Goal: Task Accomplishment & Management: Manage account settings

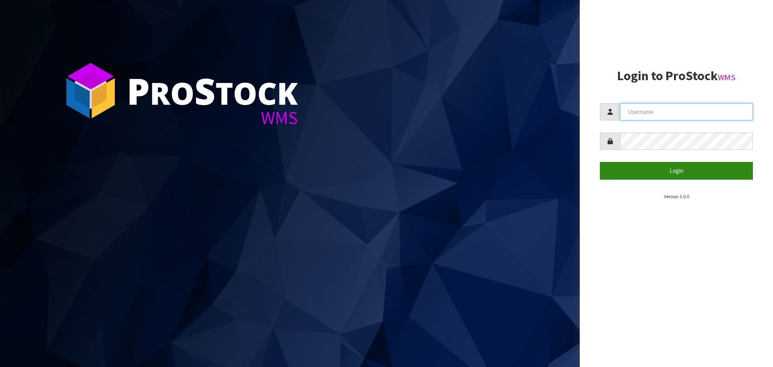
type input "[PERSON_NAME]"
click at [655, 169] on button "Login" at bounding box center [676, 170] width 153 height 17
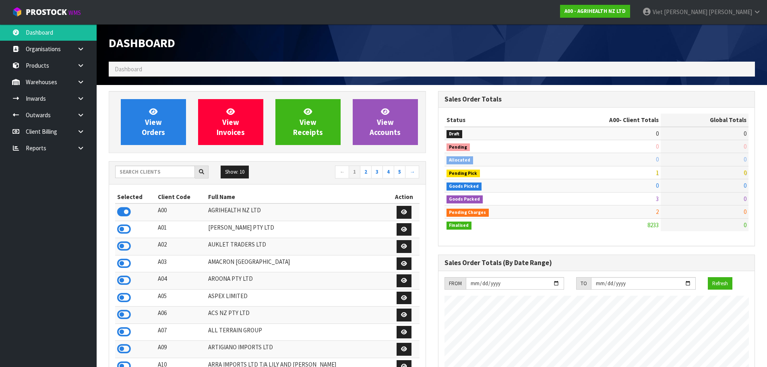
scroll to position [610, 329]
click at [151, 169] on input "text" at bounding box center [155, 171] width 80 height 12
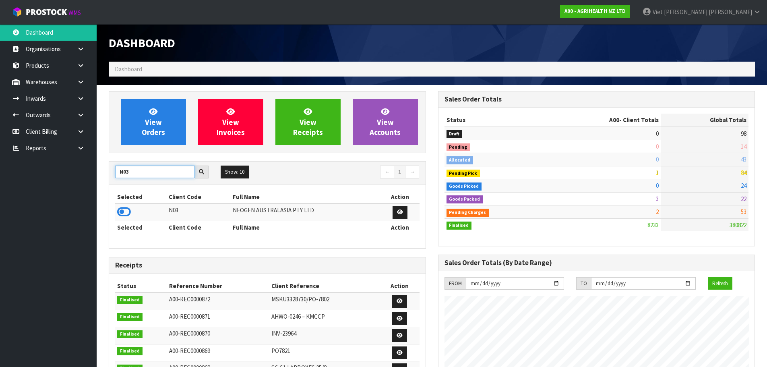
type input "N03"
click at [122, 213] on icon at bounding box center [124, 212] width 14 height 12
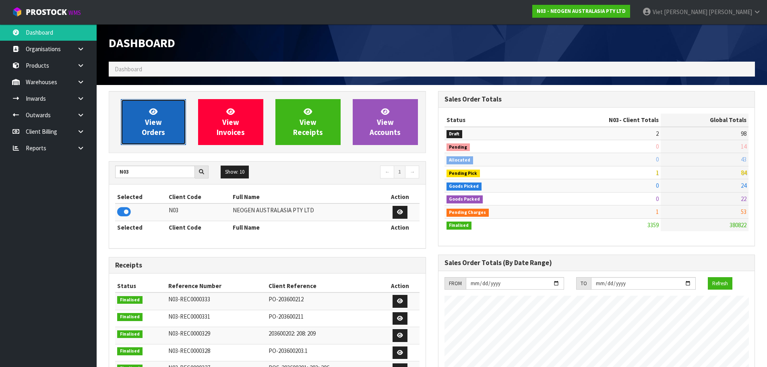
click at [168, 139] on link "View Orders" at bounding box center [153, 122] width 65 height 46
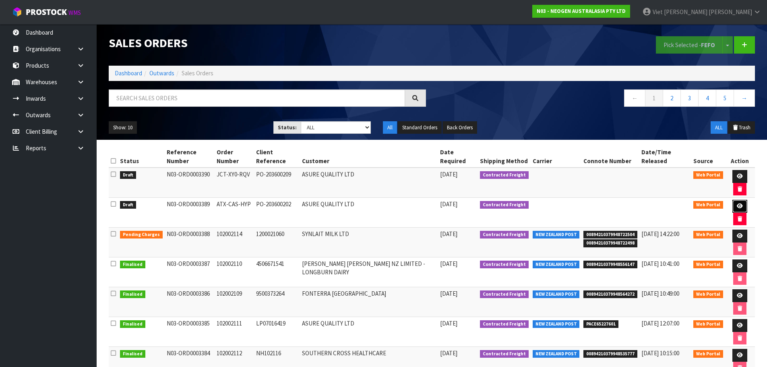
click at [734, 202] on link at bounding box center [739, 206] width 15 height 13
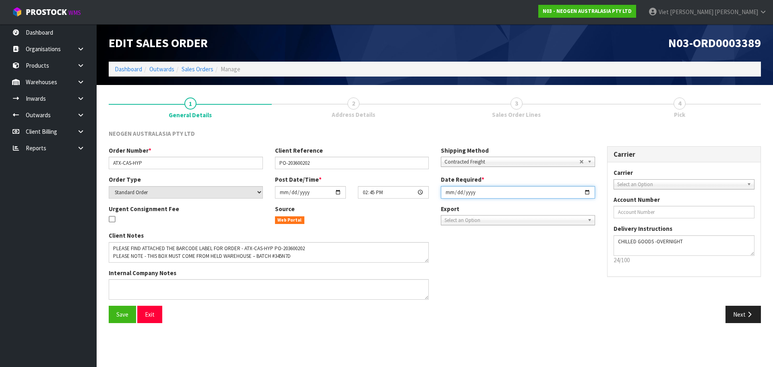
click at [586, 190] on input "2025-09-15" at bounding box center [518, 192] width 154 height 12
click at [746, 314] on icon "button" at bounding box center [750, 314] width 8 height 6
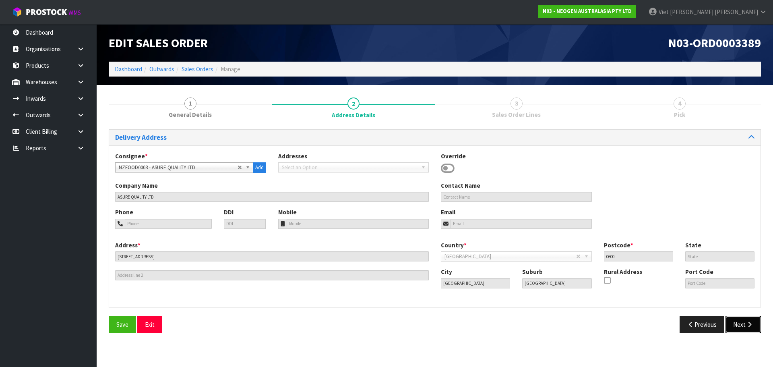
click at [745, 320] on button "Next" at bounding box center [742, 324] width 35 height 17
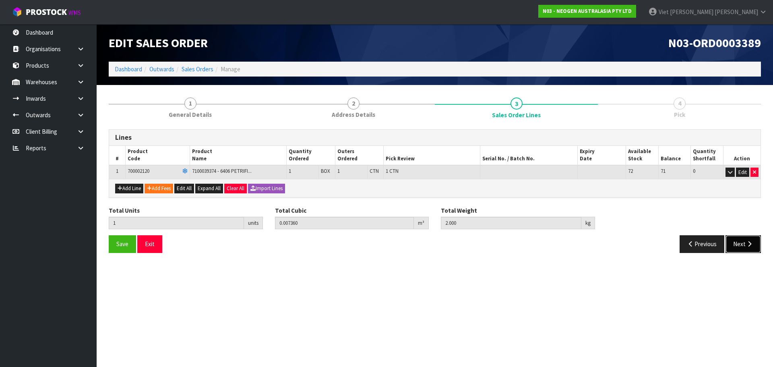
click at [737, 245] on button "Next" at bounding box center [742, 243] width 35 height 17
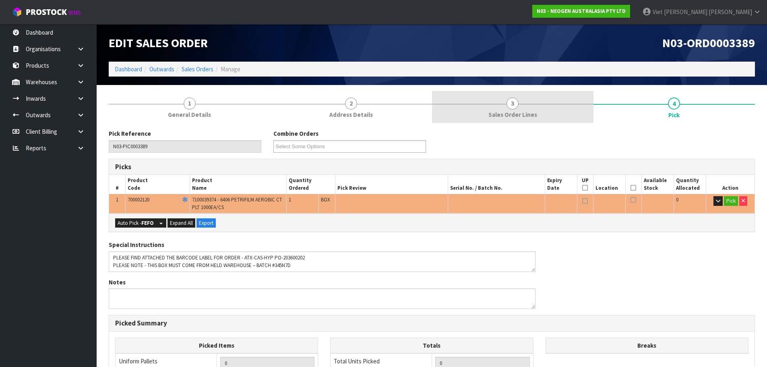
click at [507, 120] on link "3 Sales Order Lines" at bounding box center [512, 107] width 161 height 32
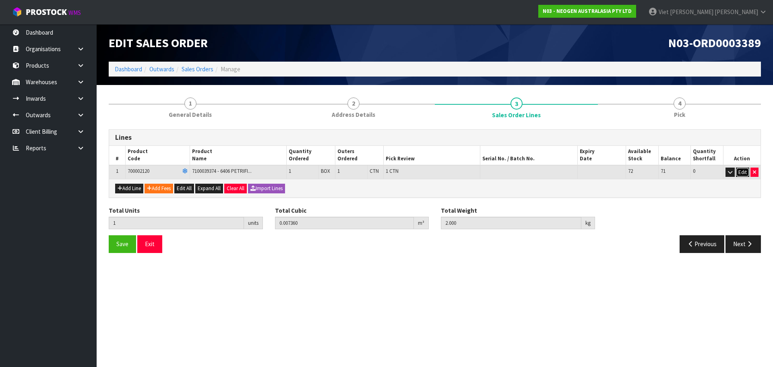
click at [744, 169] on button "Edit" at bounding box center [742, 172] width 13 height 10
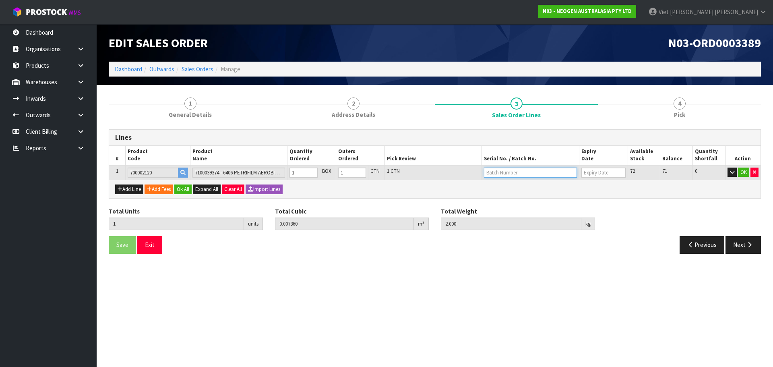
click at [491, 170] on input "text" at bounding box center [530, 172] width 93 height 10
paste input "345N7D"
type input "345N7D"
click at [744, 172] on button "OK" at bounding box center [743, 172] width 11 height 10
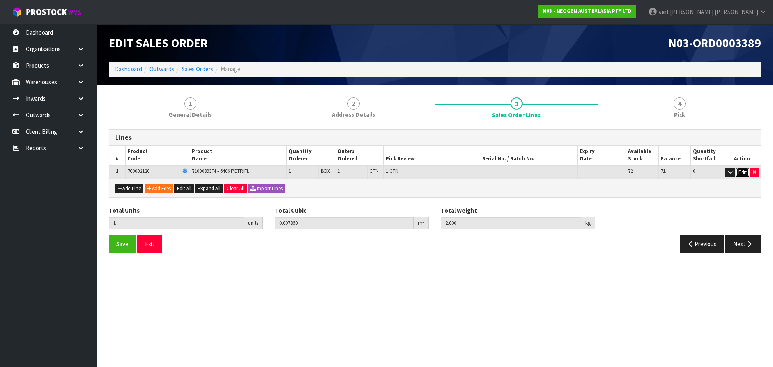
click at [743, 170] on button "Edit" at bounding box center [742, 172] width 13 height 10
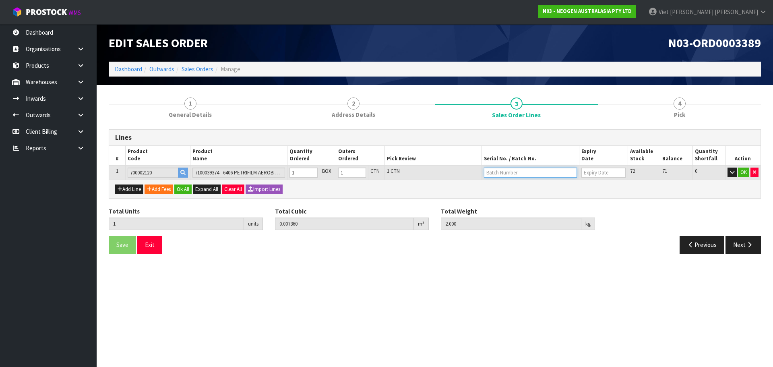
click at [532, 176] on input "text" at bounding box center [530, 172] width 93 height 10
drag, startPoint x: 532, startPoint y: 176, endPoint x: 494, endPoint y: 160, distance: 41.5
click at [477, 145] on div "Lines" at bounding box center [434, 138] width 651 height 16
click at [509, 173] on input "text" at bounding box center [530, 172] width 93 height 10
paste input "345N7D"
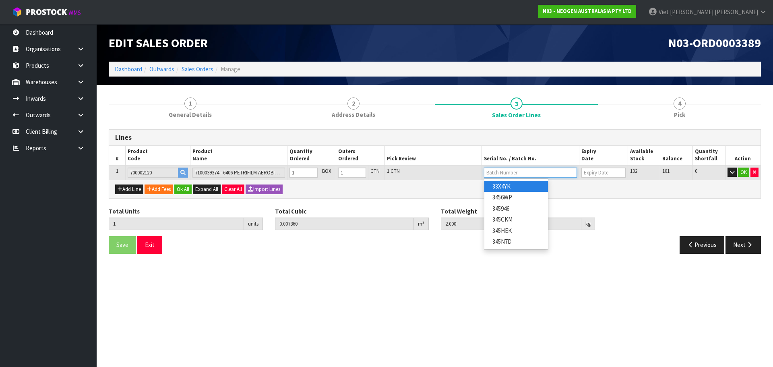
type input "345N7D"
type input "[DATE]"
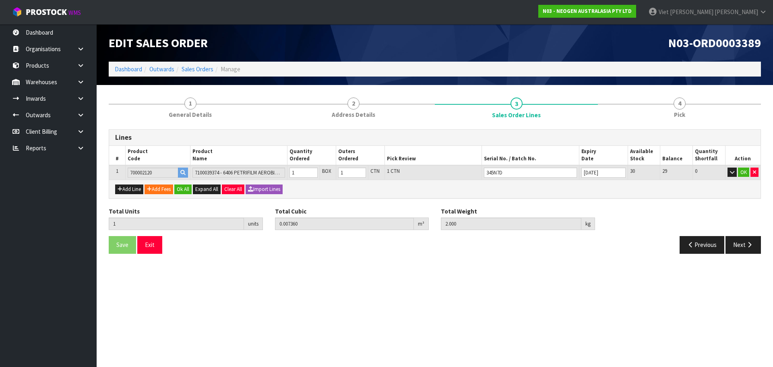
click at [627, 188] on div "Add Line Add Fees Ok All Expand All Clear All Import Lines" at bounding box center [434, 189] width 651 height 18
click at [529, 176] on input "345N7D" at bounding box center [530, 172] width 93 height 10
type input "345N7D"
click at [556, 193] on div "Add Line Add Fees Ok All Expand All Clear All Import Lines" at bounding box center [434, 189] width 651 height 18
click at [741, 170] on button "OK" at bounding box center [743, 172] width 11 height 10
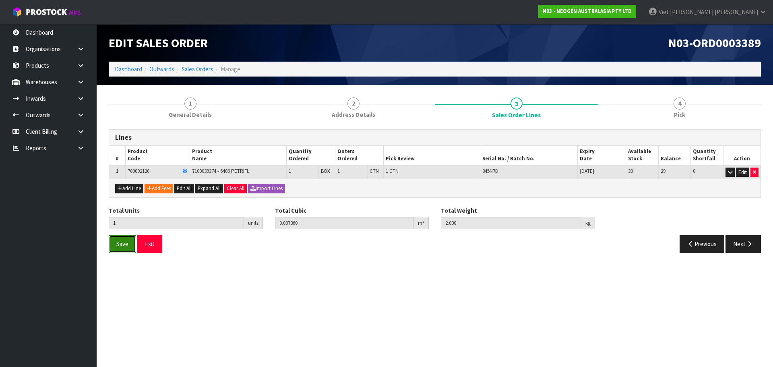
click at [122, 245] on span "Save" at bounding box center [122, 244] width 12 height 8
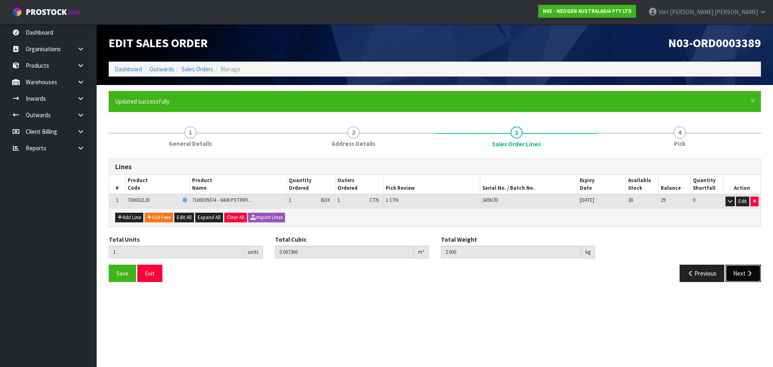
click at [748, 273] on icon "button" at bounding box center [750, 273] width 8 height 6
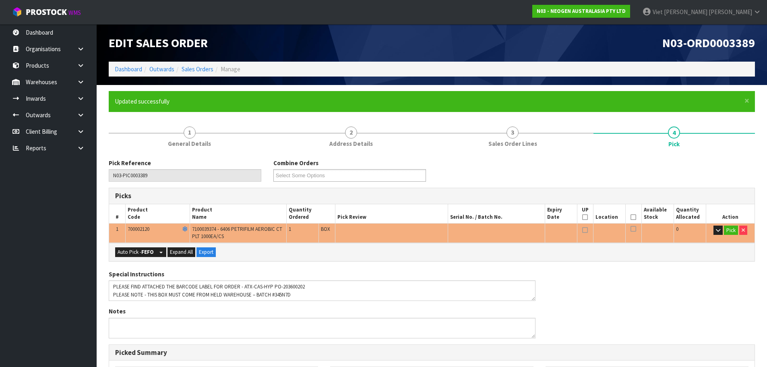
click at [329, 265] on div "Pick Reference N03-PIC0003389 Combine Orders N03-ORD0003377 Select Some Options…" at bounding box center [432, 359] width 646 height 401
click at [134, 250] on button "Auto Pick - FEFO" at bounding box center [135, 252] width 41 height 10
type input "1"
type input "0.007360"
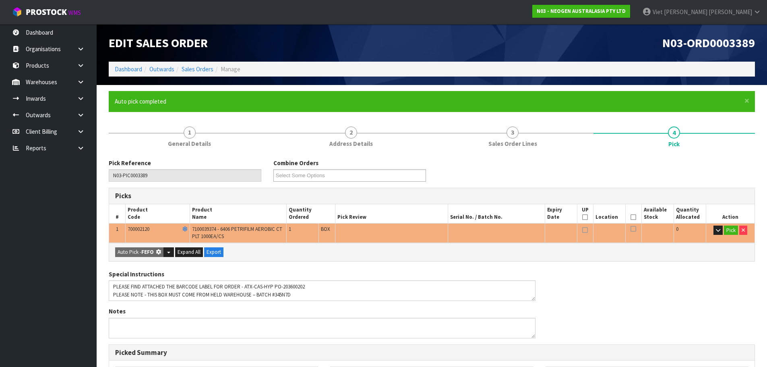
type input "2.000"
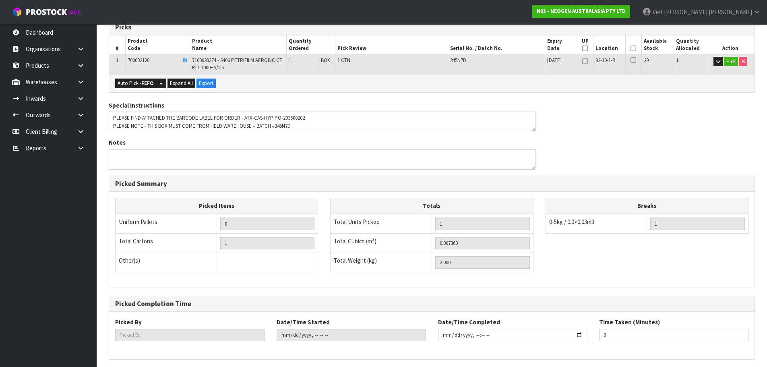
scroll to position [199, 0]
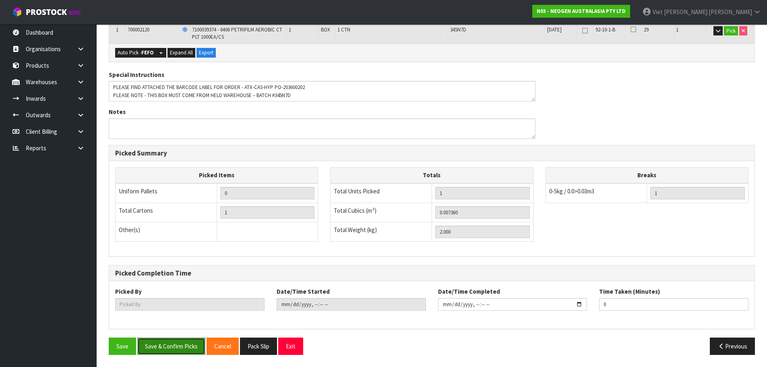
click at [181, 343] on button "Save & Confirm Picks" at bounding box center [171, 345] width 68 height 17
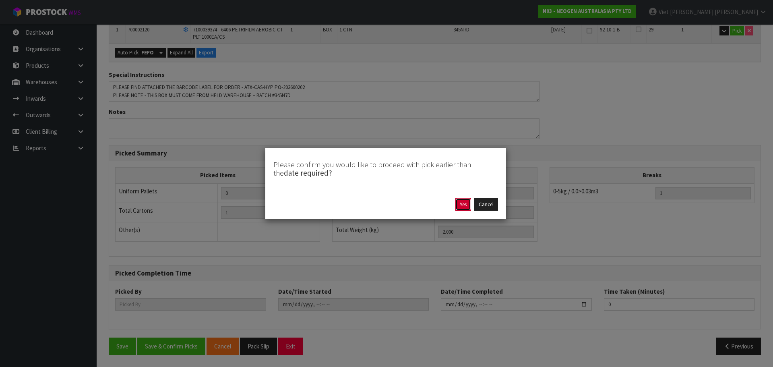
click at [462, 208] on button "Yes" at bounding box center [463, 204] width 16 height 13
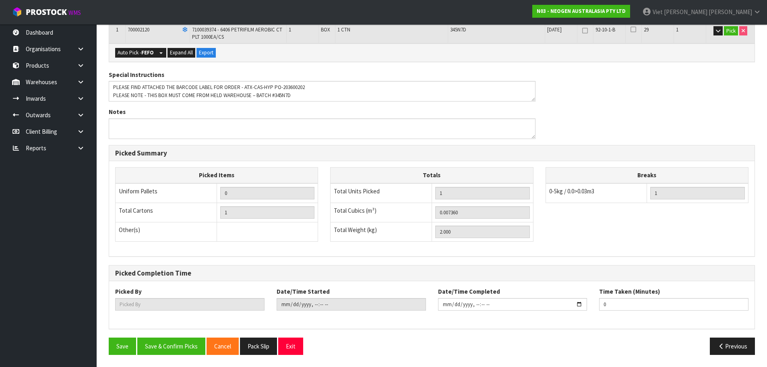
type input "Viet Hoang Tran"
type input "2025-09-11T15:15:59"
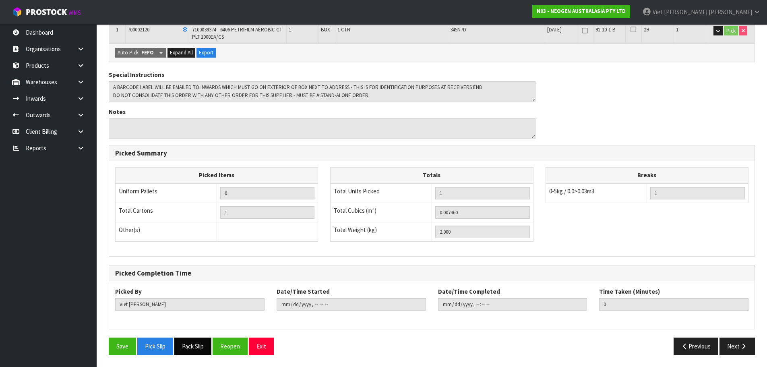
click at [201, 340] on button "Pack Slip" at bounding box center [192, 345] width 37 height 17
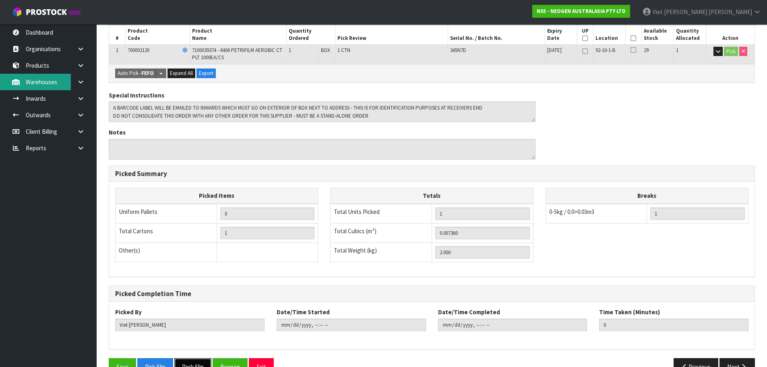
scroll to position [159, 0]
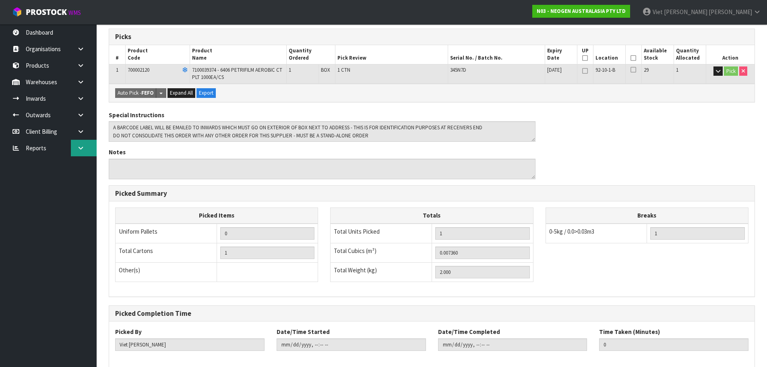
click at [85, 145] on link at bounding box center [84, 148] width 26 height 17
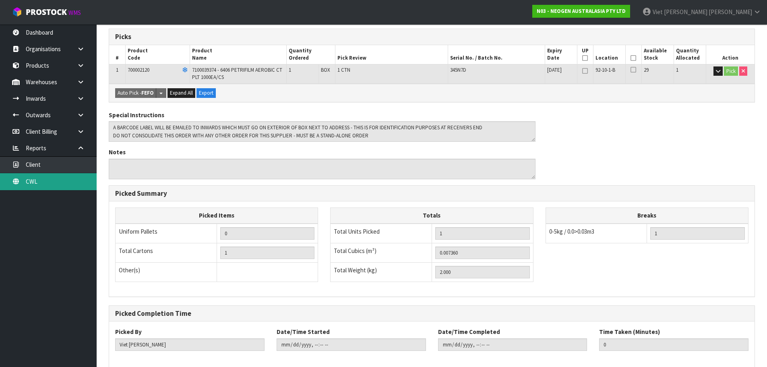
click at [56, 181] on link "CWL" at bounding box center [48, 181] width 97 height 17
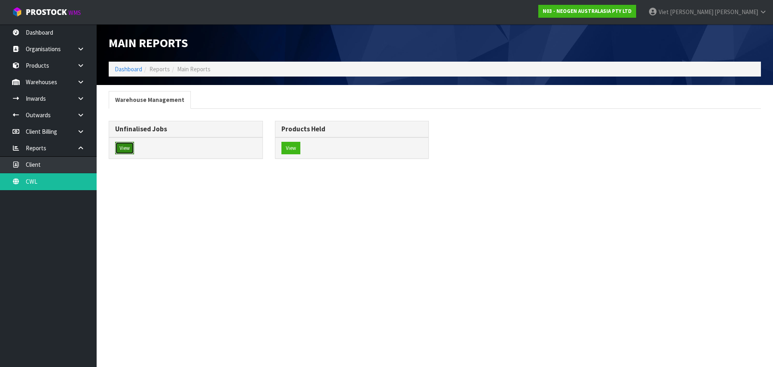
click at [130, 148] on button "View" at bounding box center [124, 148] width 19 height 13
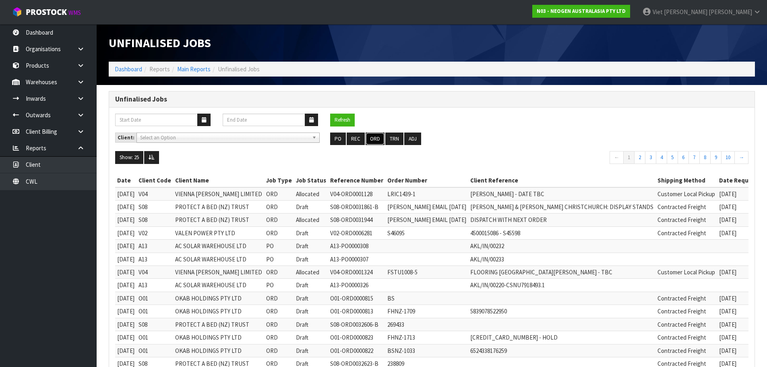
click at [377, 138] on button "ORD" at bounding box center [375, 138] width 19 height 13
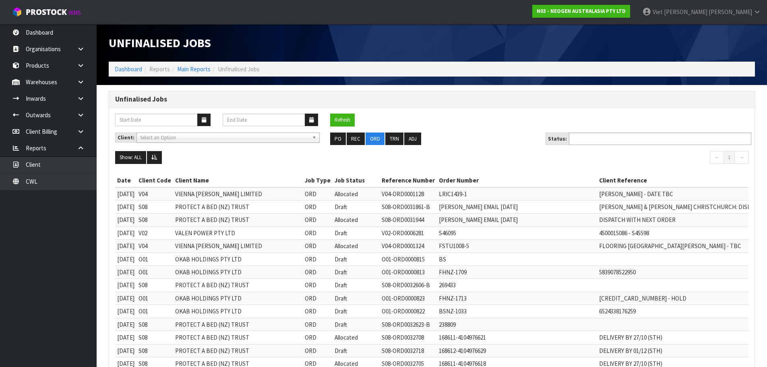
click at [610, 142] on input "text" at bounding box center [600, 139] width 59 height 10
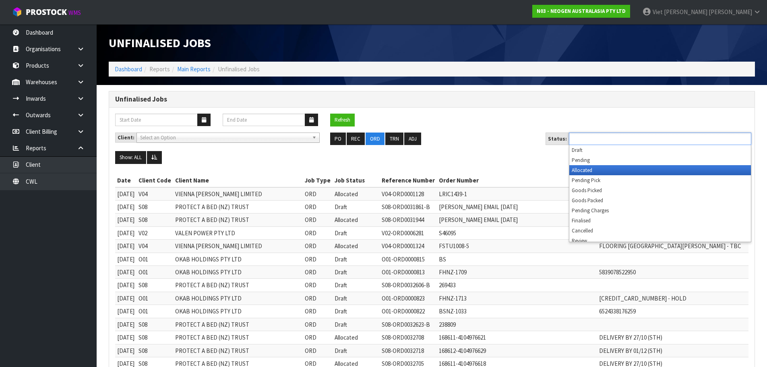
click at [610, 169] on li "Allocated" at bounding box center [660, 170] width 182 height 10
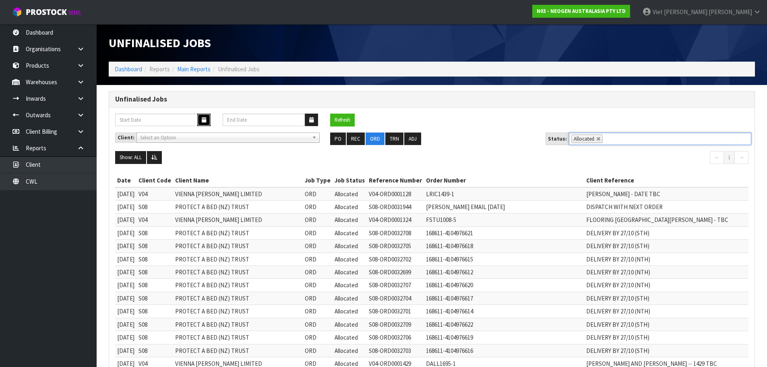
click at [204, 114] on button "button" at bounding box center [203, 120] width 13 height 12
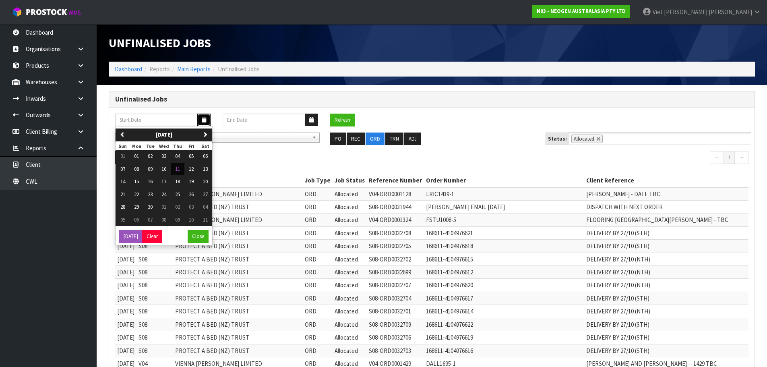
click at [207, 117] on button "button" at bounding box center [203, 120] width 13 height 12
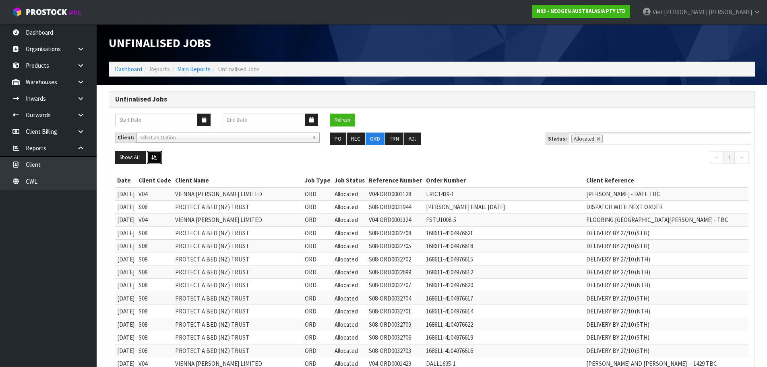
click at [159, 160] on button at bounding box center [154, 157] width 15 height 13
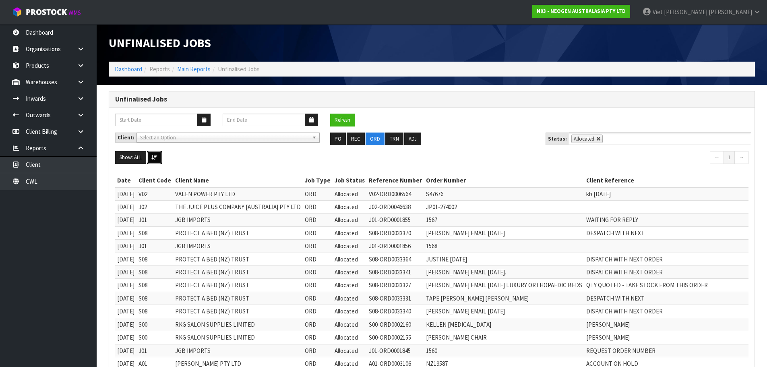
click at [596, 139] on link at bounding box center [598, 138] width 5 height 5
type input "Select Some Options"
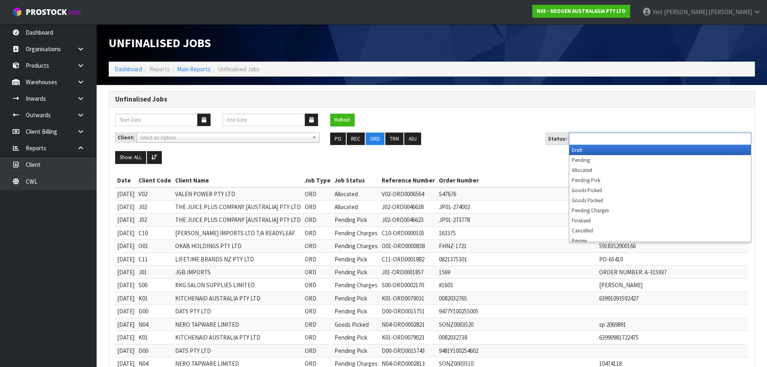
click at [595, 139] on input "text" at bounding box center [600, 139] width 59 height 10
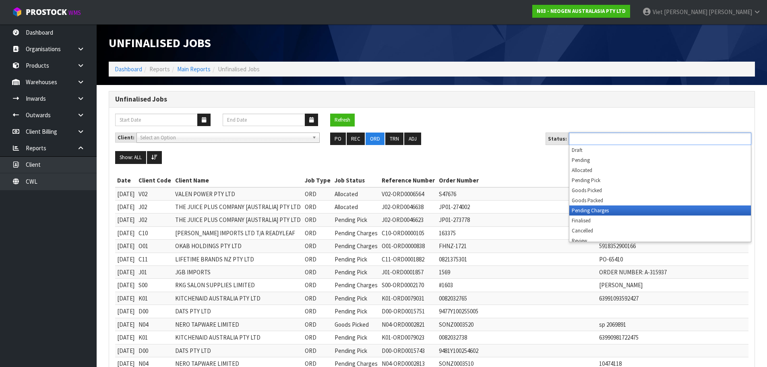
click at [588, 208] on li "Pending Charges" at bounding box center [660, 210] width 182 height 10
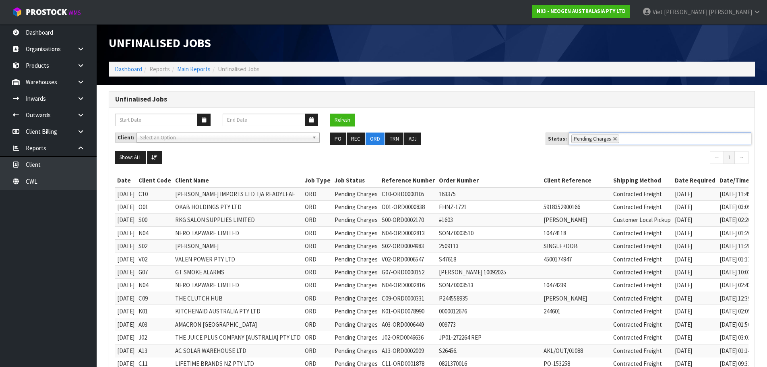
click at [296, 135] on span "Select an Option" at bounding box center [224, 138] width 169 height 10
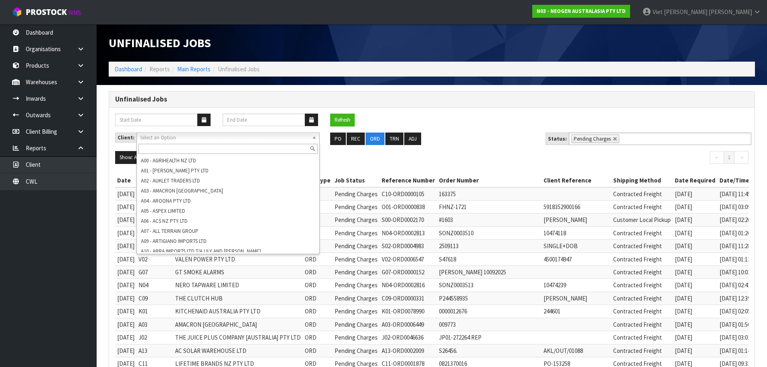
click at [251, 141] on span "Select an Option" at bounding box center [224, 138] width 169 height 10
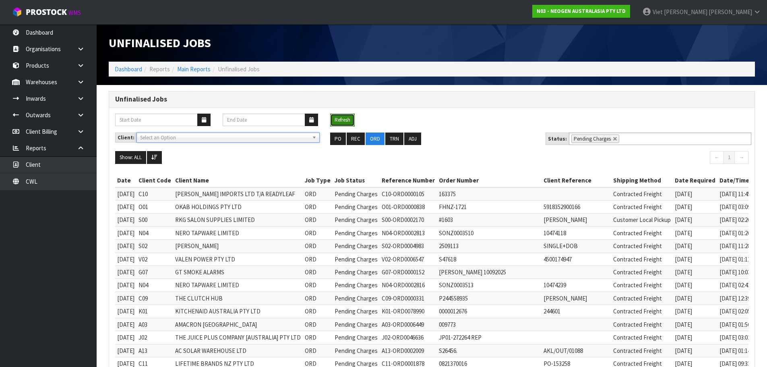
click at [343, 116] on button "Refresh" at bounding box center [342, 120] width 25 height 13
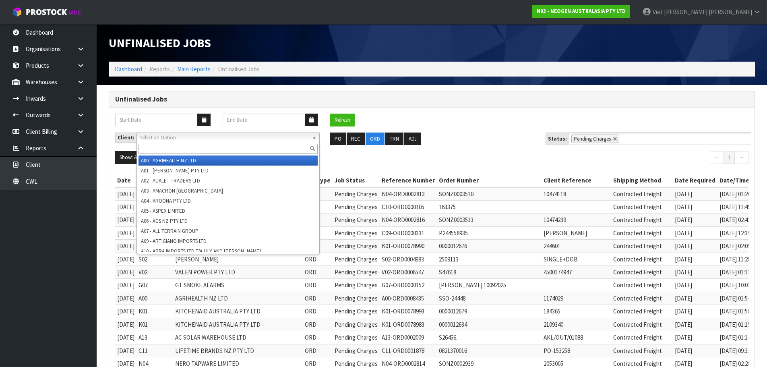
click at [209, 137] on span "Select an Option" at bounding box center [224, 138] width 169 height 10
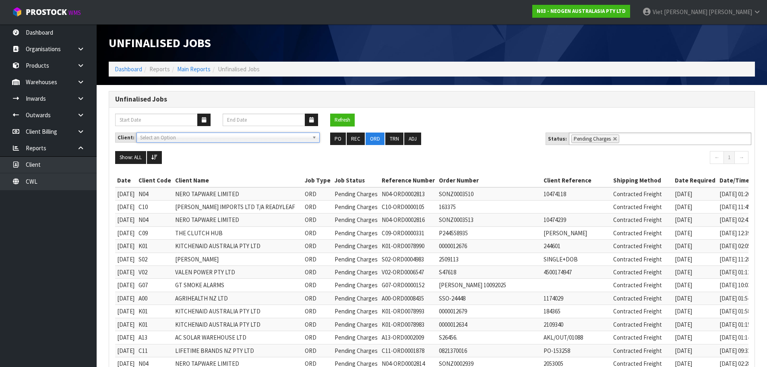
click at [209, 137] on span "Select an Option" at bounding box center [224, 138] width 169 height 10
click at [160, 161] on button at bounding box center [154, 157] width 15 height 13
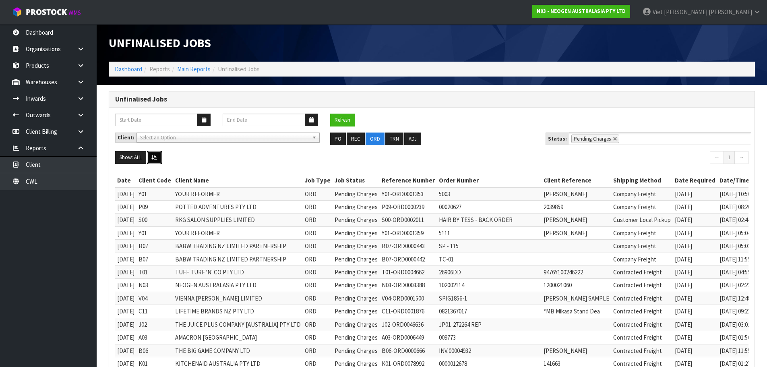
click at [160, 161] on button at bounding box center [154, 157] width 15 height 13
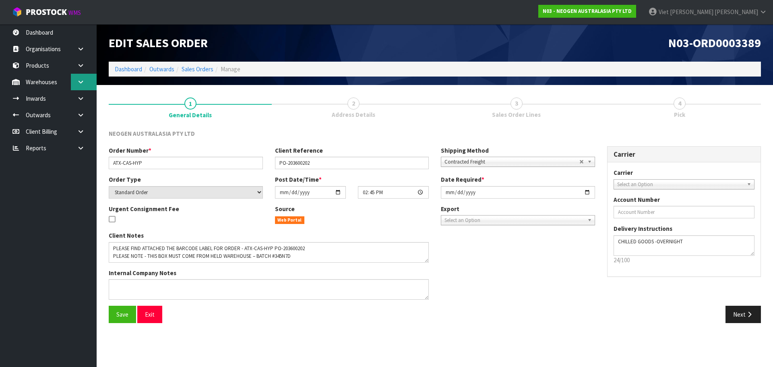
click at [91, 86] on link at bounding box center [84, 82] width 26 height 17
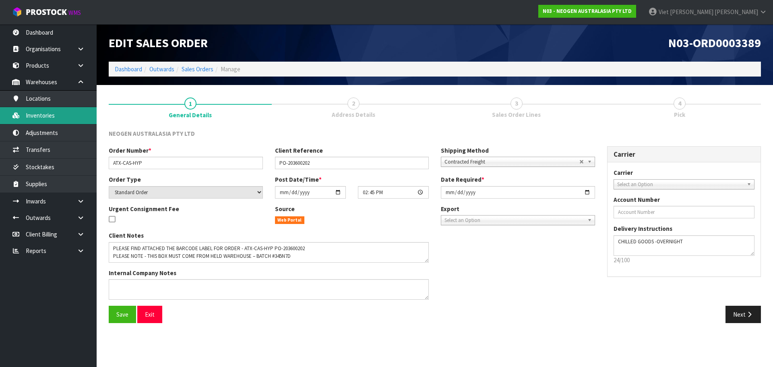
click at [68, 115] on link "Inventories" at bounding box center [48, 115] width 97 height 17
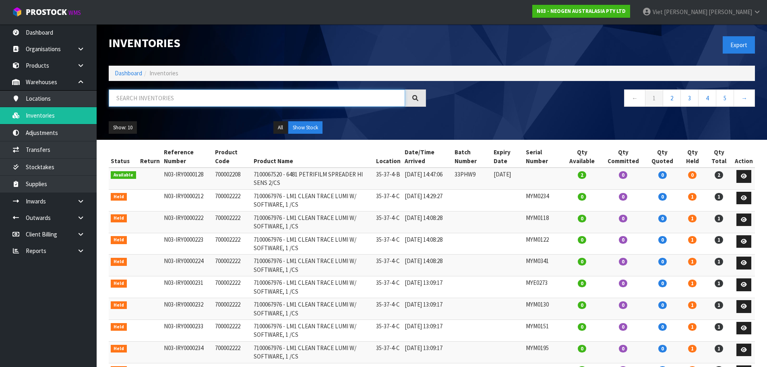
drag, startPoint x: 153, startPoint y: 86, endPoint x: 132, endPoint y: 96, distance: 23.6
paste input "345N7D"
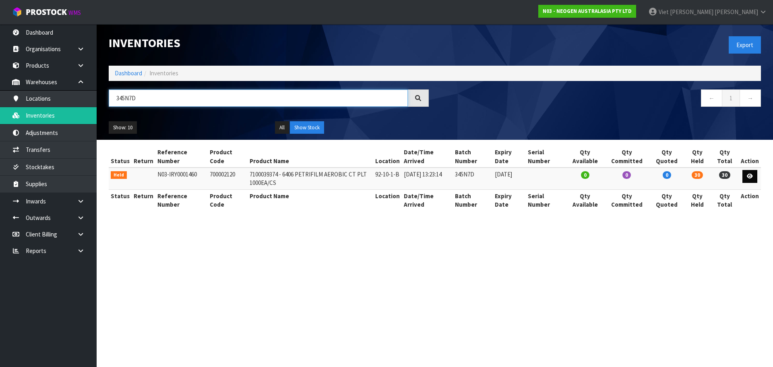
type input "345N7D"
click at [748, 175] on icon at bounding box center [750, 176] width 6 height 5
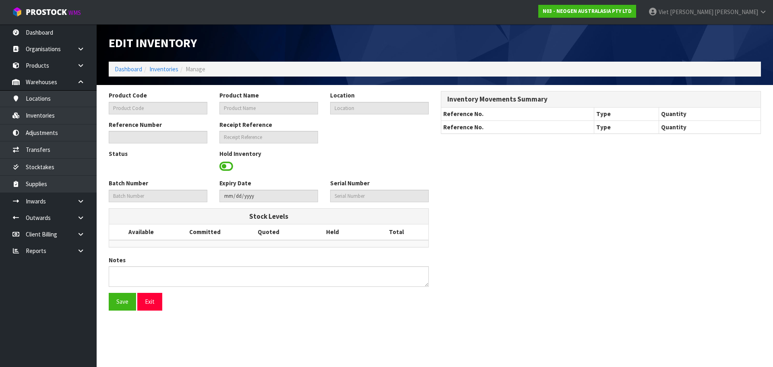
type input "700002120"
type input "7100039374 - 6406 PETRIFILM AEROBIC CT PLT 1000EA/CS"
type input "92-10-1-B"
type input "N03-IRY0001460"
type input "N03-REC0000329"
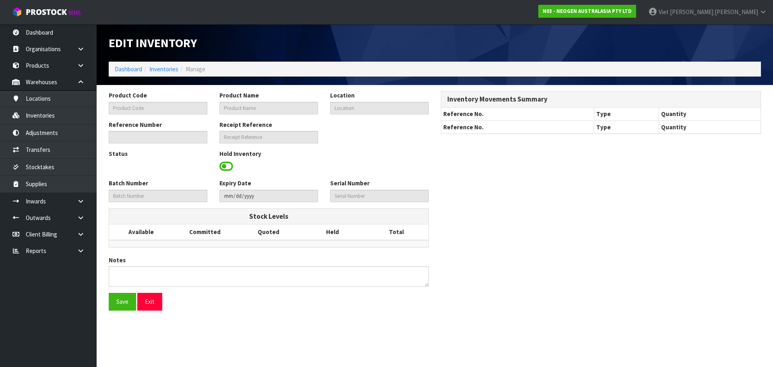
type input "345N7D"
type input "2026-12-08"
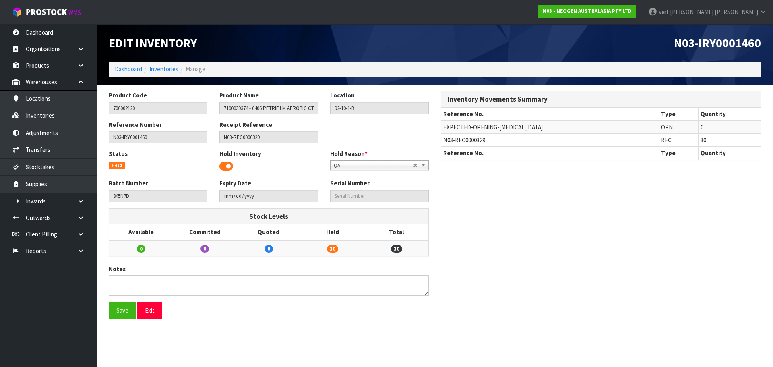
click at [223, 167] on span at bounding box center [226, 166] width 14 height 12
click at [120, 311] on button "Save" at bounding box center [122, 310] width 27 height 17
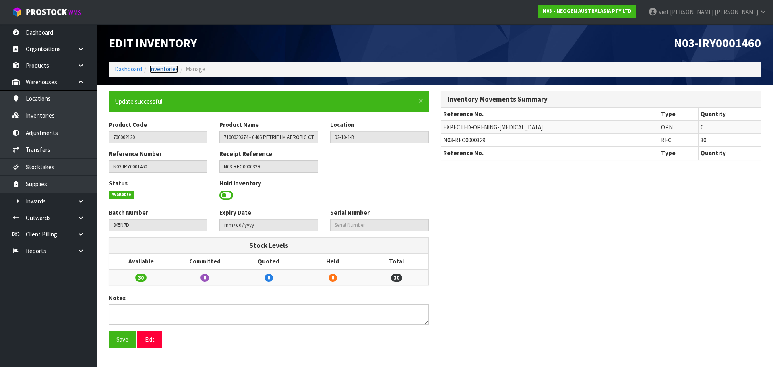
click at [160, 71] on link "Inventories" at bounding box center [163, 69] width 29 height 8
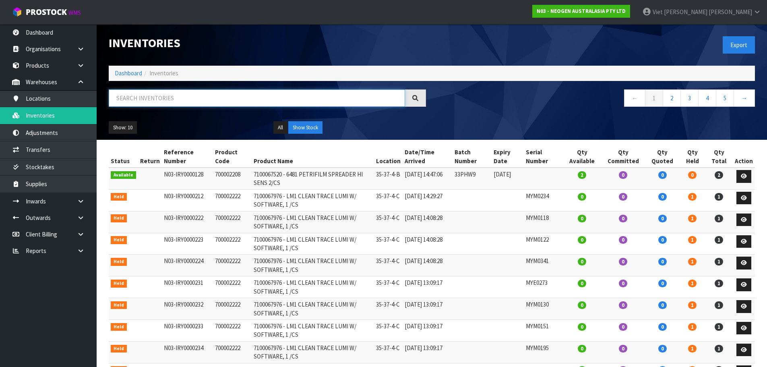
click at [160, 97] on input "text" at bounding box center [257, 97] width 296 height 17
paste input "345N7D"
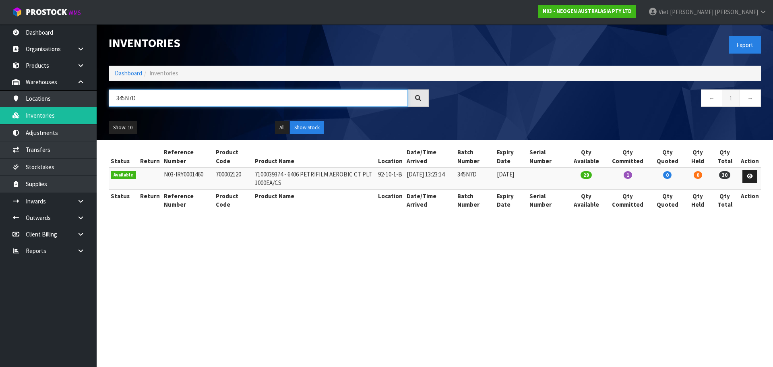
type input "345N7D"
click at [632, 175] on span "1" at bounding box center [628, 175] width 8 height 8
click at [748, 177] on icon at bounding box center [750, 176] width 6 height 5
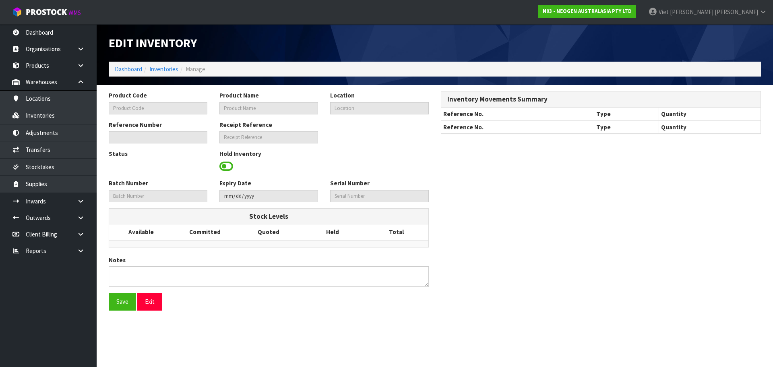
type input "700002120"
type input "7100039374 - 6406 PETRIFILM AEROBIC CT PLT 1000EA/CS"
type input "92-10-1-B"
type input "N03-IRY0001460"
type input "N03-REC0000329"
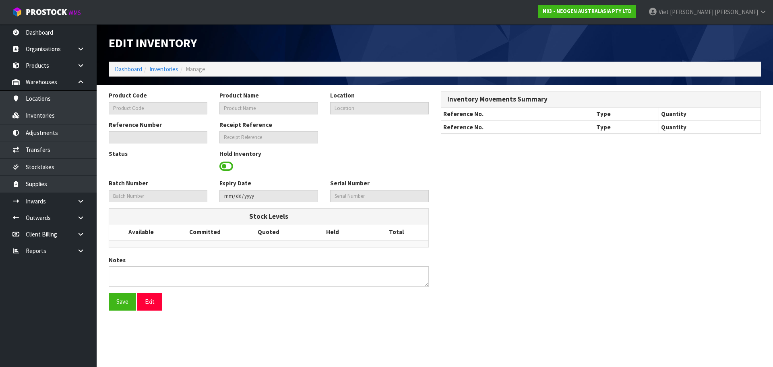
type input "345N7D"
type input "2026-12-08"
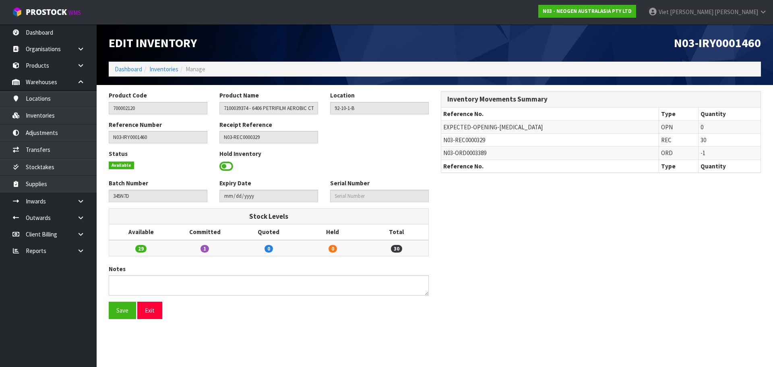
click at [224, 170] on span at bounding box center [226, 166] width 14 height 12
click at [341, 164] on span "Select an Option" at bounding box center [376, 166] width 84 height 10
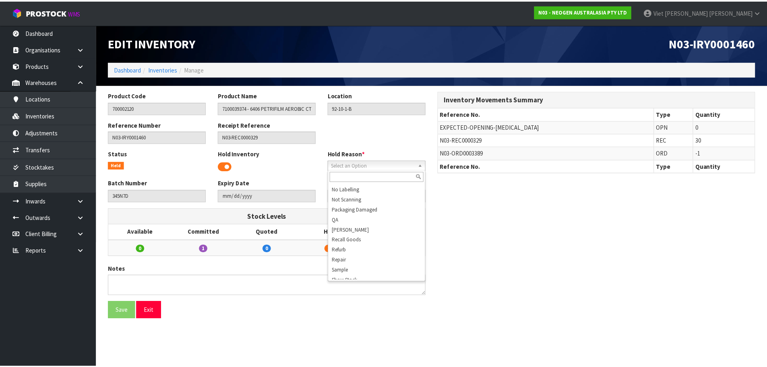
scroll to position [84, 0]
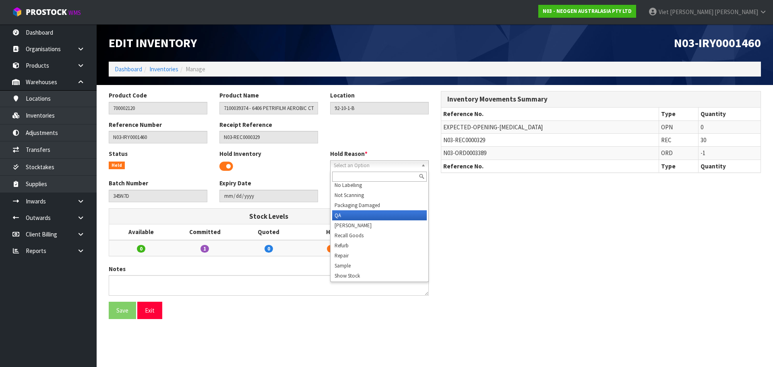
click at [374, 212] on li "QA" at bounding box center [379, 215] width 95 height 10
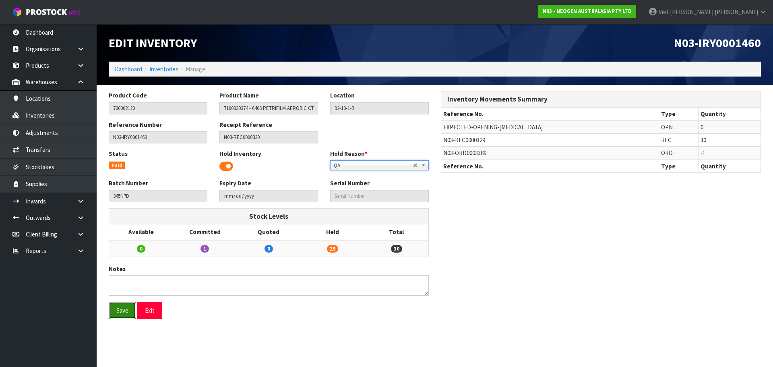
click at [128, 307] on button "Save" at bounding box center [122, 310] width 27 height 17
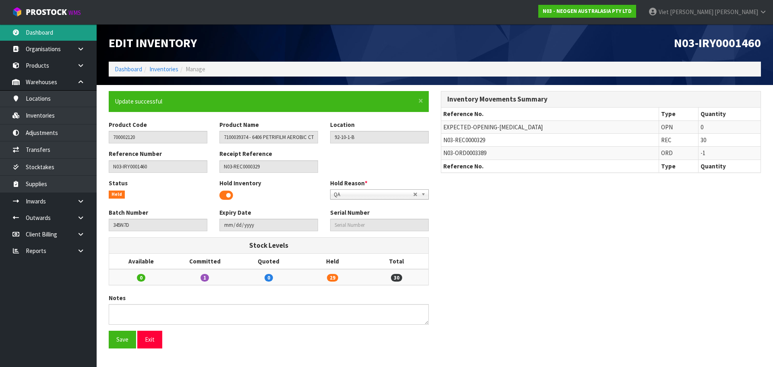
click at [62, 30] on link "Dashboard" at bounding box center [48, 32] width 97 height 17
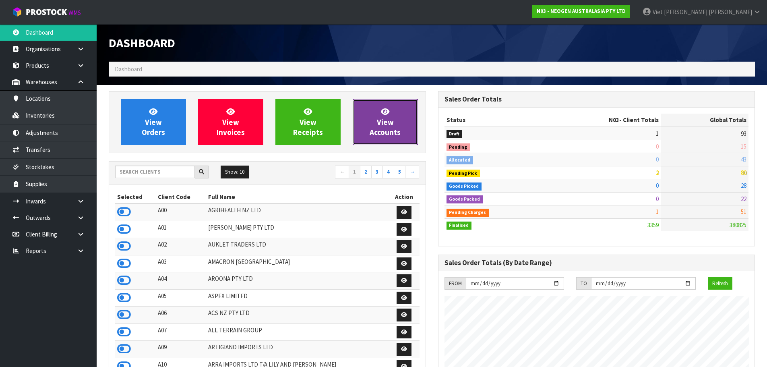
click at [395, 137] on link "View Accounts" at bounding box center [385, 122] width 65 height 46
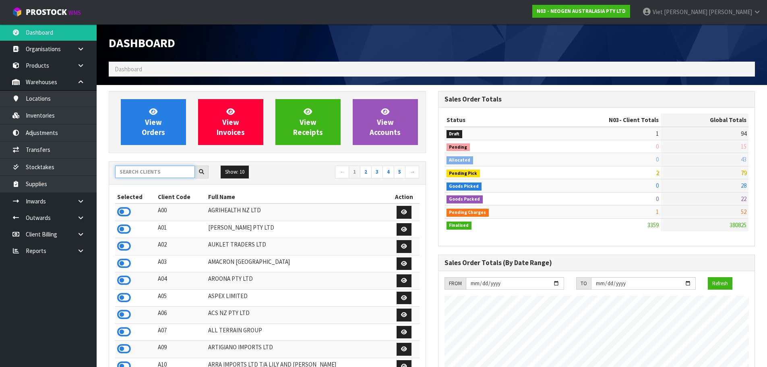
drag, startPoint x: 139, startPoint y: 176, endPoint x: 157, endPoint y: 151, distance: 30.7
click at [139, 176] on input "text" at bounding box center [155, 171] width 80 height 12
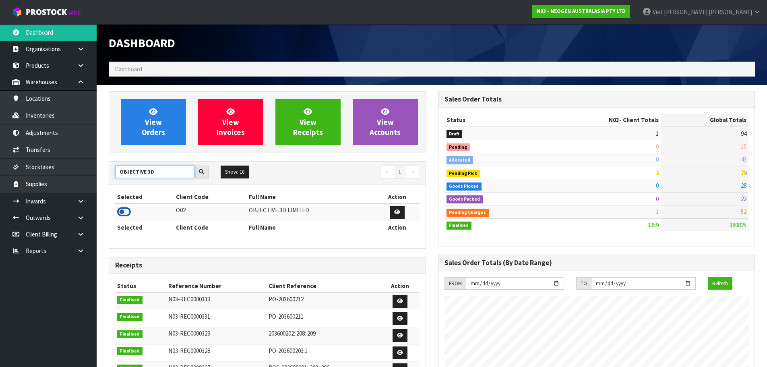
type input "OBJECTIVE 3D"
click at [125, 210] on icon at bounding box center [124, 212] width 14 height 12
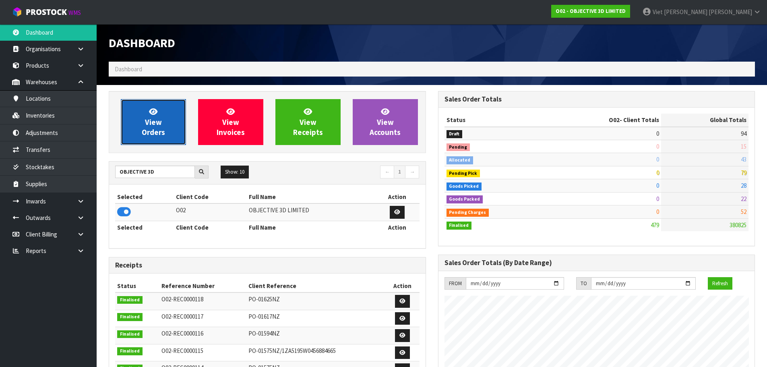
click at [152, 137] on link "View Orders" at bounding box center [153, 122] width 65 height 46
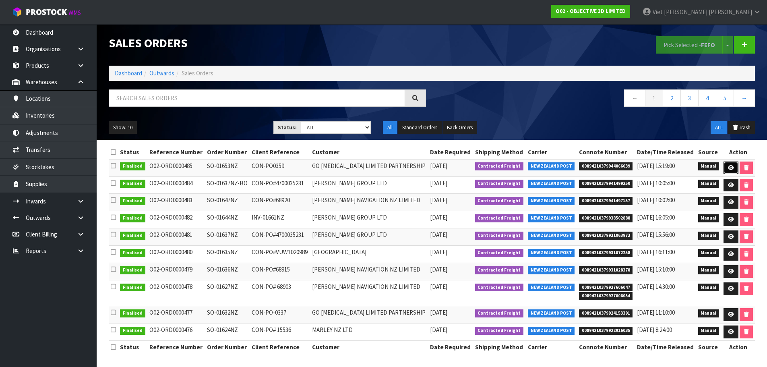
click at [728, 167] on icon at bounding box center [731, 167] width 6 height 5
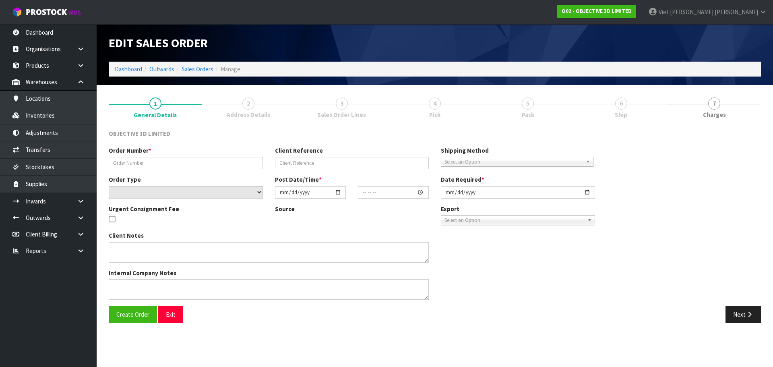
type input "SO-01653NZ"
type input "CON-PO0359"
select select "number:0"
type input "2025-08-27"
type input "16:54:00.000"
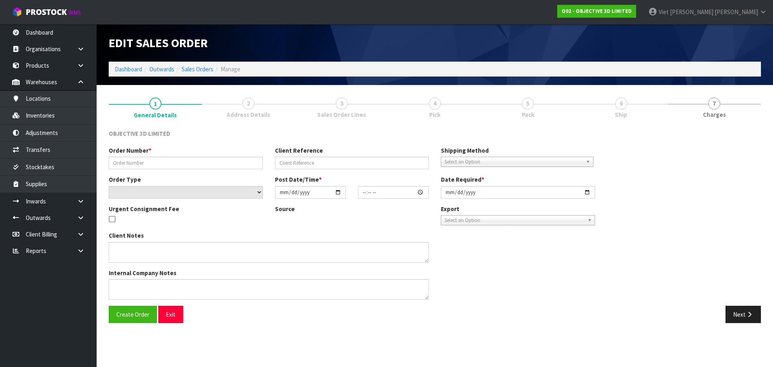
type input "2025-08-28"
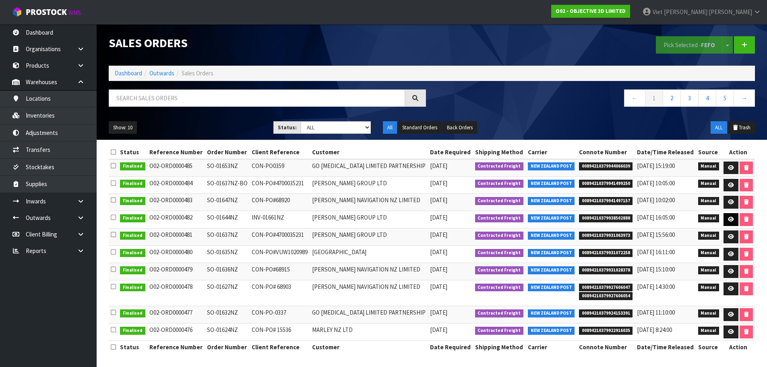
scroll to position [1, 0]
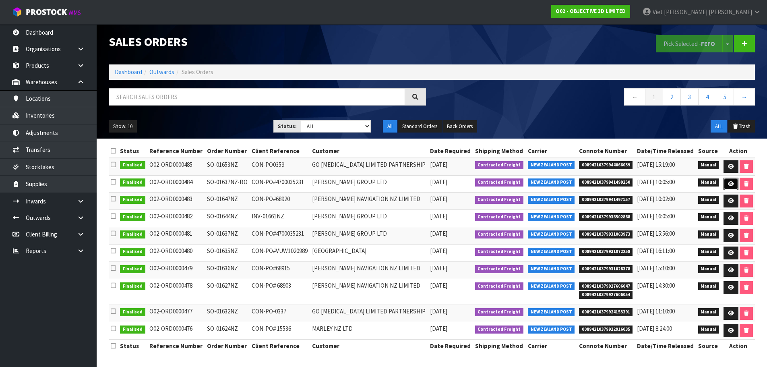
click at [727, 179] on link at bounding box center [730, 184] width 15 height 13
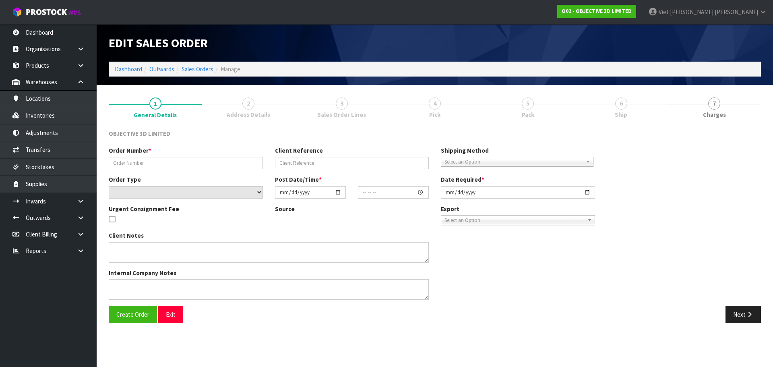
type input "SO-01637NZ-BO"
type input "CON-PO#4700035231"
select select "number:0"
type input "2025-08-20"
type input "13:47:00.000"
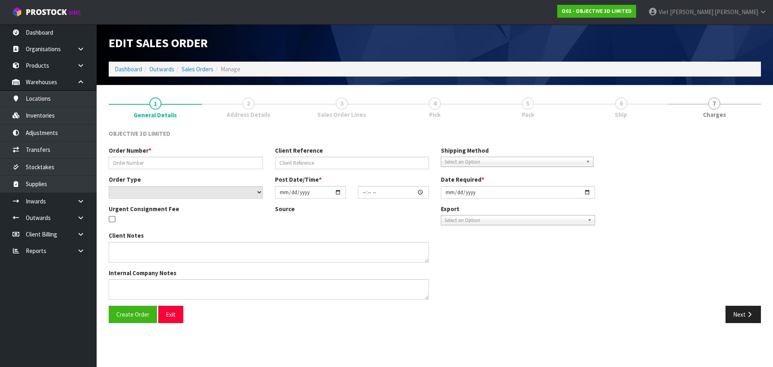
type input "2025-08-21"
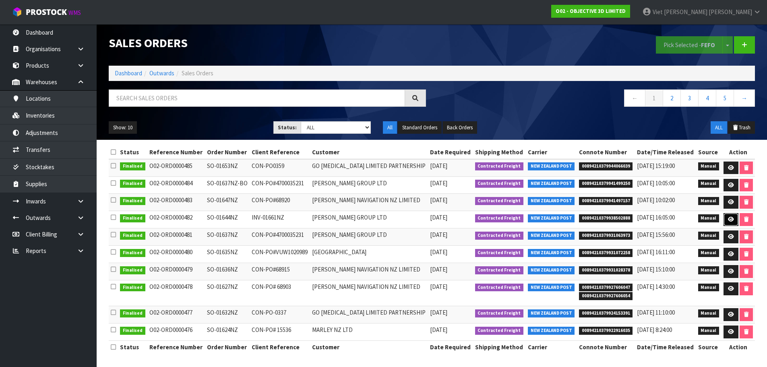
click at [729, 219] on icon at bounding box center [731, 219] width 6 height 5
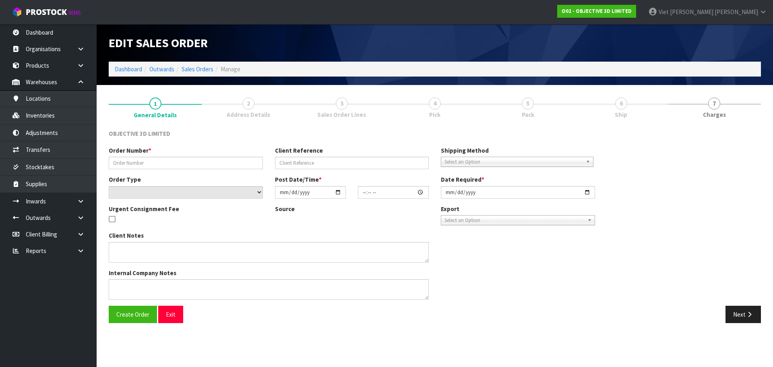
type input "SO-01644NZ"
type input "INV-01661NZ"
select select "number:0"
type input "2025-08-11"
type input "12:42:00.000"
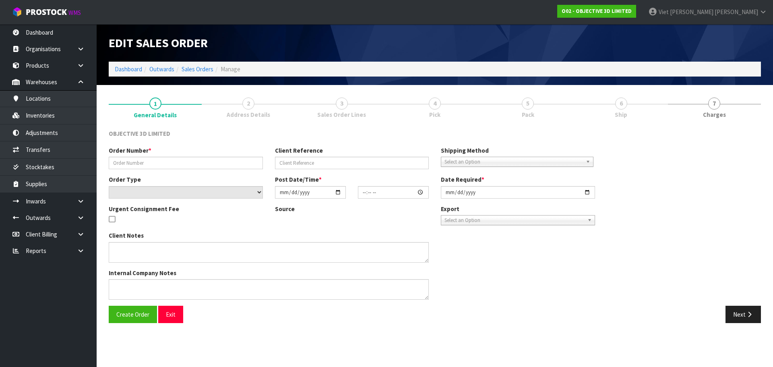
type input "2025-08-11"
type textarea "CAN YOU PLEASE SHIP THE 1 X OBJ-09157 WHICH HAS BEEN NOW RECEIVED TO OUR BELOW …"
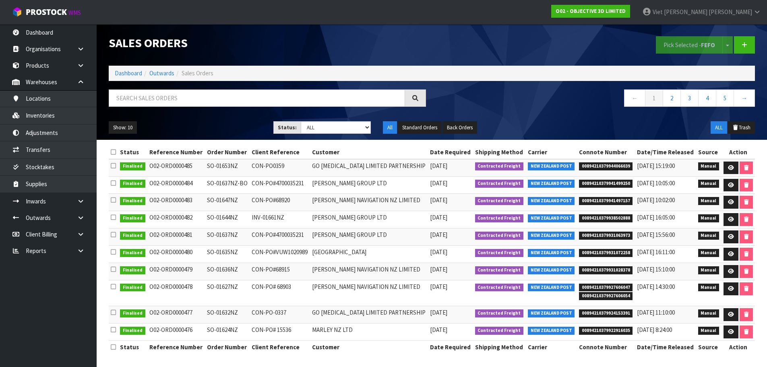
scroll to position [1, 0]
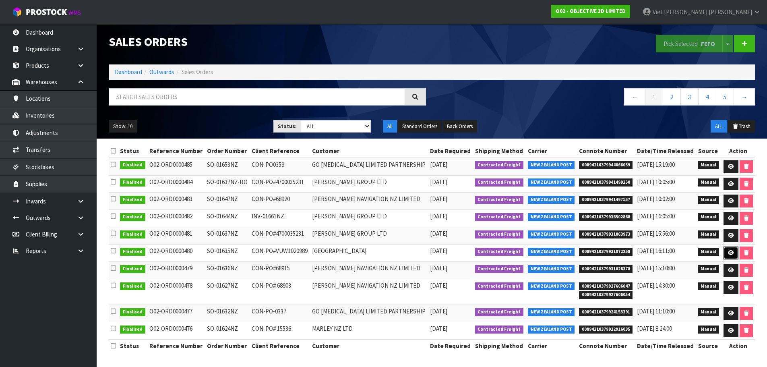
click at [729, 254] on icon at bounding box center [731, 252] width 6 height 5
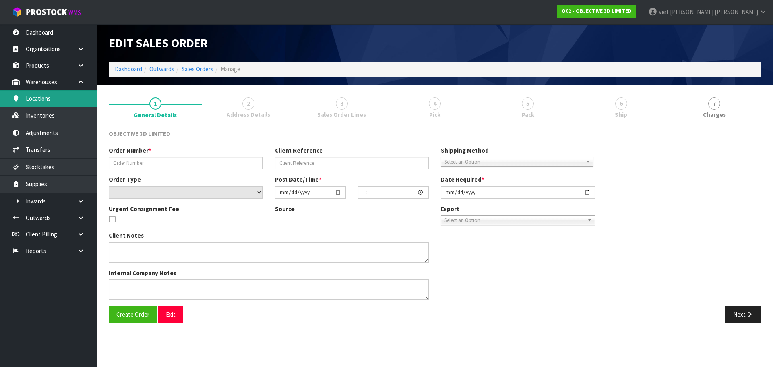
type input "SO-01635NZ"
type input "CON-PO#VUW1020989"
select select "number:0"
type input "2025-07-21"
type input "08:41:00.000"
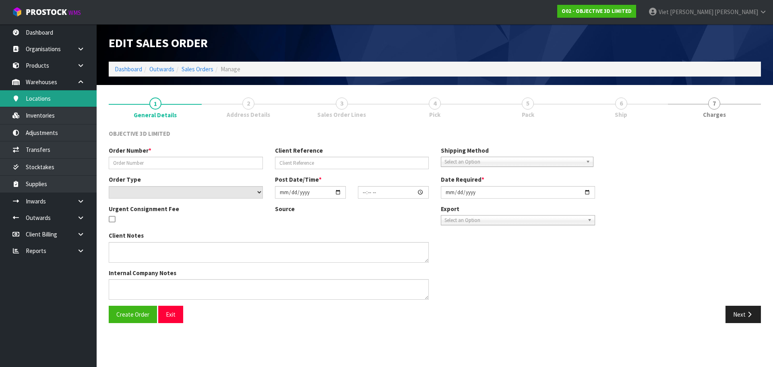
type input "2025-07-21"
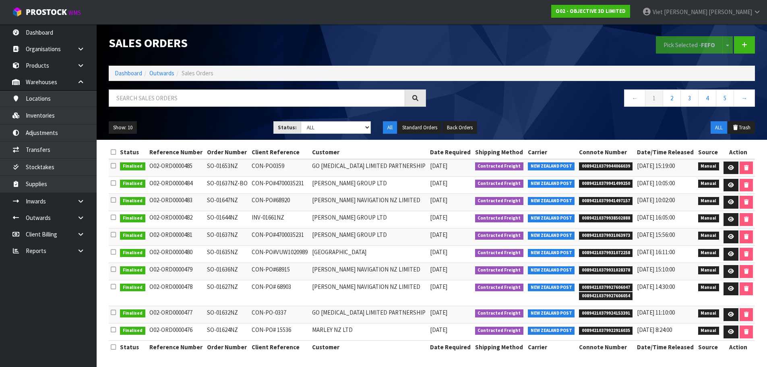
scroll to position [1, 0]
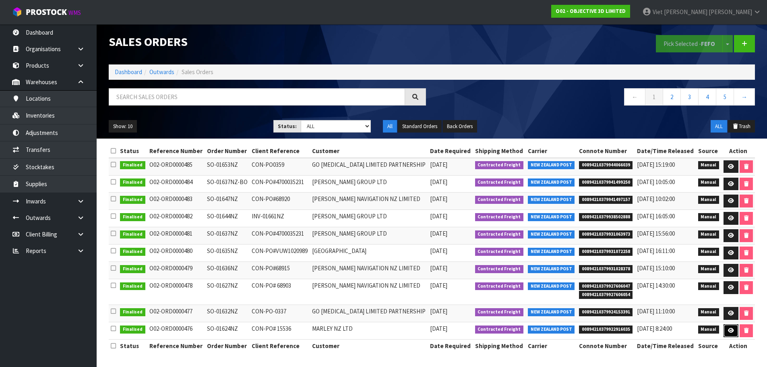
click at [729, 333] on link at bounding box center [730, 330] width 15 height 13
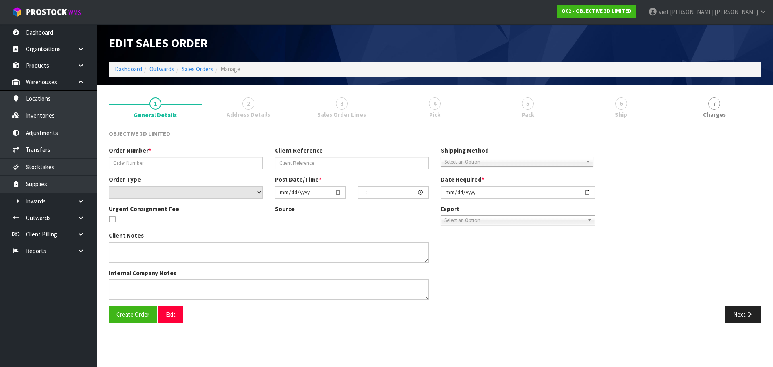
type input "SO-01624NZ"
type input "CON-PO# 15536"
select select "number:0"
type input "2025-06-26"
type input "11:05:00.000"
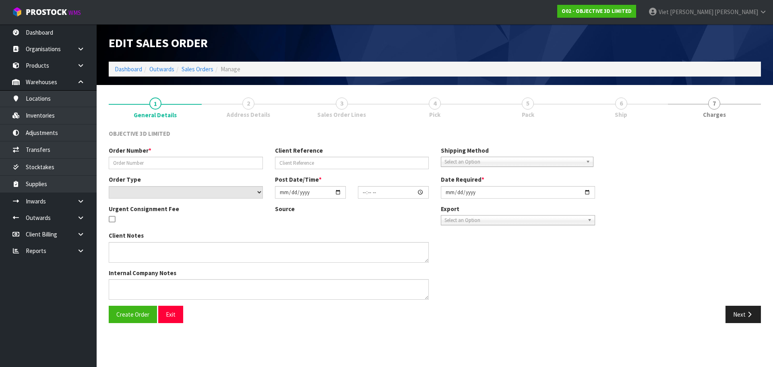
type input "2025-06-26"
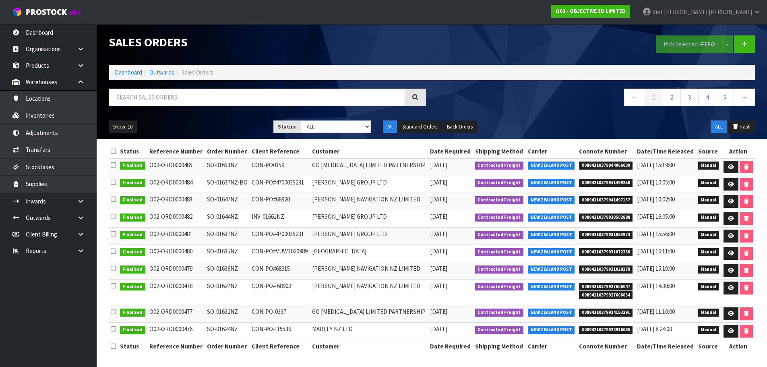
scroll to position [1, 0]
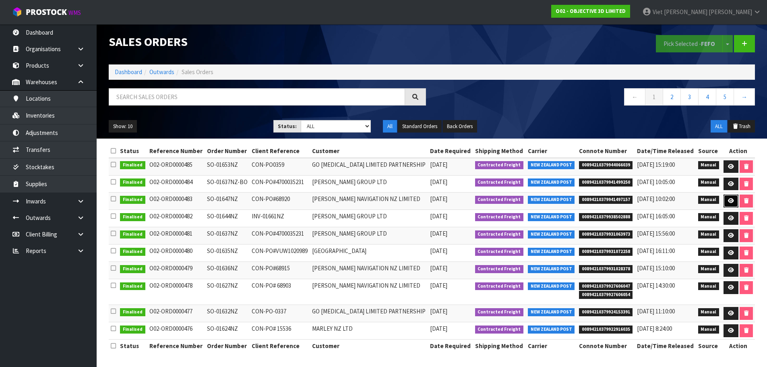
click at [728, 199] on icon at bounding box center [731, 200] width 6 height 5
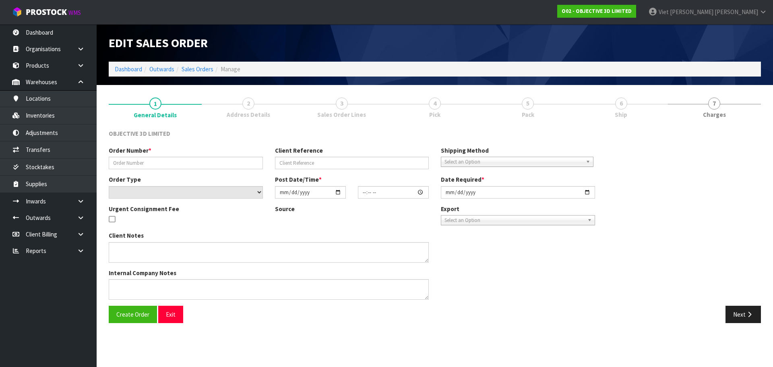
type input "SO-01647NZ"
type input "CON-PO#68920"
select select "number:0"
type input "2025-08-20"
type input "13:35:00.000"
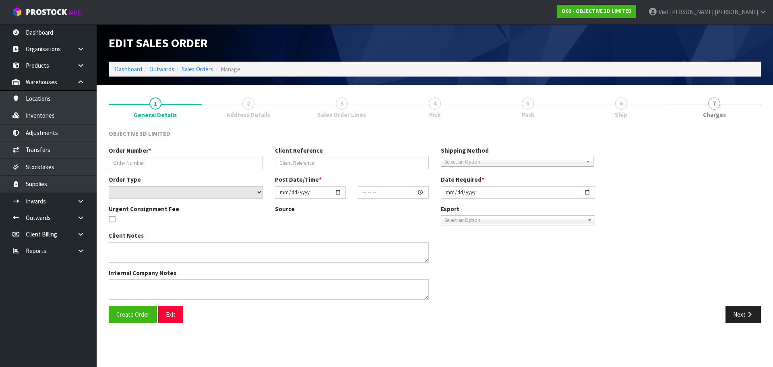
type input "2025-08-21"
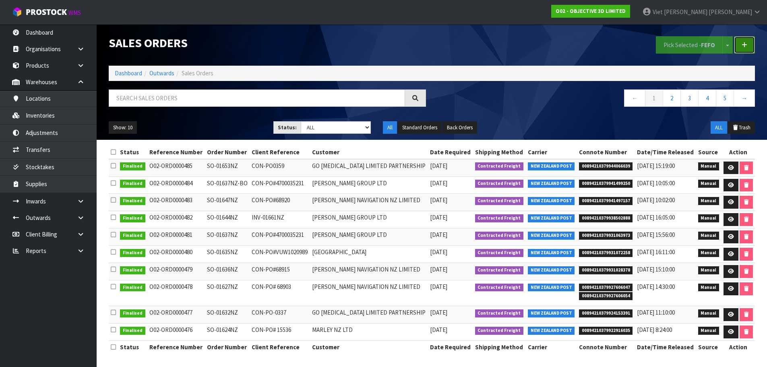
click at [742, 48] on link at bounding box center [744, 44] width 21 height 17
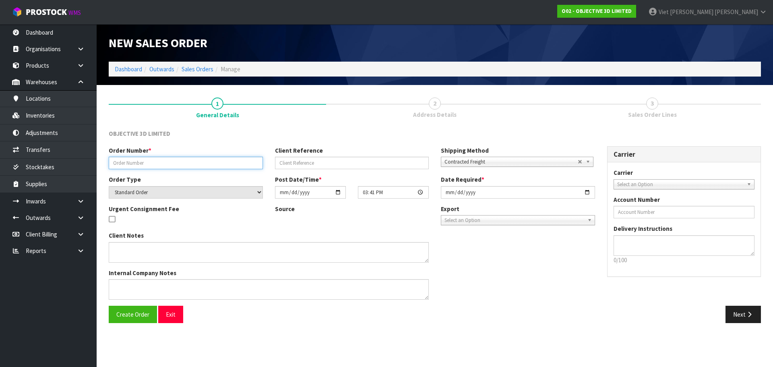
click at [214, 163] on input "text" at bounding box center [186, 163] width 154 height 12
paste input "SO-01659NZ"
type input "SO-01659NZ"
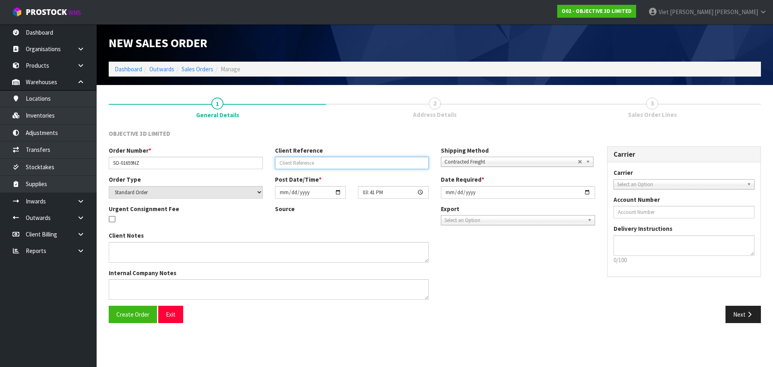
click at [377, 163] on input "text" at bounding box center [352, 163] width 154 height 12
click at [306, 155] on label "Client Reference" at bounding box center [299, 150] width 48 height 8
click at [303, 157] on input "text" at bounding box center [352, 163] width 154 height 12
click at [383, 130] on div "OBJECTIVE 3D LIMITED" at bounding box center [435, 137] width 664 height 17
click at [337, 196] on input "[DATE]" at bounding box center [310, 192] width 71 height 12
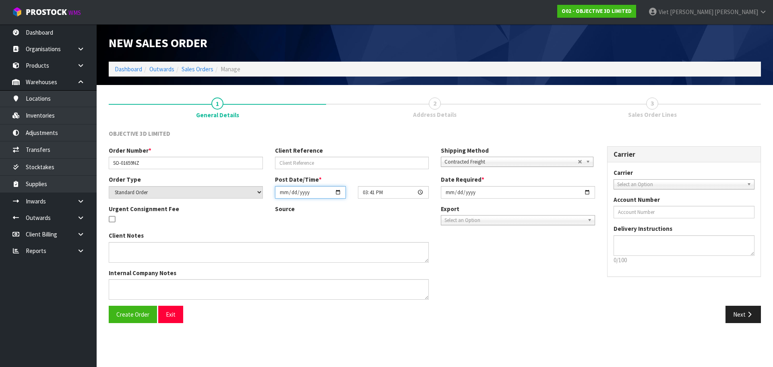
click at [336, 197] on input "[DATE]" at bounding box center [310, 192] width 71 height 12
click at [337, 194] on input "[DATE]" at bounding box center [310, 192] width 71 height 12
click at [116, 309] on button "Create Order" at bounding box center [133, 314] width 48 height 17
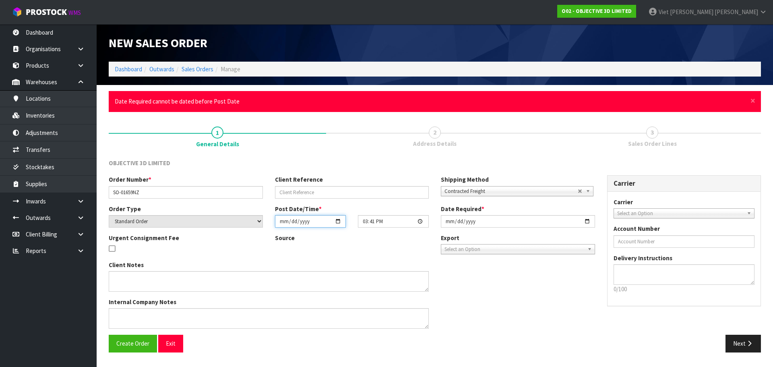
click at [338, 221] on input "2025-09-12" at bounding box center [310, 221] width 71 height 12
type input "2025-09-11"
click at [587, 221] on input "2025-09-11" at bounding box center [518, 221] width 154 height 12
type input "2025-09-12"
click at [130, 344] on span "Create Order" at bounding box center [132, 343] width 33 height 8
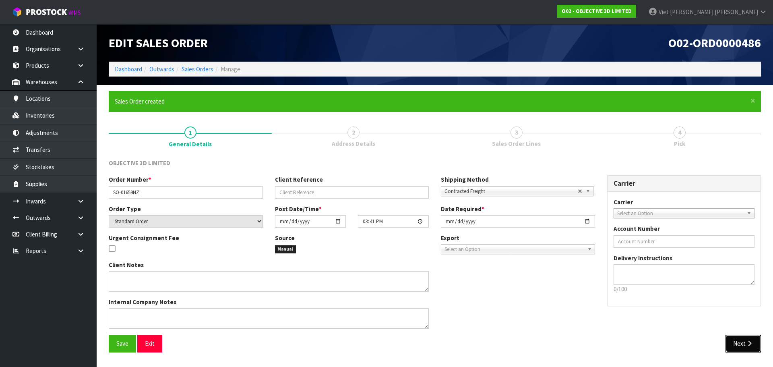
click at [733, 338] on button "Next" at bounding box center [742, 343] width 35 height 17
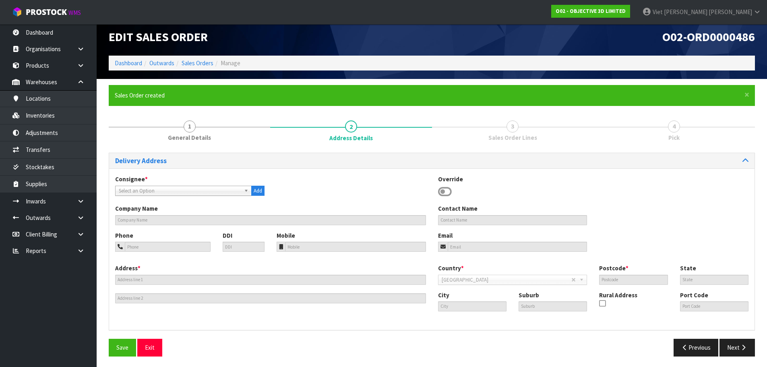
scroll to position [8, 0]
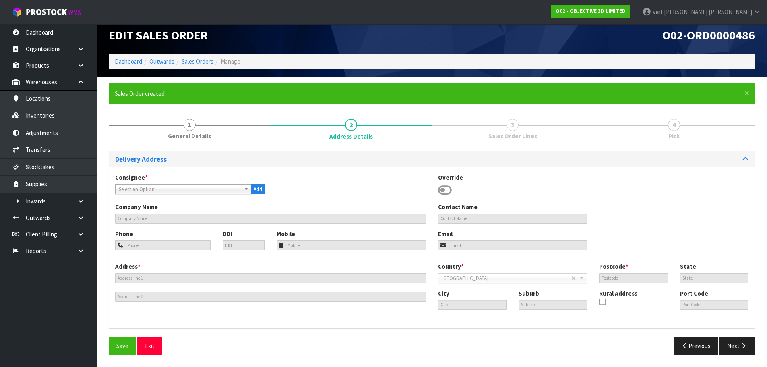
click at [205, 191] on span "Select an Option" at bounding box center [180, 189] width 122 height 10
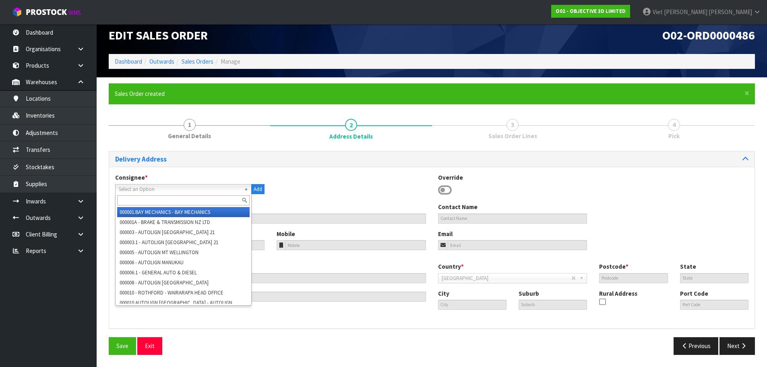
click at [196, 201] on input "text" at bounding box center [183, 200] width 132 height 10
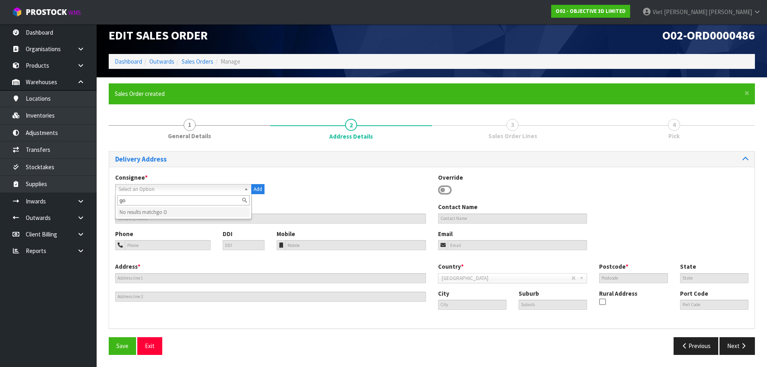
type input "g"
type input "G"
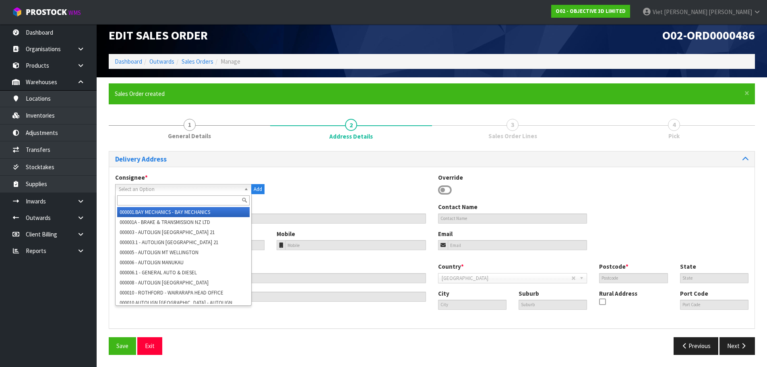
click at [303, 181] on div "Consignee * 000001.BAY MECHANICS - BAY MECHANICS 000001A - BRAKE & TRANSMISSION…" at bounding box center [431, 187] width 645 height 29
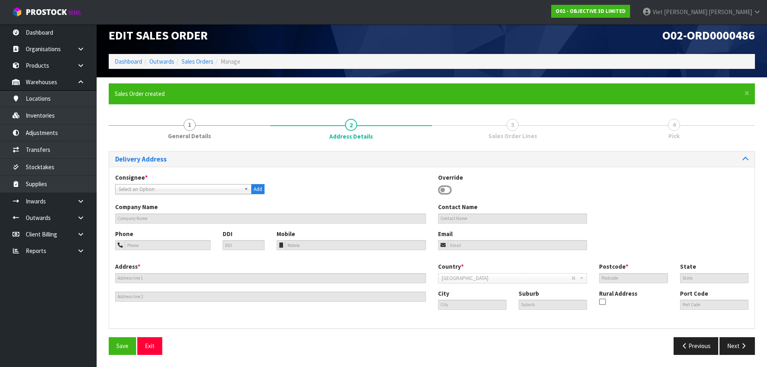
click at [448, 198] on div "Consignee * 000001.BAY MECHANICS - BAY MECHANICS 000001A - BRAKE & TRANSMISSION…" at bounding box center [431, 187] width 645 height 29
click at [447, 185] on icon at bounding box center [445, 190] width 14 height 12
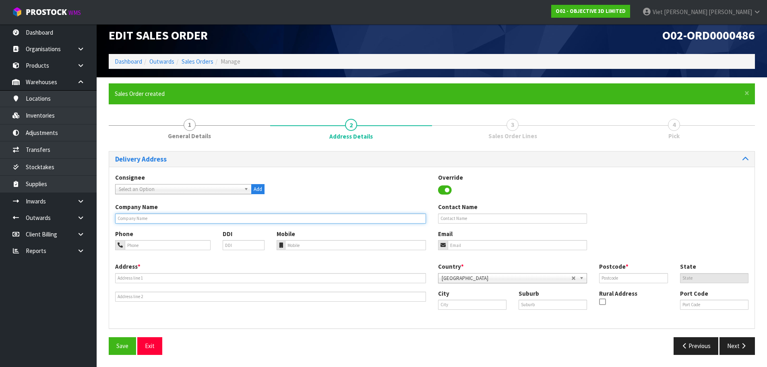
click at [230, 215] on input "text" at bounding box center [270, 218] width 311 height 10
click at [169, 221] on input "text" at bounding box center [270, 218] width 311 height 10
paste input "GO ORTHOTICS LIMITED PARTNERSHIP"
click at [195, 221] on input "GO ORTHOTICS LIMITED PARTNERSHIP" at bounding box center [270, 218] width 311 height 10
type input "GO ORTHOTICS LIMITED PARTNERSHIP"
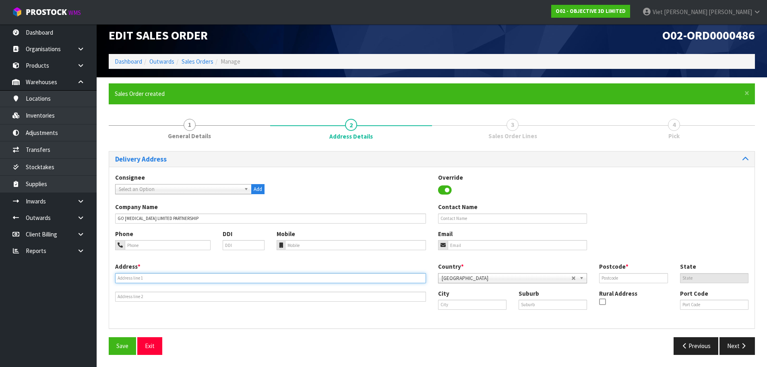
click at [209, 277] on input "text" at bounding box center [270, 278] width 311 height 10
paste input "2/318 BEACH HAVEN ROAD"
type input "2/318 BEACH HAVEN ROAD"
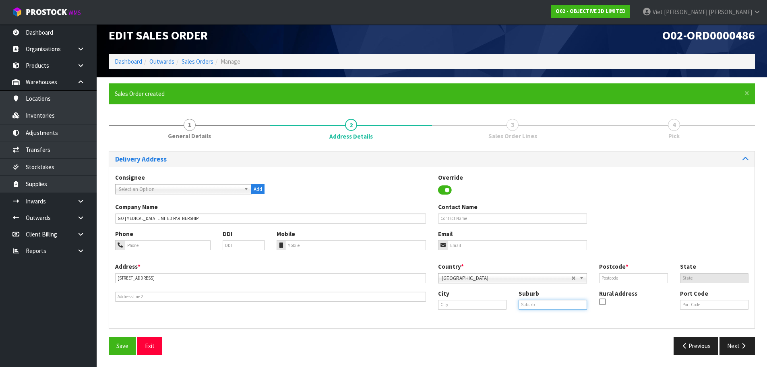
click at [523, 306] on input "text" at bounding box center [553, 305] width 68 height 10
paste input "BEACH HAVEN"
type input "BEACH HAVEN"
click at [463, 303] on input "text" at bounding box center [472, 305] width 68 height 10
paste input "AUCKLAND"
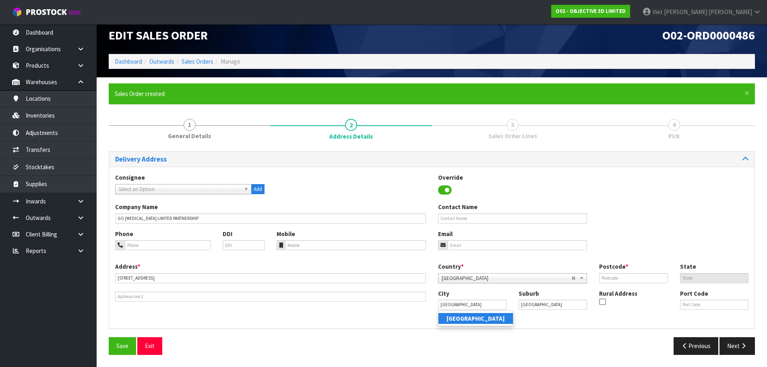
click at [463, 319] on strong "Auckland" at bounding box center [475, 318] width 58 height 8
type input "Auckland"
click at [629, 275] on input "text" at bounding box center [633, 278] width 68 height 10
paste input "0626"
type input "0626"
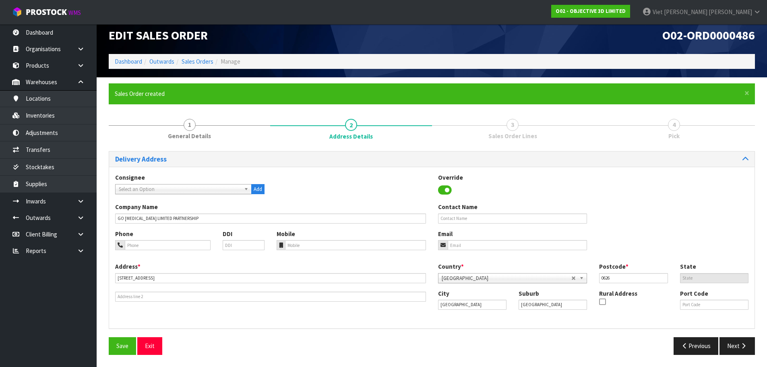
click at [538, 225] on div "Company Name GO ORTHOTICS LIMITED PARTNERSHIP Contact Name" at bounding box center [431, 215] width 645 height 27
click at [123, 341] on button "Save" at bounding box center [122, 345] width 27 height 17
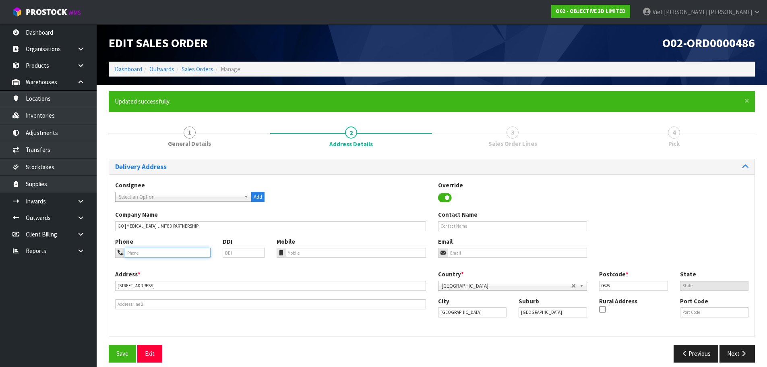
click at [170, 253] on input "tel" at bounding box center [168, 253] width 86 height 10
paste input "+6494824370"
type input "+6494824370"
click at [474, 228] on input "text" at bounding box center [512, 226] width 149 height 10
paste input "TIM GANLEY"
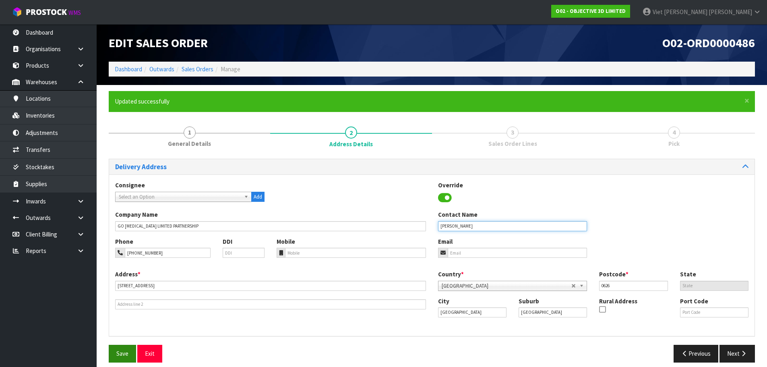
type input "TIM GANLEY"
click at [115, 349] on button "Save" at bounding box center [122, 353] width 27 height 17
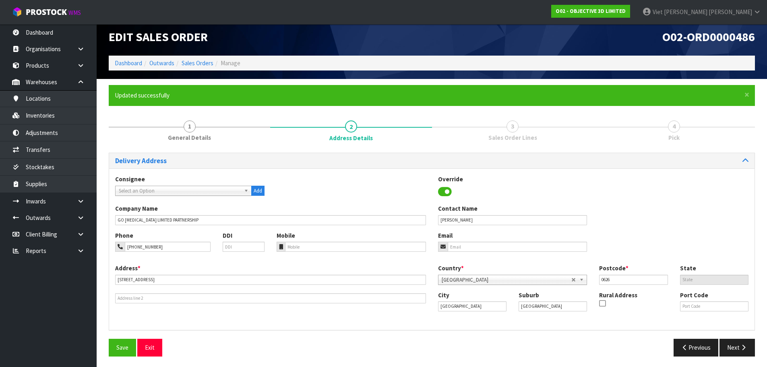
scroll to position [8, 0]
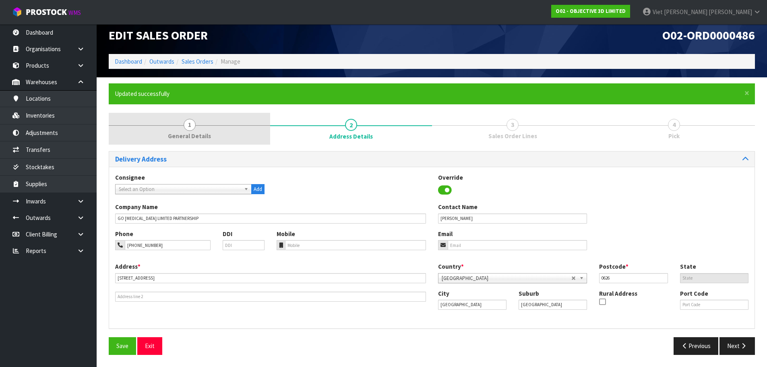
click at [169, 127] on link "1 General Details" at bounding box center [189, 129] width 161 height 32
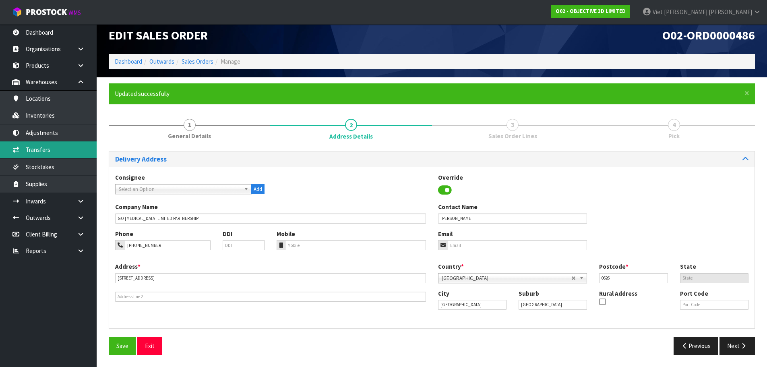
scroll to position [0, 0]
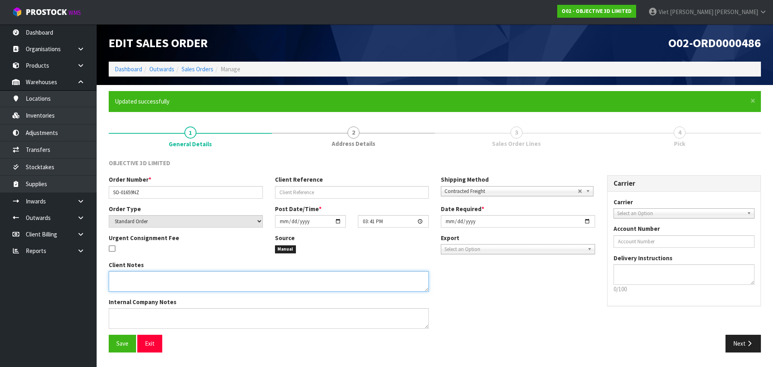
click at [192, 280] on textarea at bounding box center [269, 281] width 320 height 21
paste textarea "COULD YOU SEND THE TRACKING NUMBER WHEN SENT AND I WILL THEN UPDATE OUR SYSTEM …"
type textarea "COULD YOU SEND THE TRACKING NUMBER WHEN SENT AND I WILL THEN UPDATE OUR SYSTEM …"
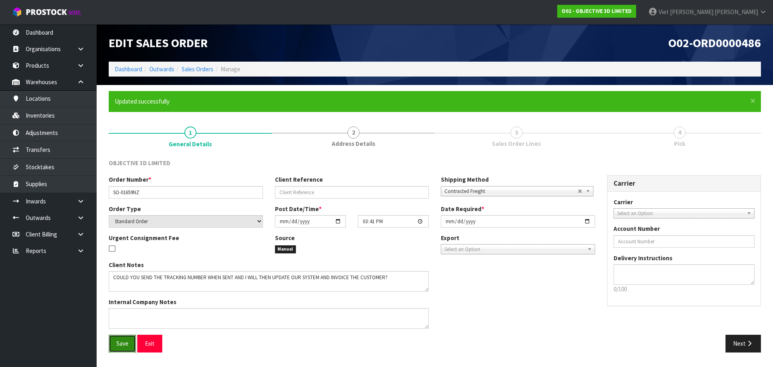
click at [133, 338] on button "Save" at bounding box center [122, 343] width 27 height 17
click at [751, 344] on icon "button" at bounding box center [750, 343] width 8 height 6
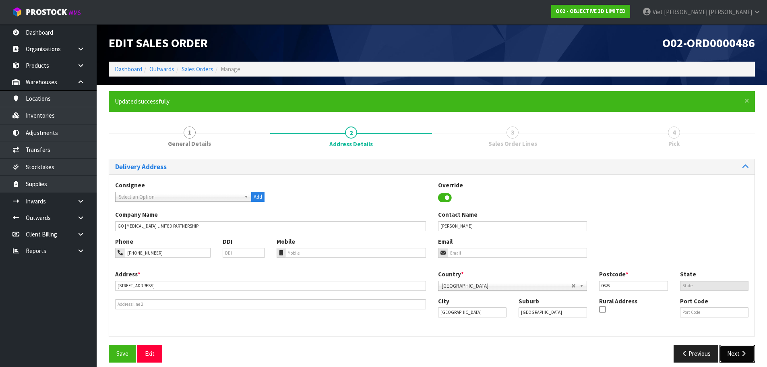
click at [744, 347] on button "Next" at bounding box center [736, 353] width 35 height 17
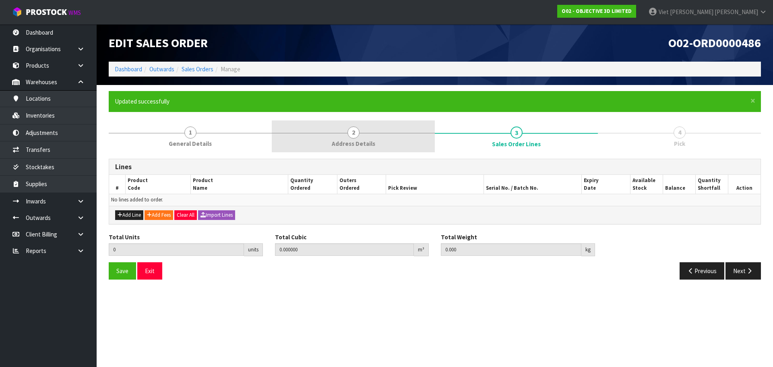
click at [335, 123] on link "2 Address Details" at bounding box center [353, 136] width 163 height 32
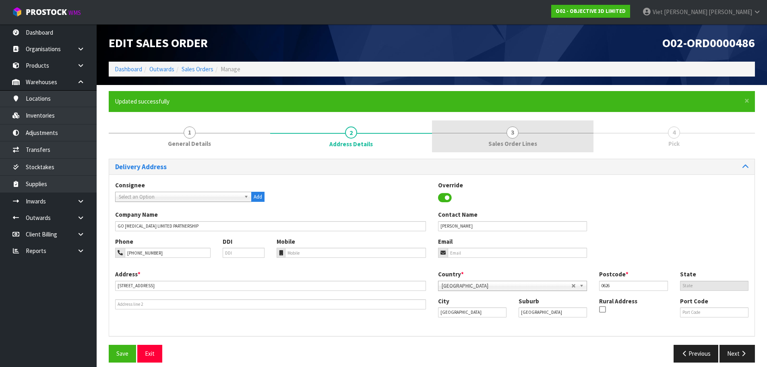
click at [477, 130] on link "3 Sales Order Lines" at bounding box center [512, 136] width 161 height 32
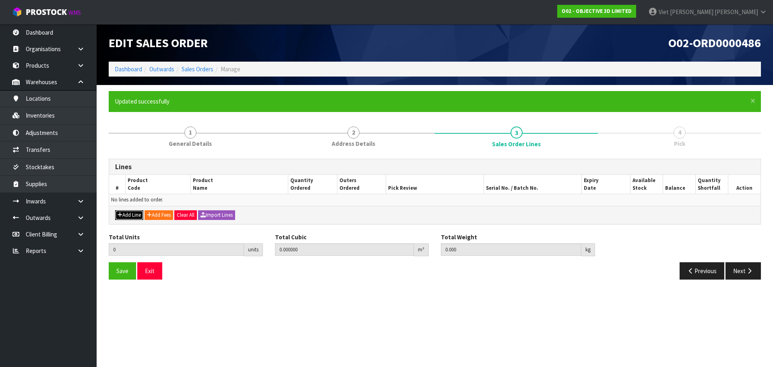
drag, startPoint x: 134, startPoint y: 215, endPoint x: 21, endPoint y: 223, distance: 112.6
click at [133, 215] on button "Add Line" at bounding box center [129, 215] width 28 height 10
type input "0"
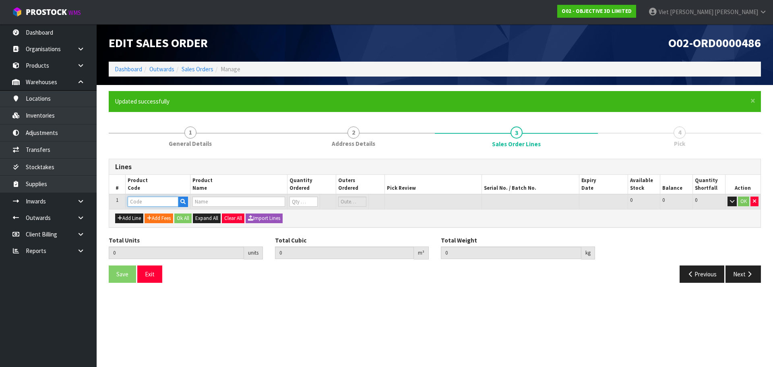
drag, startPoint x: 161, startPoint y: 203, endPoint x: 172, endPoint y: 205, distance: 11.8
click at [161, 203] on input "text" at bounding box center [153, 201] width 51 height 10
paste input "X3D-01011"
type input "X3D-01011"
type input "0.000000"
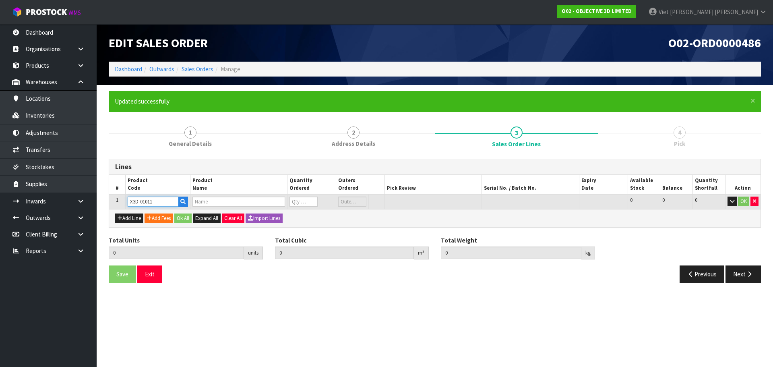
type input "0.000"
type input "HAF - HIGH ABSORPTION FLUID - 4L"
type input "0"
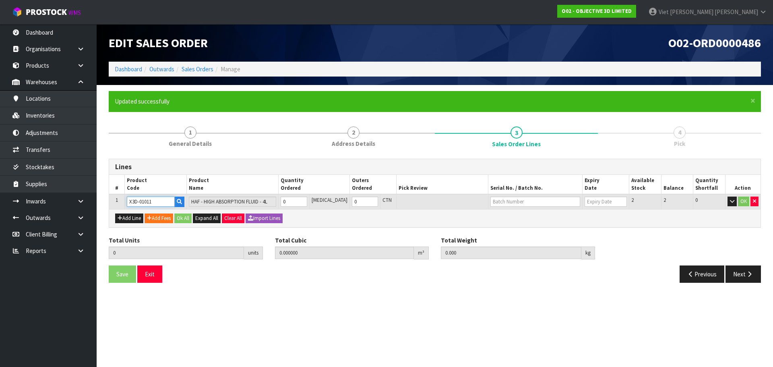
type input "X3D-01011"
type input "1"
type input "0.010692"
type input "3.98"
type input "1"
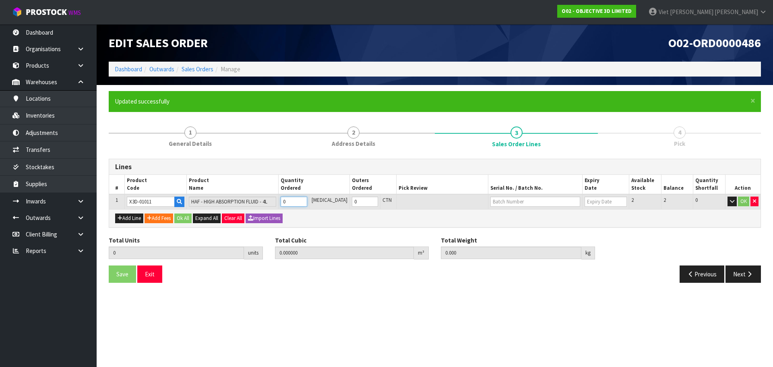
type input "1"
type input "2"
type input "0.021384"
type input "7.96"
type input "2"
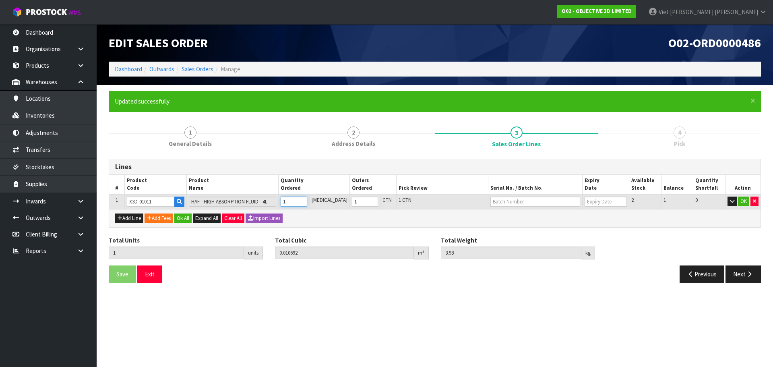
type input "2"
type input "3"
type input "0.032076"
type input "11.94"
type input "3"
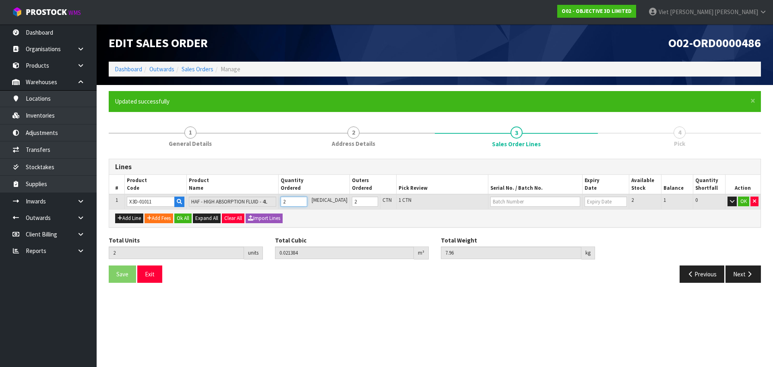
type input "3"
type input "4"
type input "0.042768"
type input "15.92"
type input "4"
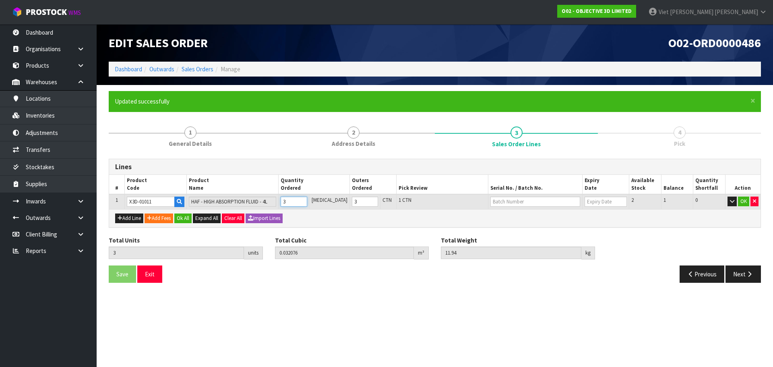
type input "4"
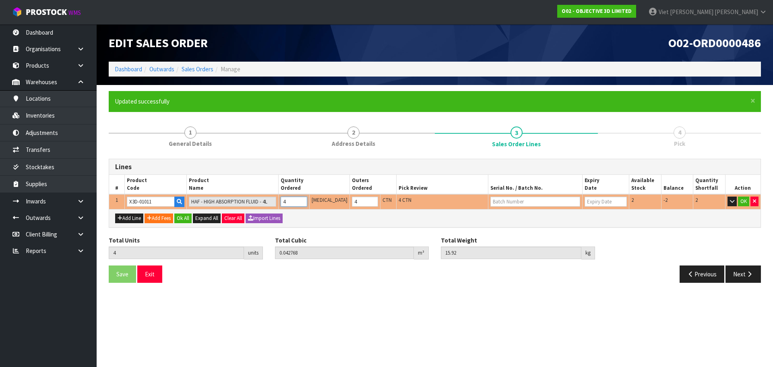
type input "5"
type input "0.05346"
type input "19.9"
type input "5"
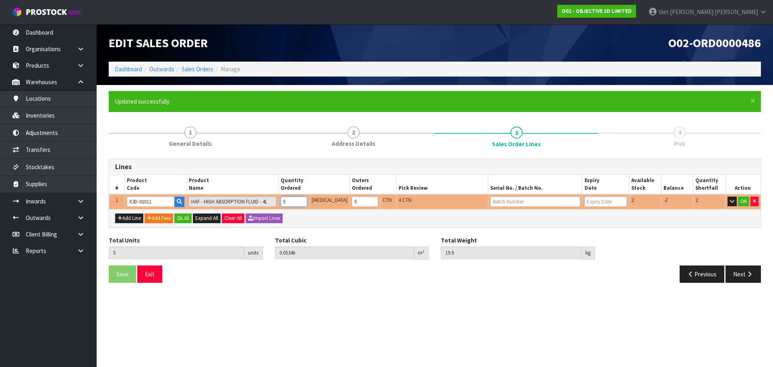
type input "6"
type input "0.064152"
type input "23.88"
type input "6"
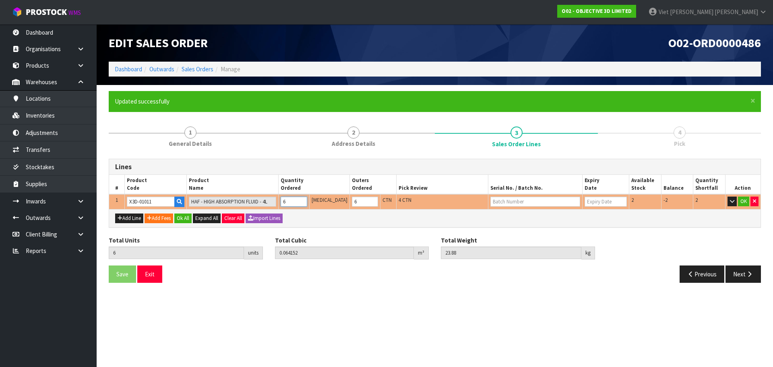
type input "7"
type input "0.074844"
type input "27.86"
type input "7"
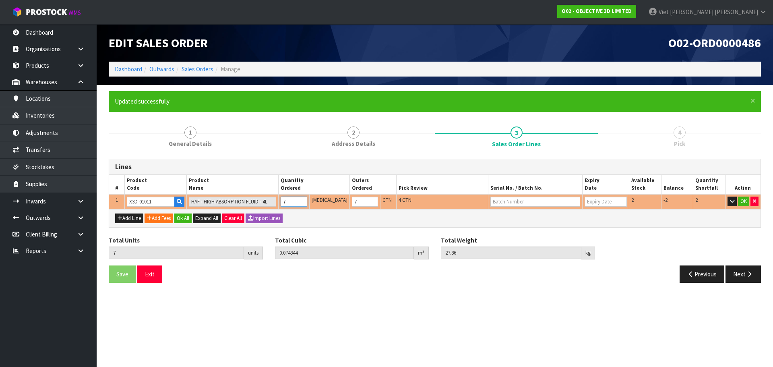
type input "8"
type input "0.085536"
type input "31.84"
type input "8"
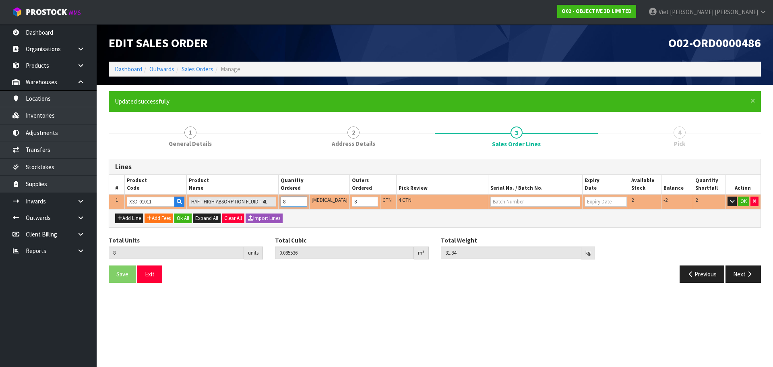
type input "8"
click at [307, 199] on input "8" at bounding box center [294, 201] width 26 height 10
type input "9"
type input "0.096228"
type input "35.82"
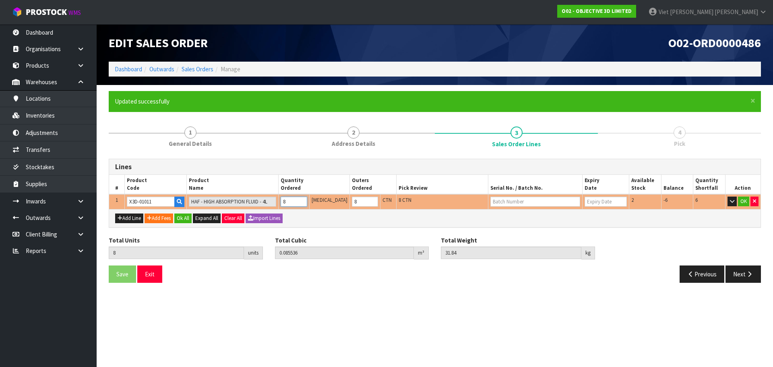
type input "9"
type input "10"
type input "0.10692"
type input "39.8"
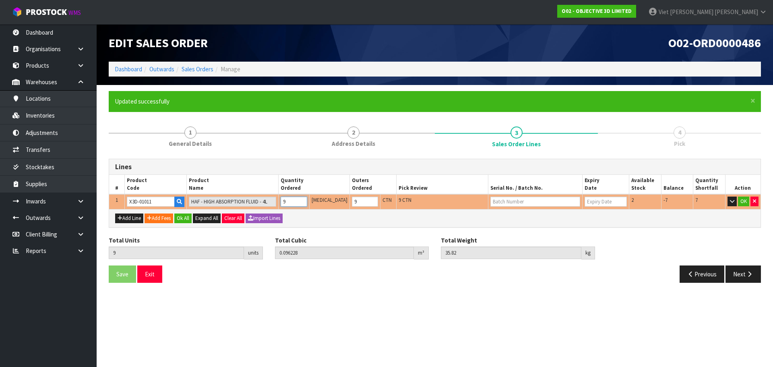
type input "10"
type input "11"
type input "0.117612"
type input "43.78"
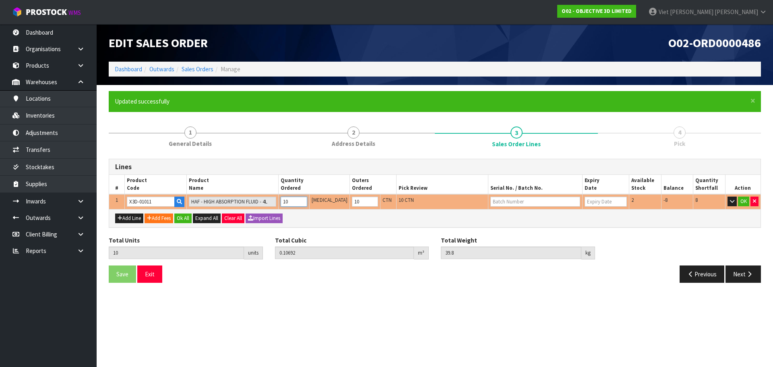
type input "11"
type input "12"
type input "0.128304"
type input "47.76"
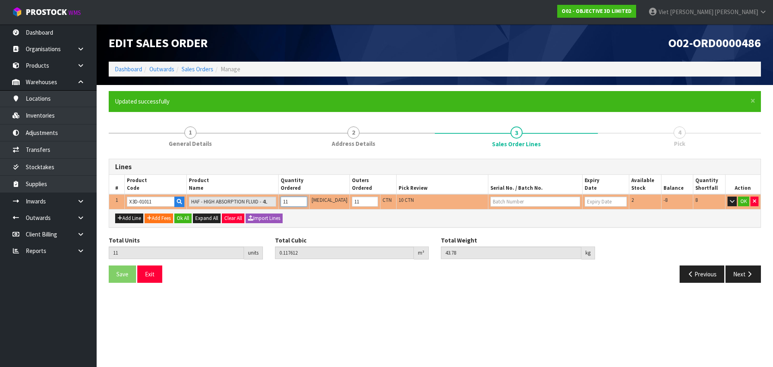
type input "12"
type input "13"
type input "0.138996"
type input "51.74"
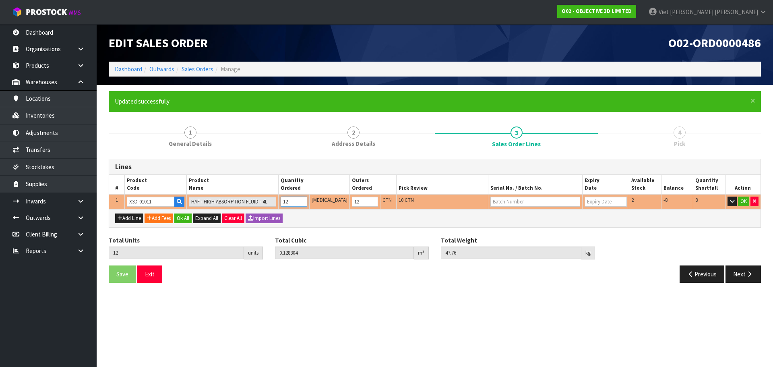
type input "13"
type input "14"
type input "0.149688"
type input "55.72"
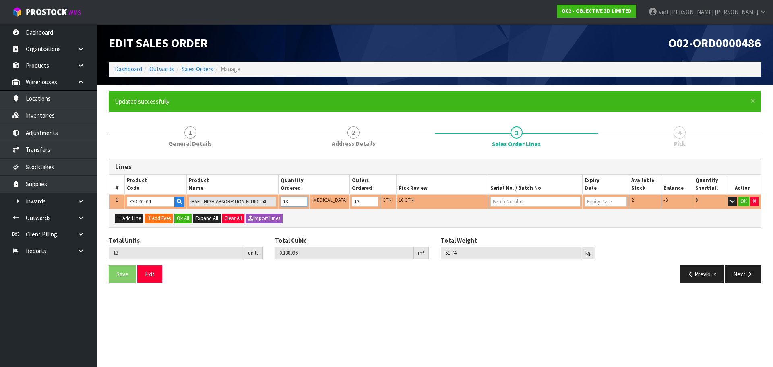
type input "14"
type input "15"
type input "0.16038"
type input "59.7"
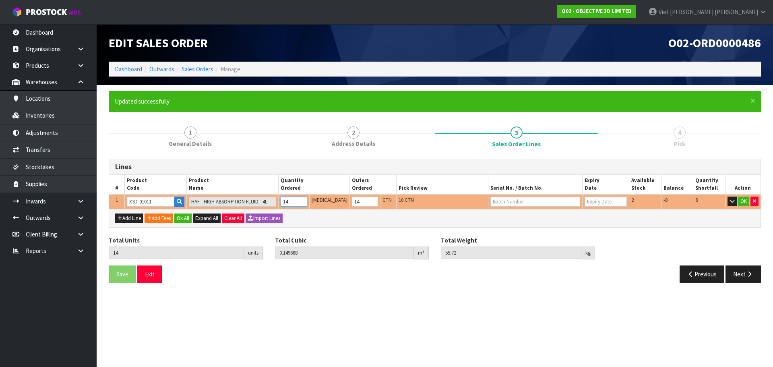
type input "15"
type input "16"
type input "0.171072"
type input "63.68"
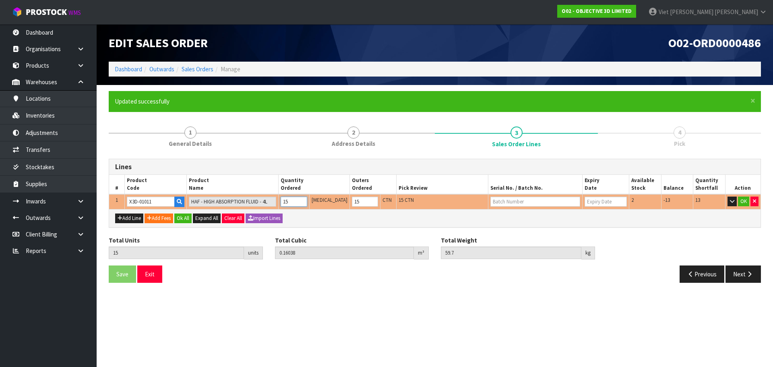
type input "16"
type input "17"
type input "0.181764"
type input "67.66"
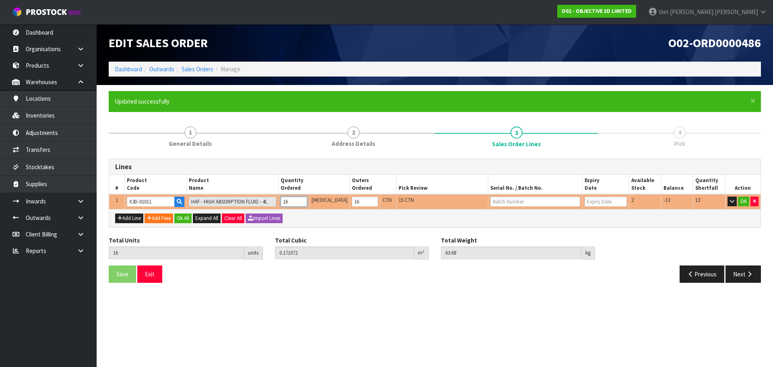
type input "17"
type input "18"
type input "0.192456"
type input "71.64"
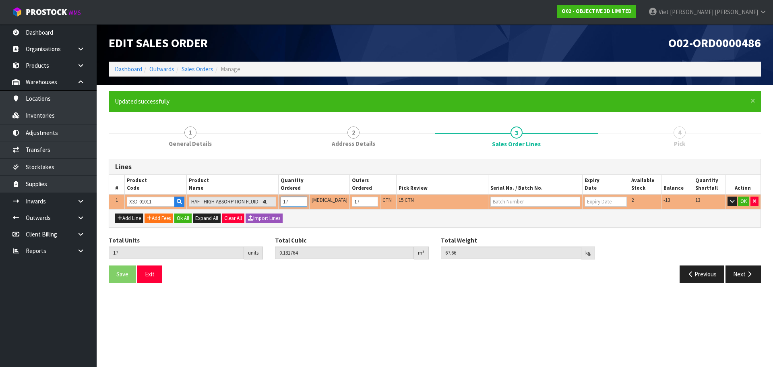
type input "18"
type input "19"
type input "0.203148"
type input "75.62"
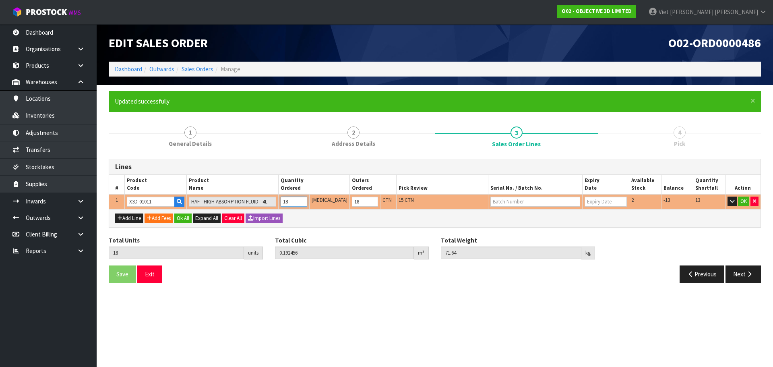
type input "19"
type input "20"
type input "0.21384"
type input "79.6"
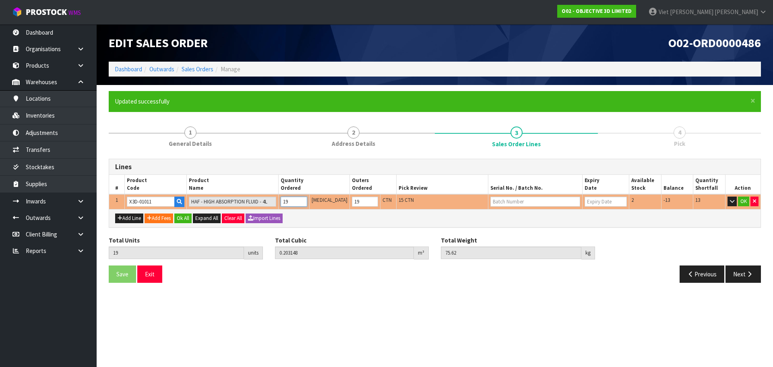
type input "20"
type input "21"
type input "0.224532"
type input "83.58"
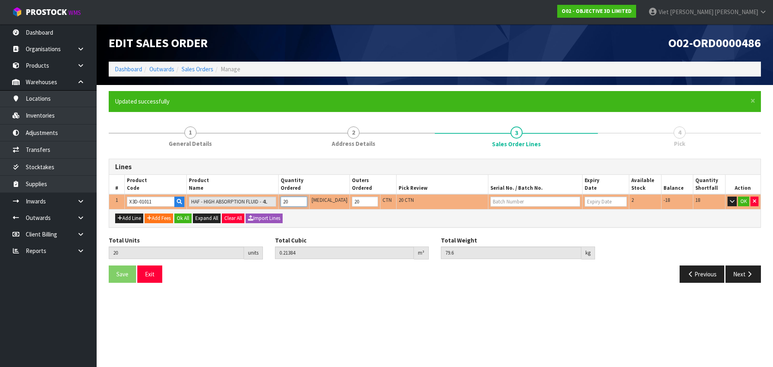
type input "21"
type input "22"
type input "0.235224"
type input "87.56"
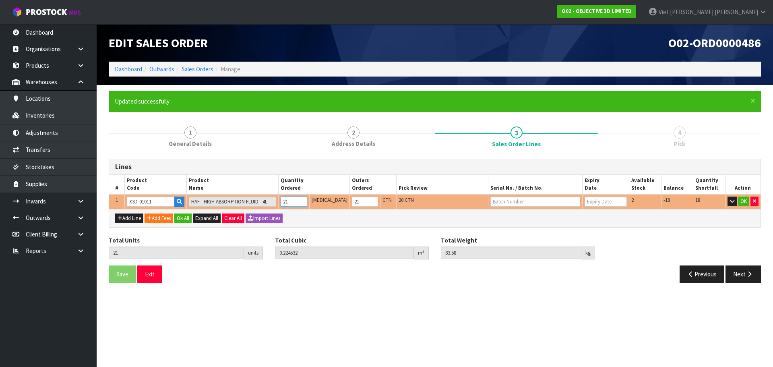
type input "22"
type input "23"
type input "0.245916"
type input "91.54"
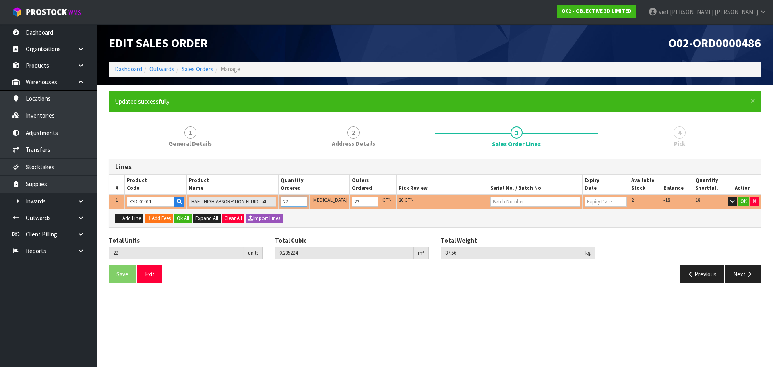
type input "23"
type input "24"
type input "0.256608"
type input "95.52"
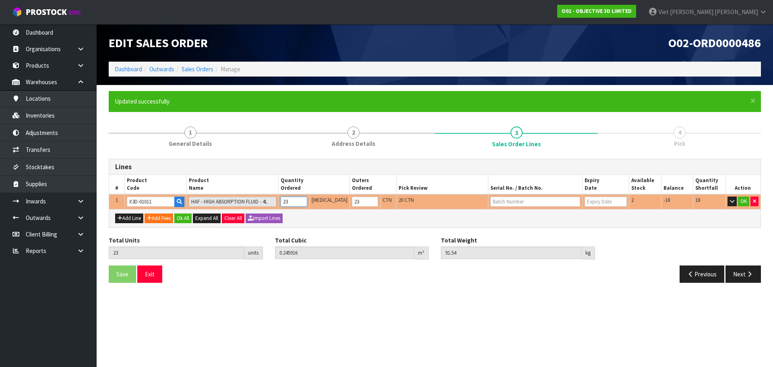
type input "24"
type input "25"
type input "0.2673"
click at [307, 199] on input "35" at bounding box center [294, 201] width 26 height 10
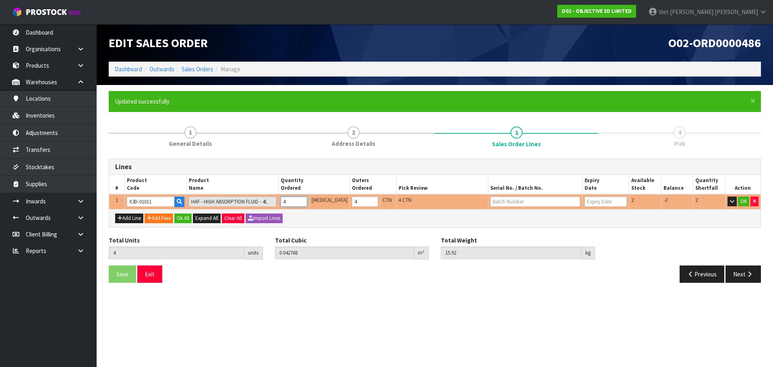
click at [307, 204] on input "4" at bounding box center [294, 201] width 26 height 10
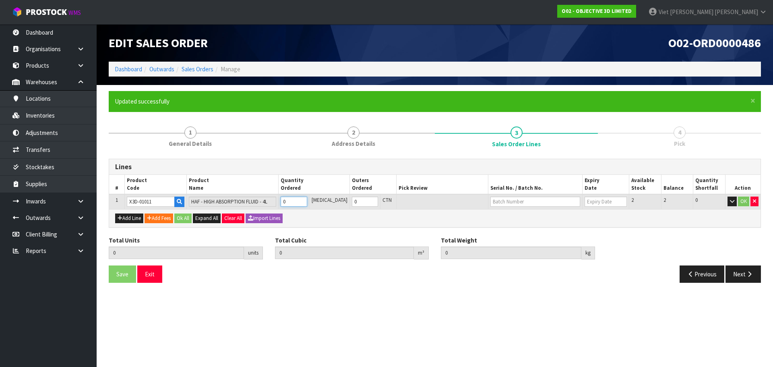
click at [307, 204] on input "0" at bounding box center [294, 201] width 26 height 10
click at [307, 197] on input "0" at bounding box center [294, 201] width 26 height 10
click at [307, 199] on input "1" at bounding box center [294, 201] width 26 height 10
click at [307, 199] on input "2" at bounding box center [294, 201] width 26 height 10
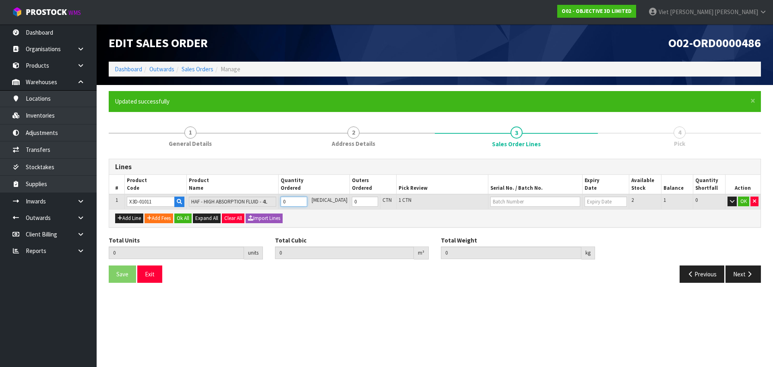
click at [307, 204] on input "0" at bounding box center [294, 201] width 26 height 10
click at [309, 196] on td "0" at bounding box center [294, 201] width 31 height 15
click at [307, 200] on input "1" at bounding box center [294, 201] width 26 height 10
click at [192, 214] on button "Ok All" at bounding box center [182, 218] width 17 height 10
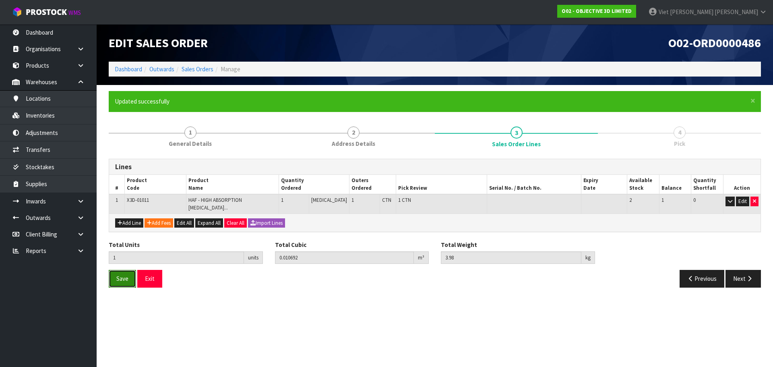
click at [126, 275] on span "Save" at bounding box center [122, 279] width 12 height 8
click at [746, 277] on button "Next" at bounding box center [742, 278] width 35 height 17
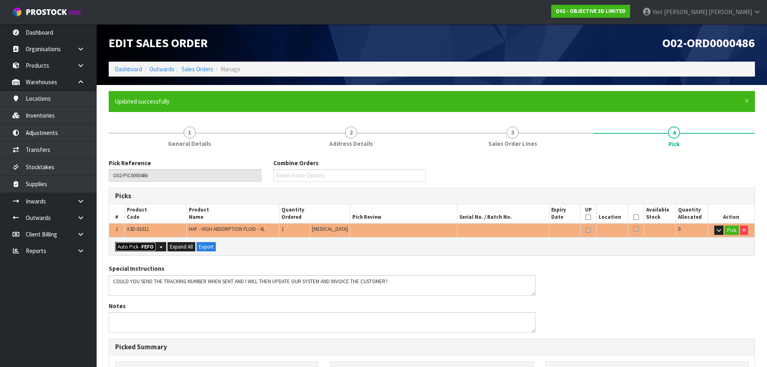
click at [146, 249] on strong "FEFO" at bounding box center [147, 246] width 12 height 7
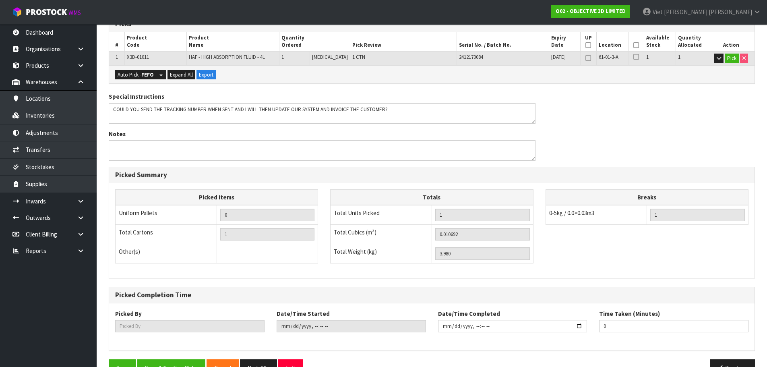
scroll to position [194, 0]
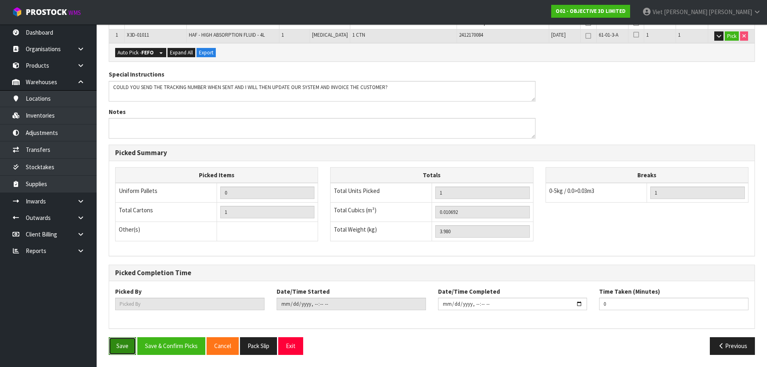
click at [125, 347] on button "Save" at bounding box center [122, 345] width 27 height 17
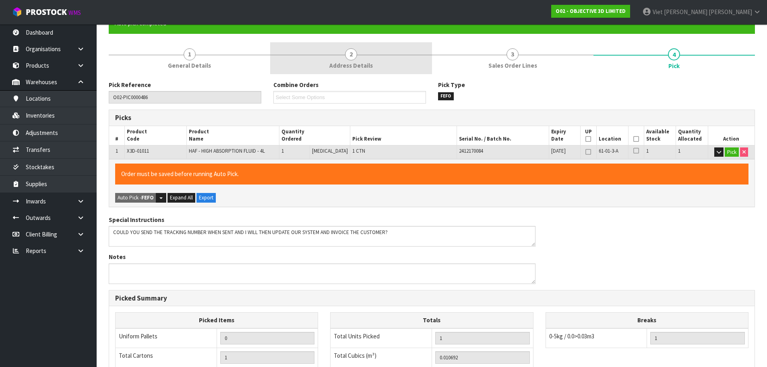
scroll to position [0, 0]
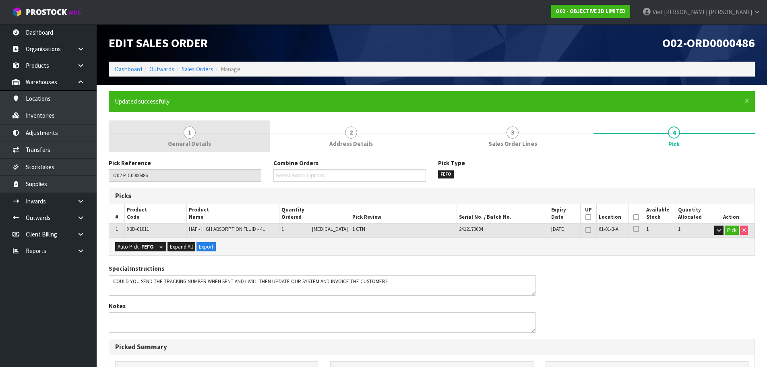
click at [207, 142] on span "General Details" at bounding box center [189, 143] width 43 height 8
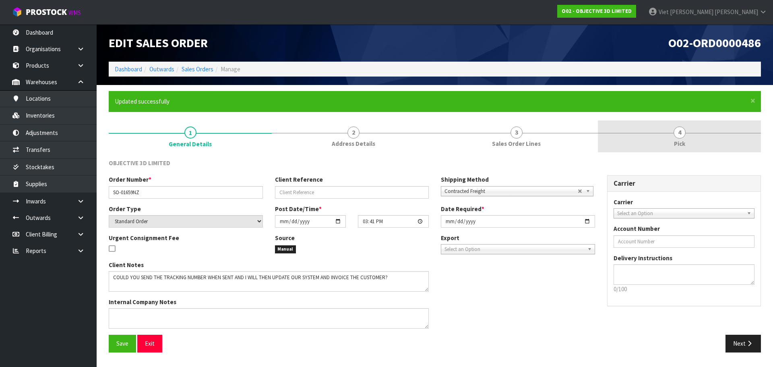
click at [641, 138] on link "4 Pick" at bounding box center [679, 136] width 163 height 32
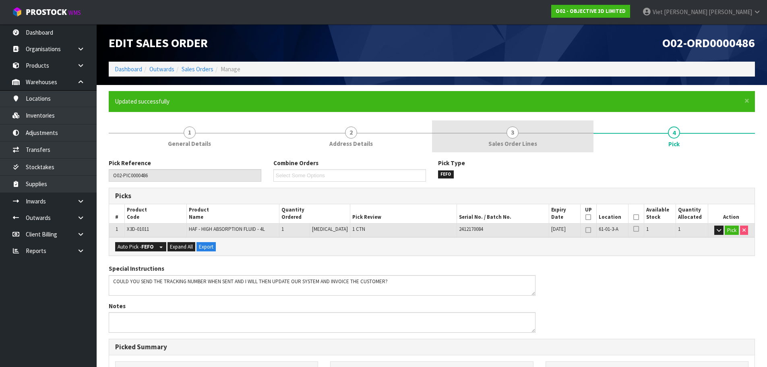
click at [539, 136] on link "3 Sales Order Lines" at bounding box center [512, 136] width 161 height 32
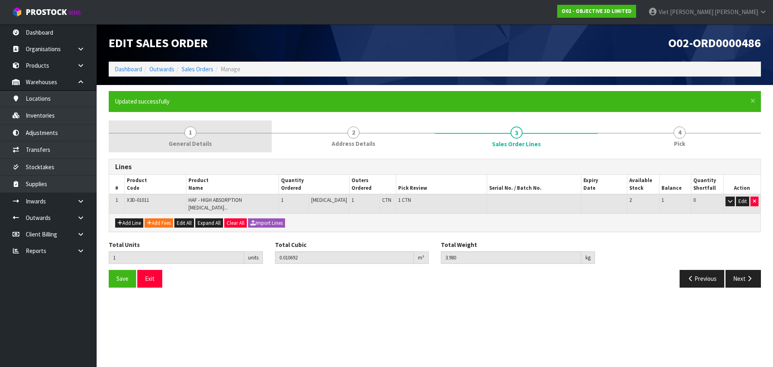
click at [153, 138] on link "1 General Details" at bounding box center [190, 136] width 163 height 32
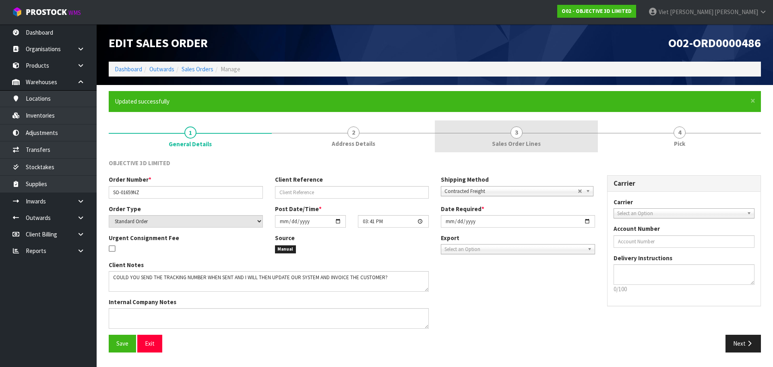
drag, startPoint x: 360, startPoint y: 147, endPoint x: 514, endPoint y: 149, distance: 153.8
click at [360, 147] on span "Address Details" at bounding box center [353, 143] width 43 height 8
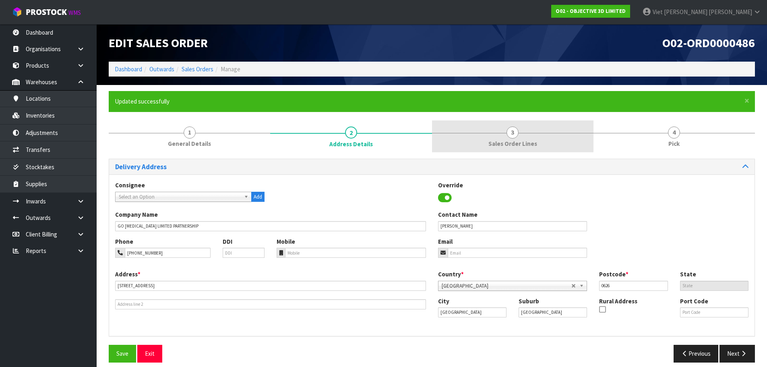
click at [515, 149] on link "3 Sales Order Lines" at bounding box center [512, 136] width 161 height 32
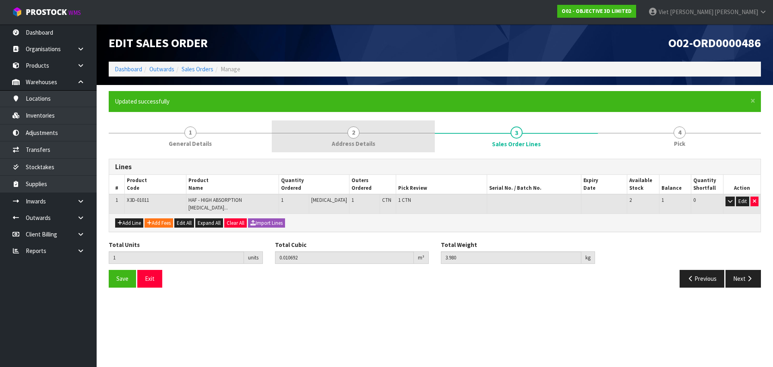
click at [394, 147] on link "2 Address Details" at bounding box center [353, 136] width 163 height 32
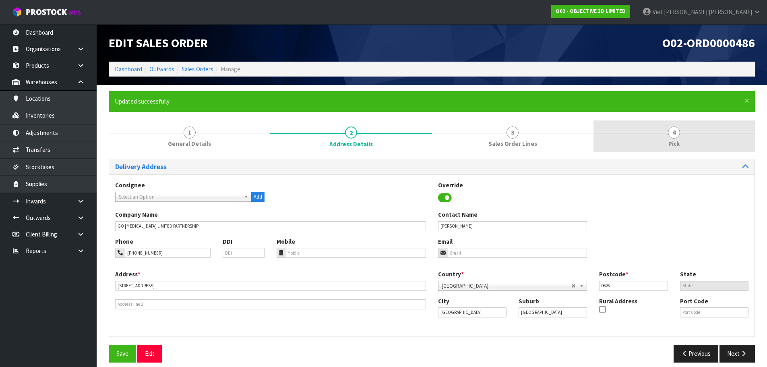
click at [649, 142] on link "4 Pick" at bounding box center [673, 136] width 161 height 32
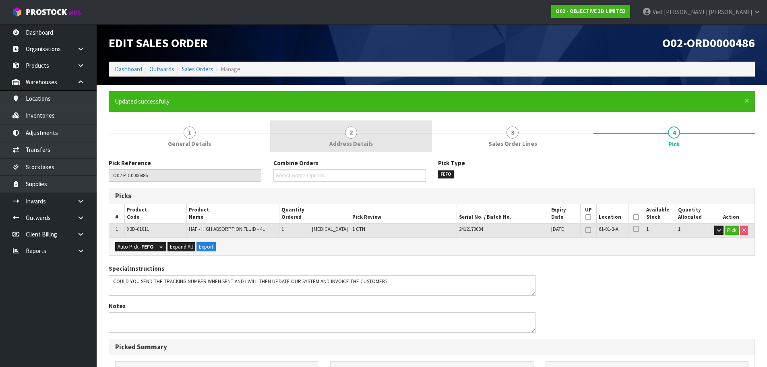
click at [293, 129] on link "2 Address Details" at bounding box center [350, 136] width 161 height 32
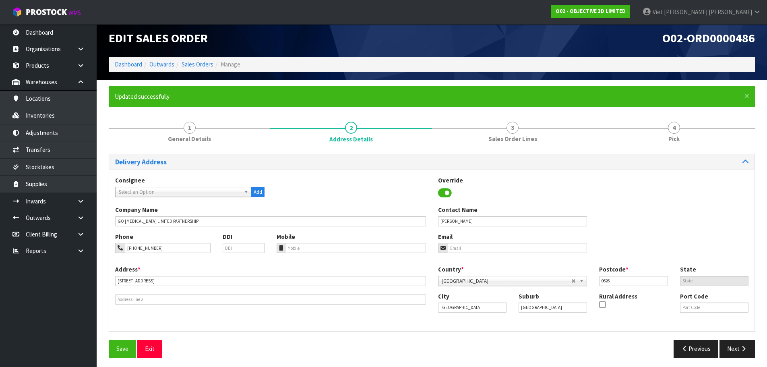
scroll to position [8, 0]
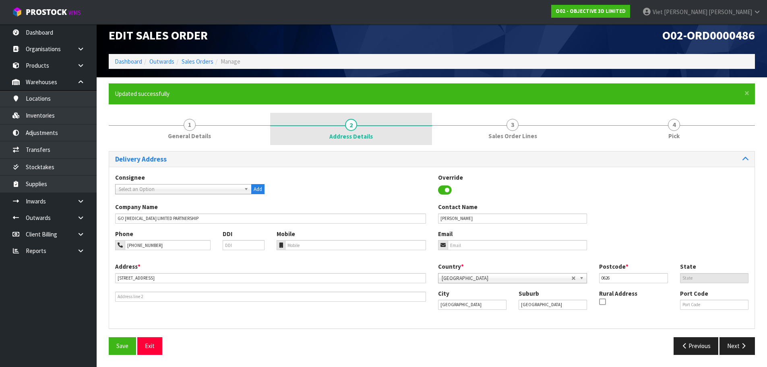
click at [331, 124] on link "2 Address Details" at bounding box center [350, 129] width 161 height 32
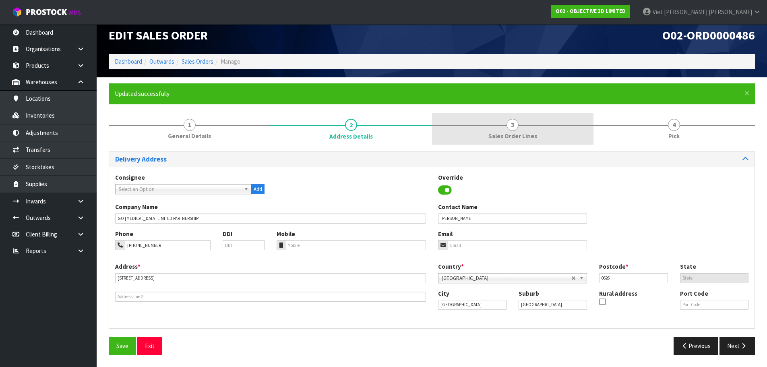
click at [468, 123] on link "3 Sales Order Lines" at bounding box center [512, 129] width 161 height 32
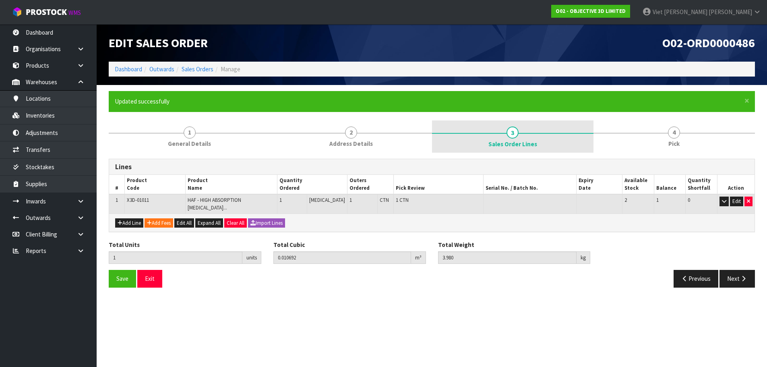
scroll to position [0, 0]
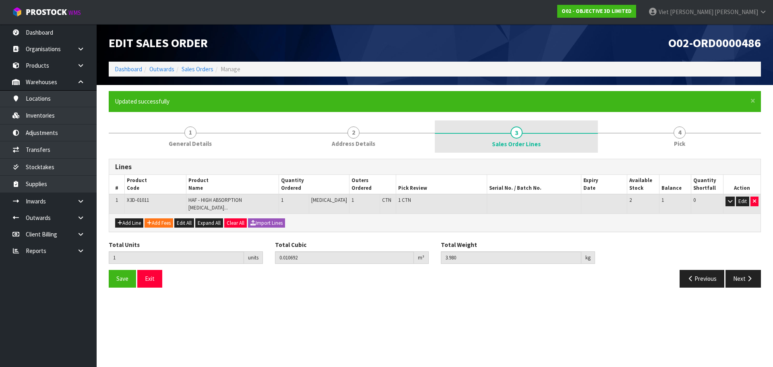
click at [597, 132] on link "3 Sales Order Lines" at bounding box center [516, 136] width 163 height 32
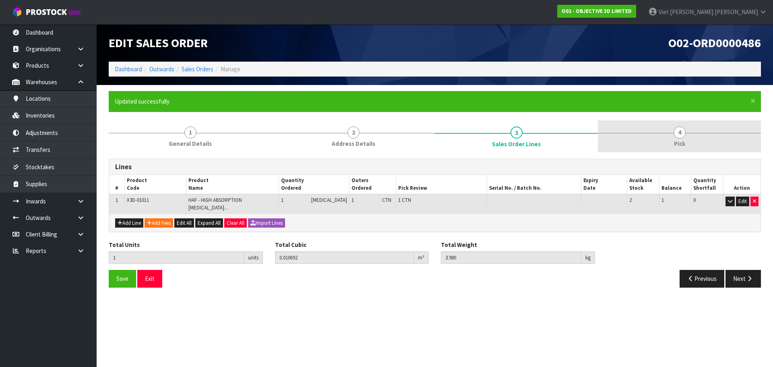
click at [657, 132] on link "4 Pick" at bounding box center [679, 136] width 163 height 32
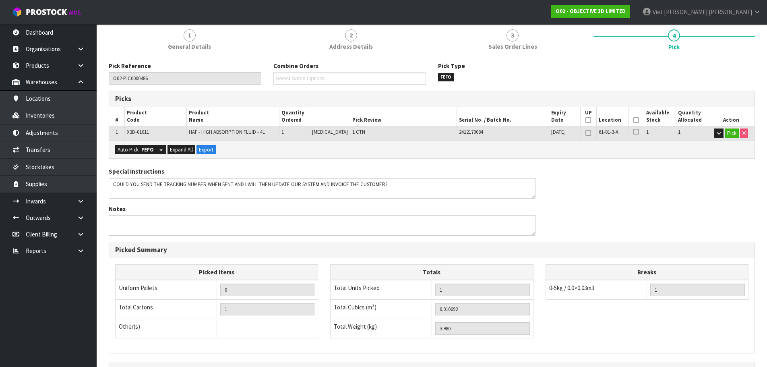
scroll to position [194, 0]
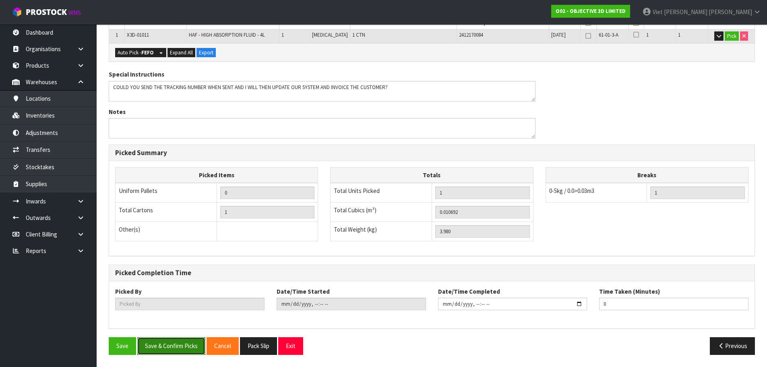
click at [166, 349] on button "Save & Confirm Picks" at bounding box center [171, 345] width 68 height 17
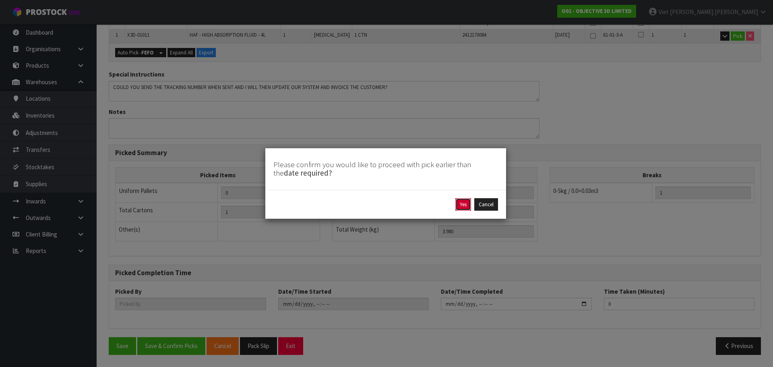
click at [458, 203] on button "Yes" at bounding box center [463, 204] width 16 height 13
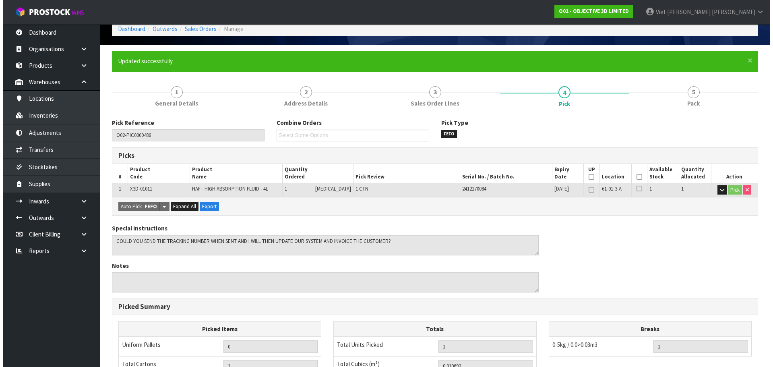
scroll to position [0, 0]
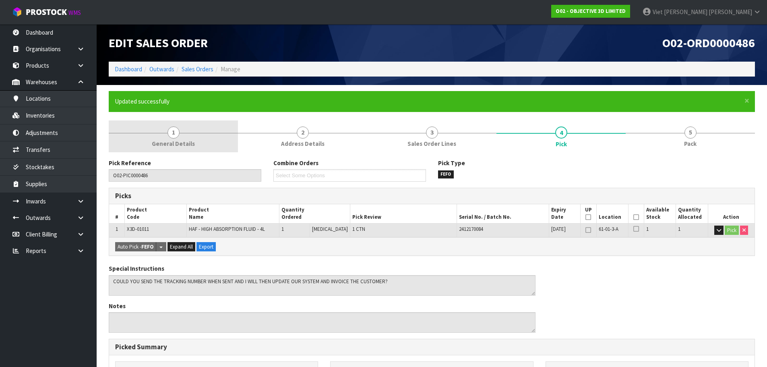
click at [191, 137] on link "1 General Details" at bounding box center [173, 136] width 129 height 32
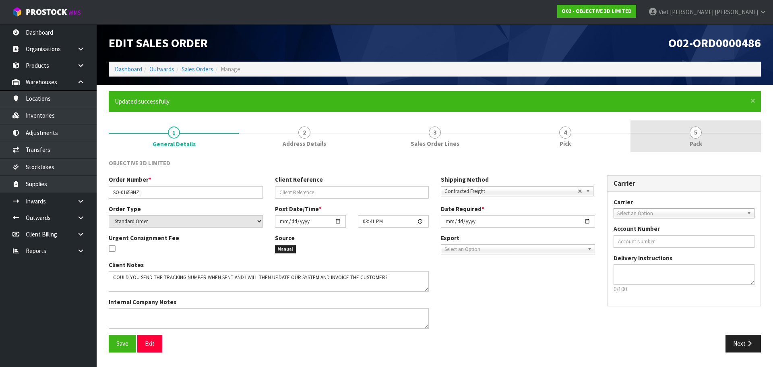
click at [673, 127] on link "5 Pack" at bounding box center [695, 136] width 130 height 32
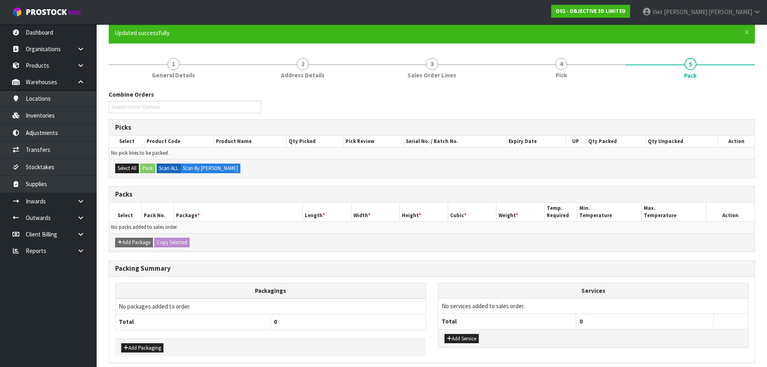
scroll to position [102, 0]
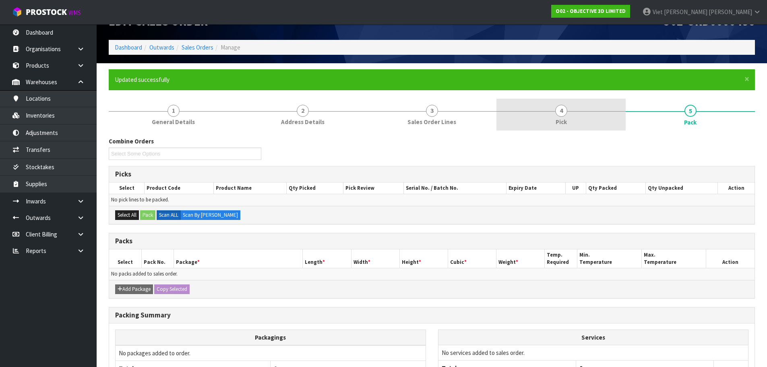
click at [550, 113] on link "4 Pick" at bounding box center [560, 115] width 129 height 32
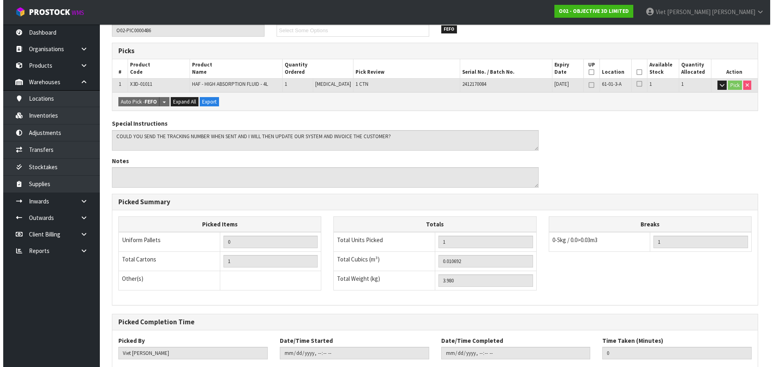
scroll to position [0, 0]
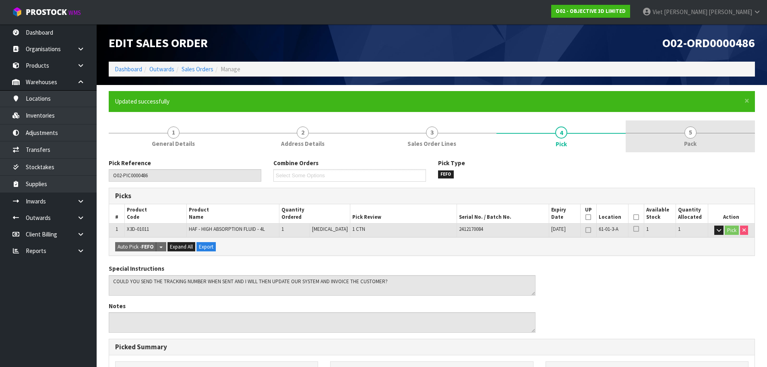
click at [656, 130] on link "5 Pack" at bounding box center [690, 136] width 129 height 32
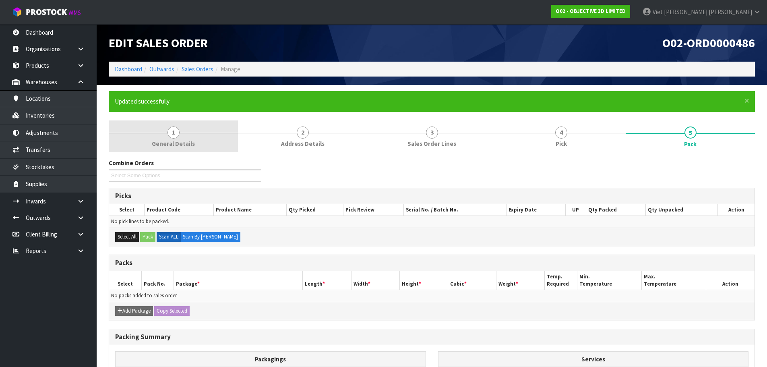
click at [177, 143] on span "General Details" at bounding box center [173, 143] width 43 height 8
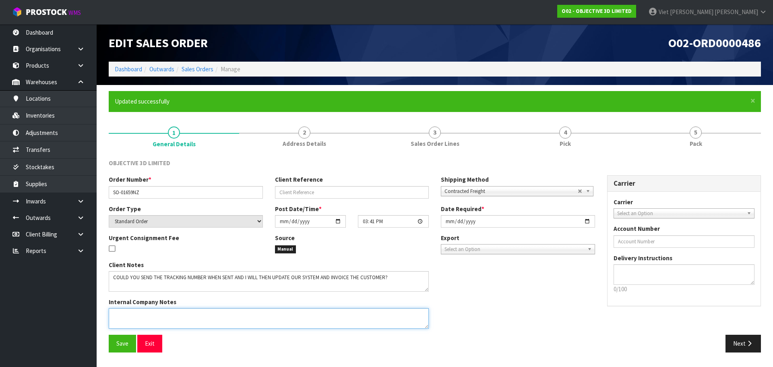
click at [273, 317] on textarea at bounding box center [269, 318] width 320 height 21
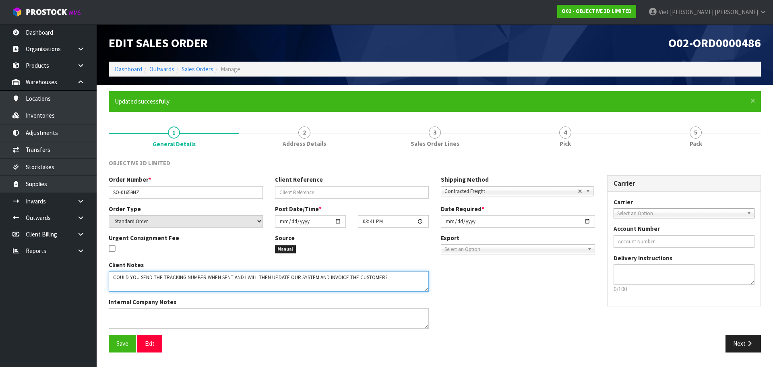
click at [211, 285] on textarea at bounding box center [269, 281] width 320 height 21
click at [407, 279] on textarea at bounding box center [269, 281] width 320 height 21
paste textarea "PLEASE ALSO ENSURE THE THREE-LETTER ACRONYM LISTED ON THE BOX LABEL IS ADDED TO…"
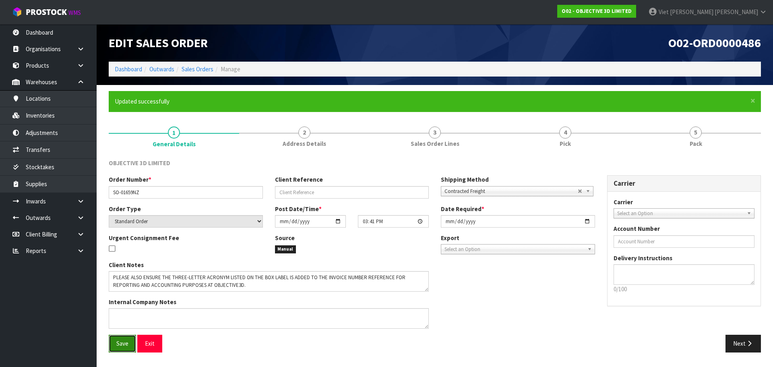
click at [124, 351] on button "Save" at bounding box center [122, 343] width 27 height 17
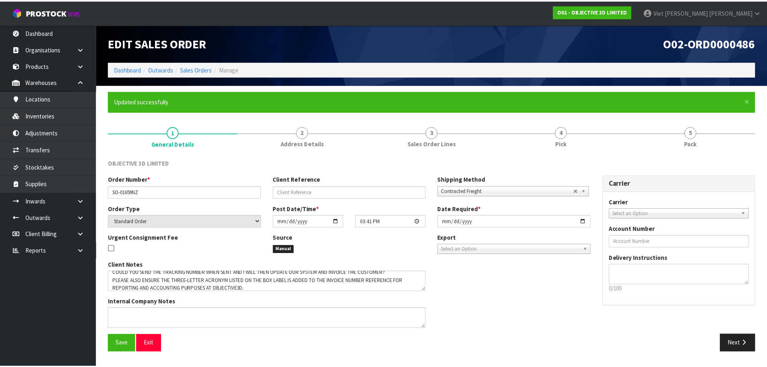
scroll to position [0, 0]
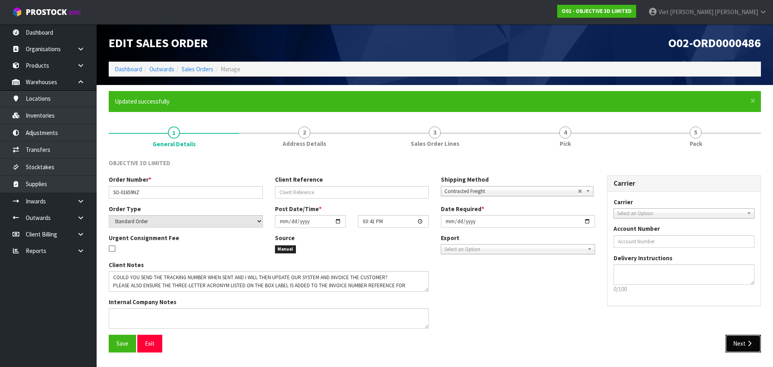
click at [747, 339] on button "Next" at bounding box center [742, 343] width 35 height 17
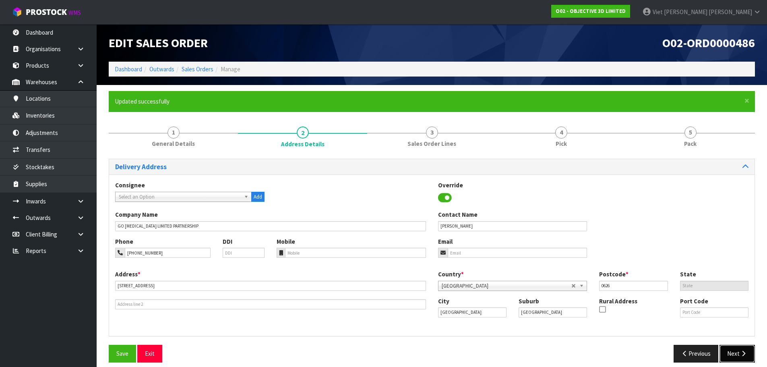
click at [738, 346] on button "Next" at bounding box center [736, 353] width 35 height 17
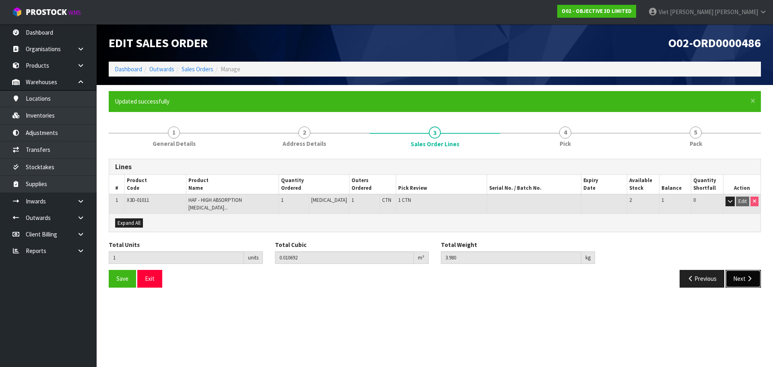
click at [746, 275] on icon "button" at bounding box center [750, 278] width 8 height 6
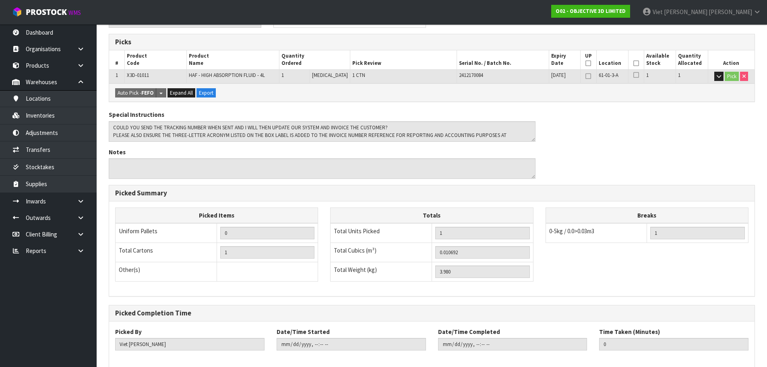
scroll to position [194, 0]
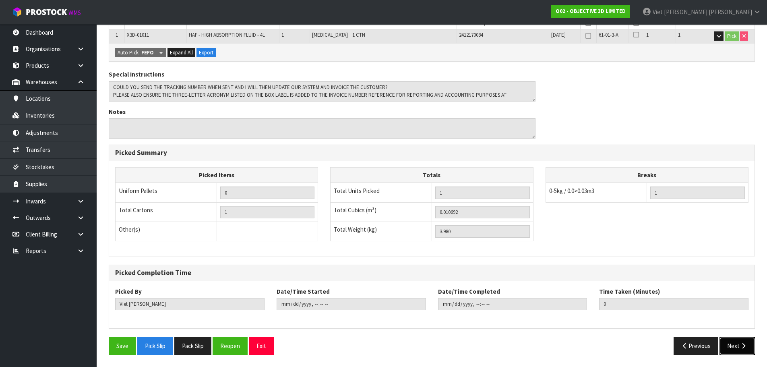
click at [736, 345] on button "Next" at bounding box center [736, 345] width 35 height 17
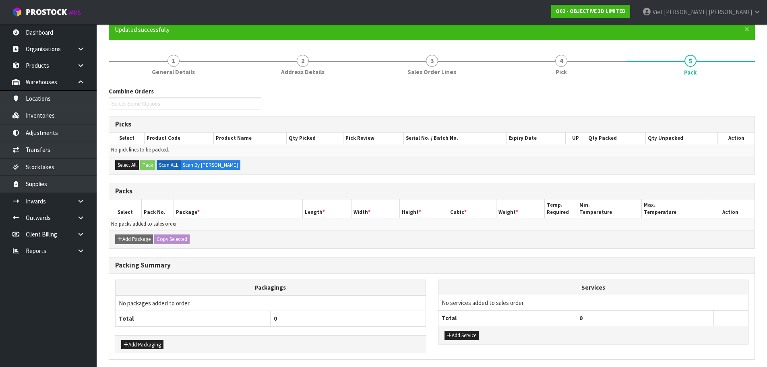
scroll to position [22, 0]
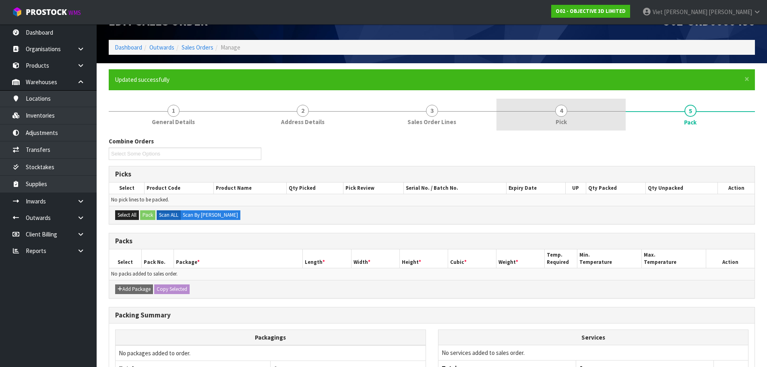
click at [567, 99] on link "4 Pick" at bounding box center [560, 115] width 129 height 32
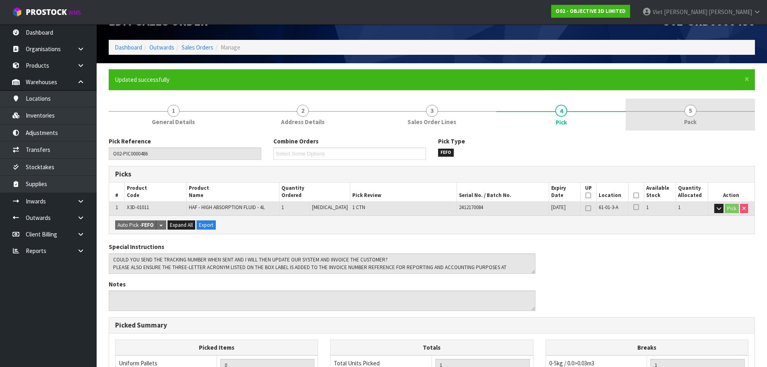
click at [648, 105] on link "5 Pack" at bounding box center [690, 115] width 129 height 32
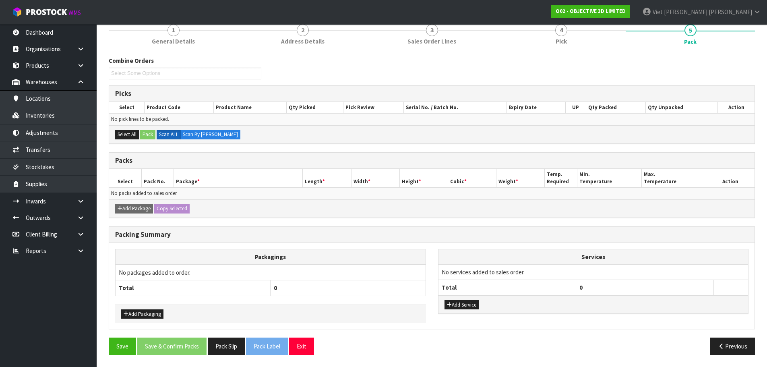
scroll to position [0, 0]
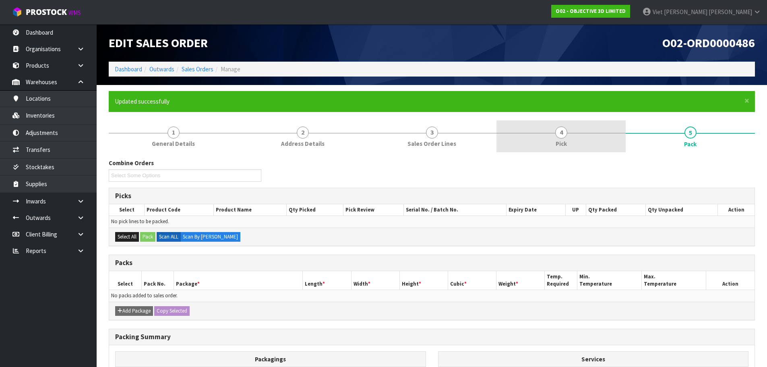
click at [548, 134] on link "4 Pick" at bounding box center [560, 136] width 129 height 32
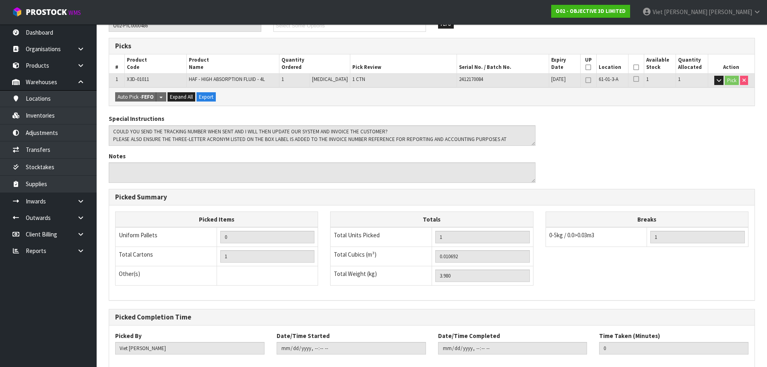
scroll to position [194, 0]
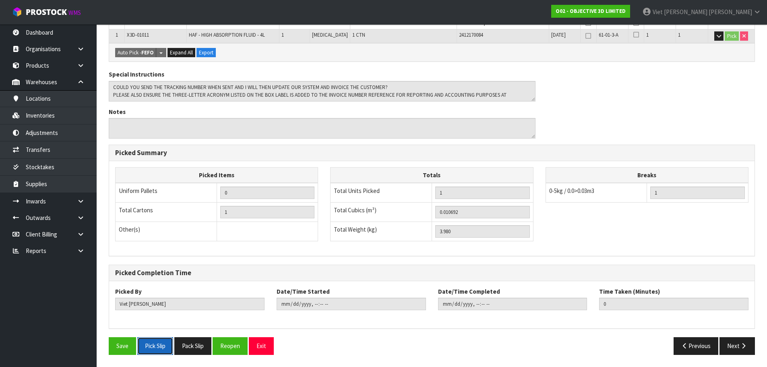
click at [156, 351] on button "Pick Slip" at bounding box center [155, 345] width 36 height 17
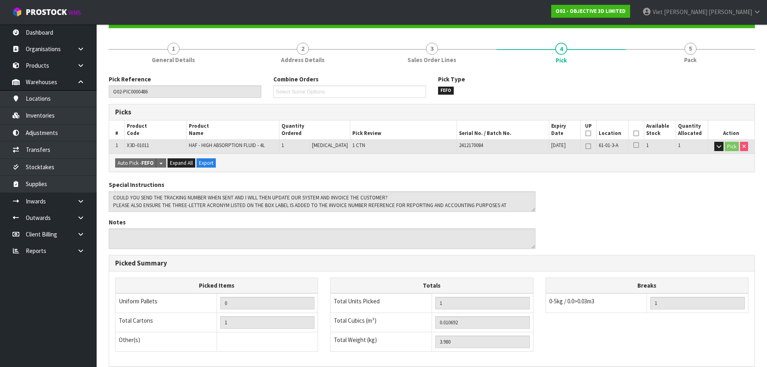
scroll to position [0, 0]
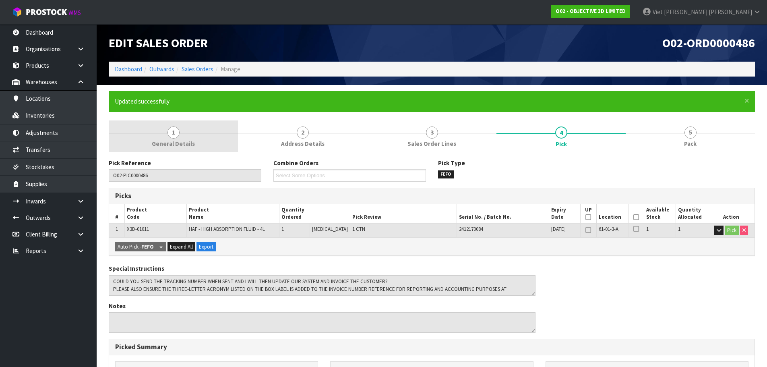
click at [204, 141] on link "1 General Details" at bounding box center [173, 136] width 129 height 32
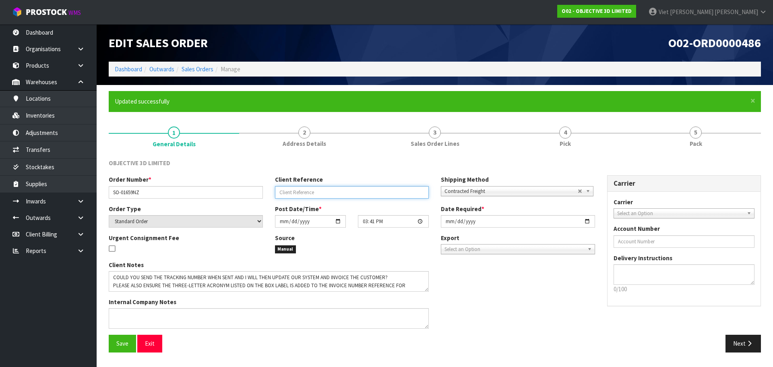
drag, startPoint x: 320, startPoint y: 192, endPoint x: 325, endPoint y: 192, distance: 4.4
click at [321, 192] on input "text" at bounding box center [352, 192] width 154 height 12
click at [323, 190] on input "CON-PO0359" at bounding box center [352, 192] width 154 height 12
click at [123, 346] on span "Save" at bounding box center [122, 343] width 12 height 8
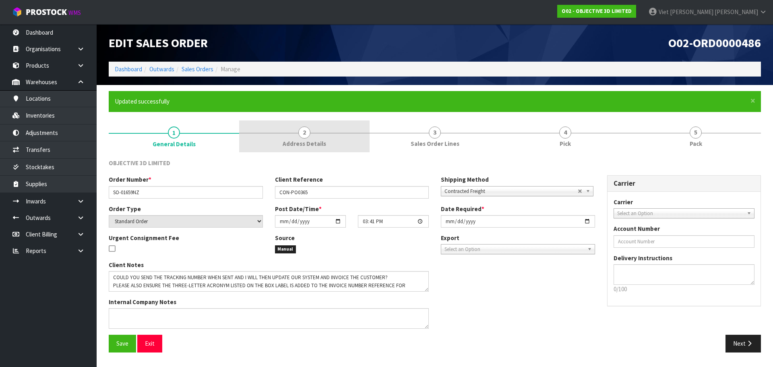
click at [289, 147] on span "Address Details" at bounding box center [304, 143] width 43 height 8
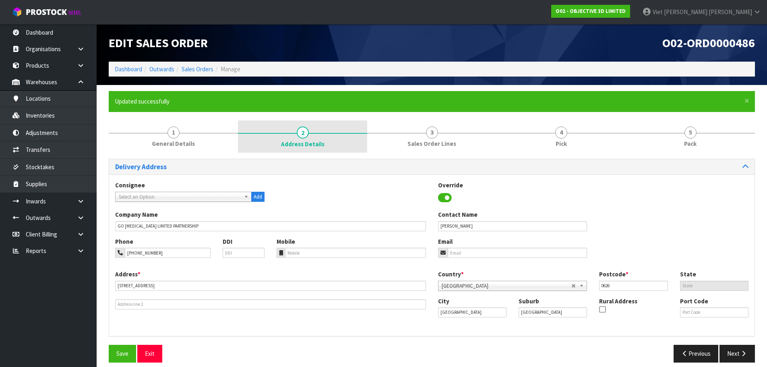
click at [242, 138] on link "2 Address Details" at bounding box center [302, 136] width 129 height 32
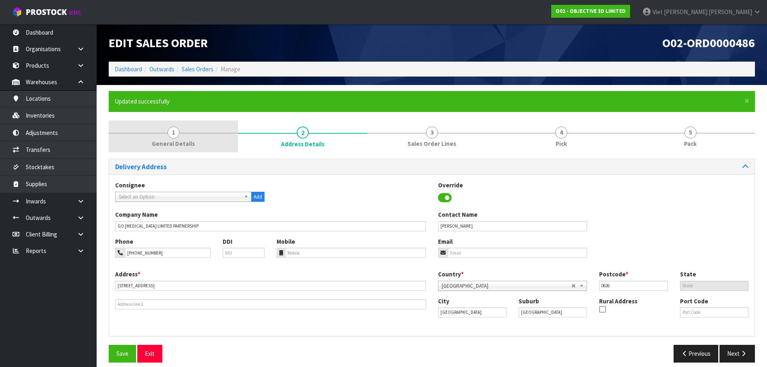
click at [202, 144] on link "1 General Details" at bounding box center [173, 136] width 129 height 32
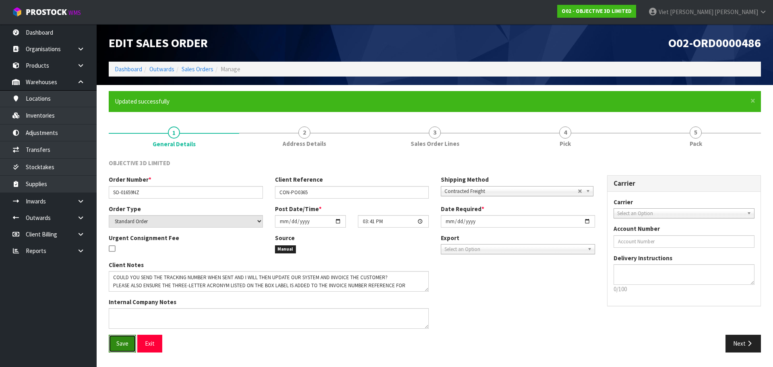
click at [117, 343] on span "Save" at bounding box center [122, 343] width 12 height 8
click at [196, 67] on link "Sales Orders" at bounding box center [198, 69] width 32 height 8
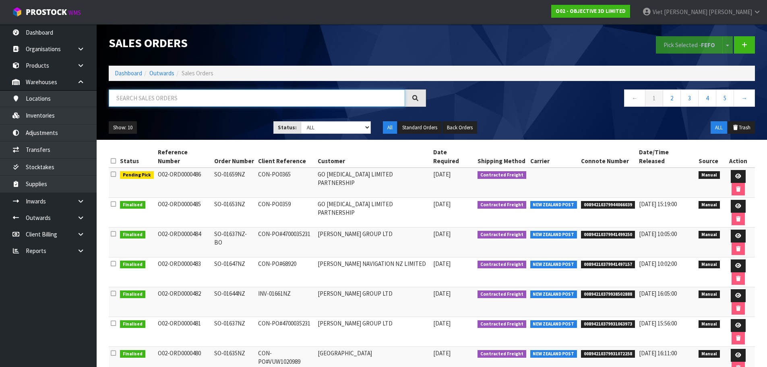
click at [192, 101] on input "text" at bounding box center [257, 97] width 296 height 17
paste input "N03-ORD0003391"
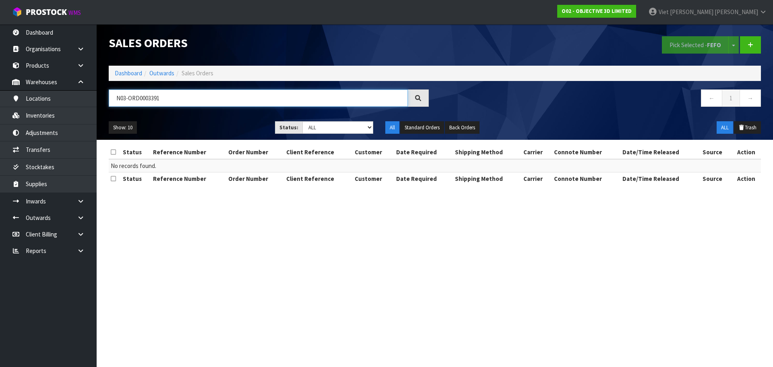
drag, startPoint x: 353, startPoint y: 97, endPoint x: 105, endPoint y: 100, distance: 248.0
click at [105, 100] on div "N03-ORD0003391" at bounding box center [269, 100] width 332 height 23
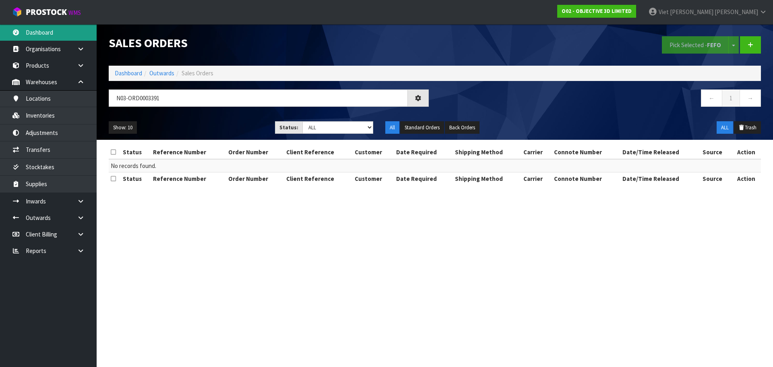
click at [81, 37] on link "Dashboard" at bounding box center [48, 32] width 97 height 17
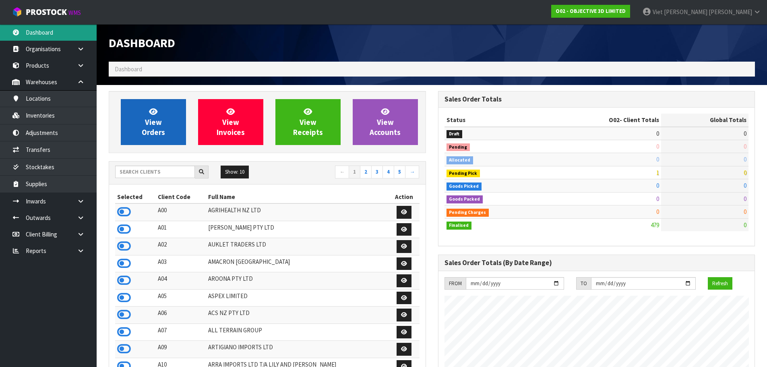
scroll to position [492, 329]
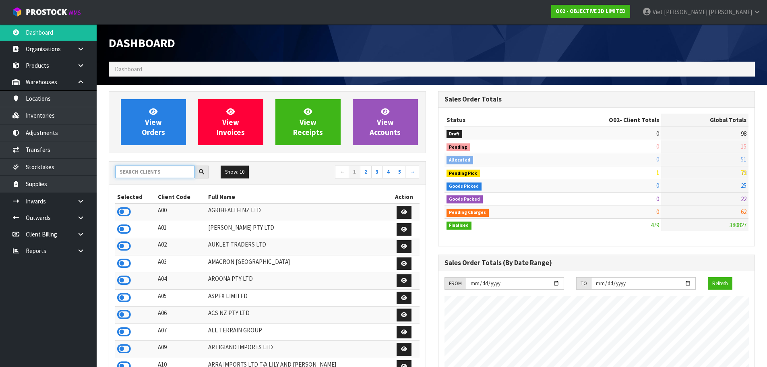
click at [157, 169] on input "text" at bounding box center [155, 171] width 80 height 12
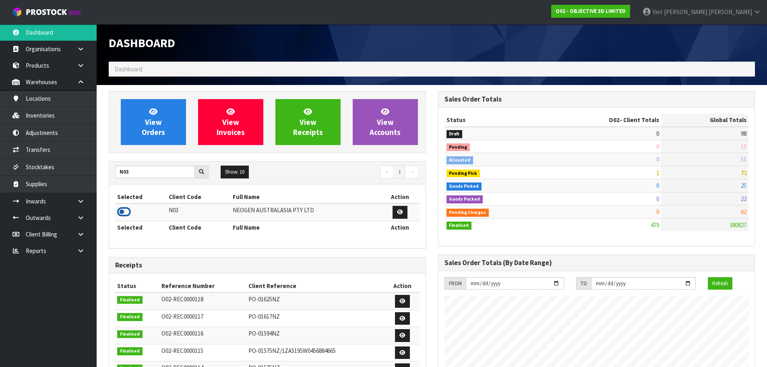
click at [124, 211] on icon at bounding box center [124, 212] width 14 height 12
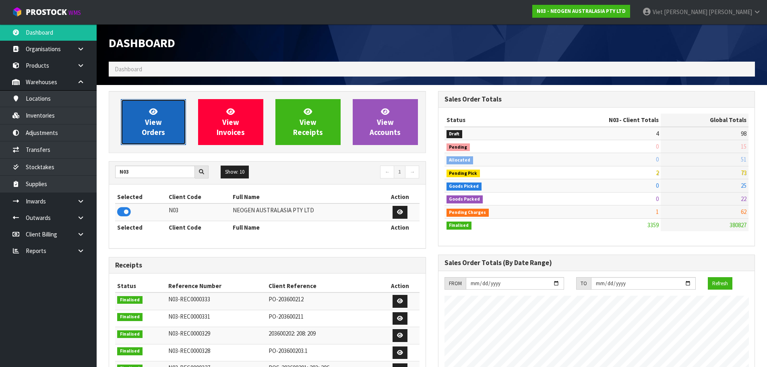
scroll to position [610, 329]
click at [129, 137] on link "View Orders" at bounding box center [153, 122] width 65 height 46
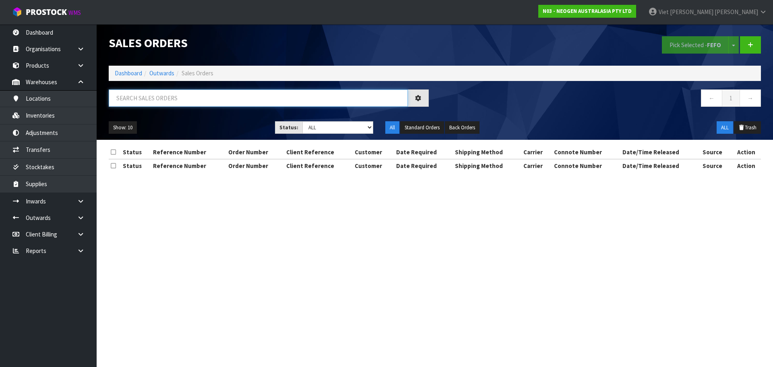
click at [195, 98] on input "text" at bounding box center [258, 97] width 299 height 17
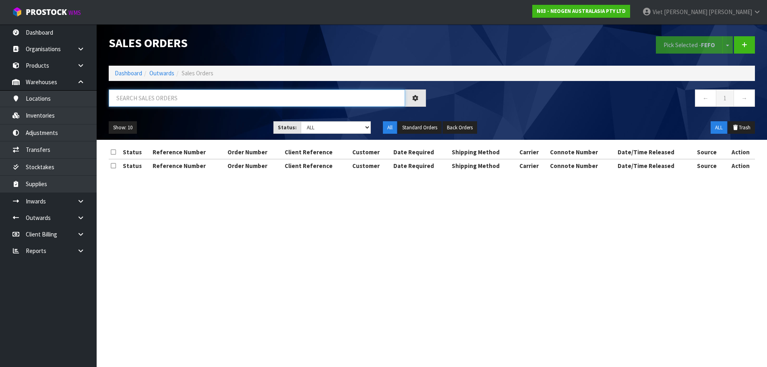
paste input "N03-ORD0003391"
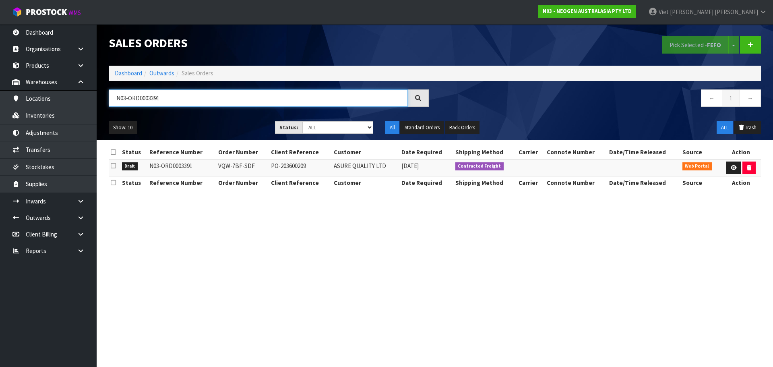
drag, startPoint x: 166, startPoint y: 99, endPoint x: 97, endPoint y: 103, distance: 69.8
click at [97, 103] on header "Sales Orders Pick Selected - FEFO Split button! FIFO - First In First Out FEFO …" at bounding box center [435, 82] width 676 height 116
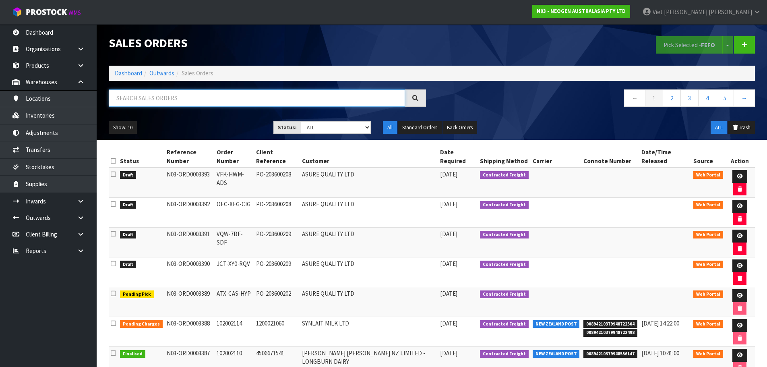
click at [212, 96] on input "text" at bounding box center [257, 97] width 296 height 17
paste input "N03-ORD0003390"
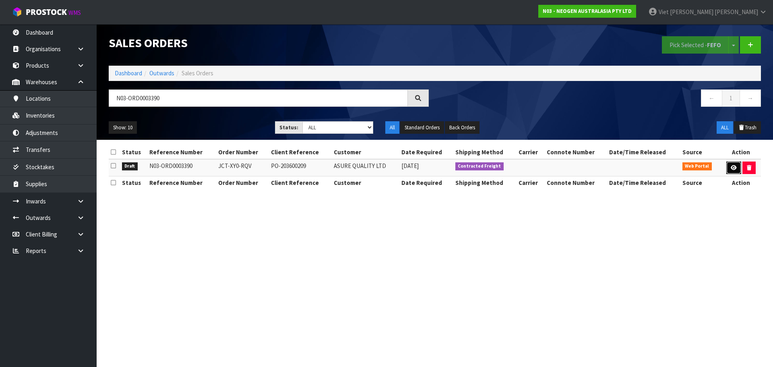
click at [729, 162] on link at bounding box center [733, 167] width 15 height 13
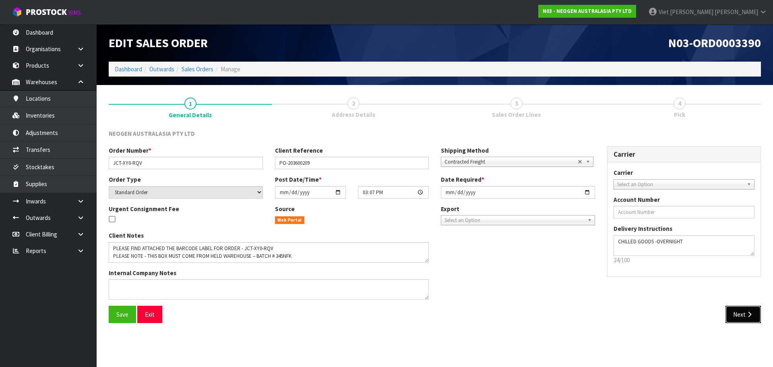
click at [737, 310] on button "Next" at bounding box center [742, 314] width 35 height 17
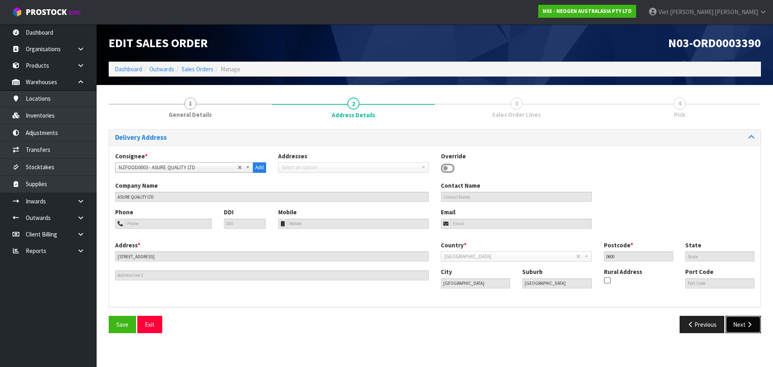
click at [735, 322] on button "Next" at bounding box center [742, 324] width 35 height 17
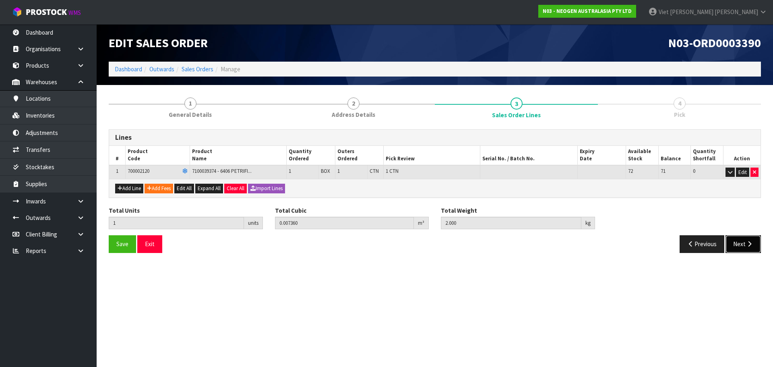
click at [740, 247] on button "Next" at bounding box center [742, 243] width 35 height 17
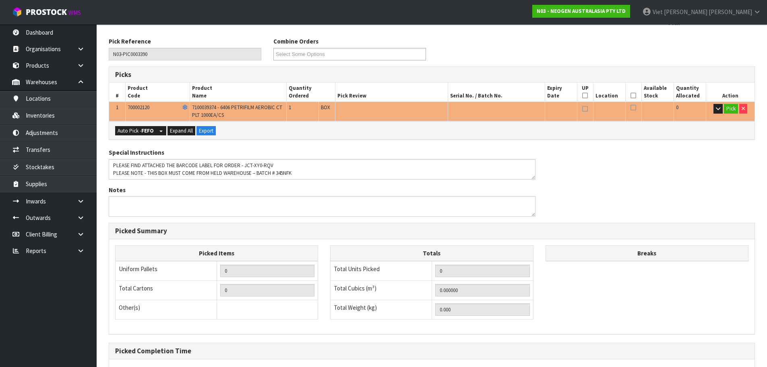
scroll to position [9, 0]
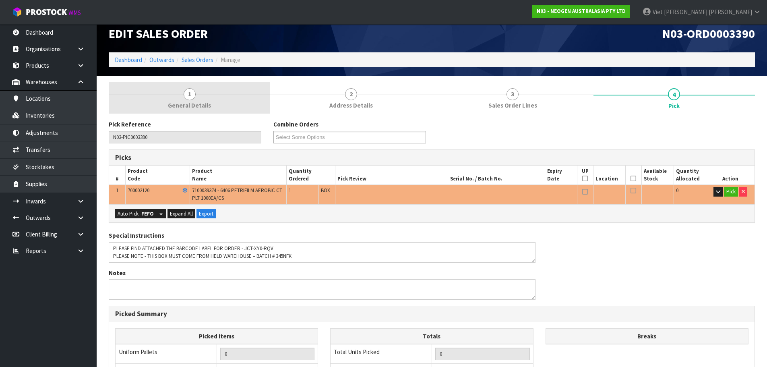
click at [212, 89] on link "1 General Details" at bounding box center [189, 98] width 161 height 32
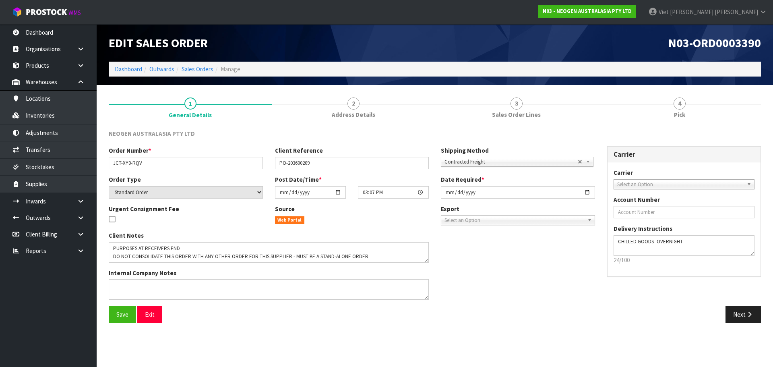
scroll to position [0, 0]
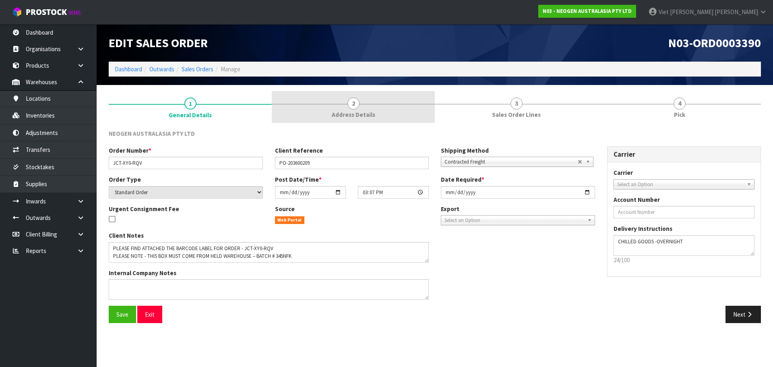
click at [377, 97] on link "2 Address Details" at bounding box center [353, 107] width 163 height 32
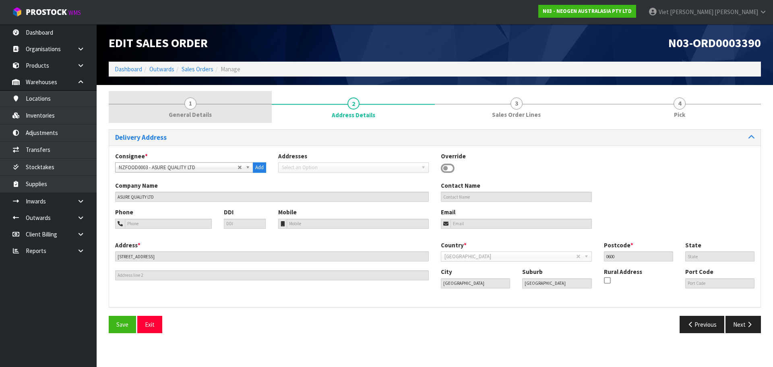
click at [249, 107] on link "1 General Details" at bounding box center [190, 107] width 163 height 32
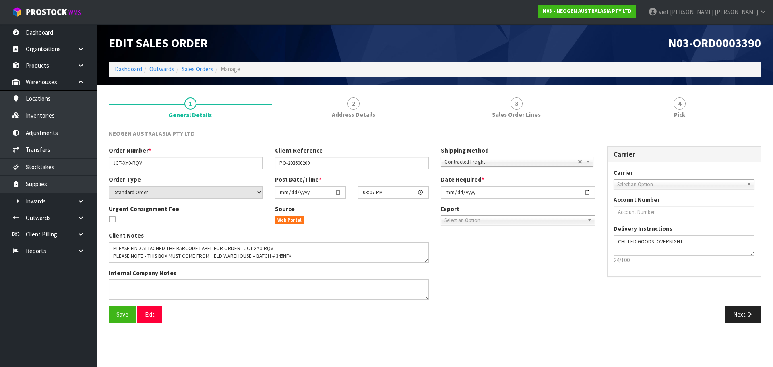
click at [577, 317] on div "Next" at bounding box center [601, 314] width 332 height 17
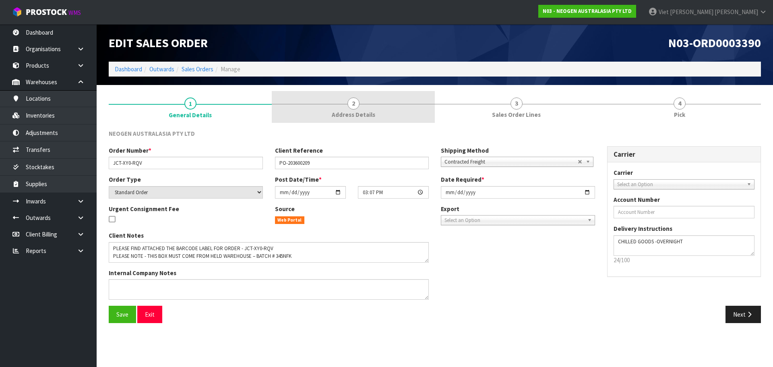
click at [350, 109] on link "2 Address Details" at bounding box center [353, 107] width 163 height 32
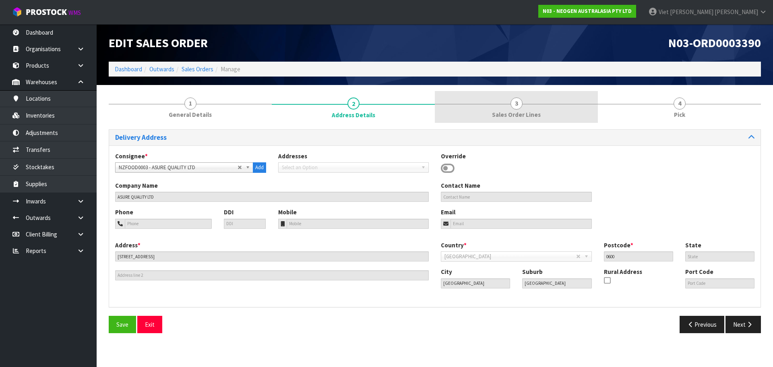
click at [467, 107] on link "3 Sales Order Lines" at bounding box center [516, 107] width 163 height 32
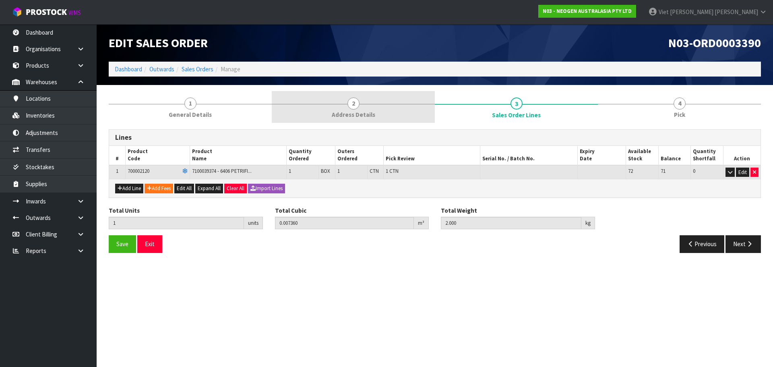
click at [359, 109] on link "2 Address Details" at bounding box center [353, 107] width 163 height 32
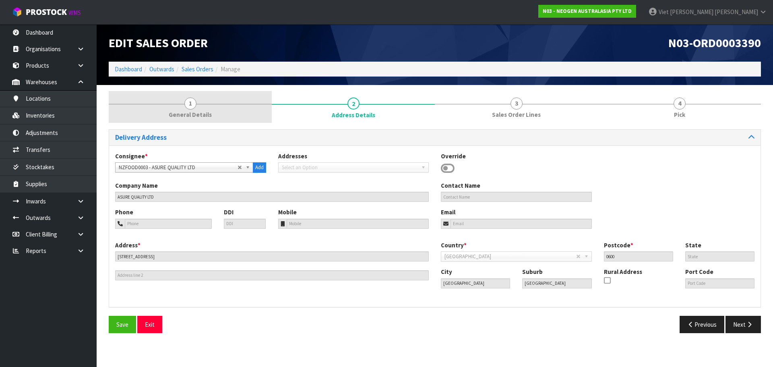
click at [236, 111] on link "1 General Details" at bounding box center [190, 107] width 163 height 32
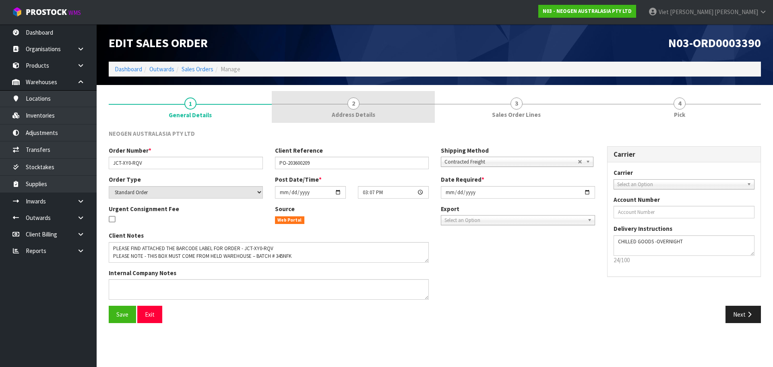
click at [343, 94] on link "2 Address Details" at bounding box center [353, 107] width 163 height 32
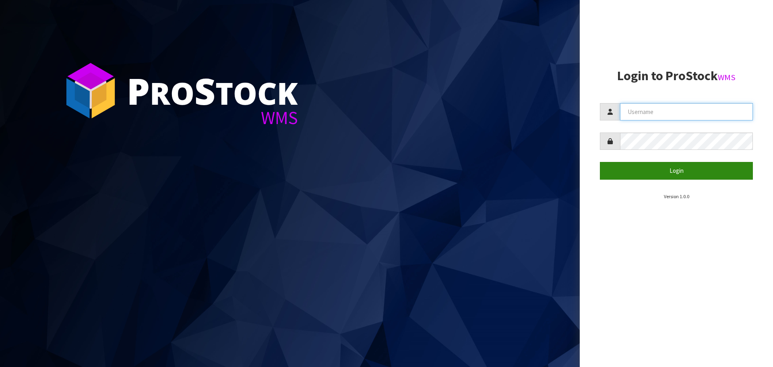
type input "Johnny"
click at [659, 167] on button "Login" at bounding box center [676, 170] width 153 height 17
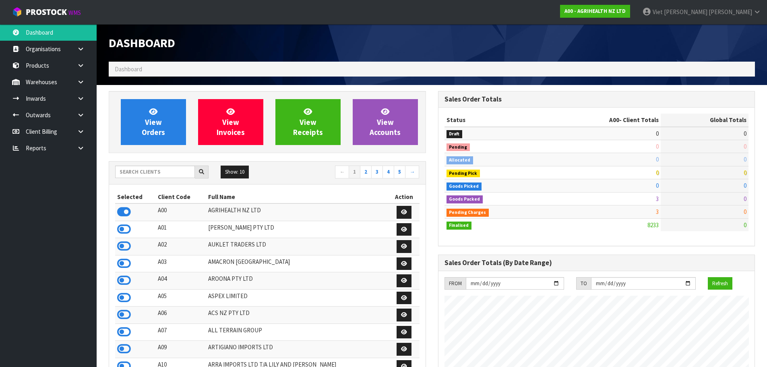
scroll to position [610, 329]
click at [135, 170] on input "text" at bounding box center [155, 171] width 80 height 12
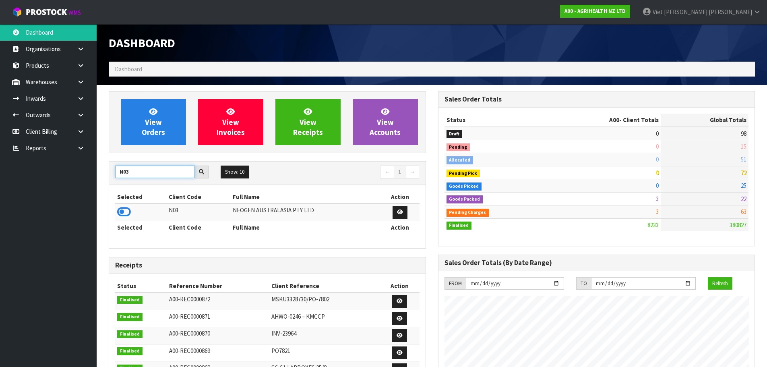
type input "N03"
click at [125, 219] on td at bounding box center [141, 211] width 52 height 17
click at [125, 215] on icon at bounding box center [124, 212] width 14 height 12
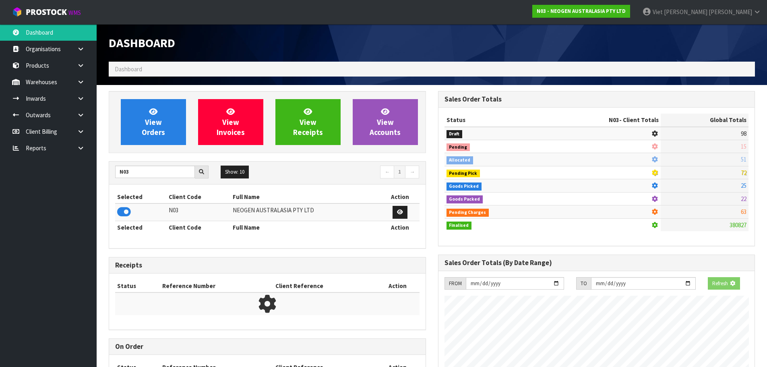
scroll to position [502, 329]
click at [124, 126] on link "View Orders" at bounding box center [153, 122] width 65 height 46
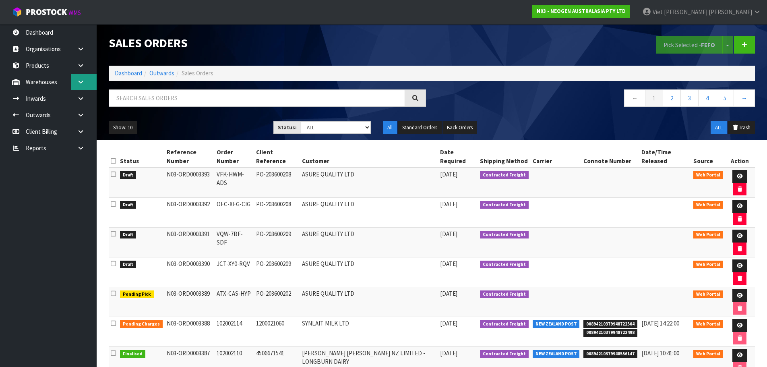
click at [89, 86] on link at bounding box center [84, 82] width 26 height 17
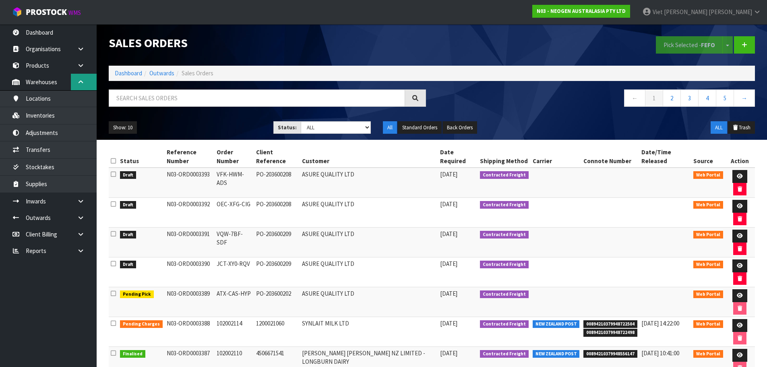
click at [89, 86] on link at bounding box center [84, 82] width 26 height 17
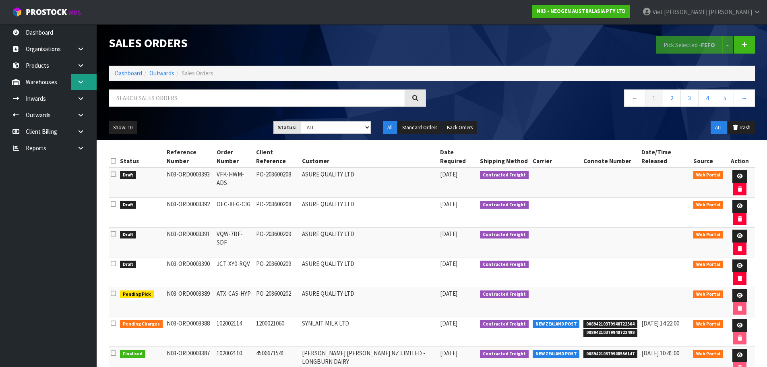
drag, startPoint x: 81, startPoint y: 77, endPoint x: 81, endPoint y: 83, distance: 5.2
click at [81, 77] on link at bounding box center [84, 82] width 26 height 17
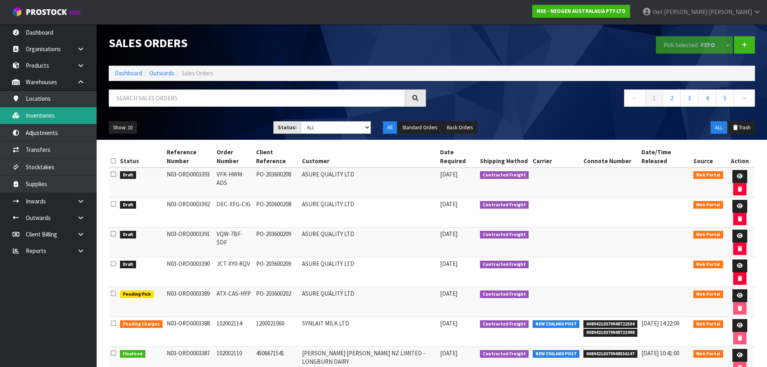
click at [50, 116] on link "Inventories" at bounding box center [48, 115] width 97 height 17
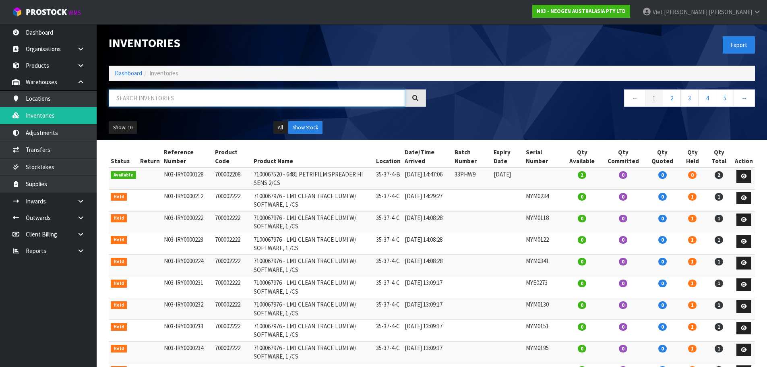
click at [273, 100] on input "text" at bounding box center [257, 97] width 296 height 17
click at [294, 95] on input "text" at bounding box center [257, 97] width 296 height 17
click at [152, 101] on input "text" at bounding box center [257, 97] width 296 height 17
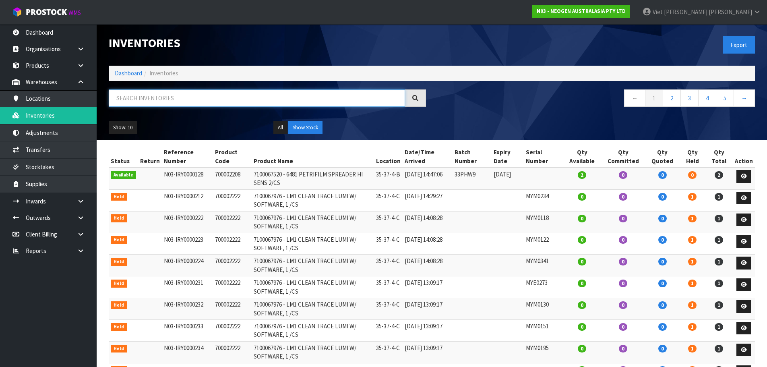
paste input "700002120"
type input "700002120"
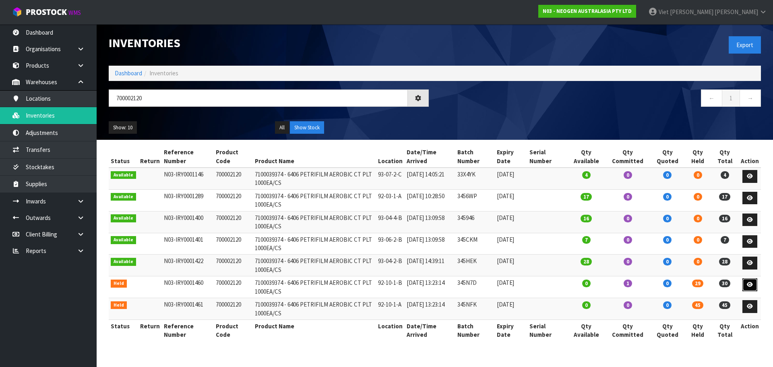
click at [750, 284] on icon at bounding box center [750, 284] width 6 height 5
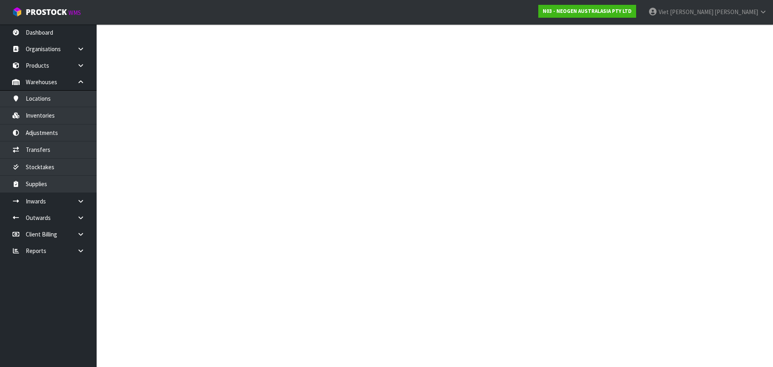
type input "700002120"
type input "7100039374 - 6406 PETRIFILM AEROBIC CT PLT 1000EA/CS"
type input "92-10-1-B"
type input "N03-IRY0001460"
type input "N03-REC0000329"
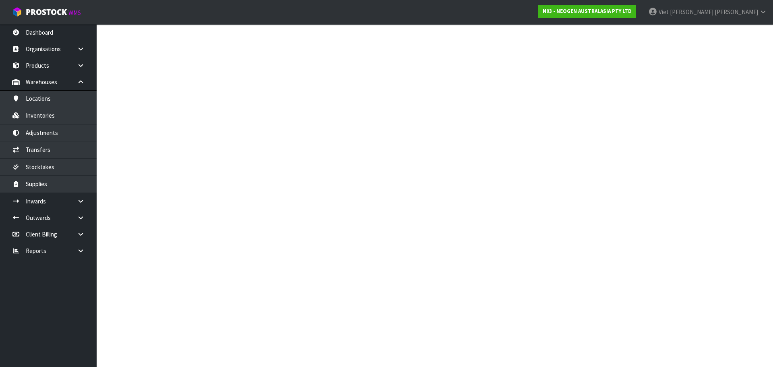
type input "345N7D"
type input "2026-12-08"
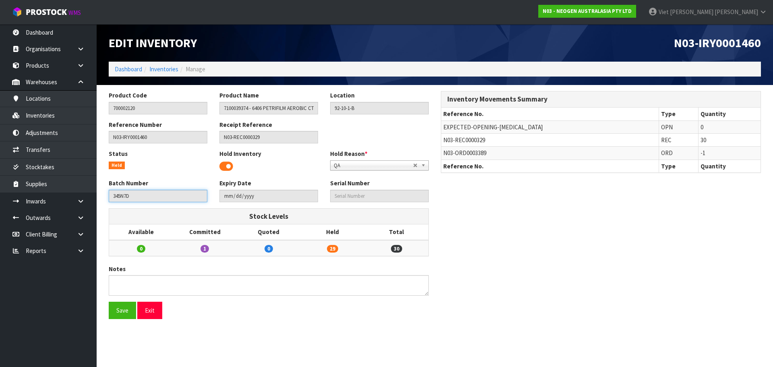
click at [150, 197] on input "345N7D" at bounding box center [158, 196] width 99 height 12
click at [580, 222] on div "Product Code 700002120 Product Name 7100039374 - 6406 PETRIFILM AEROBIC CT PLT …" at bounding box center [435, 208] width 664 height 234
click at [226, 169] on span at bounding box center [226, 166] width 14 height 12
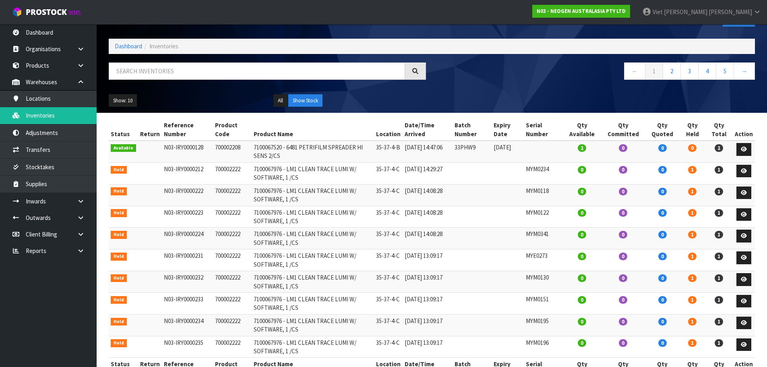
scroll to position [13, 0]
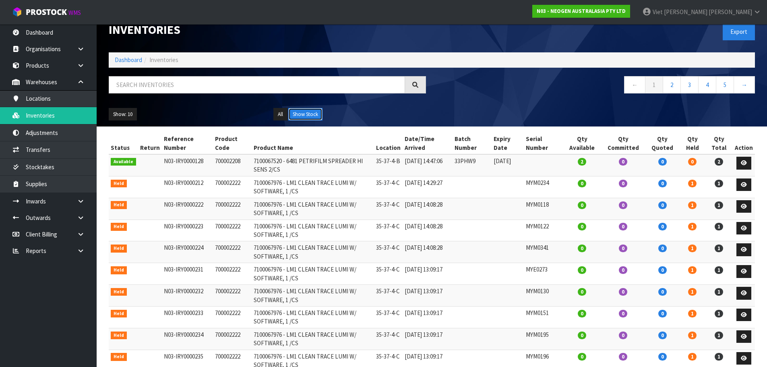
click at [295, 110] on button "Show Stock" at bounding box center [305, 114] width 34 height 13
click at [282, 111] on button "All" at bounding box center [280, 114] width 14 height 13
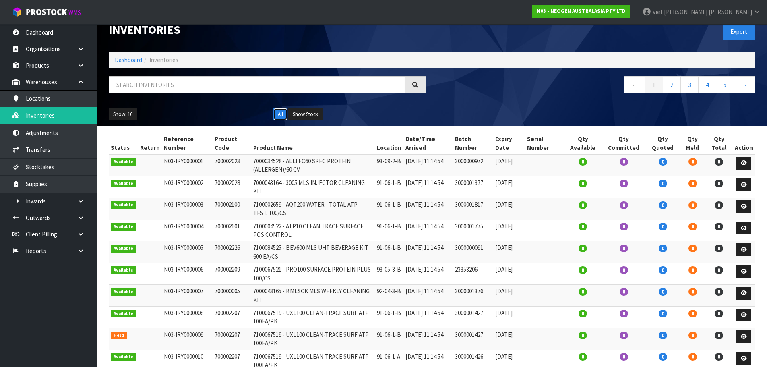
scroll to position [54, 0]
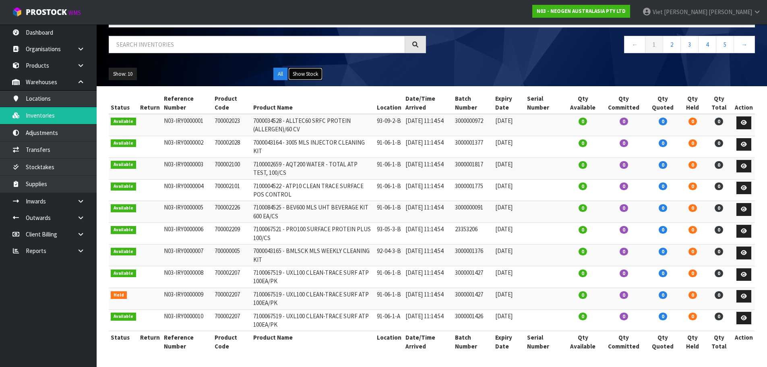
click at [313, 70] on button "Show Stock" at bounding box center [305, 74] width 34 height 13
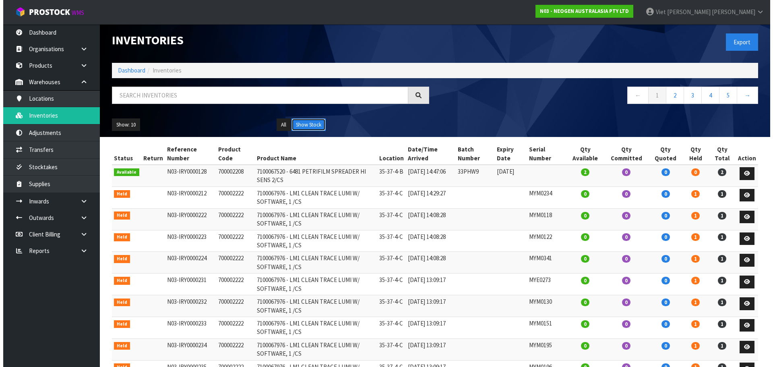
scroll to position [0, 0]
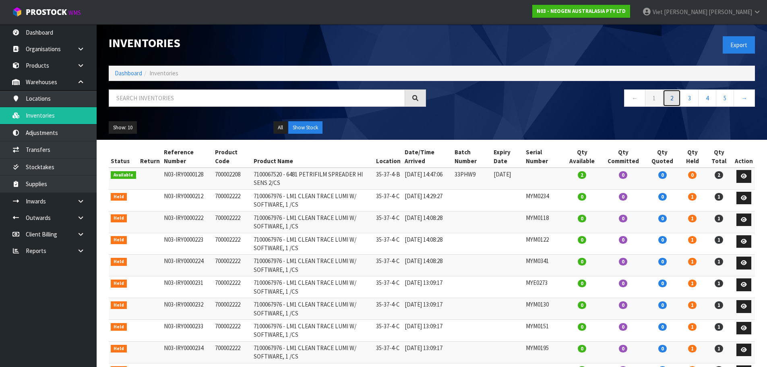
click at [667, 98] on link "2" at bounding box center [672, 97] width 18 height 17
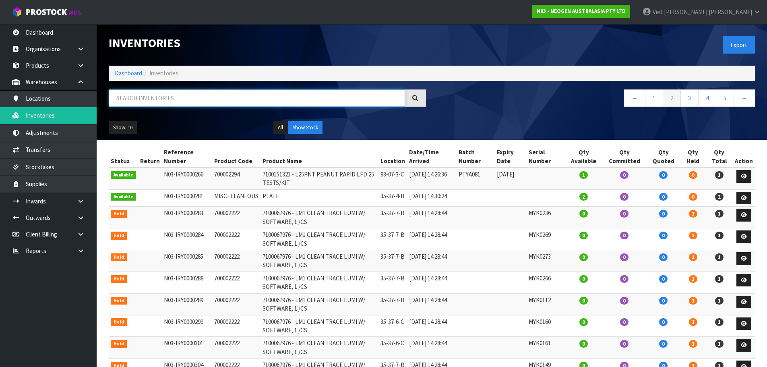
click at [215, 99] on input "text" at bounding box center [257, 97] width 296 height 17
paste input "700002120"
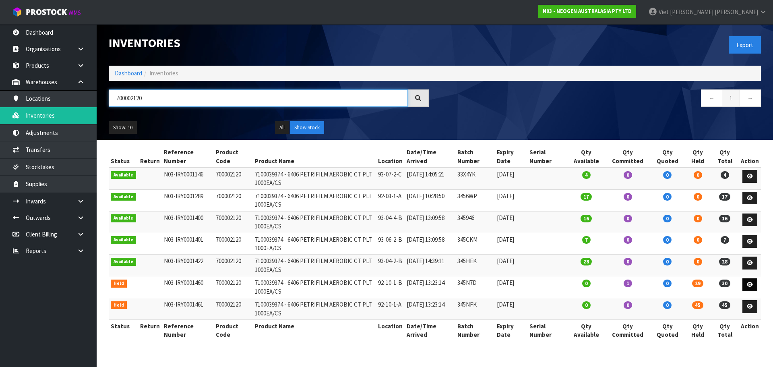
type input "700002120"
click at [754, 280] on link at bounding box center [749, 284] width 15 height 13
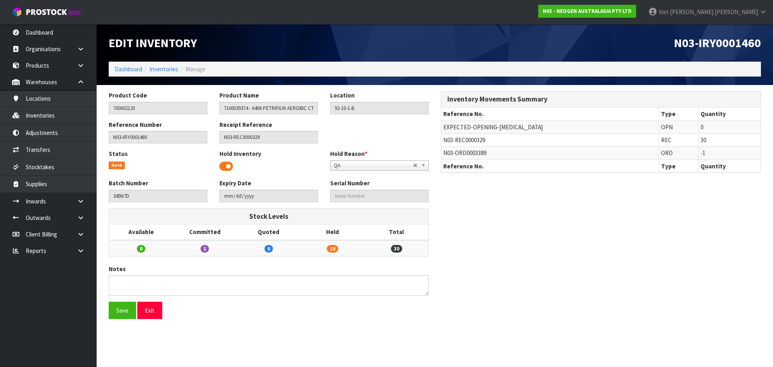
click at [226, 161] on span at bounding box center [226, 166] width 14 height 12
click at [122, 309] on button "Save" at bounding box center [122, 310] width 27 height 17
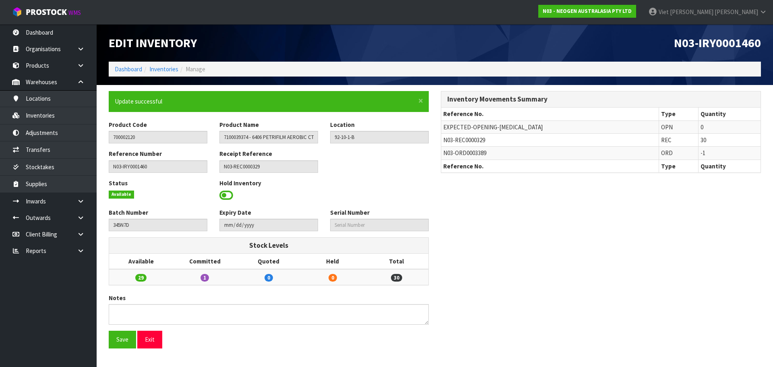
click at [231, 199] on span at bounding box center [226, 195] width 14 height 12
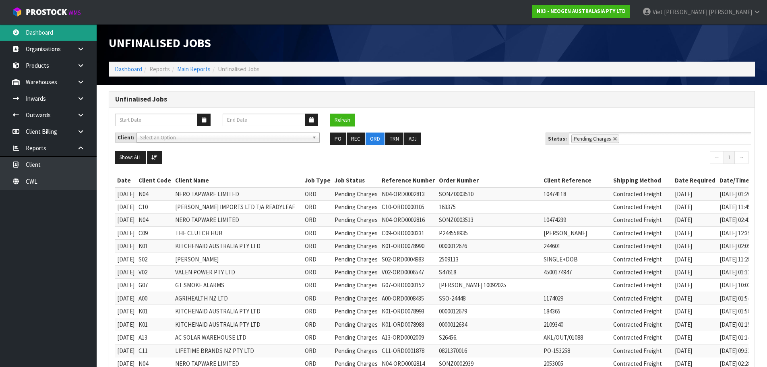
click at [43, 25] on link "Dashboard" at bounding box center [48, 32] width 97 height 17
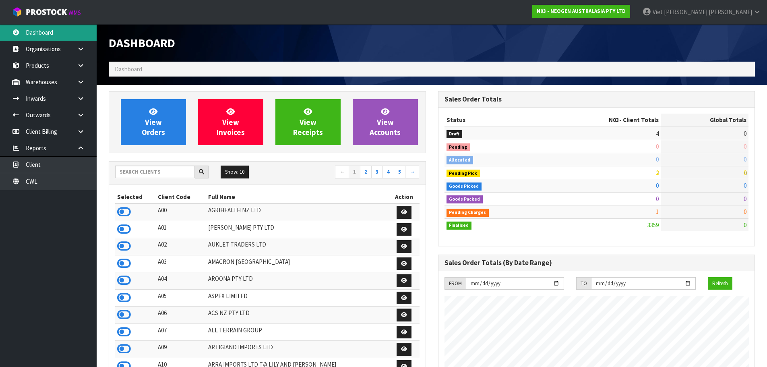
scroll to position [610, 329]
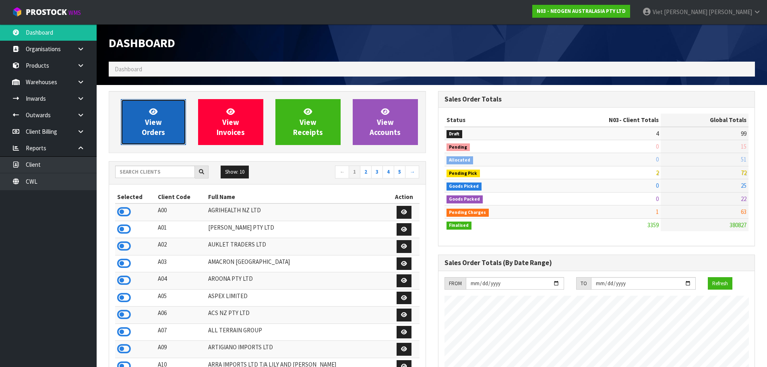
click at [151, 101] on link "View Orders" at bounding box center [153, 122] width 65 height 46
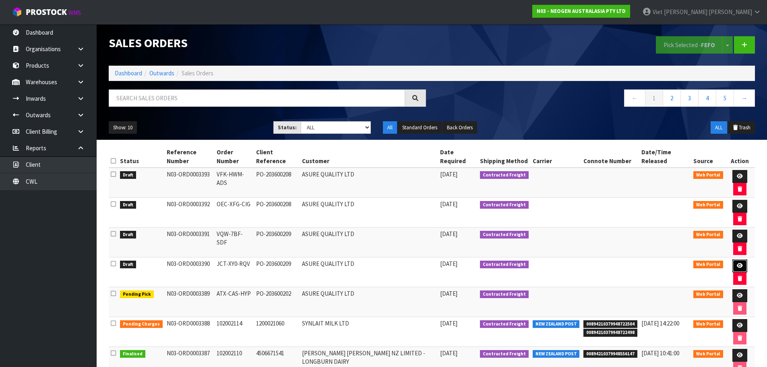
click at [734, 268] on link at bounding box center [739, 265] width 15 height 13
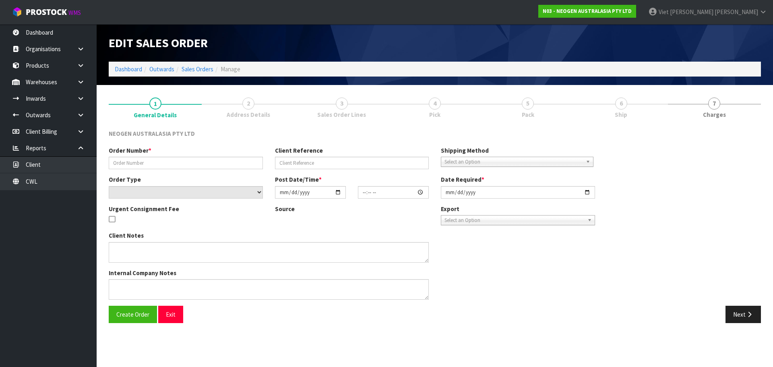
type input "JCT-XY0-RQV"
type input "PO-203600209"
select select "number:0"
type input "[DATE]"
type input "15:07:00.000"
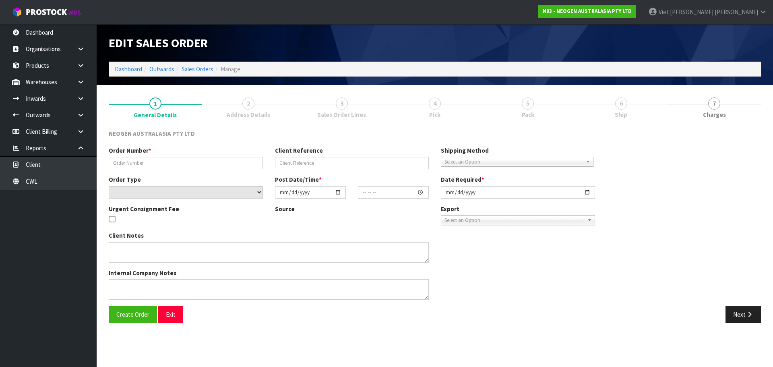
type input "[DATE]"
type textarea "PLEASE FIND ATTACHED THE BARCODE LABEL FOR ORDER - JCT-XY0-RQV PLEASE NOTE - TH…"
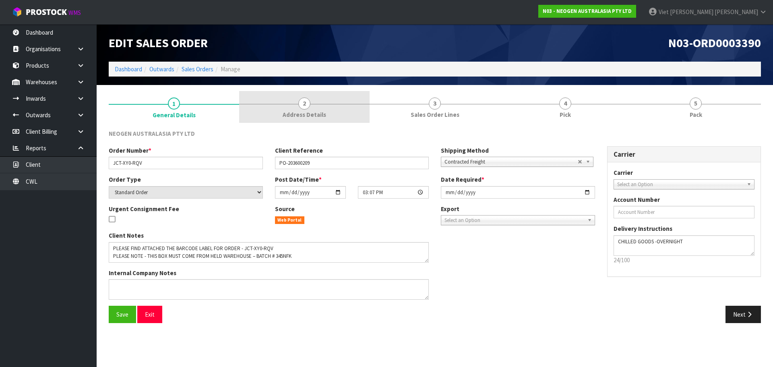
click at [323, 112] on span "Address Details" at bounding box center [304, 114] width 43 height 8
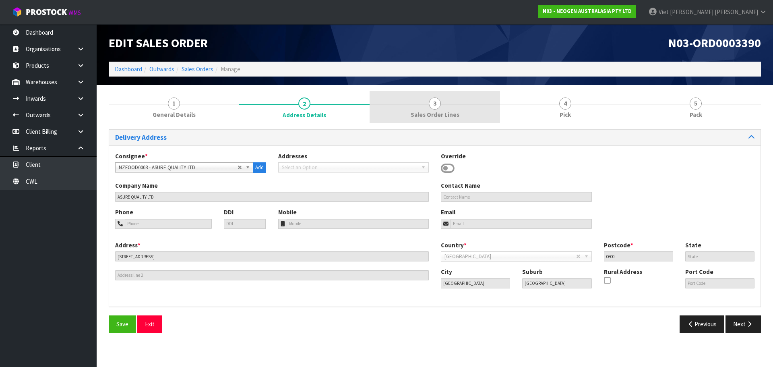
click at [489, 114] on link "3 Sales Order Lines" at bounding box center [435, 107] width 130 height 32
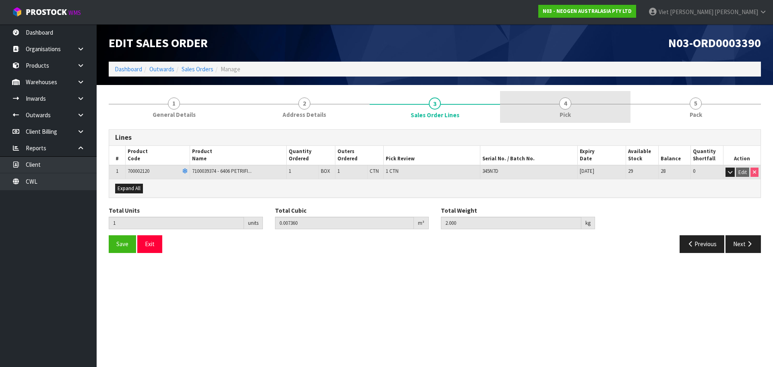
click at [553, 113] on link "4 Pick" at bounding box center [565, 107] width 130 height 32
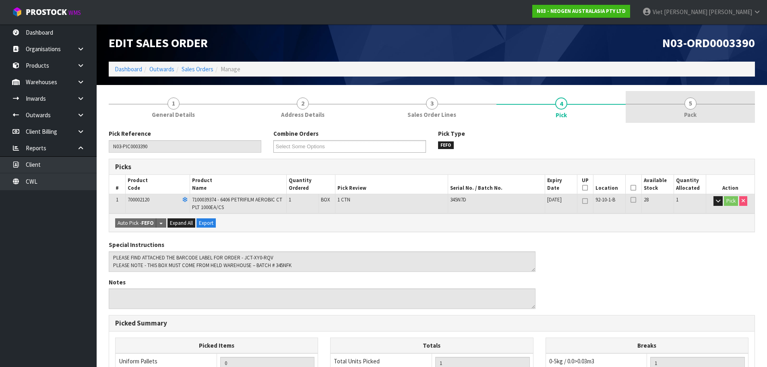
click at [651, 110] on link "5 Pack" at bounding box center [690, 107] width 129 height 32
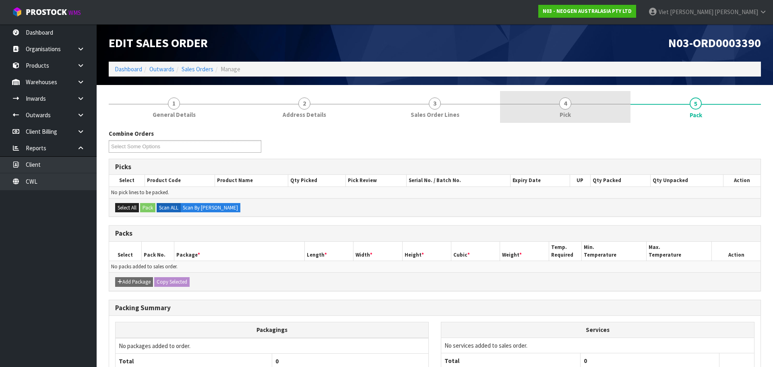
click at [597, 110] on link "4 Pick" at bounding box center [565, 107] width 130 height 32
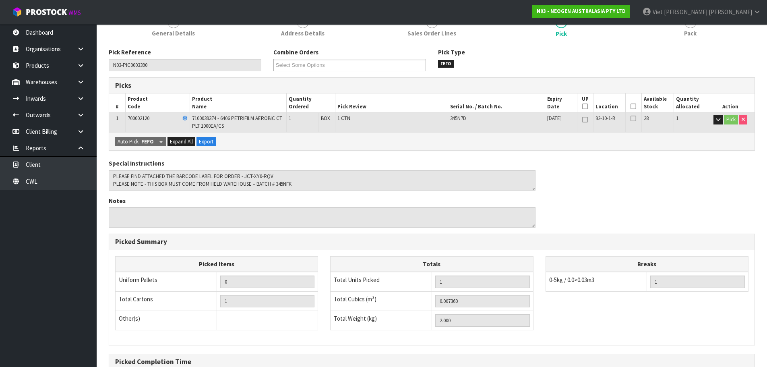
scroll to position [170, 0]
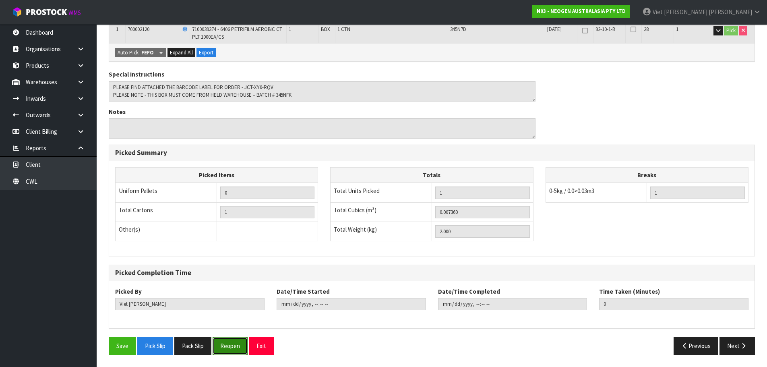
click at [229, 345] on button "Reopen" at bounding box center [230, 345] width 35 height 17
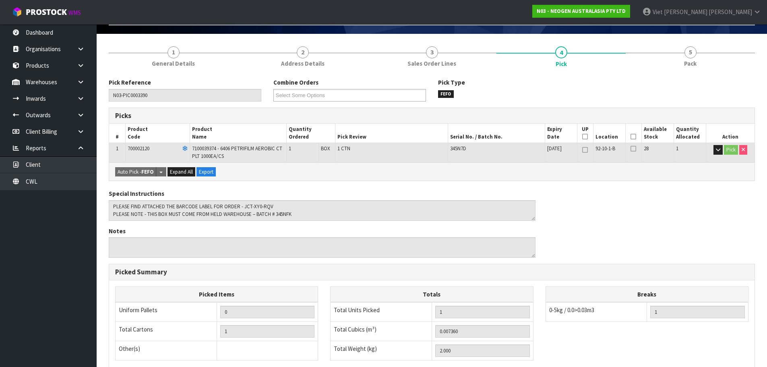
scroll to position [0, 0]
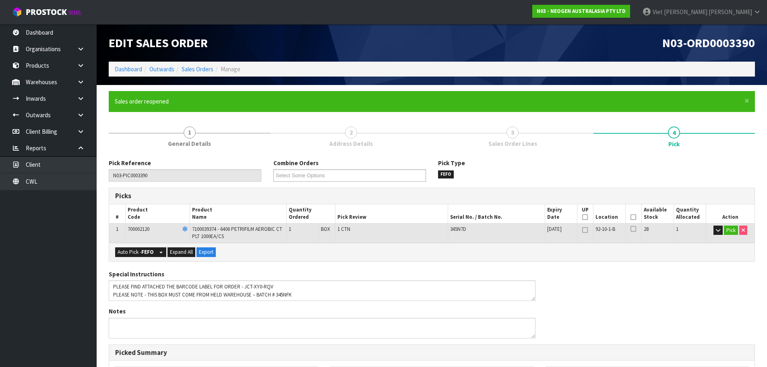
click at [524, 132] on link "3 Sales Order Lines" at bounding box center [512, 136] width 161 height 32
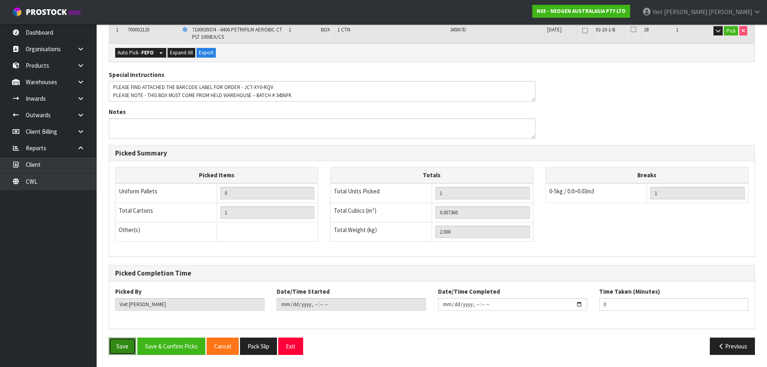
click at [123, 349] on button "Save" at bounding box center [122, 345] width 27 height 17
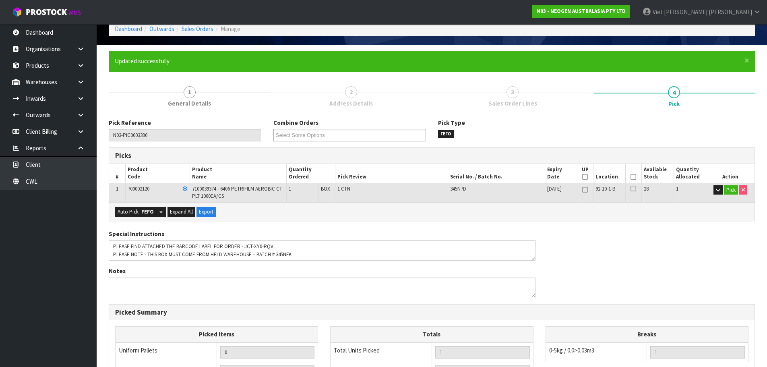
click at [582, 91] on link "3 Sales Order Lines" at bounding box center [512, 96] width 161 height 32
click at [529, 99] on link "3 Sales Order Lines" at bounding box center [512, 96] width 161 height 32
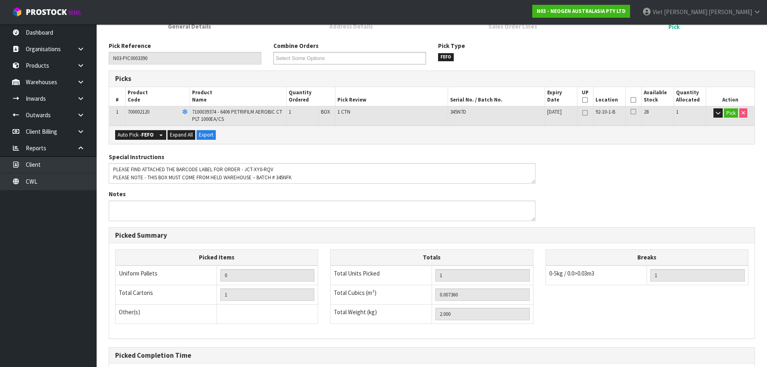
scroll to position [199, 0]
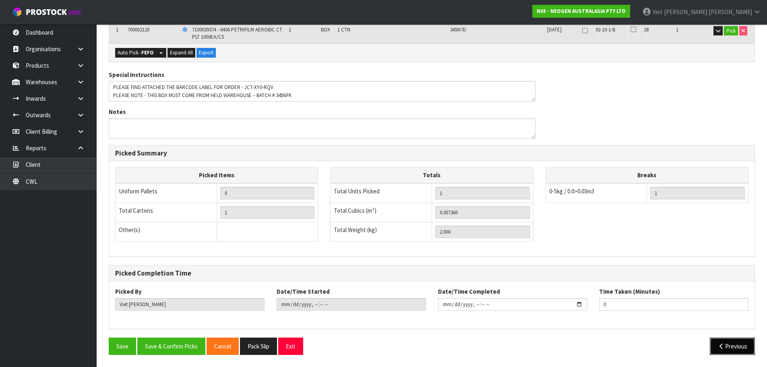
click at [723, 350] on button "Previous" at bounding box center [732, 345] width 45 height 17
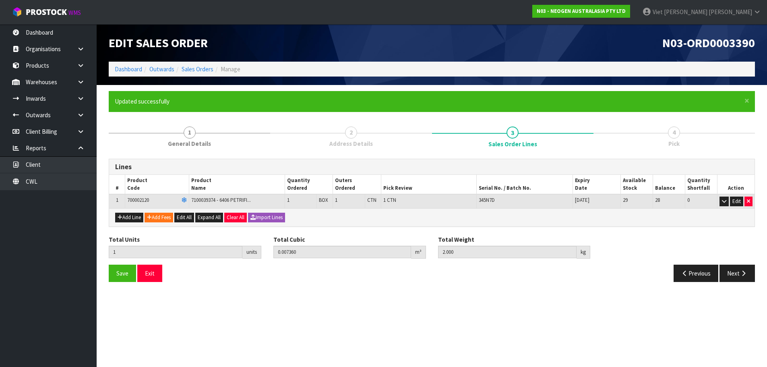
scroll to position [0, 0]
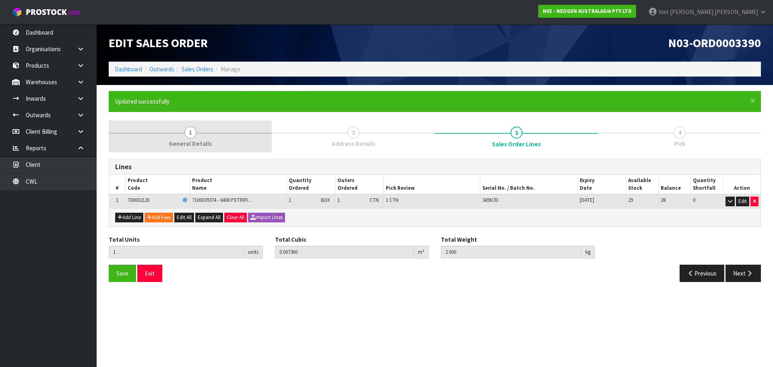
click at [204, 138] on link "1 General Details" at bounding box center [190, 136] width 163 height 32
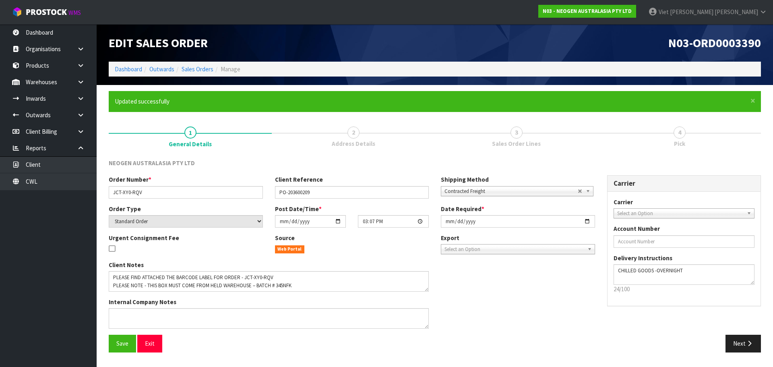
click at [464, 275] on div "Client Notes Internal Company Notes" at bounding box center [352, 297] width 498 height 74
click at [330, 189] on input "PO-203600209" at bounding box center [352, 192] width 154 height 12
click at [742, 345] on button "Next" at bounding box center [742, 343] width 35 height 17
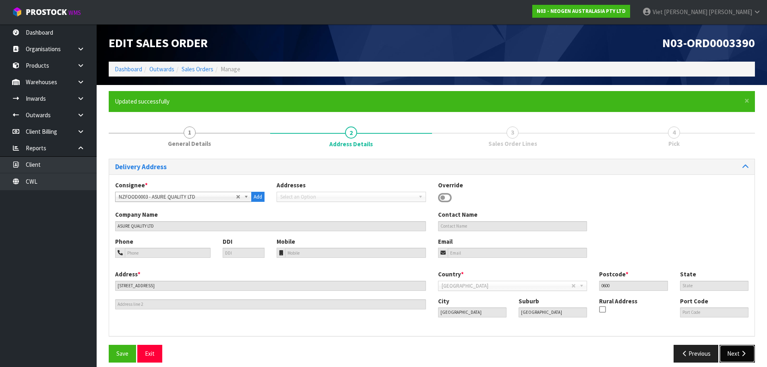
click at [740, 349] on button "Next" at bounding box center [736, 353] width 35 height 17
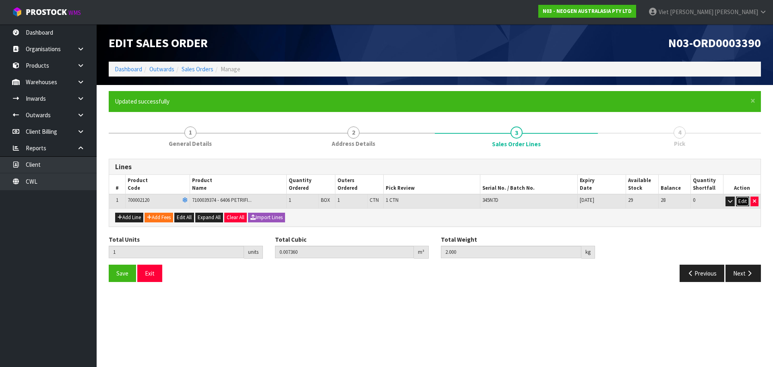
click at [738, 200] on button "Edit" at bounding box center [742, 201] width 13 height 10
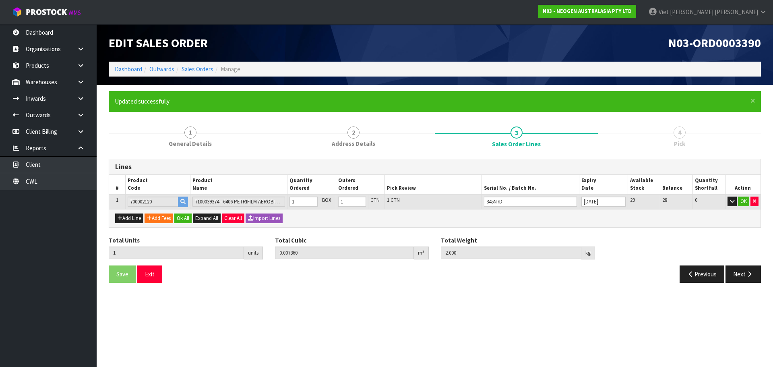
click at [539, 208] on td "345N7D" at bounding box center [529, 201] width 97 height 15
drag, startPoint x: 539, startPoint y: 204, endPoint x: 438, endPoint y: 213, distance: 101.4
click at [438, 213] on div "Lines # Product Code Product Name Quantity Ordered Outers Ordered Pick Review S…" at bounding box center [435, 193] width 652 height 69
click at [523, 199] on input "345N7D" at bounding box center [530, 201] width 93 height 10
drag, startPoint x: 492, startPoint y: 200, endPoint x: 482, endPoint y: 200, distance: 10.1
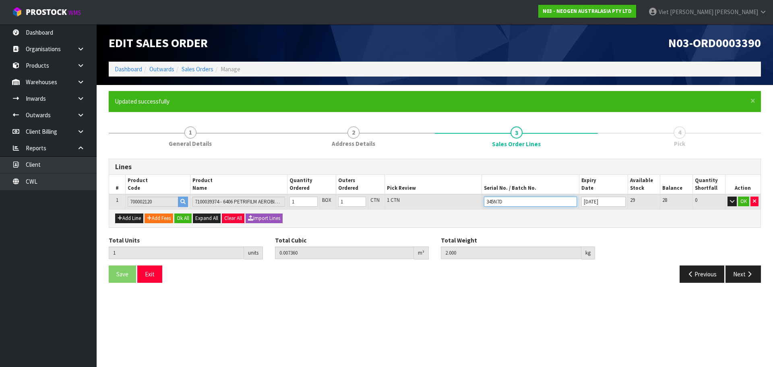
click at [482, 200] on td "345N7D" at bounding box center [529, 201] width 97 height 15
paste input "FK"
click at [500, 204] on input "345NFK" at bounding box center [530, 201] width 93 height 10
click at [509, 203] on input "345NFK" at bounding box center [530, 201] width 93 height 10
drag, startPoint x: 512, startPoint y: 203, endPoint x: 468, endPoint y: 203, distance: 43.9
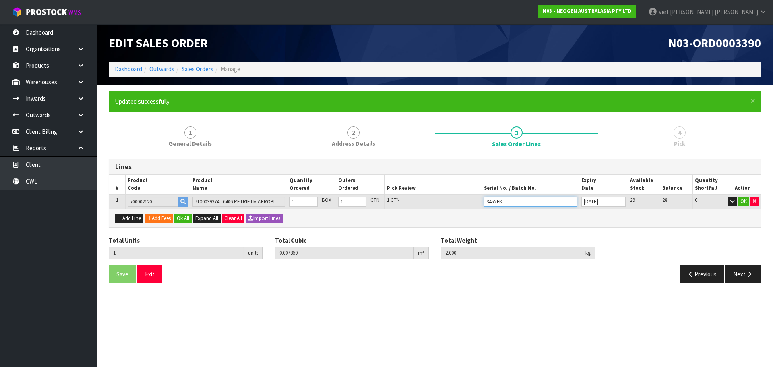
click at [468, 203] on tr "1 700002120 7100039374 - 6406 PETRIFILM AEROBIC CT PLT 1000EA/CS 1 BOX 1 CTN 1 …" at bounding box center [434, 201] width 651 height 15
type input "345NFK"
click at [556, 233] on div "Lines # Product Code Product Name Quantity Ordered Outers Ordered Pick Review S…" at bounding box center [435, 224] width 652 height 130
click at [514, 203] on input "text" at bounding box center [530, 201] width 93 height 10
paste input "345NFK"
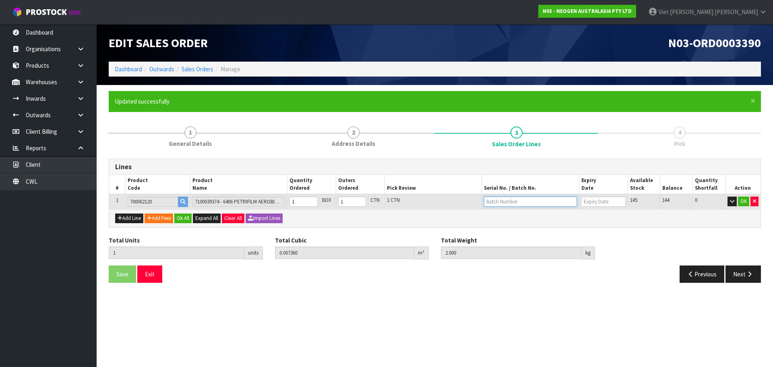
type input "345NFK"
type input "09/12/2026"
type input "345NFK"
click at [742, 202] on button "OK" at bounding box center [743, 201] width 11 height 10
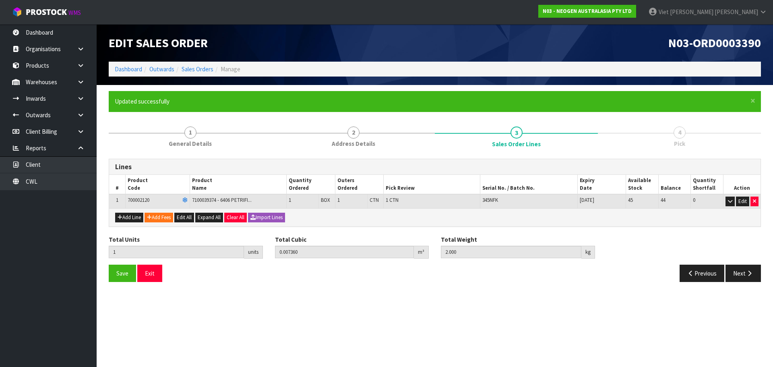
click at [650, 233] on div "Lines # Product Code Product Name Quantity Ordered Outers Ordered Pick Review S…" at bounding box center [435, 224] width 652 height 130
click at [116, 279] on button "Save" at bounding box center [122, 272] width 27 height 17
click at [741, 273] on button "Next" at bounding box center [742, 272] width 35 height 17
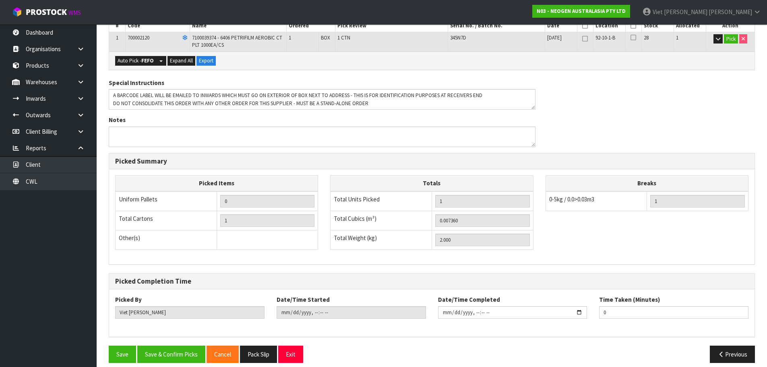
scroll to position [199, 0]
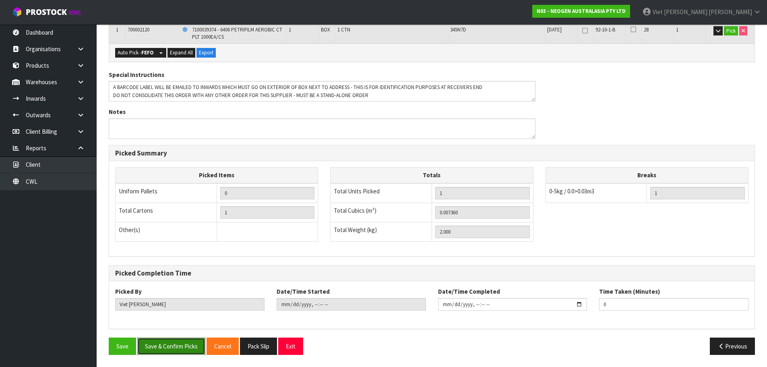
click at [155, 351] on button "Save & Confirm Picks" at bounding box center [171, 345] width 68 height 17
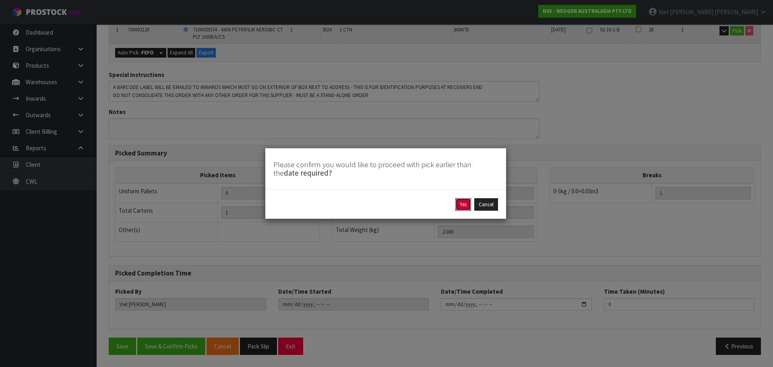
click at [465, 205] on button "Yes" at bounding box center [463, 204] width 16 height 13
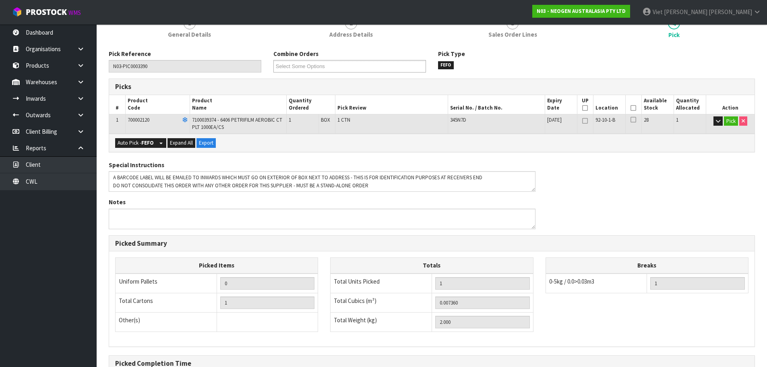
scroll to position [0, 0]
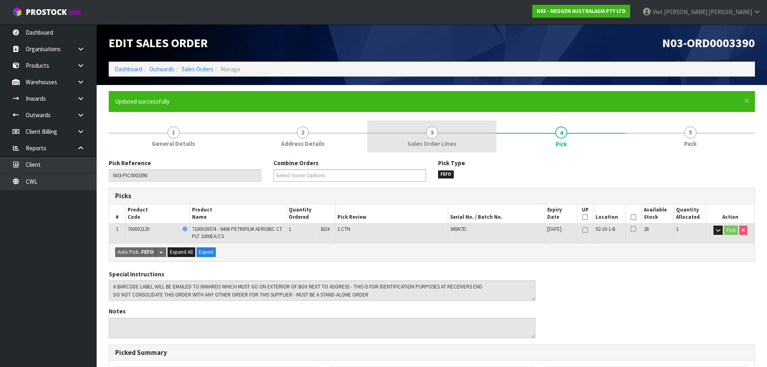
click at [455, 130] on link "3 Sales Order Lines" at bounding box center [431, 136] width 129 height 32
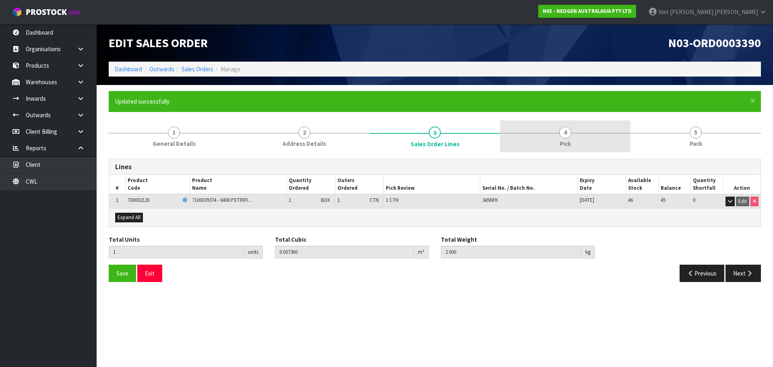
click at [550, 136] on link "4 Pick" at bounding box center [565, 136] width 130 height 32
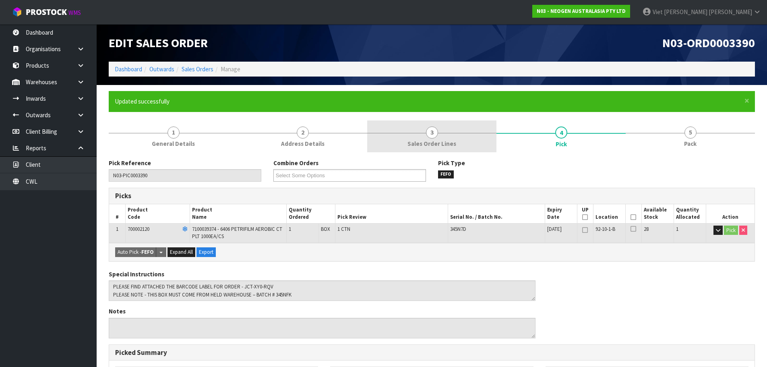
click at [406, 137] on link "3 Sales Order Lines" at bounding box center [431, 136] width 129 height 32
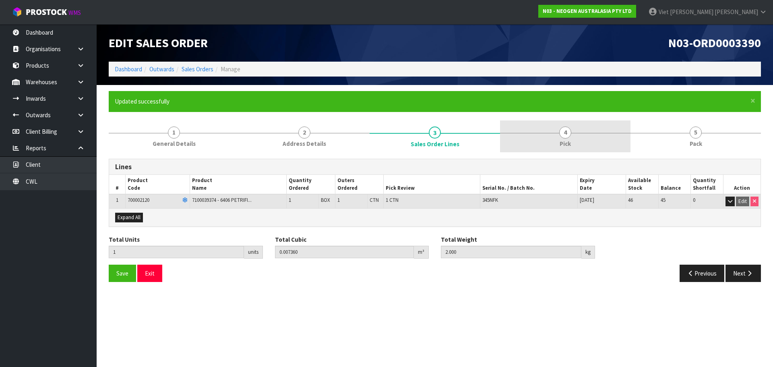
click at [548, 136] on link "4 Pick" at bounding box center [565, 136] width 130 height 32
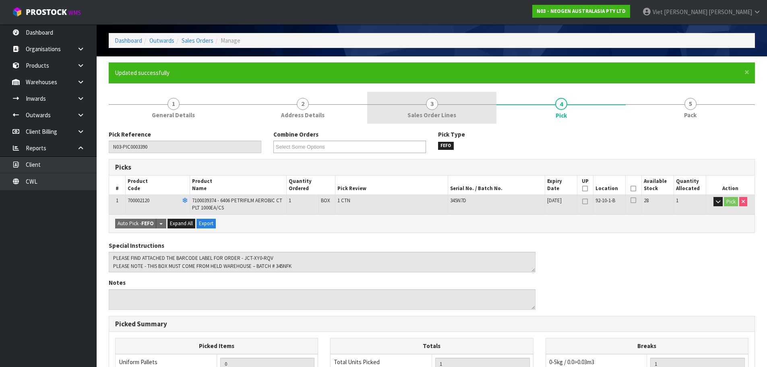
scroll to position [40, 0]
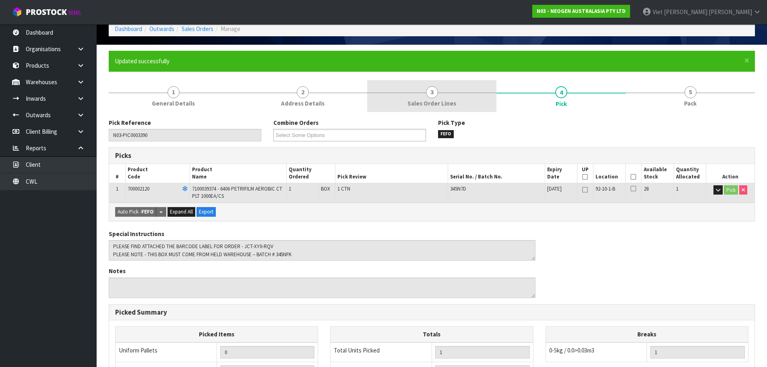
click at [451, 93] on link "3 Sales Order Lines" at bounding box center [431, 96] width 129 height 32
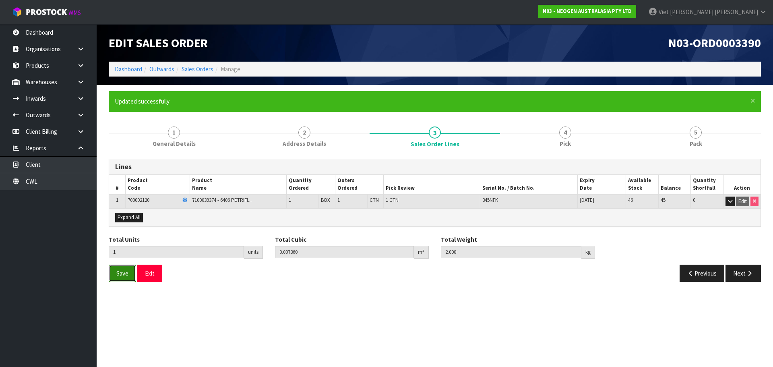
click at [119, 274] on span "Save" at bounding box center [122, 273] width 12 height 8
click at [737, 269] on button "Next" at bounding box center [742, 272] width 35 height 17
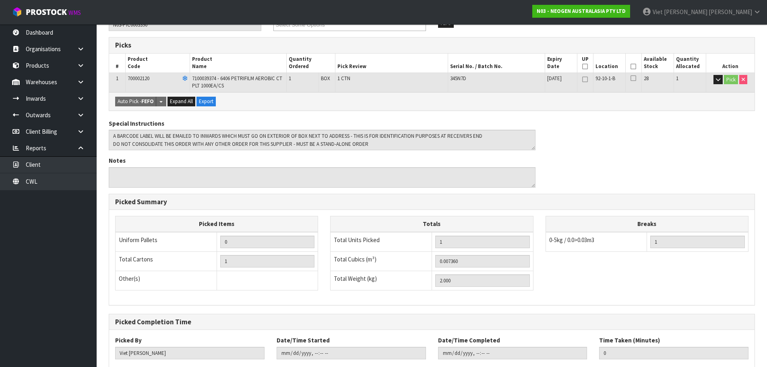
scroll to position [199, 0]
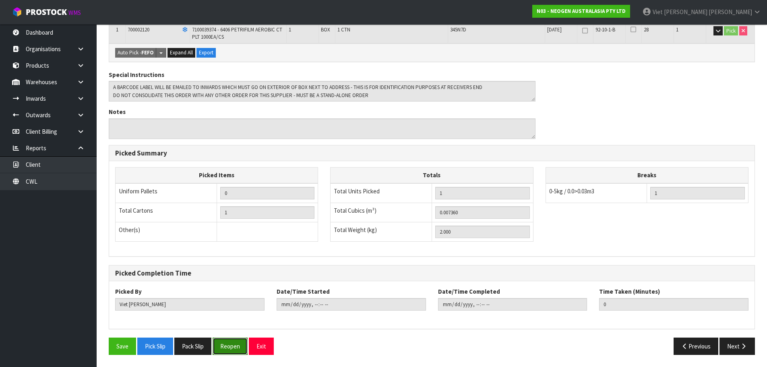
click at [226, 353] on button "Reopen" at bounding box center [230, 345] width 35 height 17
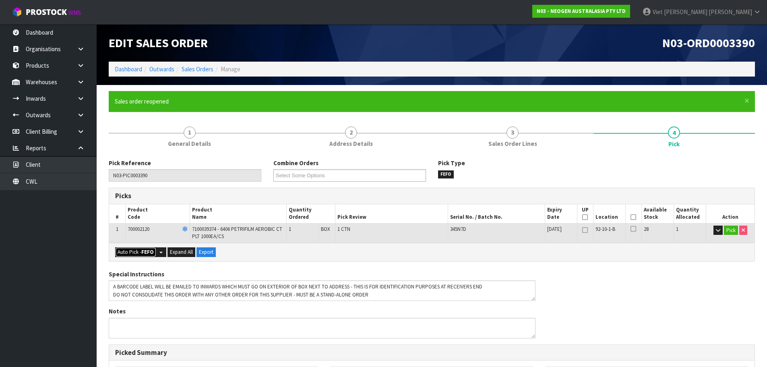
click at [130, 250] on button "Auto Pick - FEFO" at bounding box center [135, 252] width 41 height 10
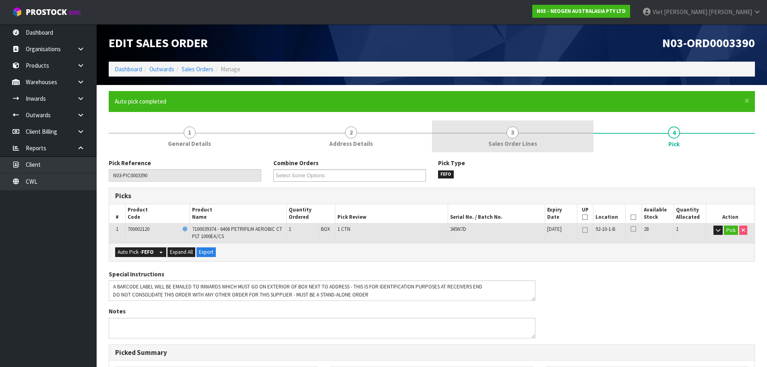
click at [482, 140] on link "3 Sales Order Lines" at bounding box center [512, 136] width 161 height 32
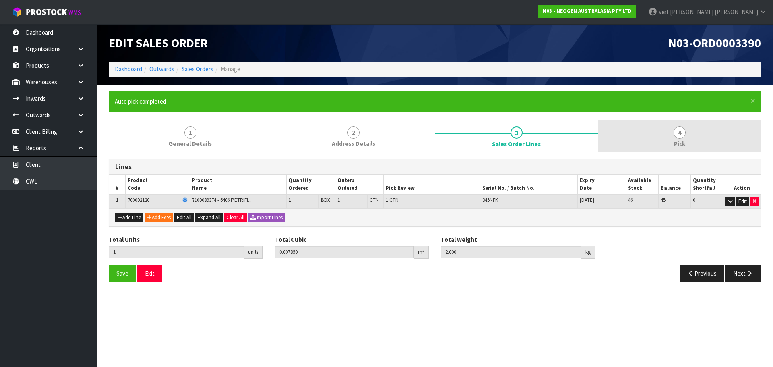
click at [657, 140] on link "4 Pick" at bounding box center [679, 136] width 163 height 32
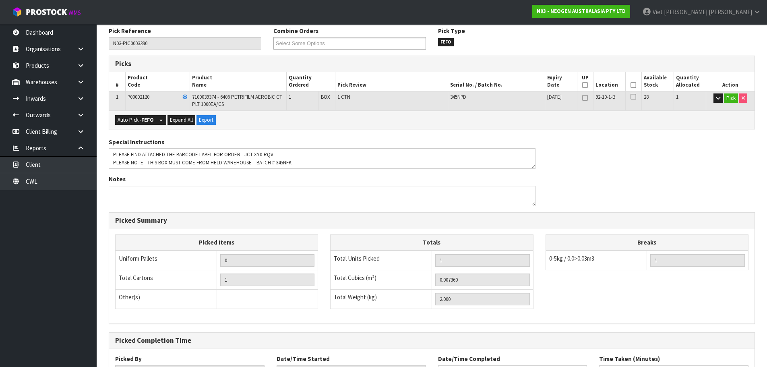
scroll to position [38, 0]
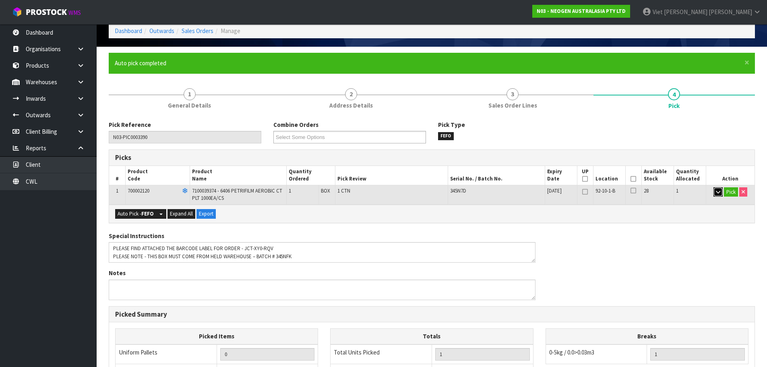
click at [718, 195] on button "button" at bounding box center [717, 192] width 9 height 10
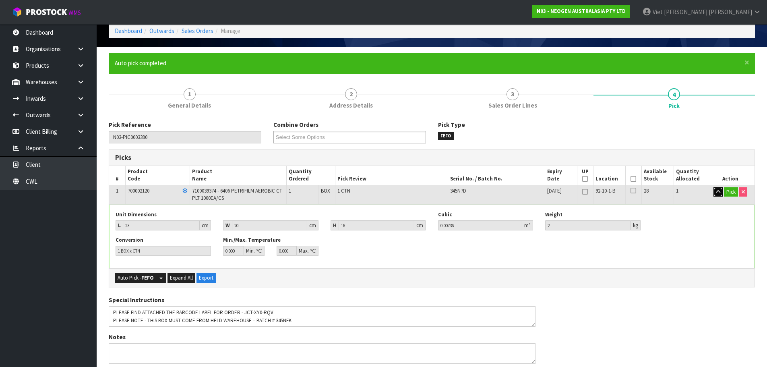
click at [718, 195] on button "button" at bounding box center [717, 192] width 9 height 10
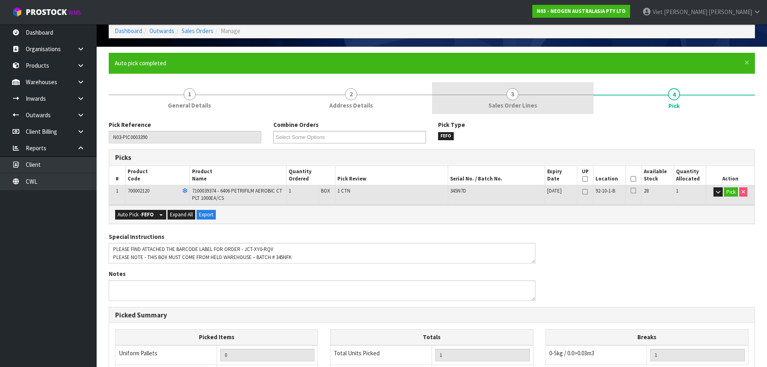
click at [490, 85] on link "3 Sales Order Lines" at bounding box center [512, 98] width 161 height 32
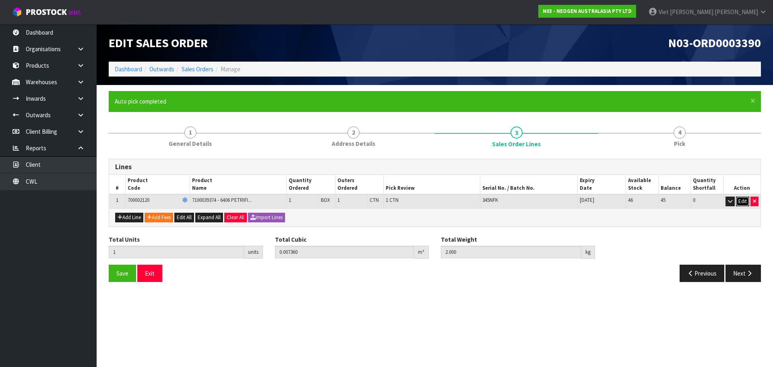
click at [738, 203] on button "Edit" at bounding box center [742, 201] width 13 height 10
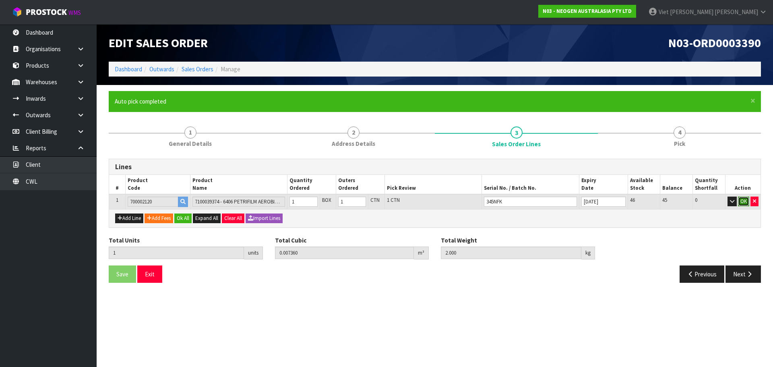
click at [744, 202] on button "OK" at bounding box center [743, 201] width 11 height 10
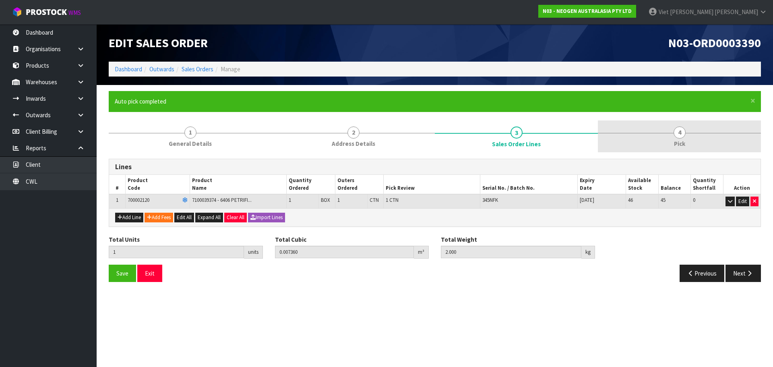
click at [668, 129] on link "4 Pick" at bounding box center [679, 136] width 163 height 32
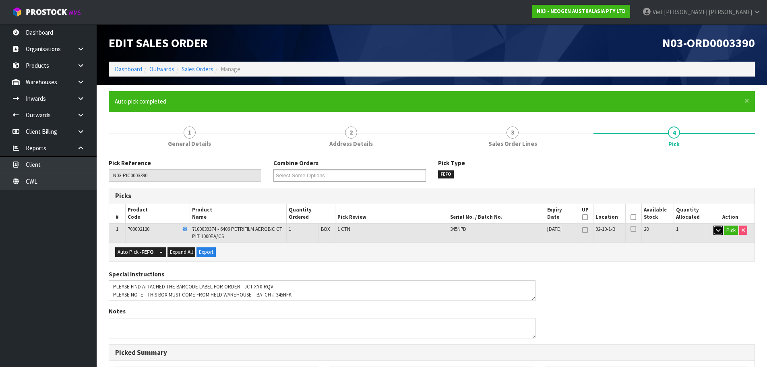
click at [714, 232] on button "button" at bounding box center [717, 230] width 9 height 10
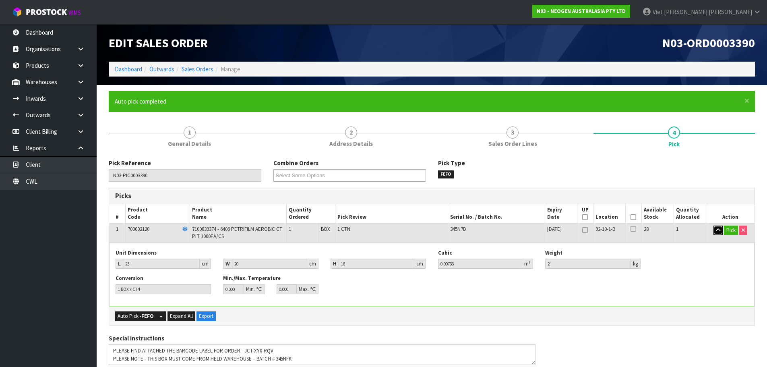
click at [714, 232] on button "button" at bounding box center [717, 230] width 9 height 10
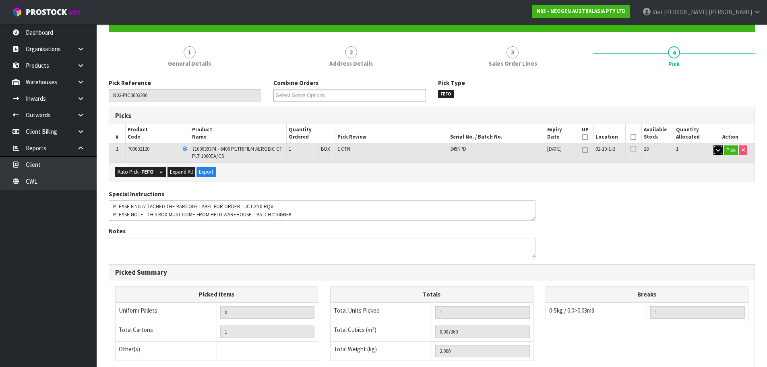
scroll to position [81, 0]
click at [582, 187] on div "Pick Reference N03-PIC0003390 Combine Orders N03-ORD0003377 N03-ORD0003389 N03-…" at bounding box center [432, 278] width 646 height 401
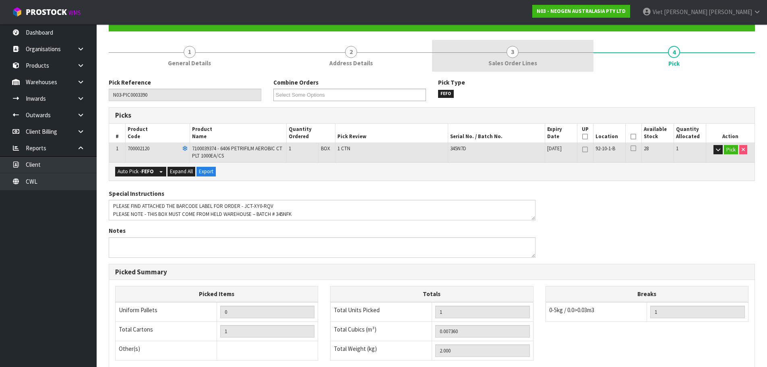
click at [545, 56] on link "3 Sales Order Lines" at bounding box center [512, 56] width 161 height 32
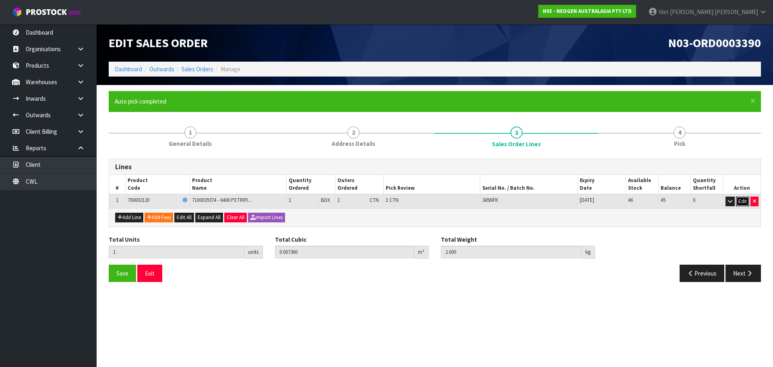
click at [738, 200] on button "Edit" at bounding box center [742, 201] width 13 height 10
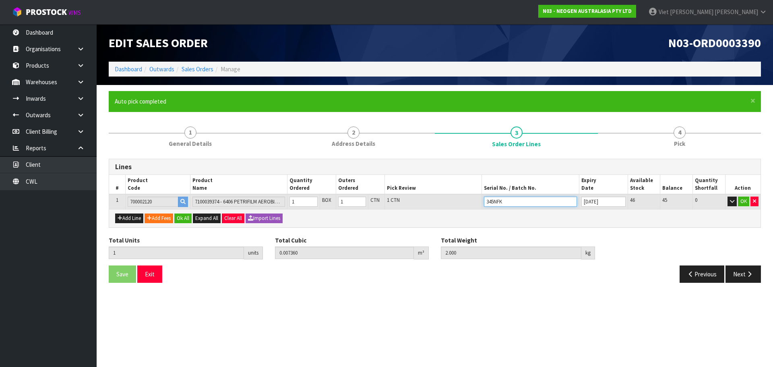
click at [517, 204] on input "345NFK" at bounding box center [530, 201] width 93 height 10
type input "345NF"
click at [531, 215] on link "345NF K" at bounding box center [516, 215] width 64 height 11
type input "345NFK"
click at [744, 200] on button "OK" at bounding box center [743, 201] width 11 height 10
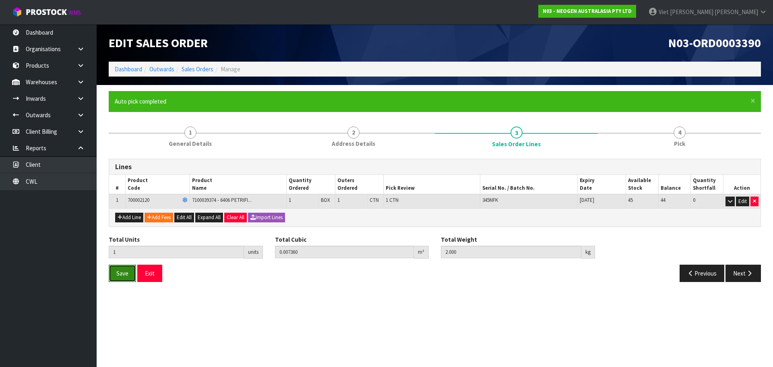
click at [118, 276] on span "Save" at bounding box center [122, 273] width 12 height 8
click at [737, 274] on button "Next" at bounding box center [742, 272] width 35 height 17
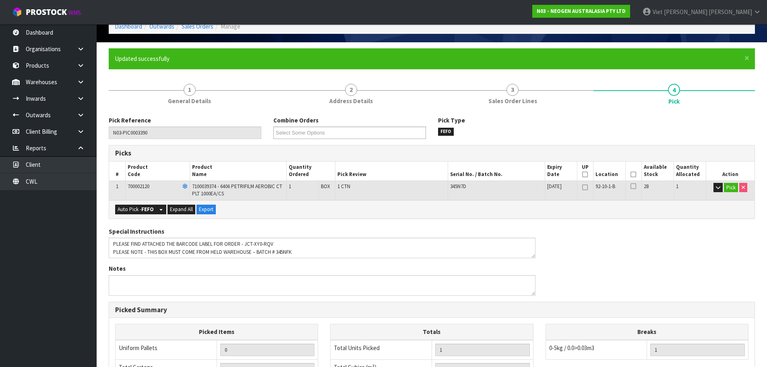
scroll to position [38, 0]
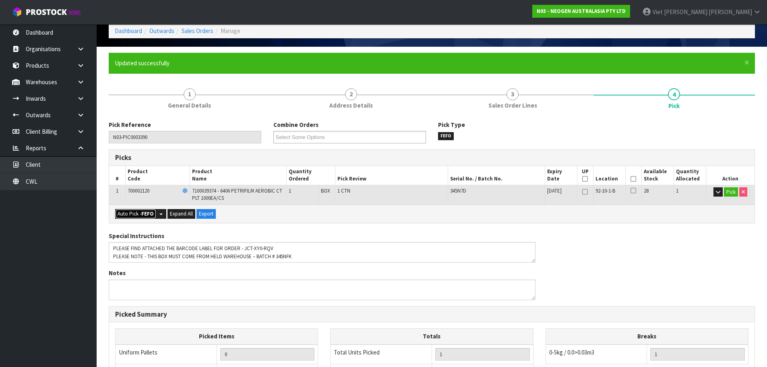
click at [131, 216] on button "Auto Pick - FEFO" at bounding box center [135, 214] width 41 height 10
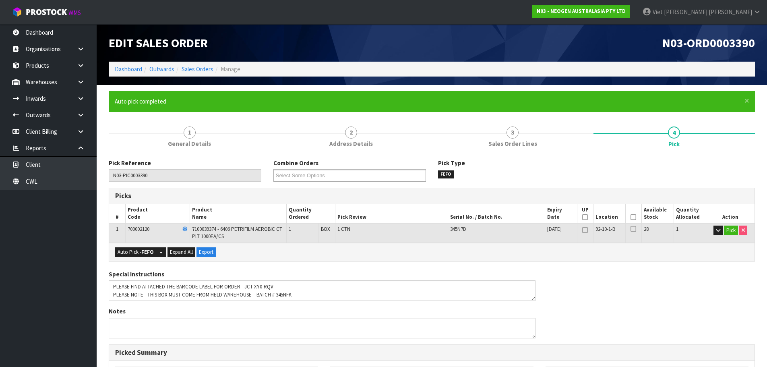
click at [479, 231] on div "345N7D" at bounding box center [496, 228] width 92 height 7
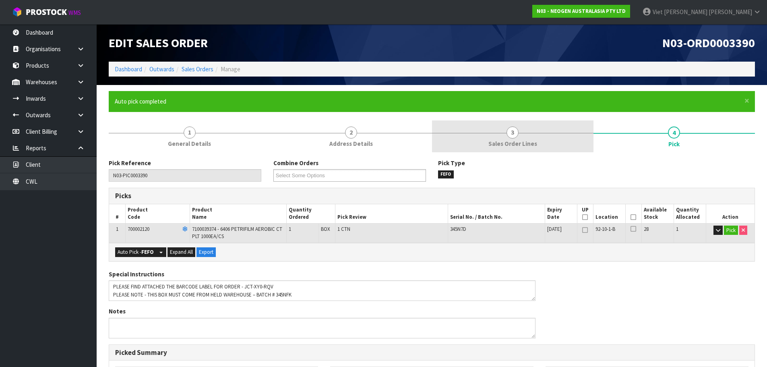
click at [492, 127] on link "3 Sales Order Lines" at bounding box center [512, 136] width 161 height 32
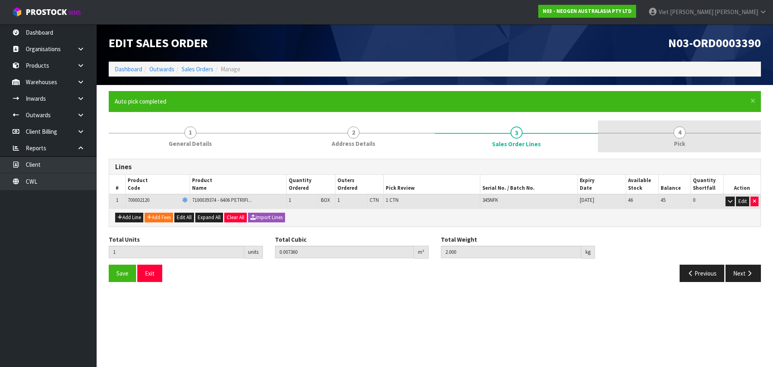
click at [649, 132] on link "4 Pick" at bounding box center [679, 136] width 163 height 32
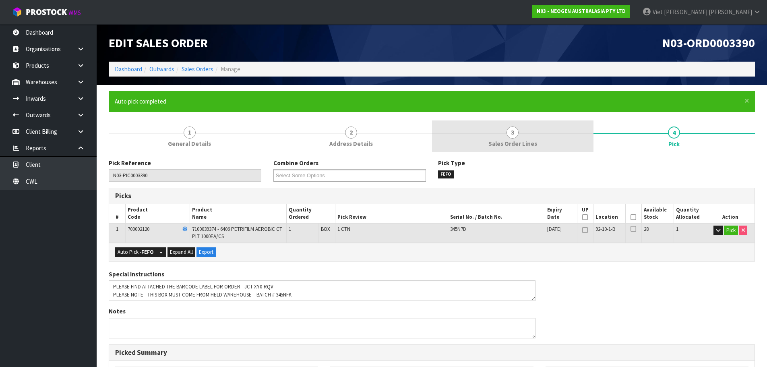
click at [541, 136] on link "3 Sales Order Lines" at bounding box center [512, 136] width 161 height 32
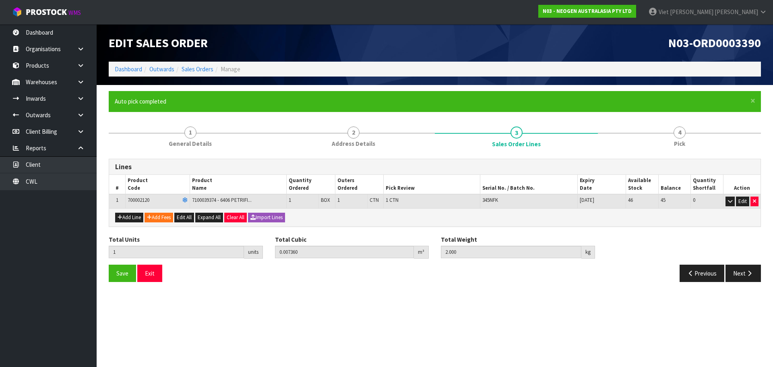
click at [699, 118] on form "× Close Auto pick completed 1 General Details 2 Address Details 3 Sales Order L…" at bounding box center [435, 189] width 652 height 197
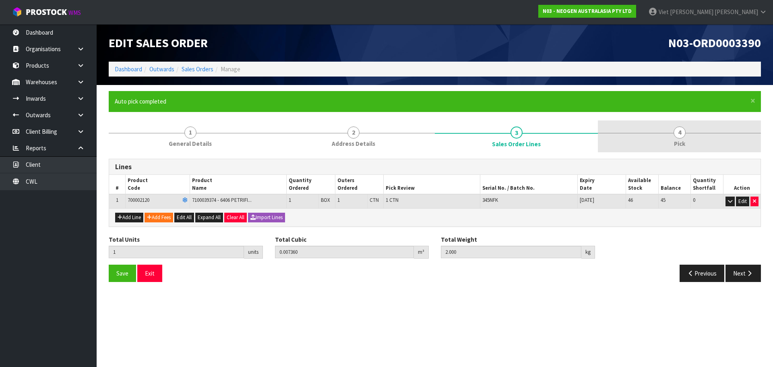
click at [677, 145] on span "Pick" at bounding box center [679, 143] width 11 height 8
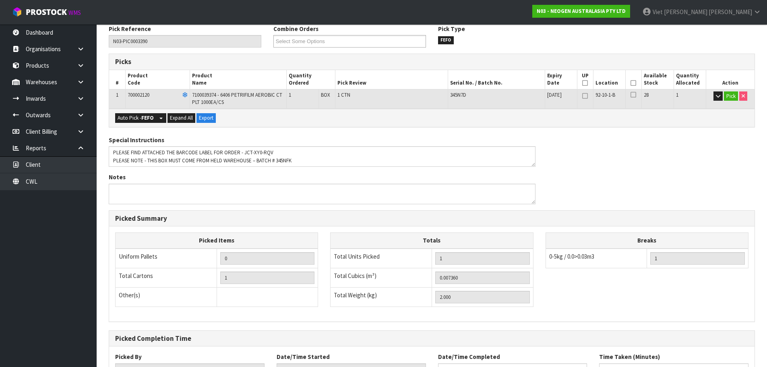
scroll to position [38, 0]
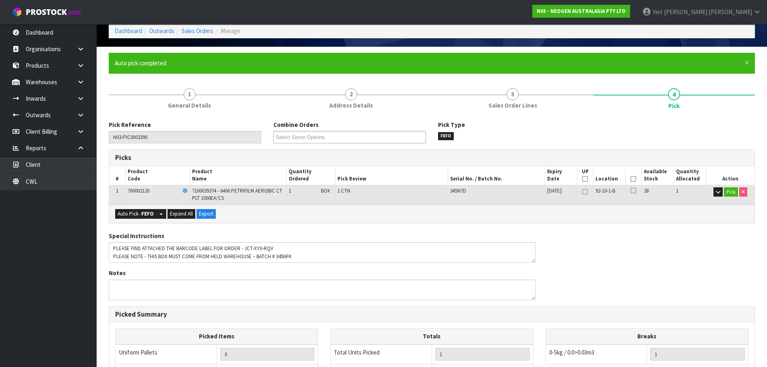
click at [562, 101] on link "3 Sales Order Lines" at bounding box center [512, 98] width 161 height 32
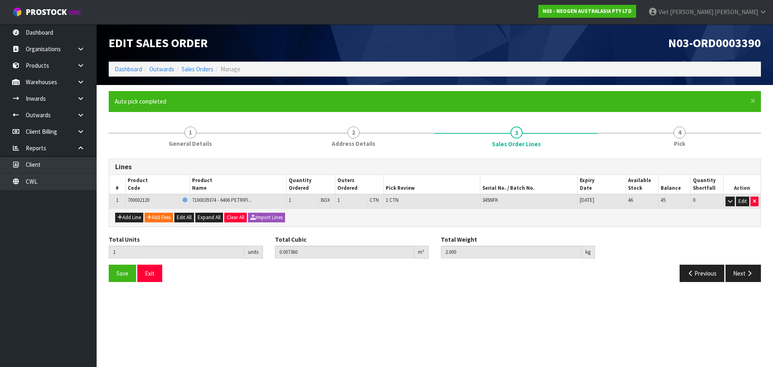
click at [661, 113] on form "× Close Auto pick completed 1 General Details 2 Address Details 3 Sales Order L…" at bounding box center [435, 189] width 652 height 197
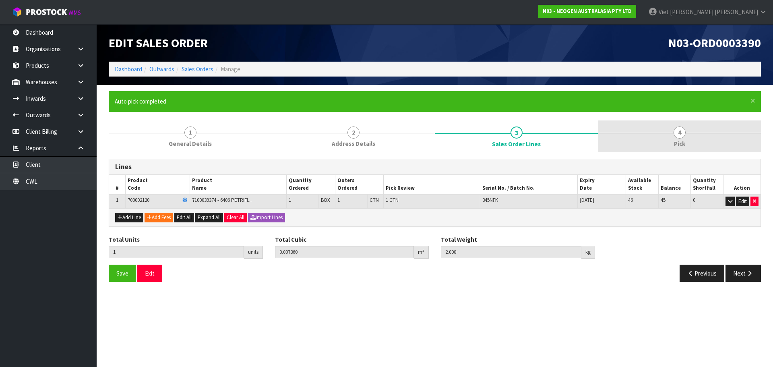
click at [653, 136] on link "4 Pick" at bounding box center [679, 136] width 163 height 32
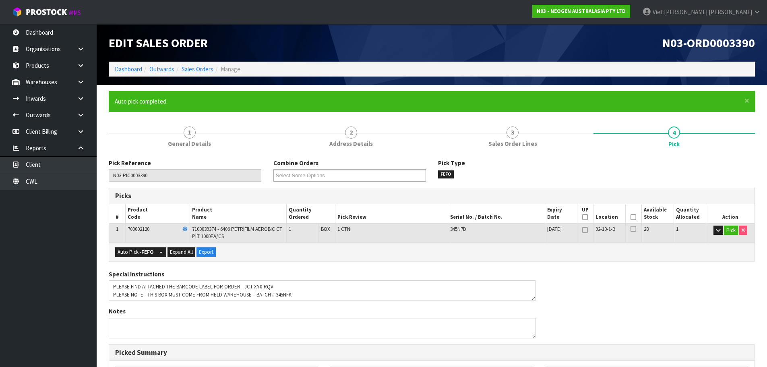
scroll to position [40, 0]
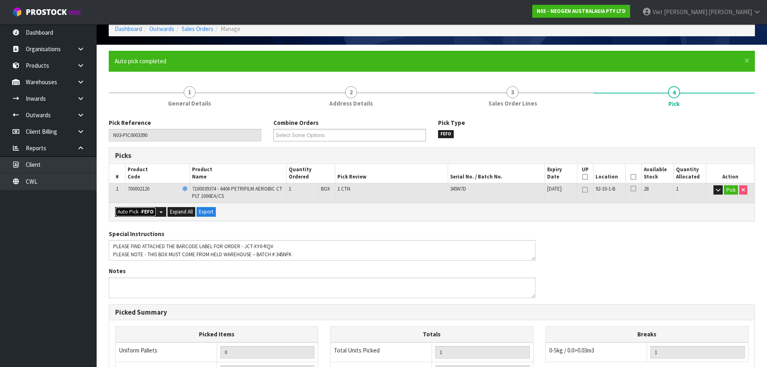
click at [141, 213] on button "Auto Pick - FEFO" at bounding box center [135, 212] width 41 height 10
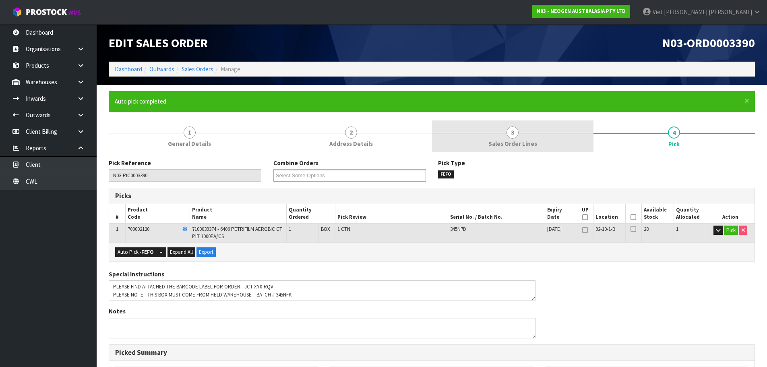
click at [570, 145] on link "3 Sales Order Lines" at bounding box center [512, 136] width 161 height 32
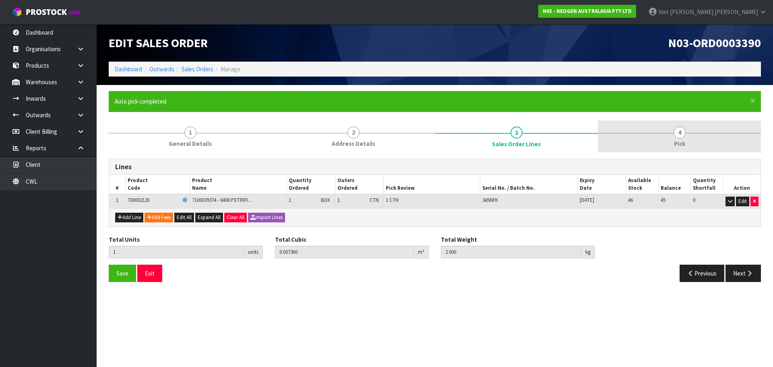
click at [631, 144] on link "4 Pick" at bounding box center [679, 136] width 163 height 32
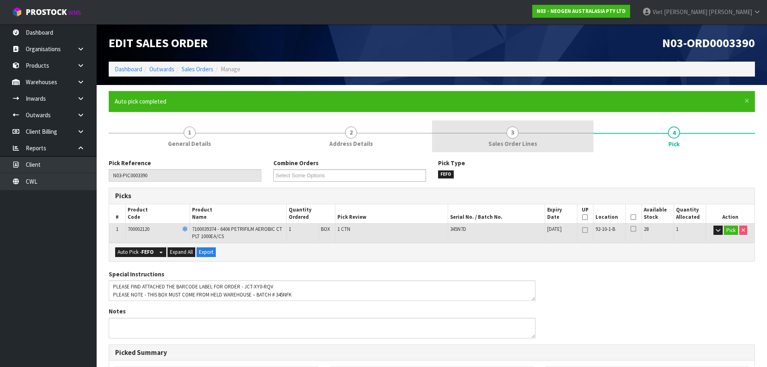
click at [550, 145] on link "3 Sales Order Lines" at bounding box center [512, 136] width 161 height 32
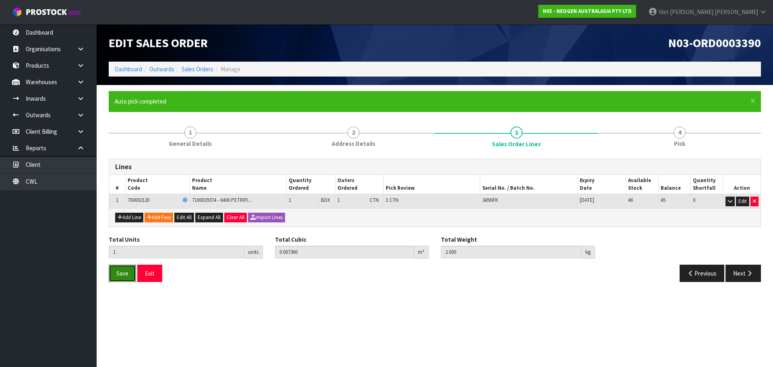
click at [113, 277] on button "Save" at bounding box center [122, 272] width 27 height 17
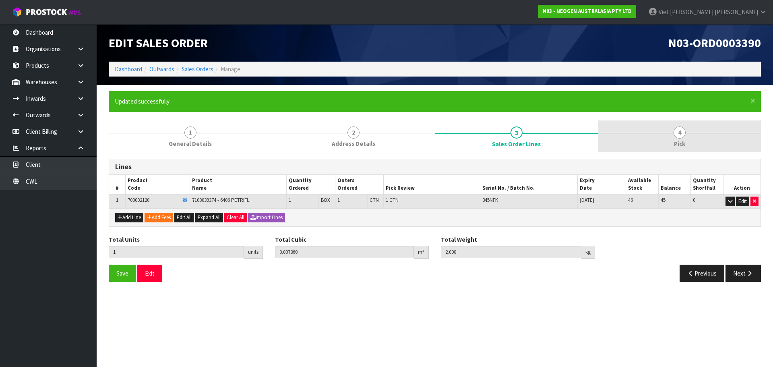
click at [658, 129] on link "4 Pick" at bounding box center [679, 136] width 163 height 32
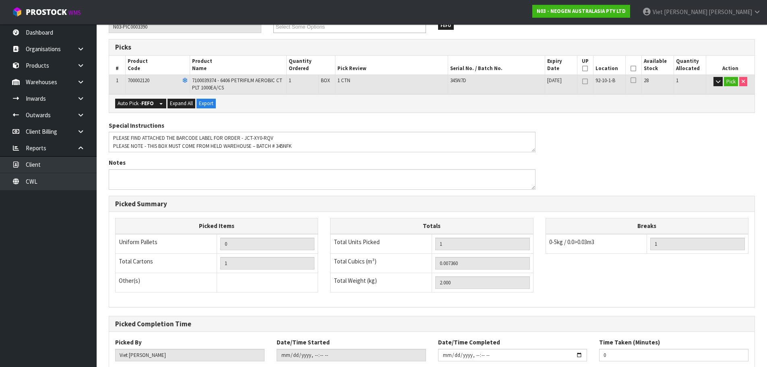
scroll to position [199, 0]
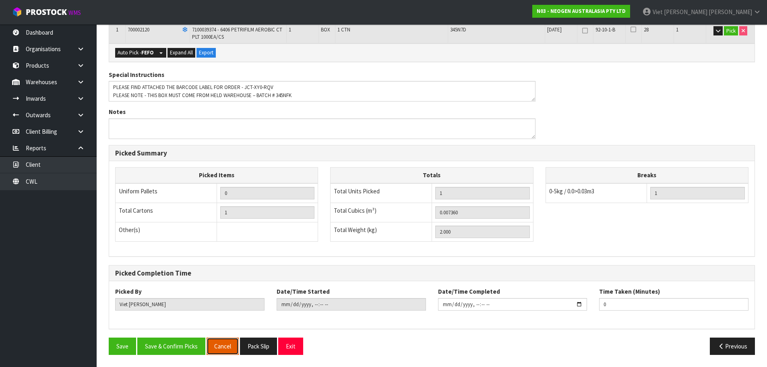
click at [215, 349] on button "Cancel" at bounding box center [223, 345] width 32 height 17
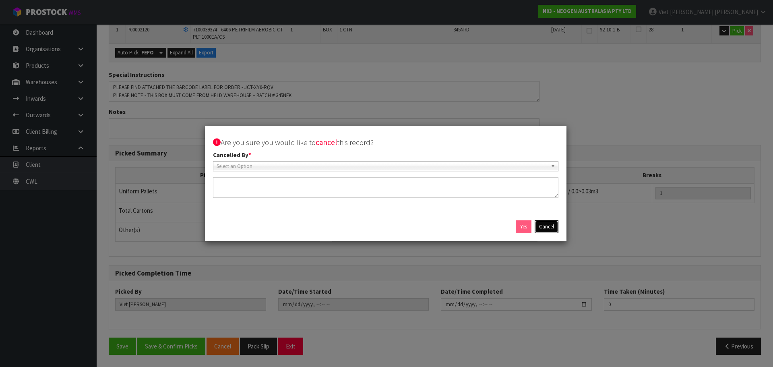
click at [543, 229] on button "Cancel" at bounding box center [547, 226] width 24 height 13
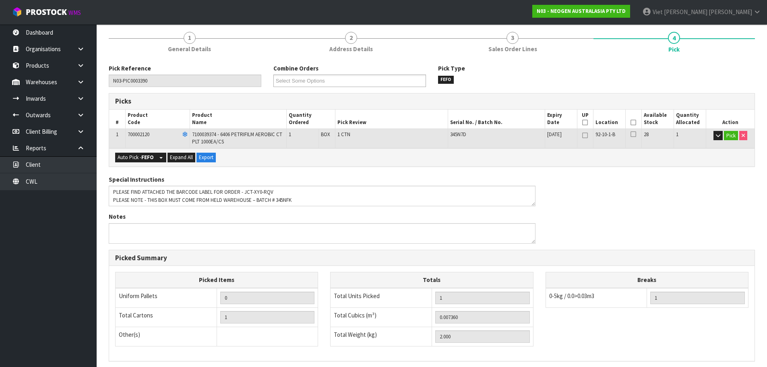
scroll to position [0, 0]
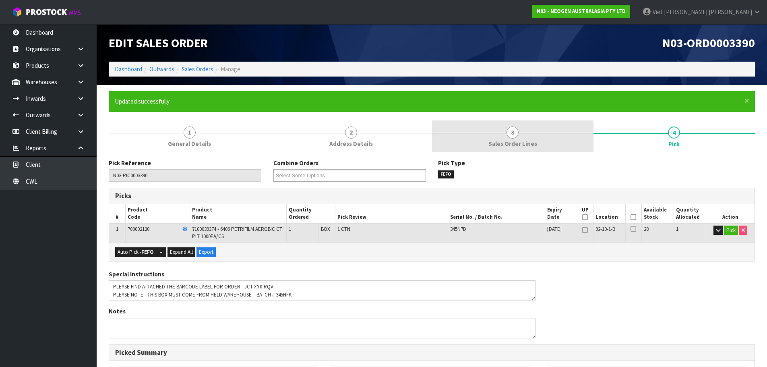
click at [519, 143] on span "Sales Order Lines" at bounding box center [512, 143] width 49 height 8
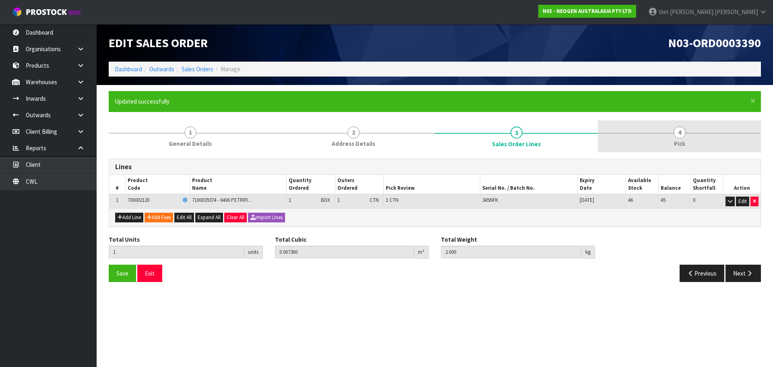
click at [657, 127] on link "4 Pick" at bounding box center [679, 136] width 163 height 32
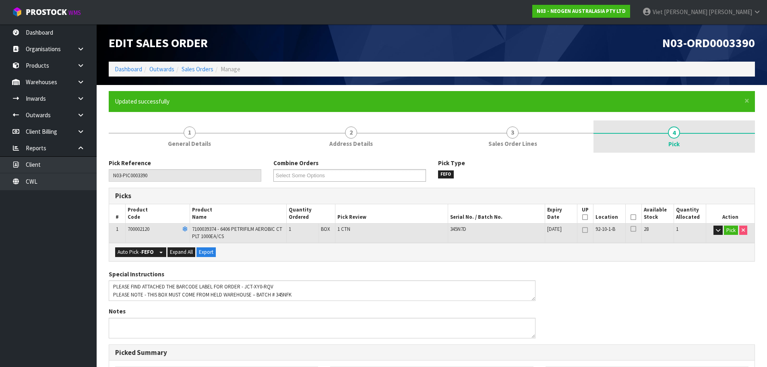
click at [603, 136] on link "4 Pick" at bounding box center [673, 136] width 161 height 32
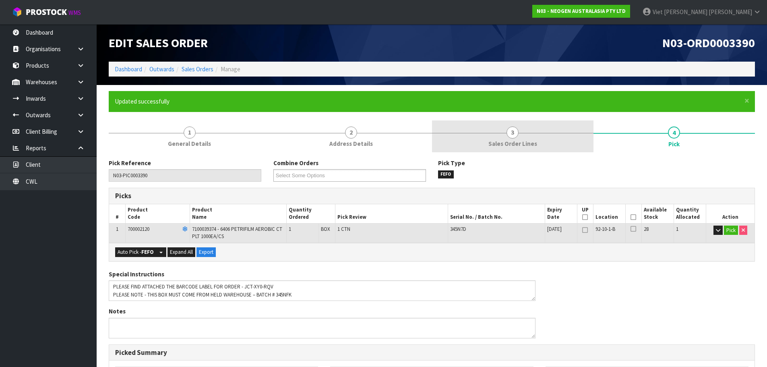
click at [574, 142] on link "3 Sales Order Lines" at bounding box center [512, 136] width 161 height 32
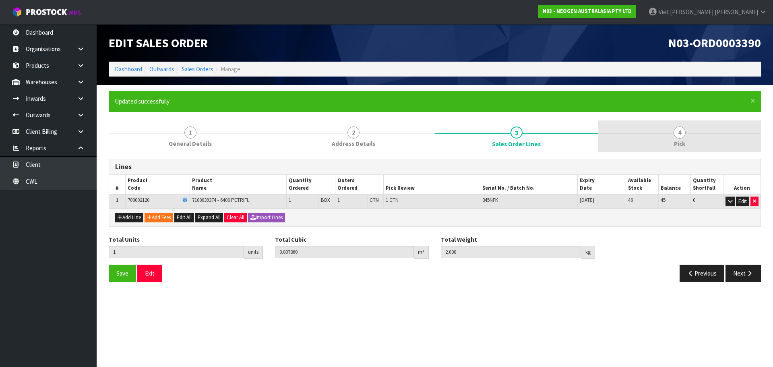
click at [641, 143] on link "4 Pick" at bounding box center [679, 136] width 163 height 32
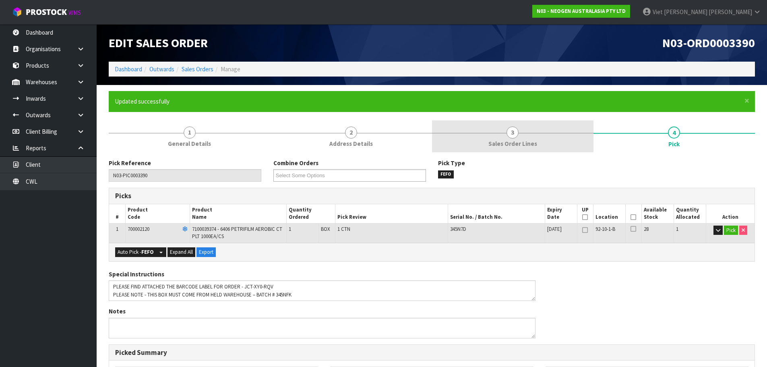
click at [581, 144] on link "3 Sales Order Lines" at bounding box center [512, 136] width 161 height 32
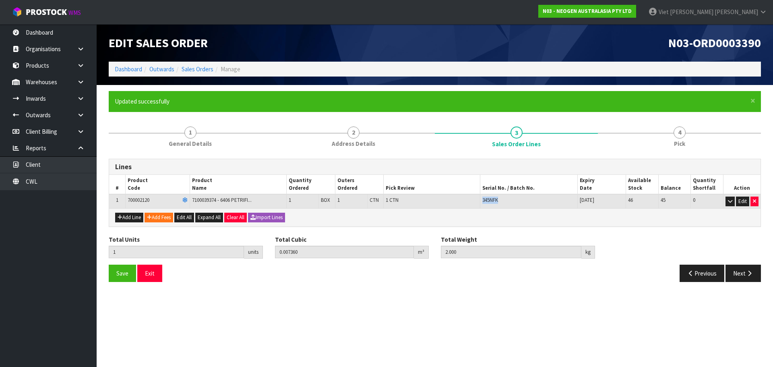
drag, startPoint x: 504, startPoint y: 197, endPoint x: 476, endPoint y: 198, distance: 28.2
click at [476, 198] on tr "1 700002120 7100039374 - 6406 PETRIFI... 1 BOX 1 CTN 1 CTN 345NFK 09/12/2026 46…" at bounding box center [434, 201] width 651 height 14
click at [538, 198] on div "345NFK" at bounding box center [528, 199] width 93 height 7
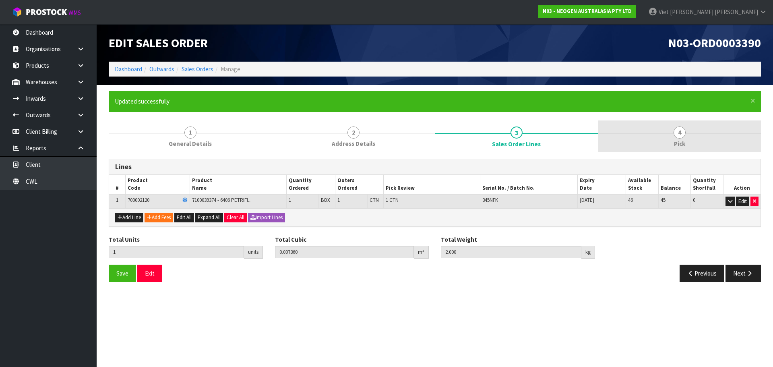
click at [669, 129] on link "4 Pick" at bounding box center [679, 136] width 163 height 32
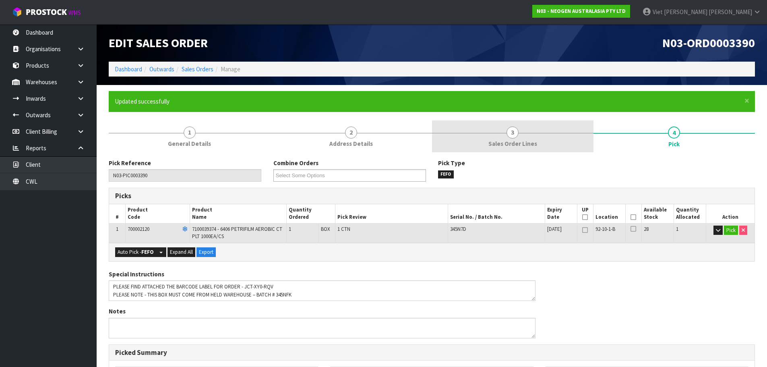
click at [531, 148] on span "Sales Order Lines" at bounding box center [512, 143] width 49 height 8
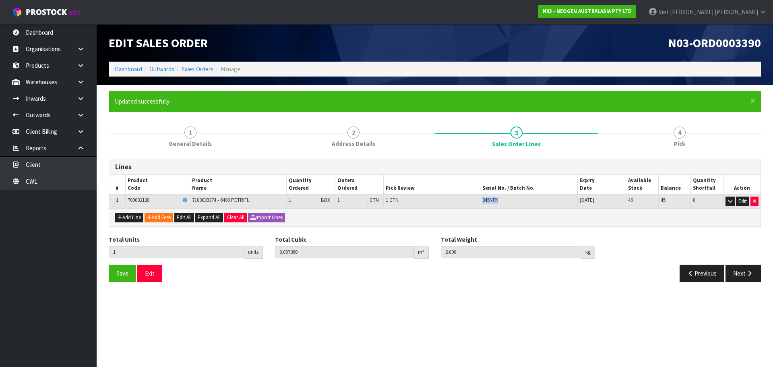
drag, startPoint x: 506, startPoint y: 198, endPoint x: 479, endPoint y: 202, distance: 27.2
click at [479, 202] on tr "1 700002120 7100039374 - 6406 PETRIFI... 1 BOX 1 CTN 1 CTN 345NFK 09/12/2026 46…" at bounding box center [434, 201] width 651 height 14
click at [515, 204] on td "345NFK" at bounding box center [528, 201] width 97 height 14
drag, startPoint x: 509, startPoint y: 202, endPoint x: 479, endPoint y: 199, distance: 29.5
click at [479, 199] on tr "1 700002120 7100039374 - 6406 PETRIFI... 1 BOX 1 CTN 1 CTN 345NFK 09/12/2026 46…" at bounding box center [434, 201] width 651 height 14
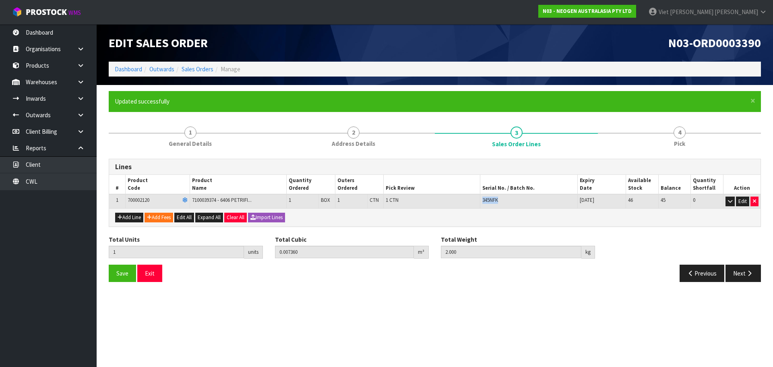
click at [504, 206] on td "345NFK" at bounding box center [528, 201] width 97 height 14
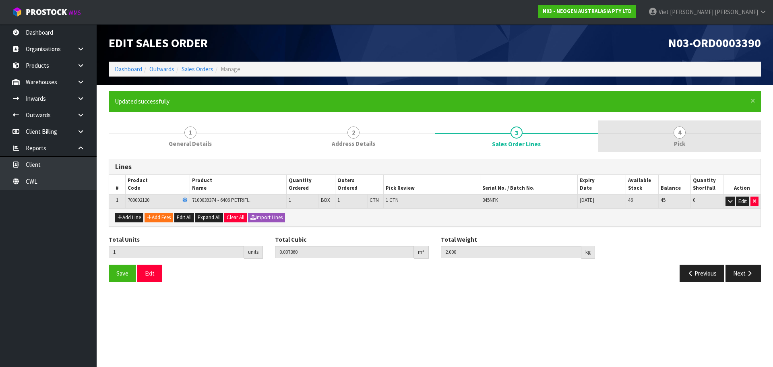
click at [649, 147] on link "4 Pick" at bounding box center [679, 136] width 163 height 32
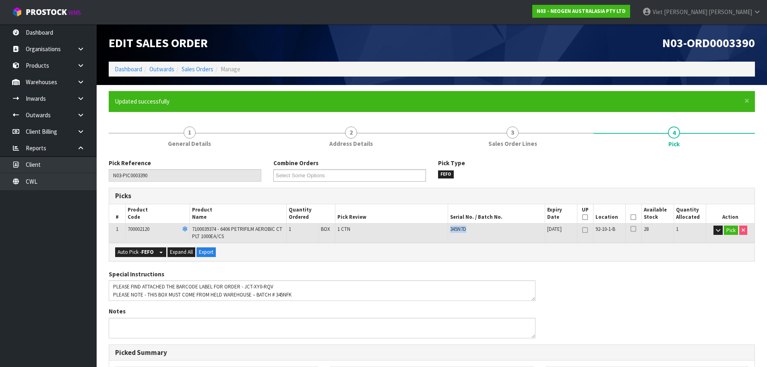
drag, startPoint x: 473, startPoint y: 229, endPoint x: 449, endPoint y: 232, distance: 24.3
click at [449, 232] on td "345N7D" at bounding box center [496, 232] width 97 height 19
click at [510, 153] on div "Pick Reference N03-PIC0003390 Combine Orders N03-ORD0003377 N03-ORD0003389 N03-…" at bounding box center [432, 356] width 646 height 407
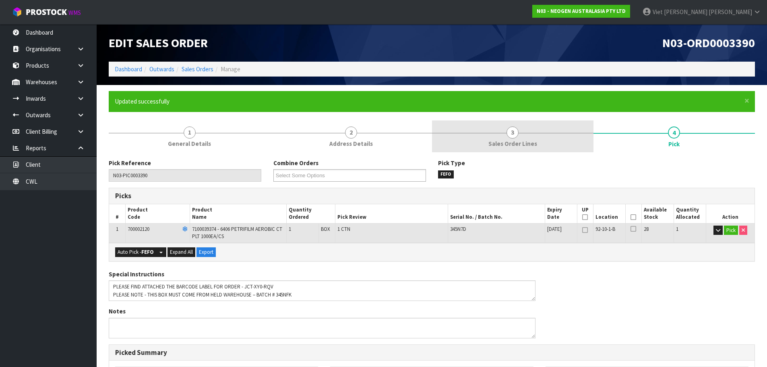
click at [521, 147] on span "Sales Order Lines" at bounding box center [512, 143] width 49 height 8
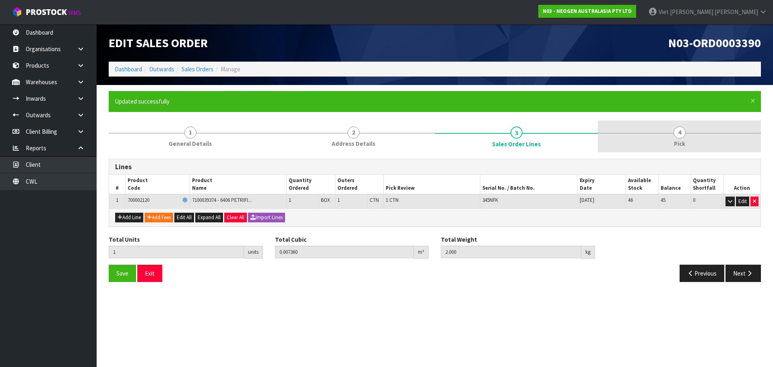
click at [622, 145] on link "4 Pick" at bounding box center [679, 136] width 163 height 32
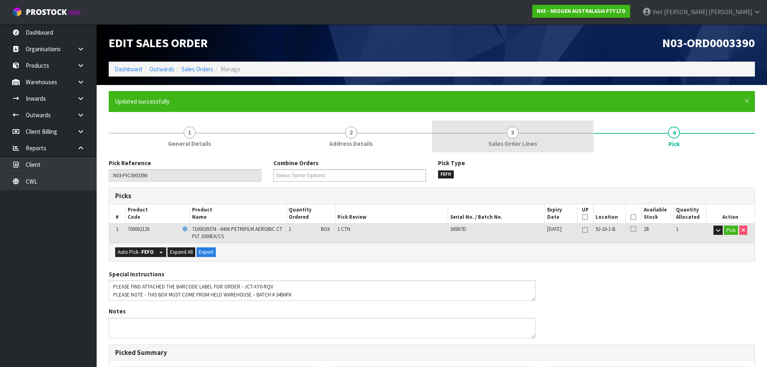
click at [552, 137] on link "3 Sales Order Lines" at bounding box center [512, 136] width 161 height 32
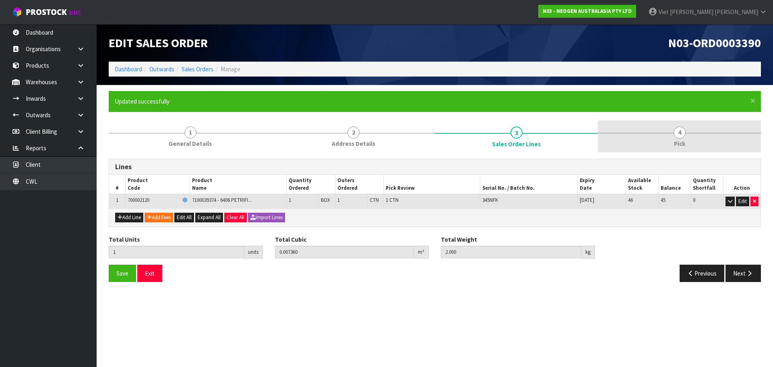
click at [672, 135] on link "4 Pick" at bounding box center [679, 136] width 163 height 32
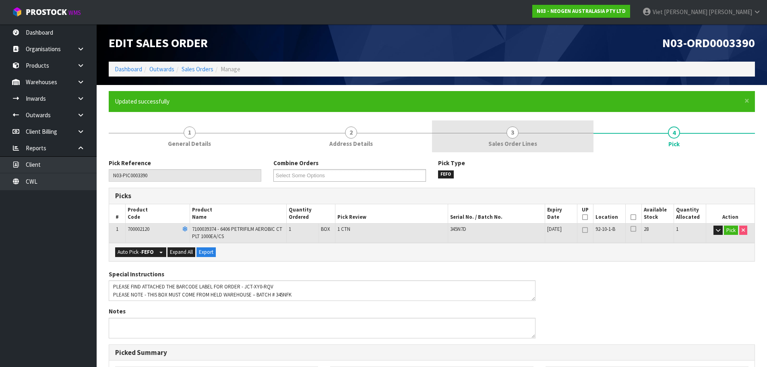
click at [532, 131] on link "3 Sales Order Lines" at bounding box center [512, 136] width 161 height 32
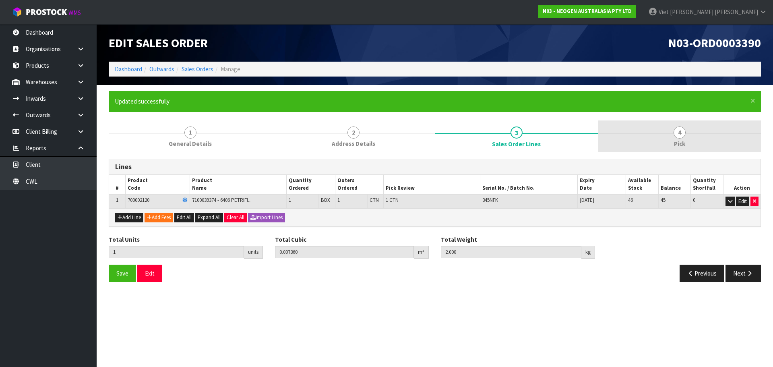
click at [631, 128] on link "4 Pick" at bounding box center [679, 136] width 163 height 32
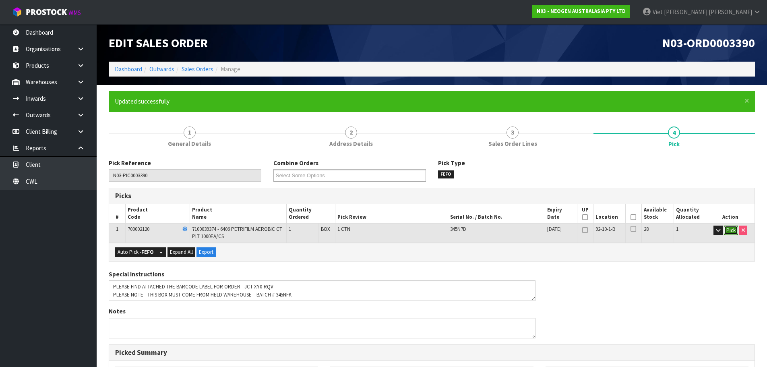
click at [733, 228] on button "Pick" at bounding box center [731, 230] width 14 height 10
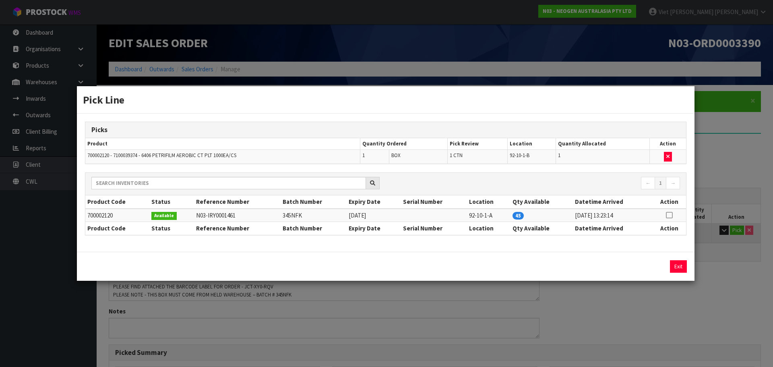
click at [674, 155] on td at bounding box center [667, 157] width 37 height 14
click at [671, 156] on button "button" at bounding box center [668, 157] width 8 height 10
type input "0"
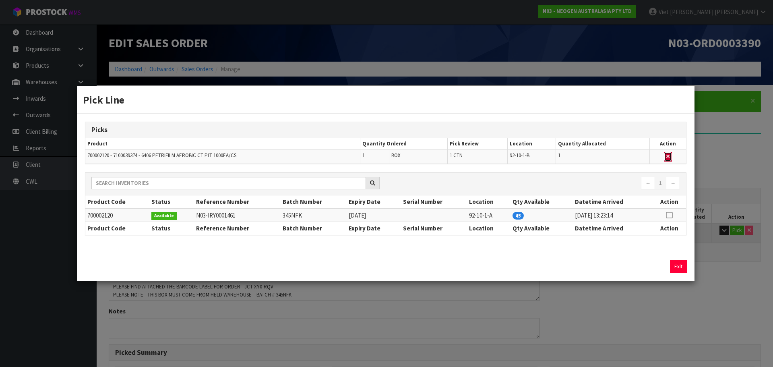
type input "0"
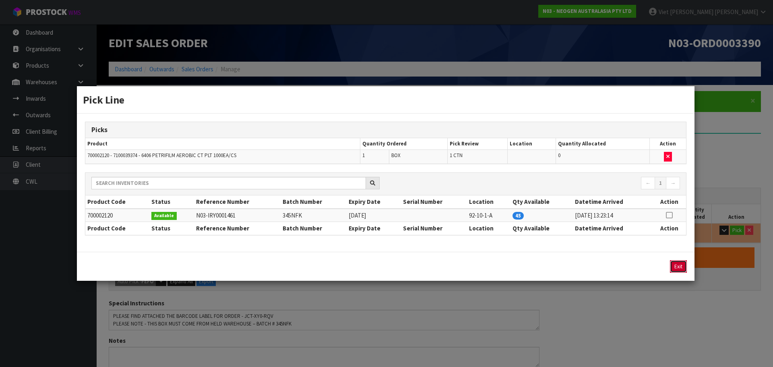
click at [673, 263] on button "Exit" at bounding box center [678, 266] width 17 height 12
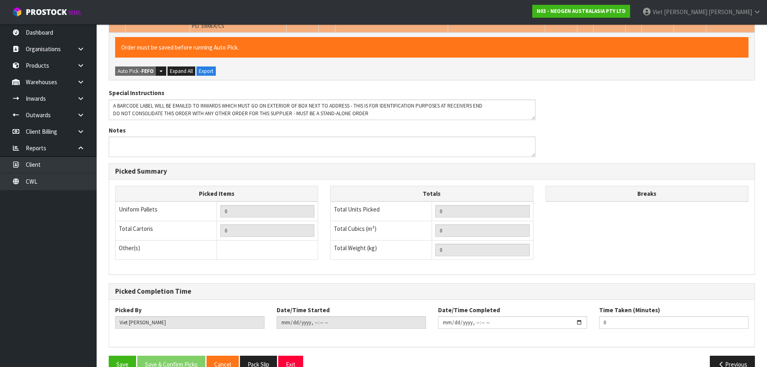
scroll to position [229, 0]
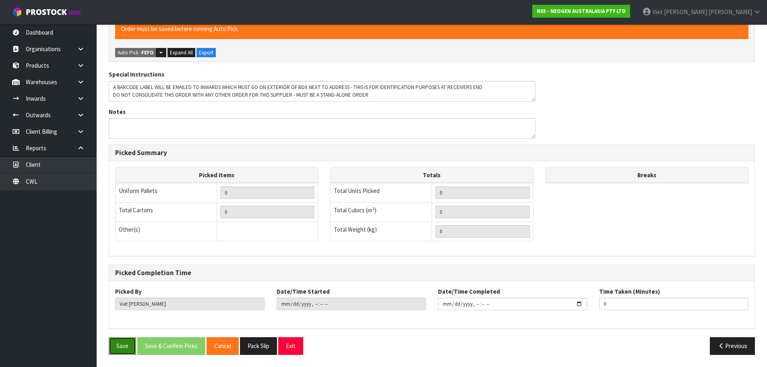
click at [126, 343] on button "Save" at bounding box center [122, 345] width 27 height 17
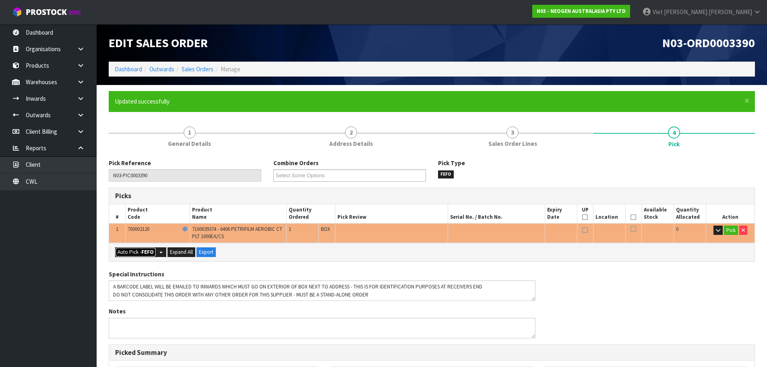
click at [139, 253] on button "Auto Pick - FEFO" at bounding box center [135, 252] width 41 height 10
type input "1"
type input "0.007360"
type input "2.000"
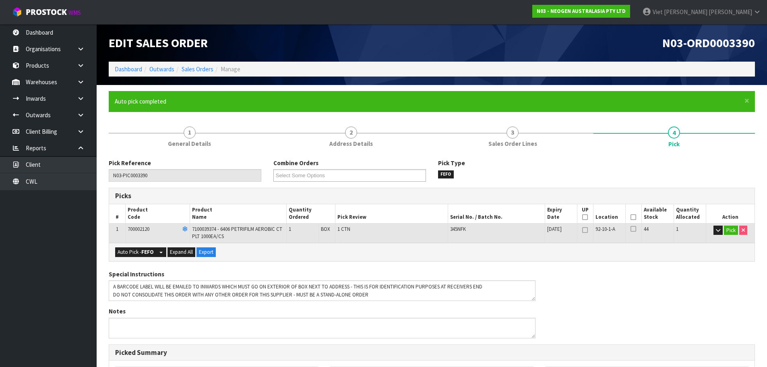
click at [526, 164] on div "Pick Type FEFO" at bounding box center [514, 168] width 165 height 19
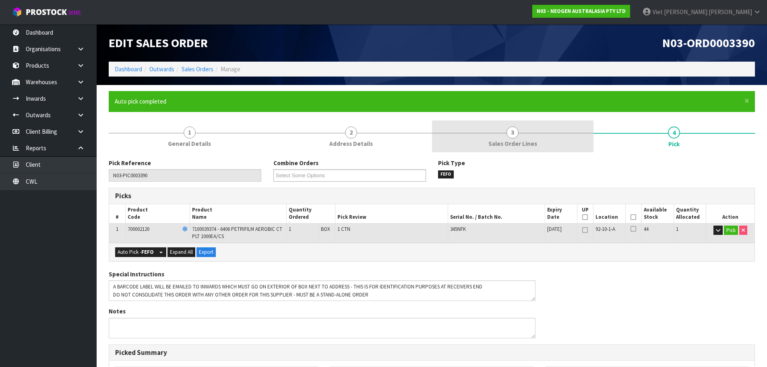
click at [532, 152] on link "3 Sales Order Lines" at bounding box center [512, 136] width 161 height 32
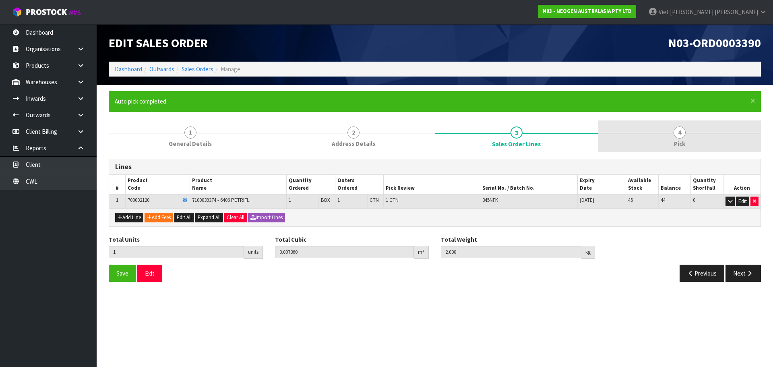
click at [640, 136] on link "4 Pick" at bounding box center [679, 136] width 163 height 32
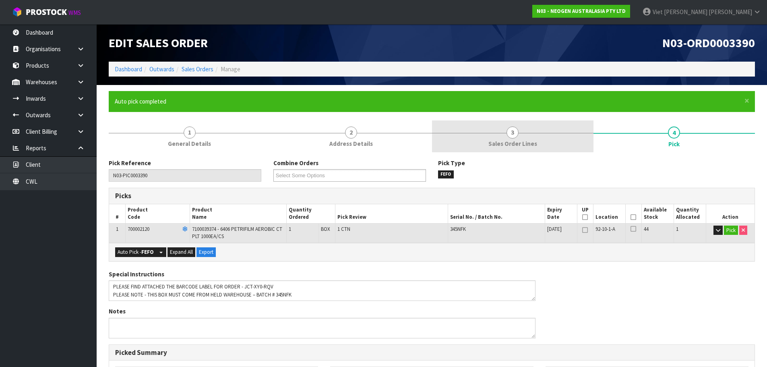
click at [545, 144] on link "3 Sales Order Lines" at bounding box center [512, 136] width 161 height 32
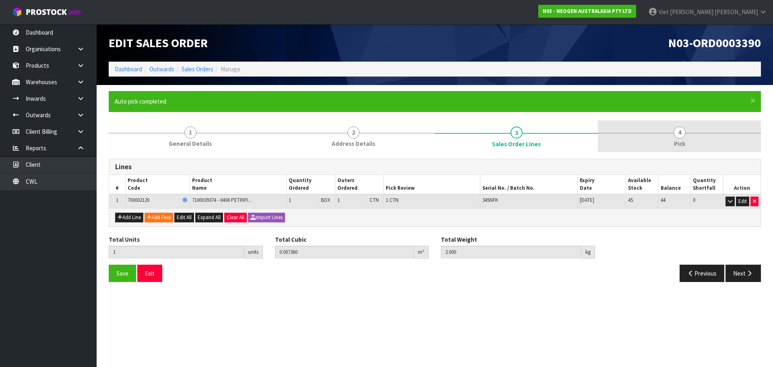
click at [652, 122] on link "4 Pick" at bounding box center [679, 136] width 163 height 32
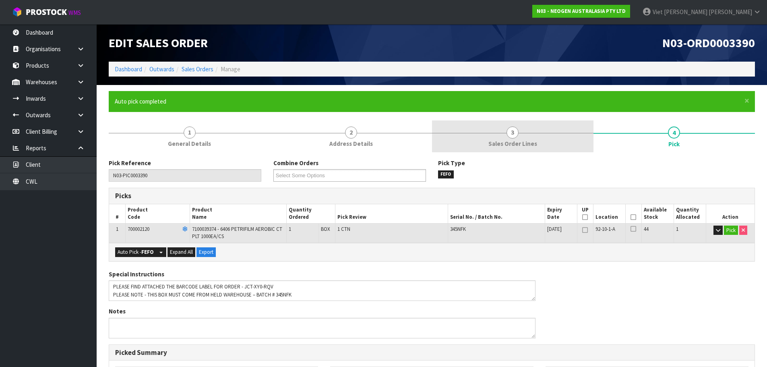
click at [481, 148] on link "3 Sales Order Lines" at bounding box center [512, 136] width 161 height 32
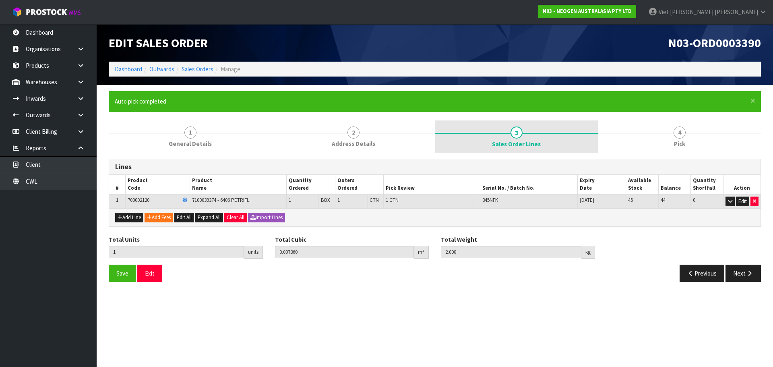
click at [380, 153] on div "Lines # Product Code Product Name Quantity Ordered Outers Ordered Pick Review S…" at bounding box center [435, 221] width 652 height 136
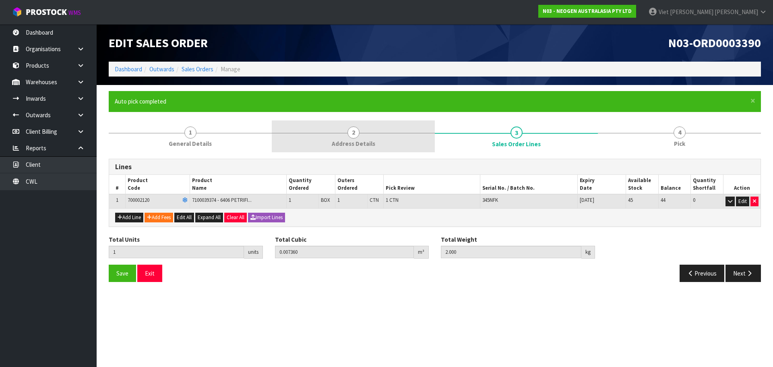
click at [389, 139] on link "2 Address Details" at bounding box center [353, 136] width 163 height 32
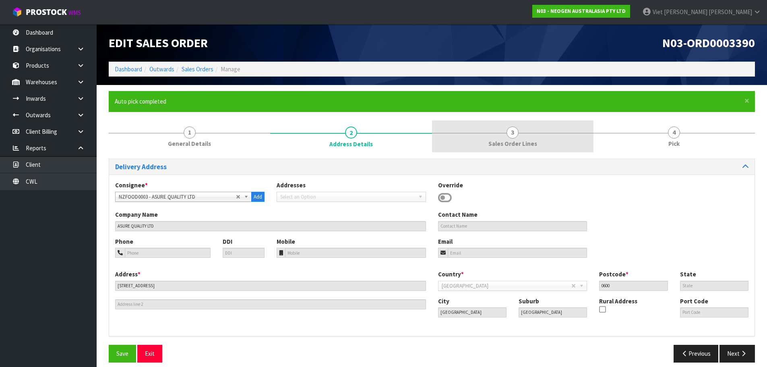
click at [508, 146] on span "Sales Order Lines" at bounding box center [512, 143] width 49 height 8
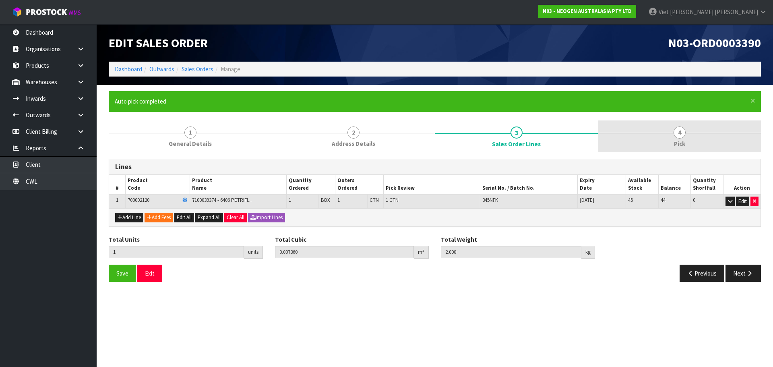
click at [657, 146] on link "4 Pick" at bounding box center [679, 136] width 163 height 32
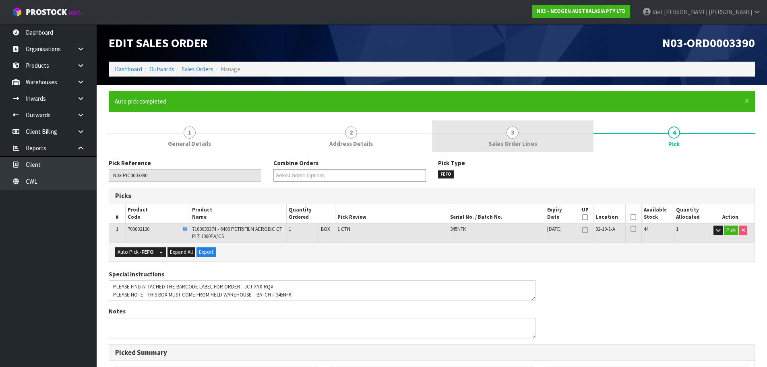
click at [561, 136] on link "3 Sales Order Lines" at bounding box center [512, 136] width 161 height 32
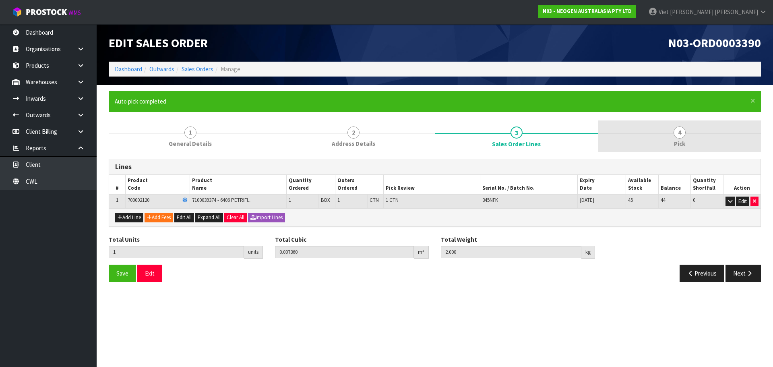
click at [641, 139] on link "4 Pick" at bounding box center [679, 136] width 163 height 32
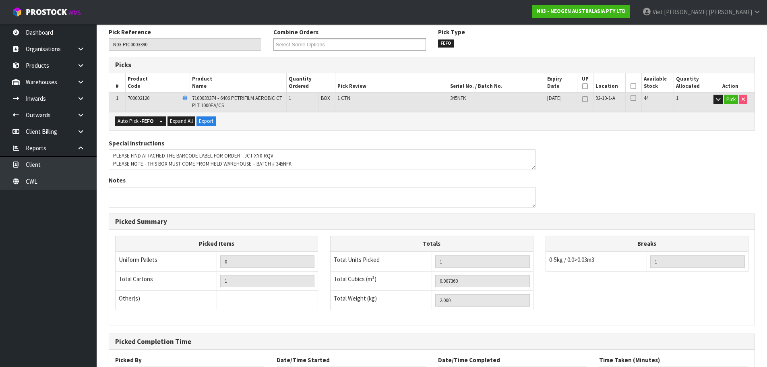
scroll to position [199, 0]
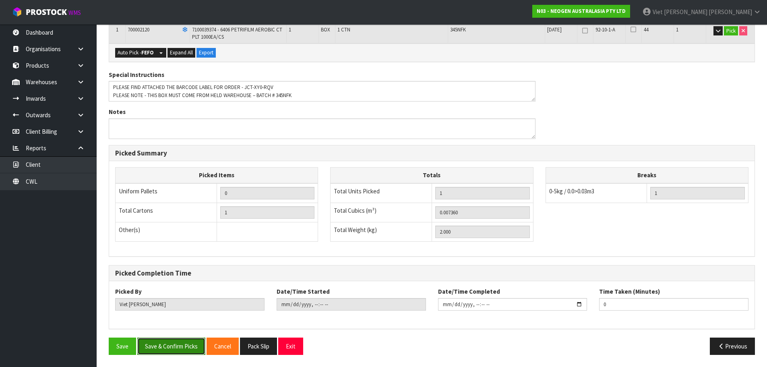
click at [148, 349] on button "Save & Confirm Picks" at bounding box center [171, 345] width 68 height 17
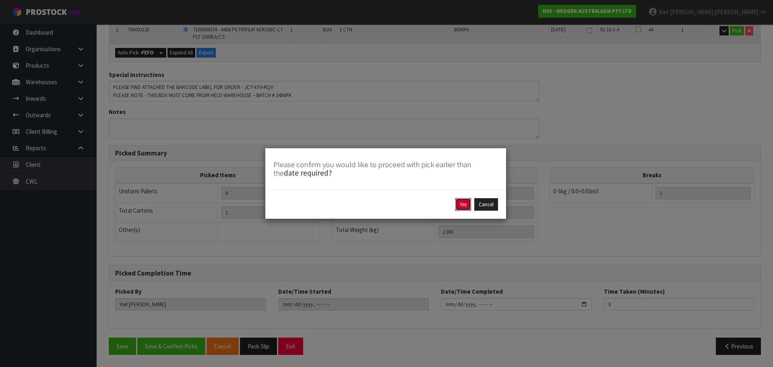
click at [466, 207] on button "Yes" at bounding box center [463, 204] width 16 height 13
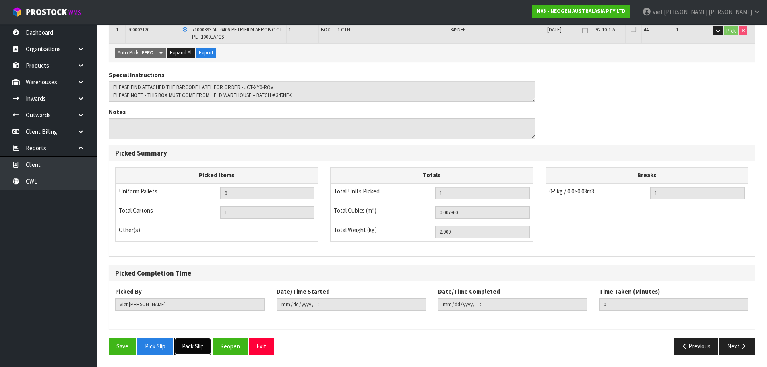
click at [206, 348] on button "Pack Slip" at bounding box center [192, 345] width 37 height 17
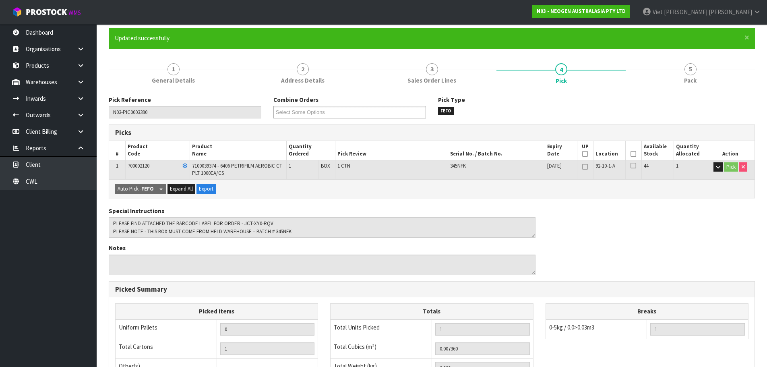
scroll to position [38, 0]
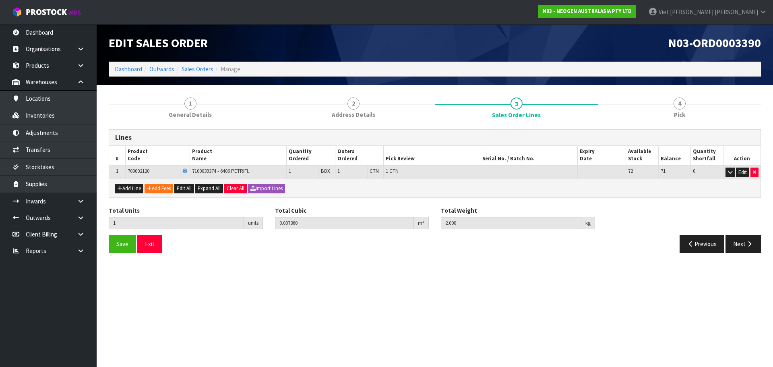
click at [452, 165] on td "1 CTN" at bounding box center [432, 172] width 97 height 14
click at [741, 170] on button "Edit" at bounding box center [742, 172] width 13 height 10
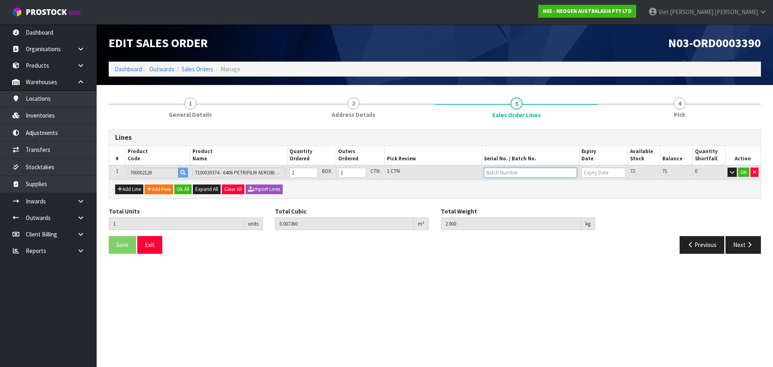
click at [517, 173] on input "text" at bounding box center [530, 172] width 93 height 10
click at [530, 174] on input "text" at bounding box center [530, 172] width 93 height 10
paste input "345N7D"
type input "345N7D"
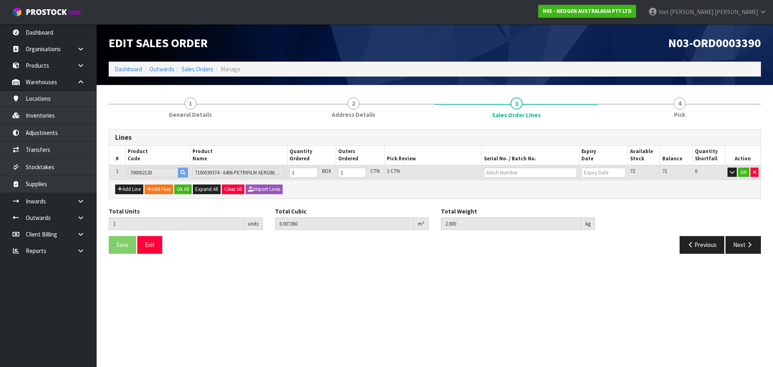
click at [523, 205] on div "Lines # Product Code Product Name Quantity Ordered Outers Ordered Pick Review S…" at bounding box center [435, 194] width 652 height 130
click at [526, 173] on input "text" at bounding box center [530, 172] width 93 height 10
paste input "345N7D"
type input "345N7D"
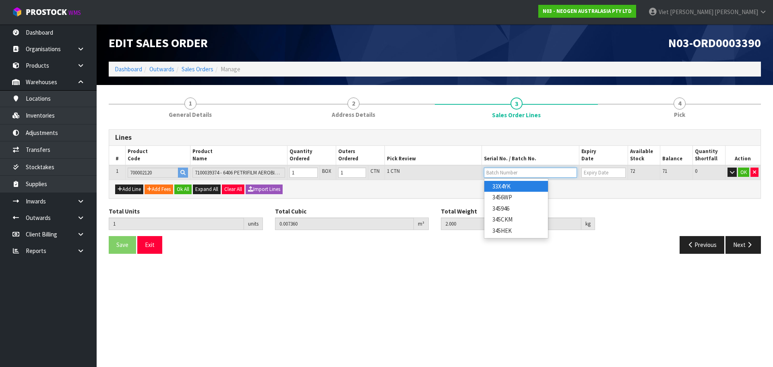
paste input "345N7D"
type input "345N7D"
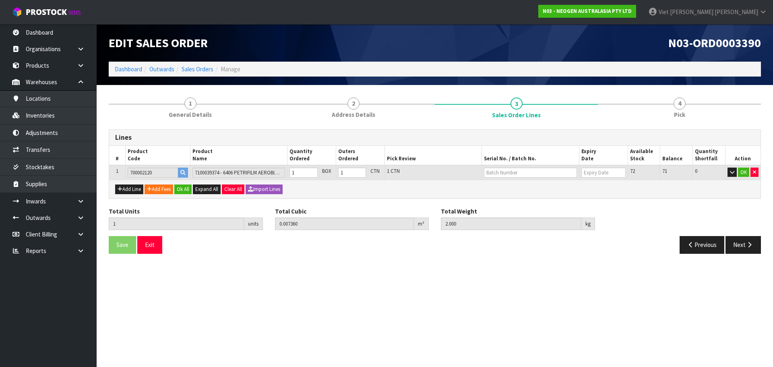
click at [535, 195] on div "Add Line Add Fees Ok All Expand All Clear All Import Lines" at bounding box center [434, 189] width 651 height 18
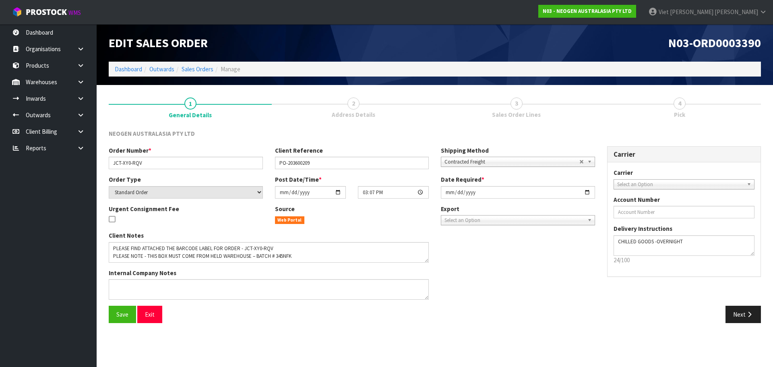
click at [505, 105] on link "3 Sales Order Lines" at bounding box center [516, 107] width 163 height 32
click at [740, 317] on button "Next" at bounding box center [742, 314] width 35 height 17
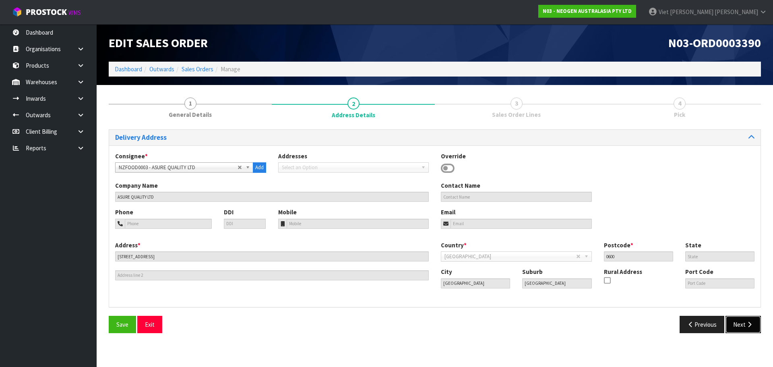
click at [737, 316] on button "Next" at bounding box center [742, 324] width 35 height 17
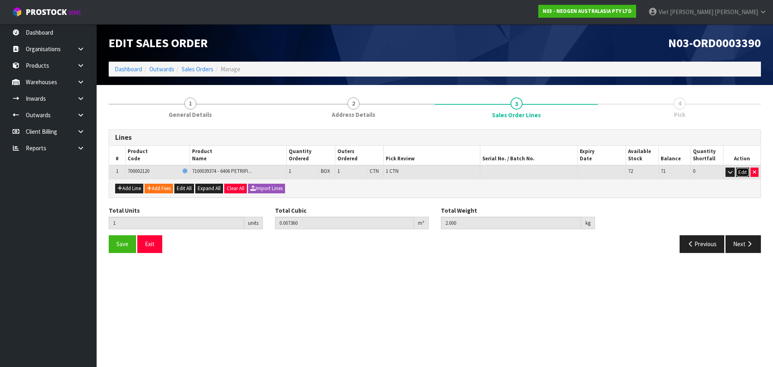
click at [740, 173] on button "Edit" at bounding box center [742, 172] width 13 height 10
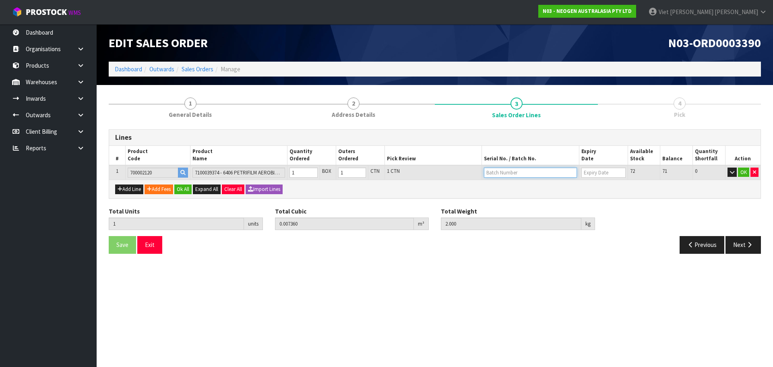
click at [556, 175] on input "text" at bounding box center [530, 172] width 93 height 10
paste input "345N7D"
type input "345N7D"
click at [531, 169] on input "text" at bounding box center [530, 172] width 93 height 10
paste input "700002120"
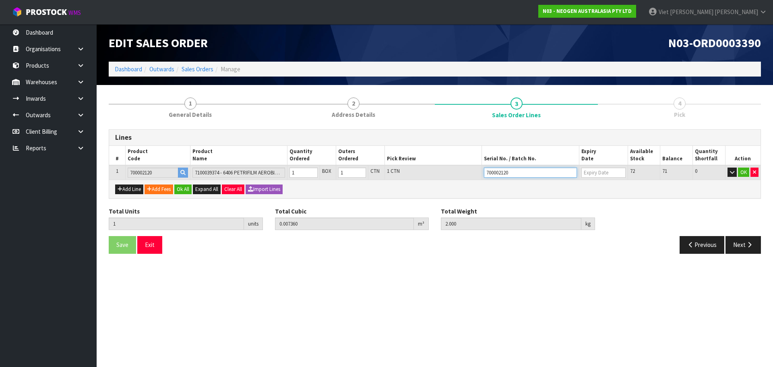
drag, startPoint x: 540, startPoint y: 171, endPoint x: 413, endPoint y: 172, distance: 127.2
click at [413, 172] on tr "1 700002120 7100039374 - 6406 PETRIFILM AEROBIC CT PLT 1000EA/CS 1 BOX 1 CTN 1 …" at bounding box center [434, 172] width 651 height 15
type input "700002120"
click at [535, 172] on input "text" at bounding box center [530, 172] width 93 height 10
paste input "345N7D"
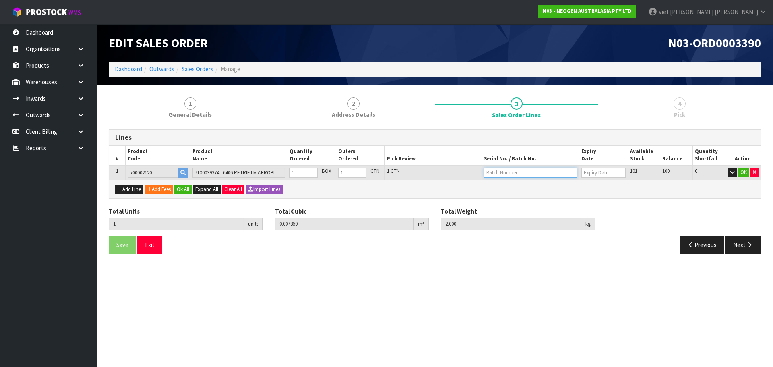
type input "345N7D"
type input "[DATE]"
type input "345N7D"
click at [739, 171] on button "OK" at bounding box center [743, 172] width 11 height 10
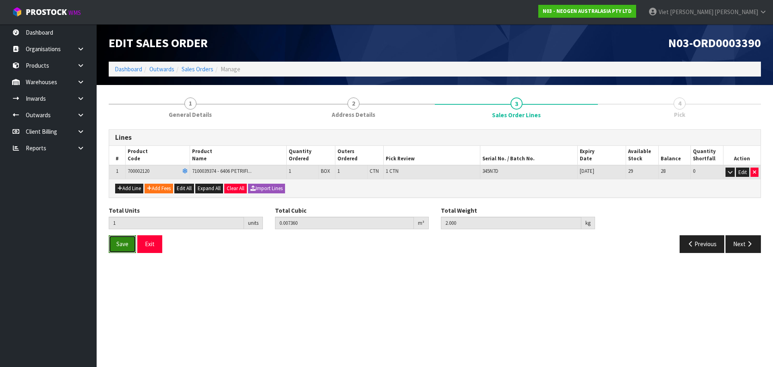
click at [127, 245] on span "Save" at bounding box center [122, 244] width 12 height 8
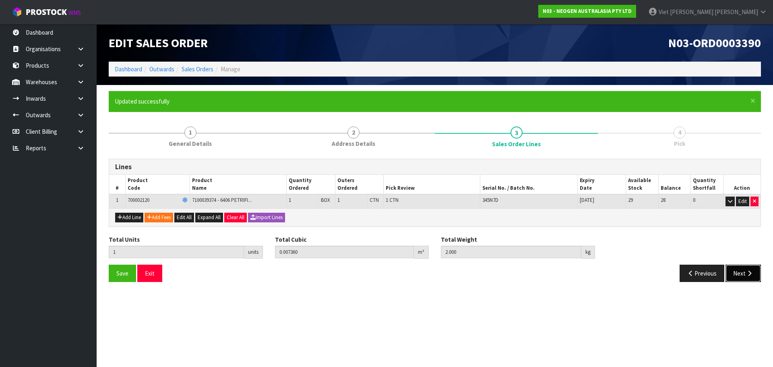
click at [728, 274] on button "Next" at bounding box center [742, 272] width 35 height 17
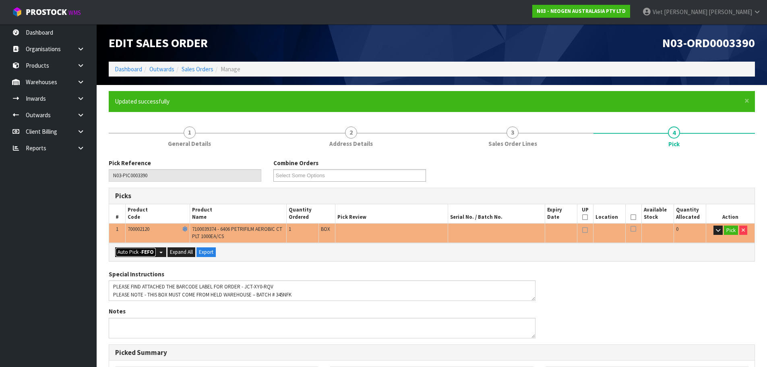
click at [141, 255] on button "Auto Pick - FEFO" at bounding box center [135, 252] width 41 height 10
type input "1"
type input "0.007360"
type input "2.000"
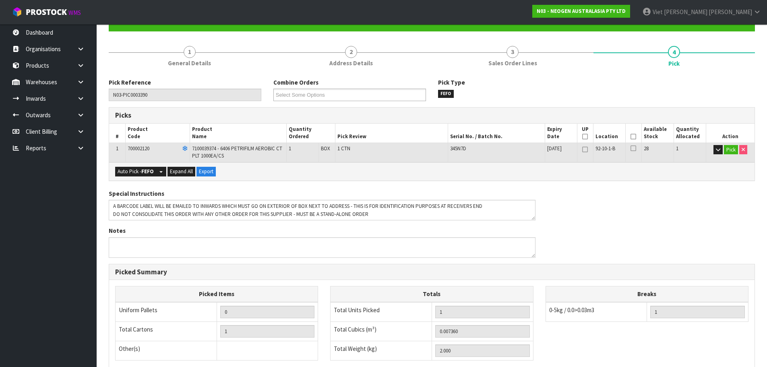
scroll to position [199, 0]
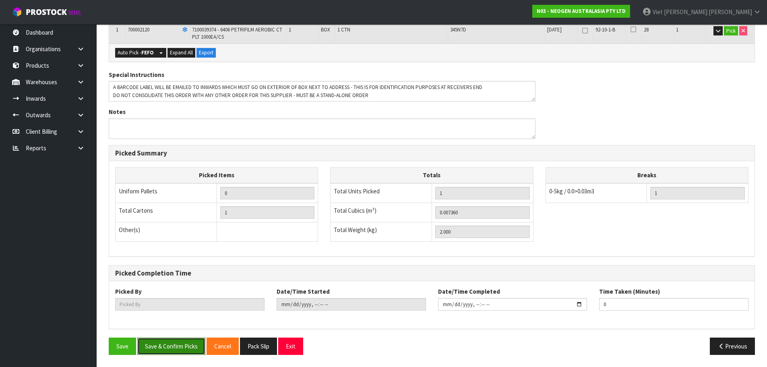
click at [176, 344] on button "Save & Confirm Picks" at bounding box center [171, 345] width 68 height 17
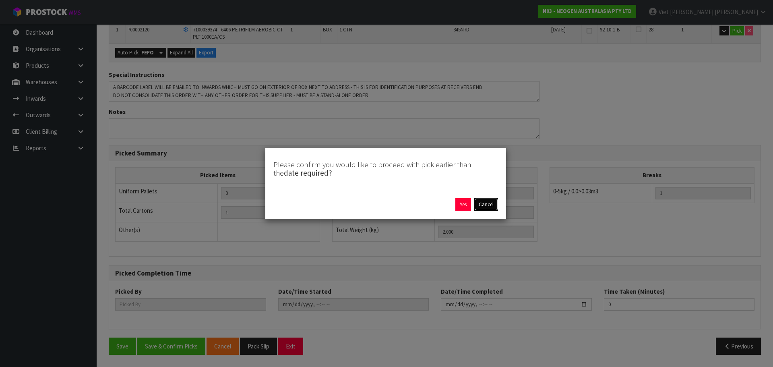
click at [479, 202] on button "Cancel" at bounding box center [486, 204] width 24 height 13
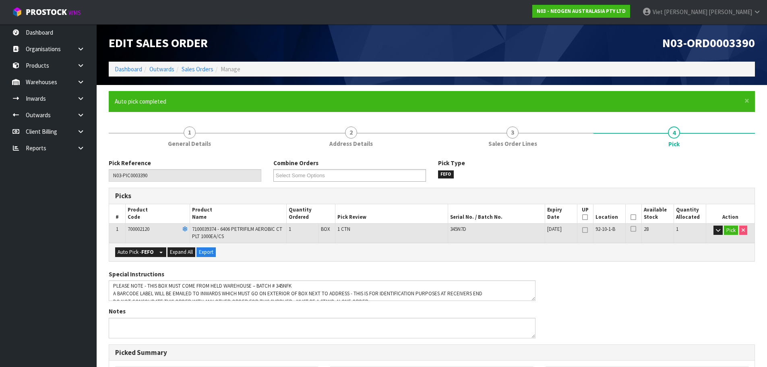
scroll to position [16, 0]
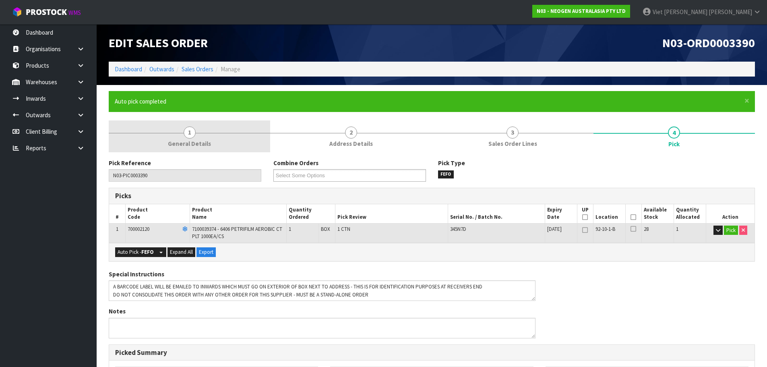
click at [190, 135] on span "1" at bounding box center [190, 132] width 12 height 12
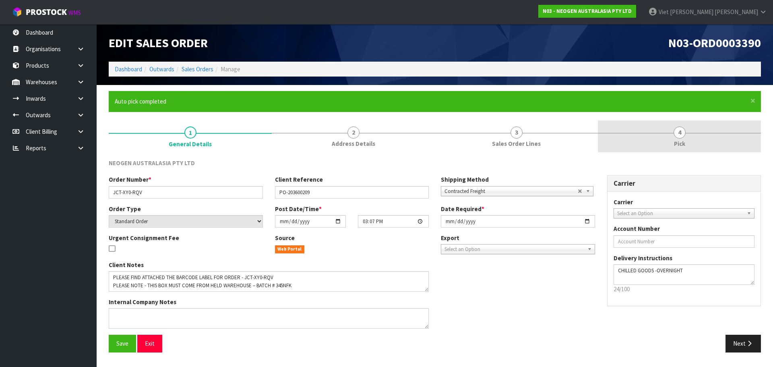
click at [640, 144] on link "4 Pick" at bounding box center [679, 136] width 163 height 32
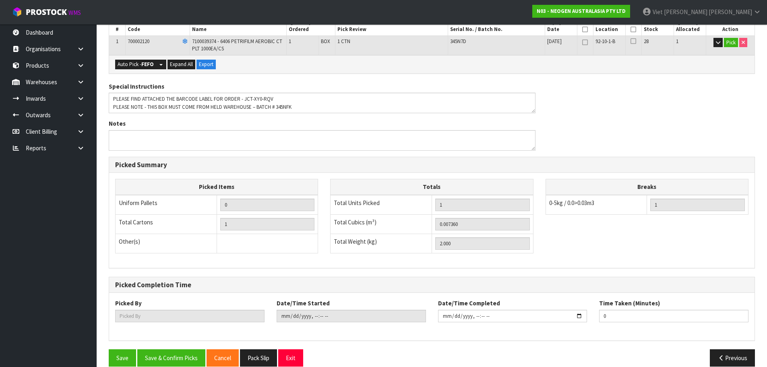
scroll to position [199, 0]
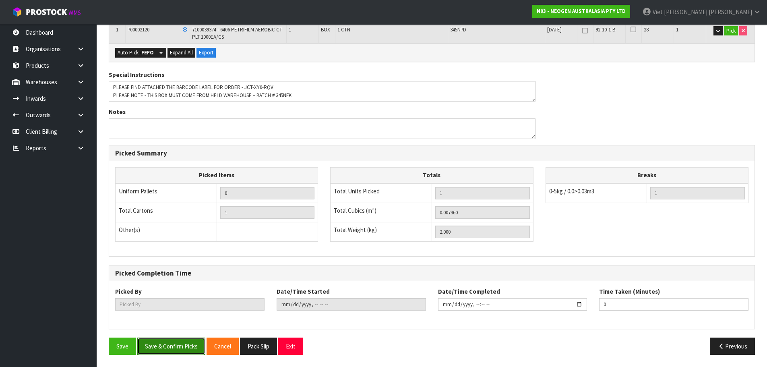
click at [183, 343] on button "Save & Confirm Picks" at bounding box center [171, 345] width 68 height 17
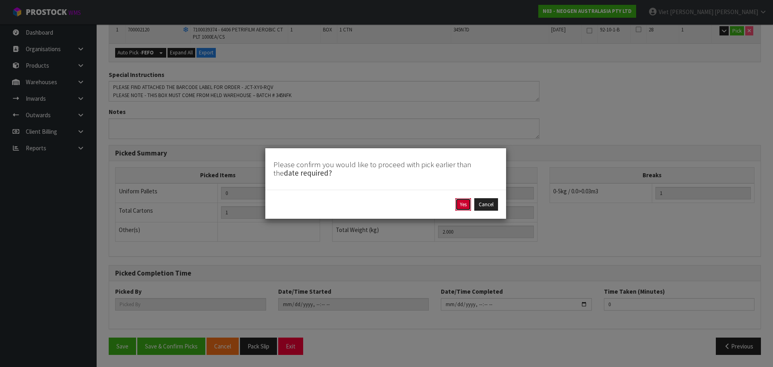
click at [465, 208] on button "Yes" at bounding box center [463, 204] width 16 height 13
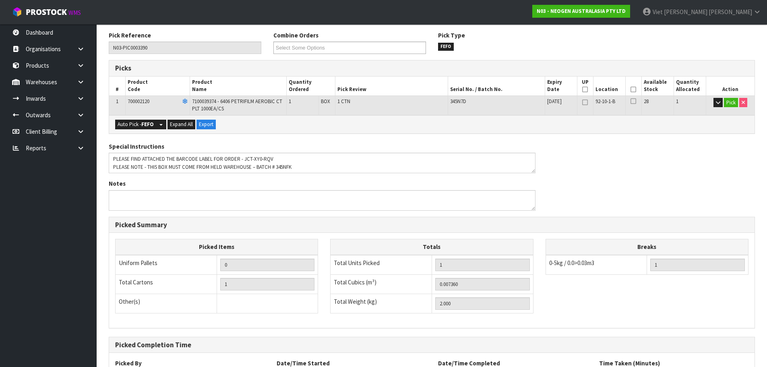
scroll to position [0, 0]
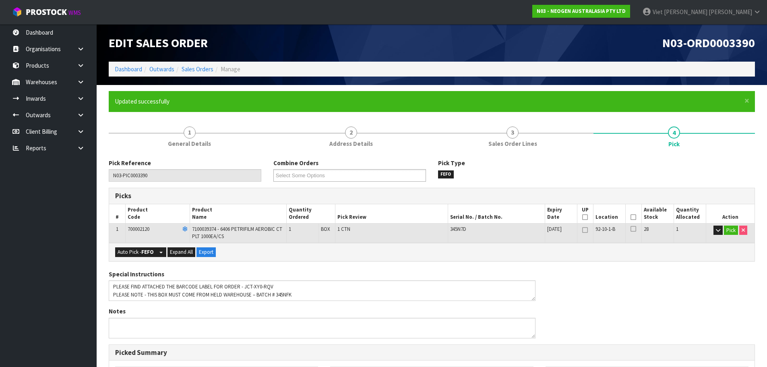
type input "Viet Hoang Tran"
type input "2025-09-11T16:08:13"
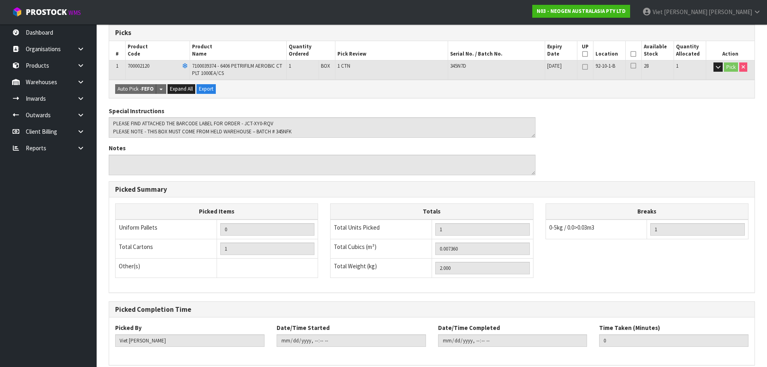
scroll to position [199, 0]
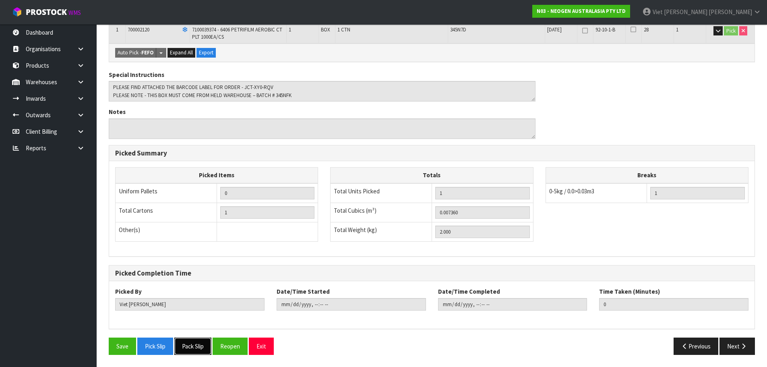
drag, startPoint x: 190, startPoint y: 340, endPoint x: 62, endPoint y: 206, distance: 184.8
click at [190, 340] on button "Pack Slip" at bounding box center [192, 345] width 37 height 17
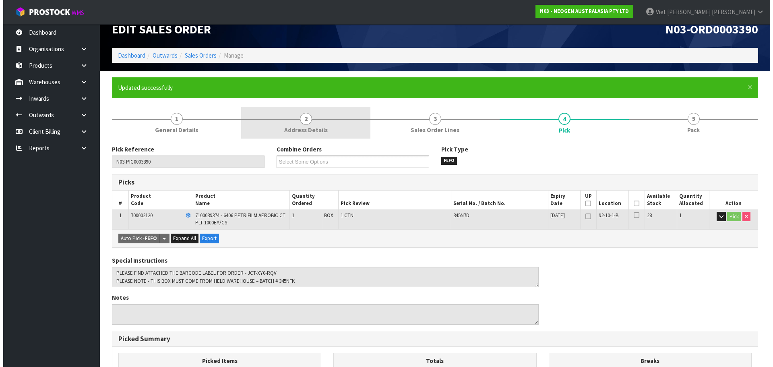
scroll to position [0, 0]
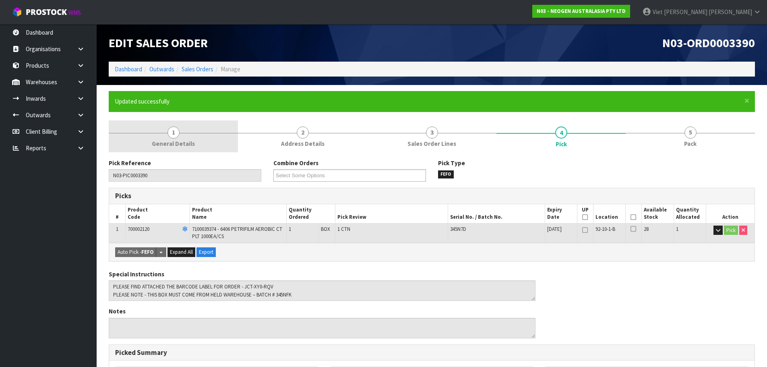
click at [273, 140] on link "2 Address Details" at bounding box center [302, 136] width 129 height 32
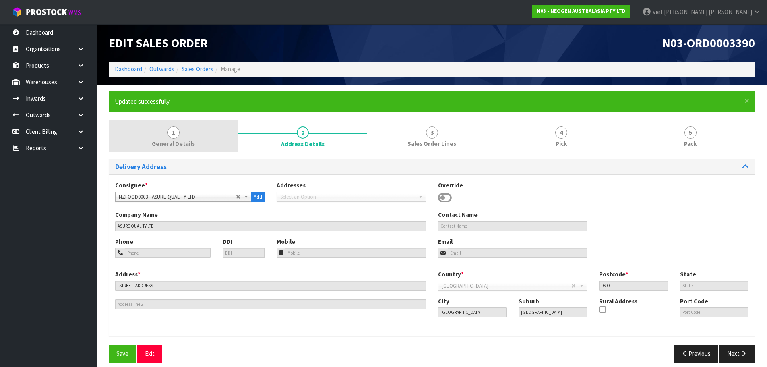
click at [196, 145] on link "1 General Details" at bounding box center [173, 136] width 129 height 32
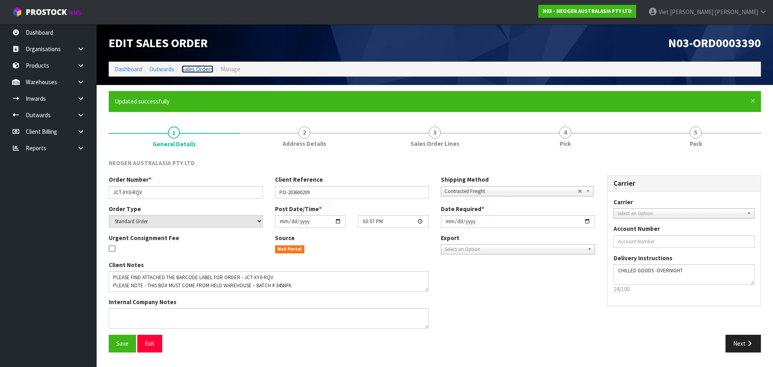
click at [190, 68] on link "Sales Orders" at bounding box center [198, 69] width 32 height 8
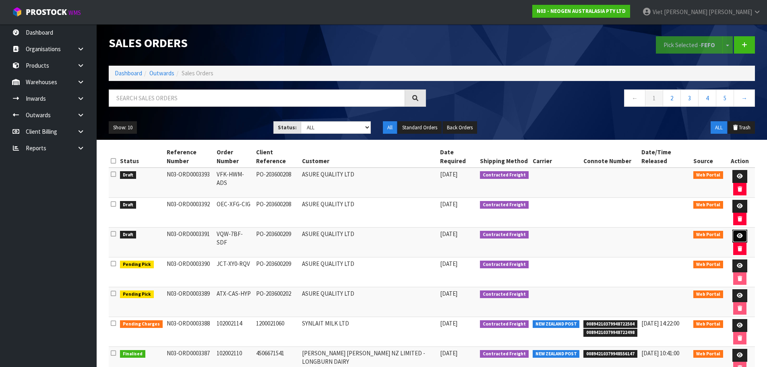
click at [732, 233] on link at bounding box center [739, 235] width 15 height 13
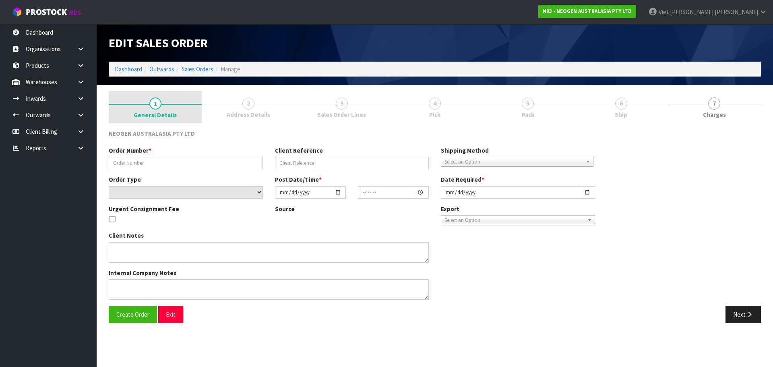
type input "VQW-7BF-SDF"
type input "PO-203600209"
select select "number:0"
type input "2025-09-11"
type input "15:21:00.000"
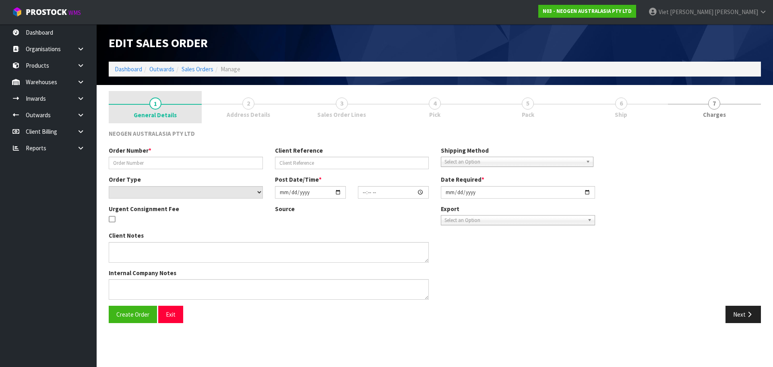
type input "2025-09-15"
type textarea "PLEASE NOTE - THIS BOX MUST COME FROM HELD WAREHOUSE – BATCH # 345589 A BARCODE…"
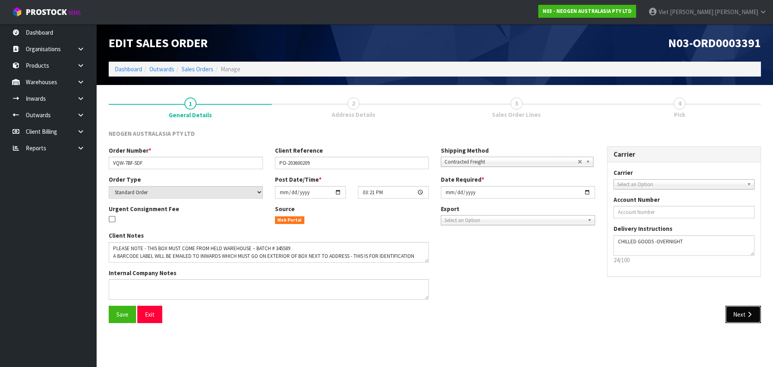
drag, startPoint x: 739, startPoint y: 316, endPoint x: 549, endPoint y: 349, distance: 192.9
click at [551, 349] on section "Edit Sales Order N03-ORD0003391 Dashboard Outwards Sales Orders Manage 1 Genera…" at bounding box center [386, 183] width 773 height 367
click at [727, 314] on button "Next" at bounding box center [742, 314] width 35 height 17
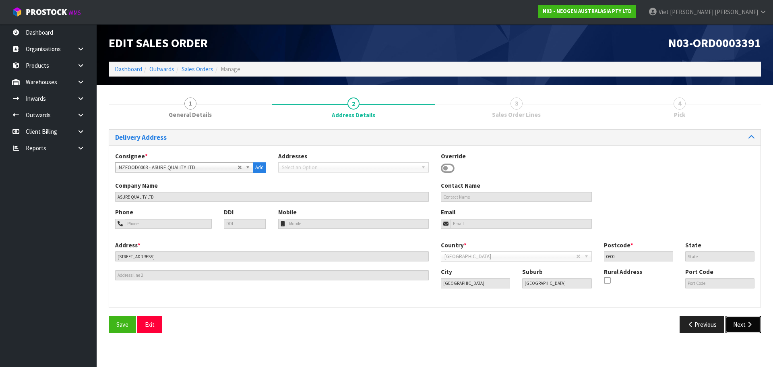
click at [736, 321] on button "Next" at bounding box center [742, 324] width 35 height 17
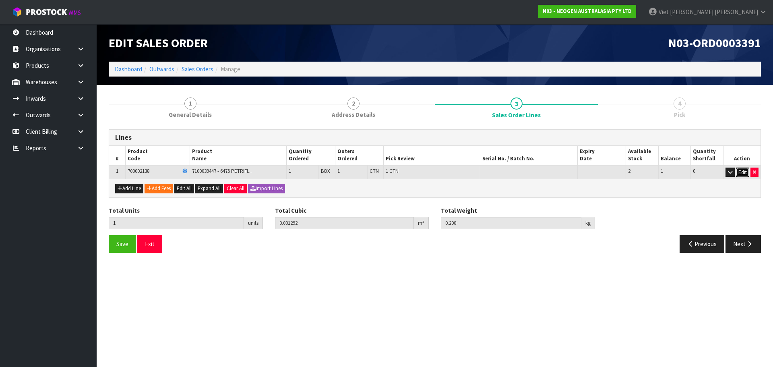
click at [737, 174] on button "Edit" at bounding box center [742, 172] width 13 height 10
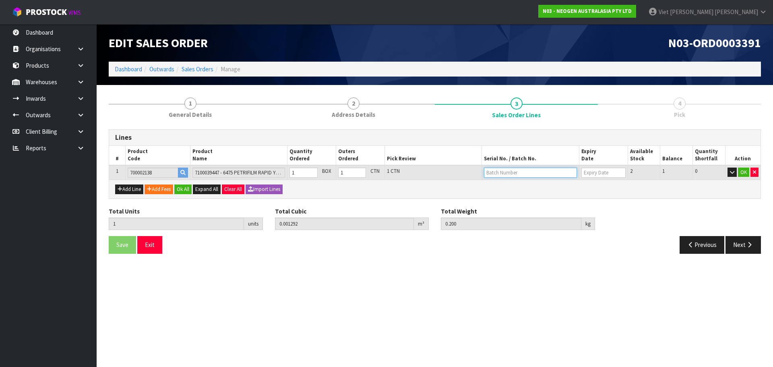
click at [499, 176] on input "text" at bounding box center [530, 172] width 93 height 10
paste input "345589"
type input "345589"
type input "06/10/2026"
type input "345589"
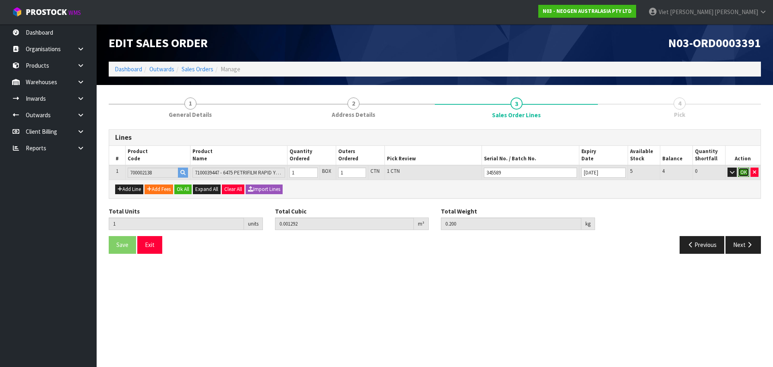
click at [742, 171] on button "OK" at bounding box center [743, 172] width 11 height 10
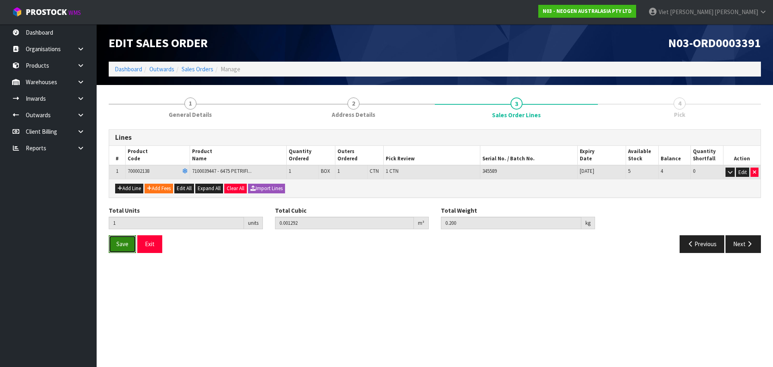
click at [116, 251] on button "Save" at bounding box center [122, 243] width 27 height 17
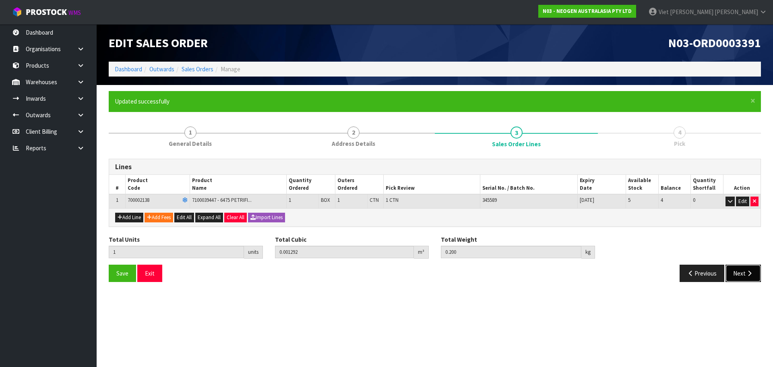
click at [746, 275] on icon "button" at bounding box center [750, 273] width 8 height 6
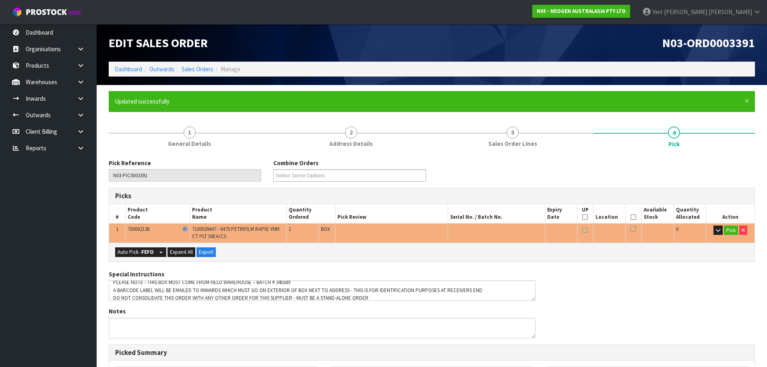
scroll to position [8, 0]
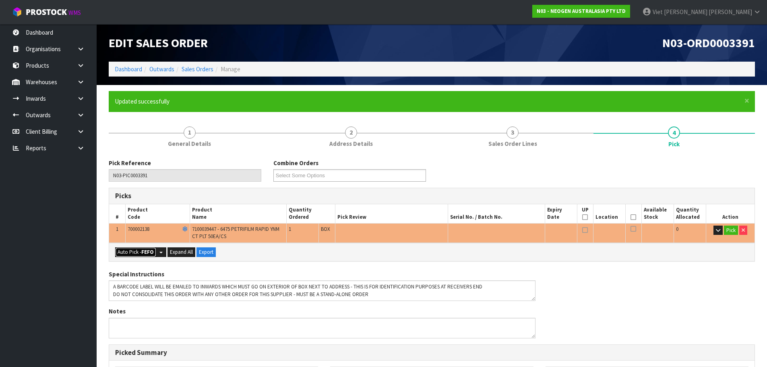
click at [135, 252] on button "Auto Pick - FEFO" at bounding box center [135, 252] width 41 height 10
type input "1"
type input "0.001292"
type input "0.200"
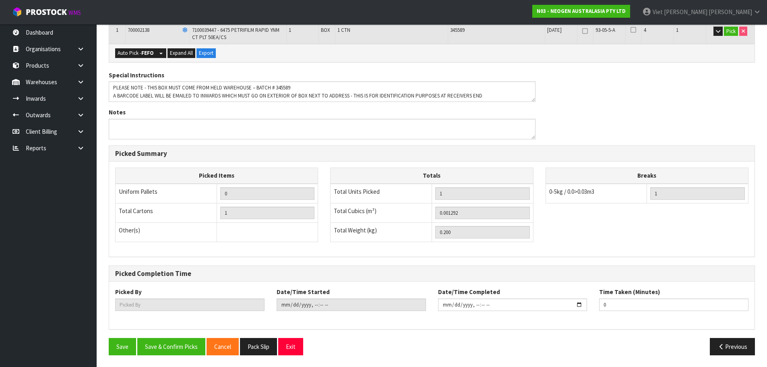
scroll to position [199, 0]
click at [175, 348] on button "Save & Confirm Picks" at bounding box center [171, 345] width 68 height 17
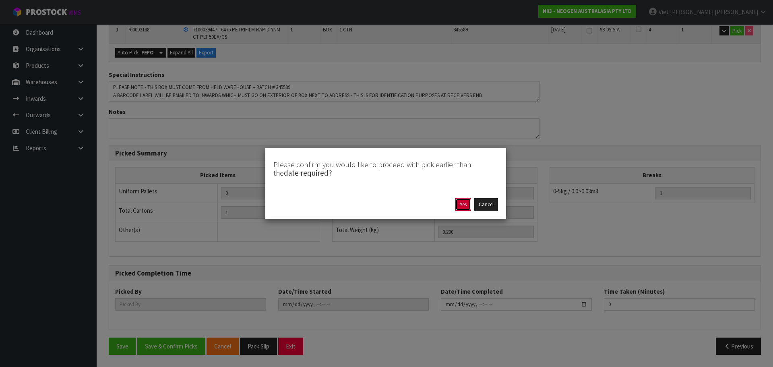
click at [459, 204] on button "Yes" at bounding box center [463, 204] width 16 height 13
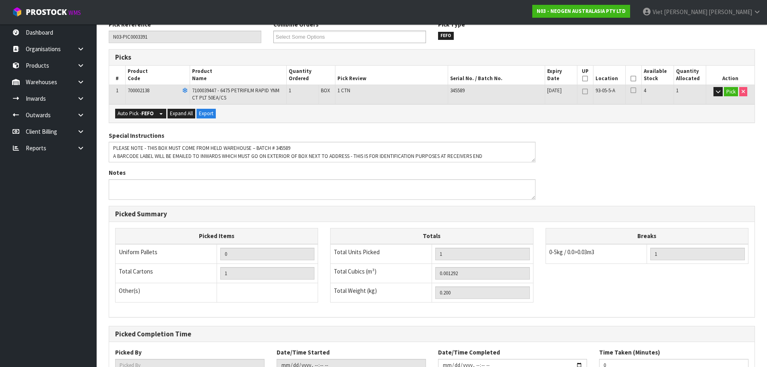
scroll to position [49, 0]
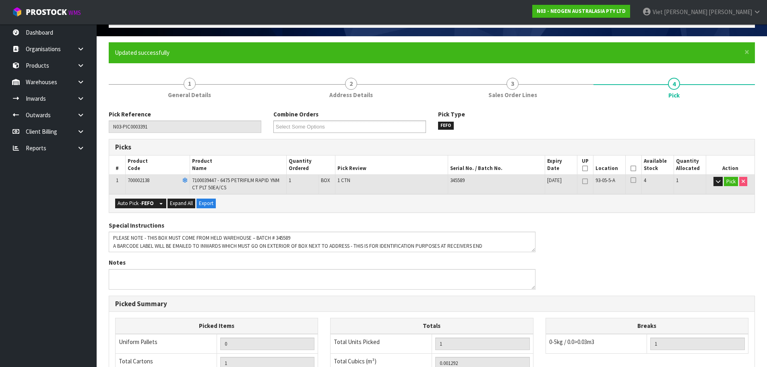
type input "Viet Hoang Tran"
type input "2025-09-11T16:24:42"
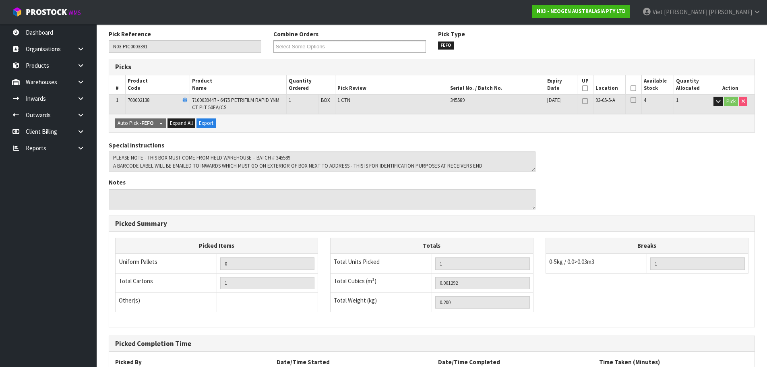
scroll to position [199, 0]
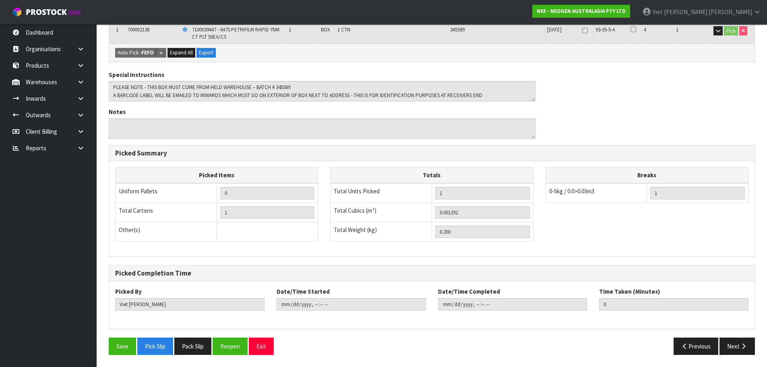
drag, startPoint x: 199, startPoint y: 343, endPoint x: 62, endPoint y: 219, distance: 185.0
click at [199, 343] on button "Pack Slip" at bounding box center [192, 345] width 37 height 17
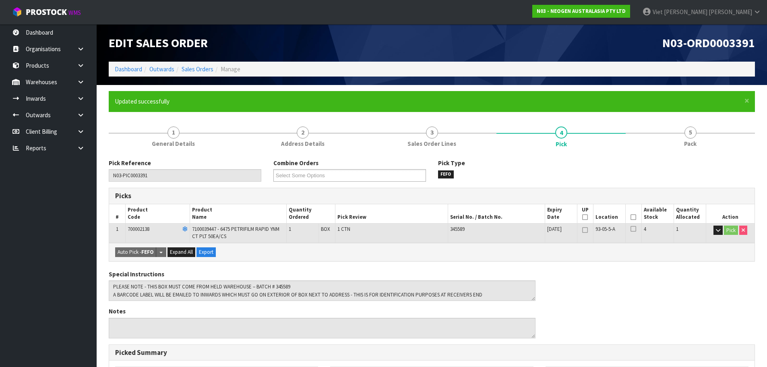
scroll to position [40, 0]
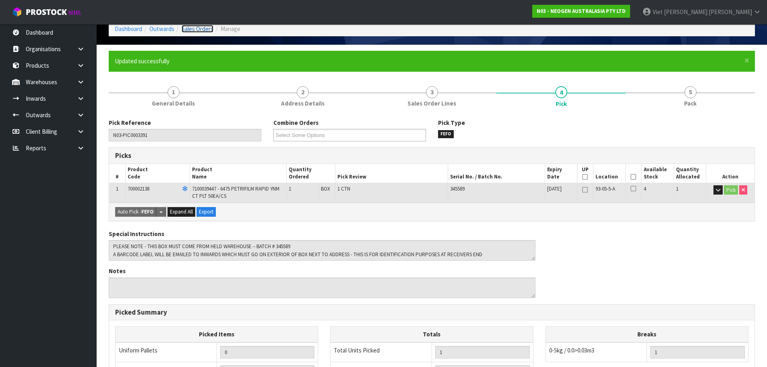
click at [191, 30] on link "Sales Orders" at bounding box center [198, 29] width 32 height 8
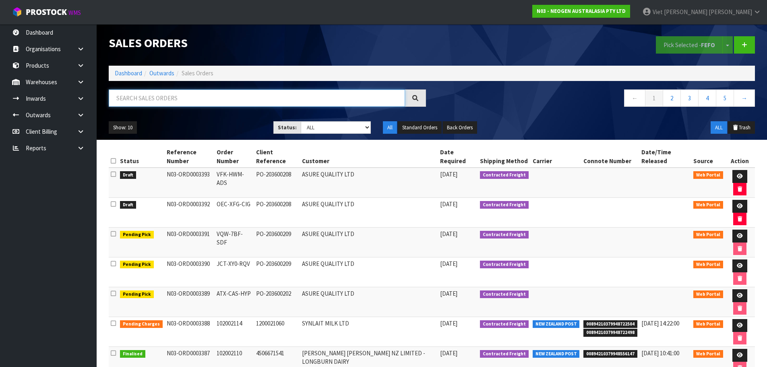
click at [266, 103] on input "text" at bounding box center [257, 97] width 296 height 17
paste input "N03-ORD0003392"
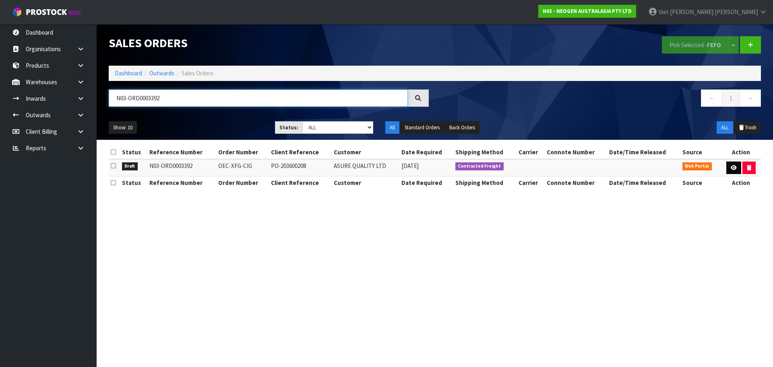
type input "N03-ORD0003392"
click at [736, 168] on link at bounding box center [733, 167] width 15 height 13
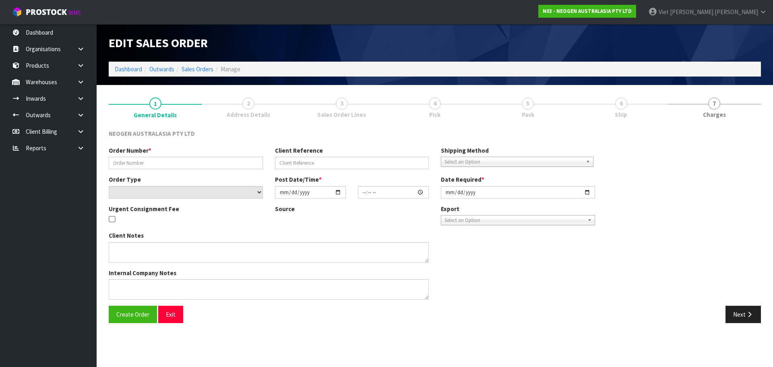
type input "OEC-XFG-CIG"
type input "PO-203600208"
select select "number:0"
type input "2025-09-11"
type input "15:35:00.000"
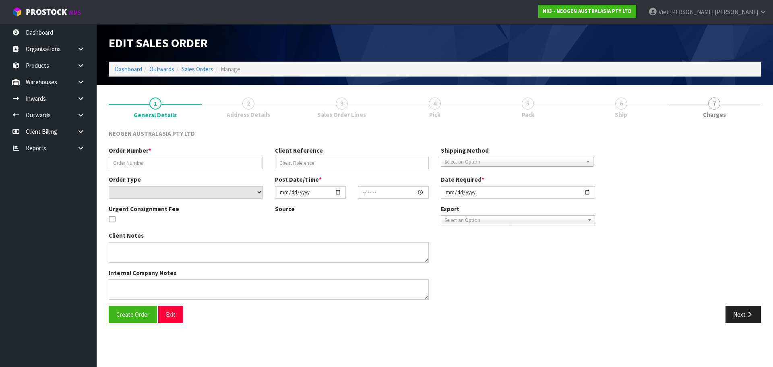
type input "2025-09-15"
type textarea "PLEASE NOTE - THIS BOX MUST COME FROM HELD WAREHOUSE – BATCH # 3465H7 A BARCODE…"
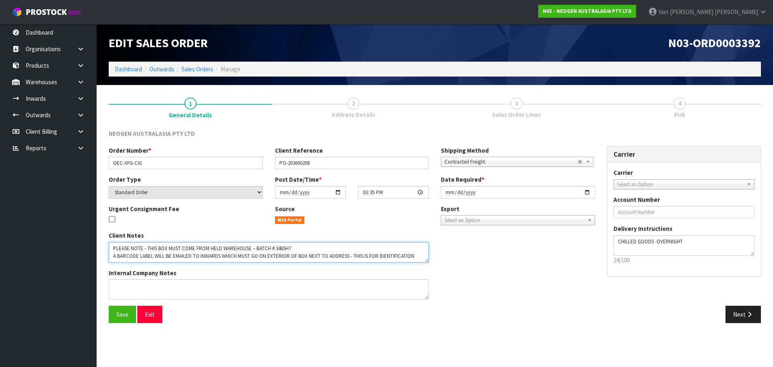
click at [295, 248] on textarea at bounding box center [269, 252] width 320 height 21
drag, startPoint x: 295, startPoint y: 248, endPoint x: 285, endPoint y: 250, distance: 10.7
click at [285, 250] on textarea at bounding box center [269, 252] width 320 height 21
click at [514, 245] on div "Client Notes Internal Company Notes" at bounding box center [352, 268] width 498 height 74
click at [729, 307] on button "Next" at bounding box center [742, 314] width 35 height 17
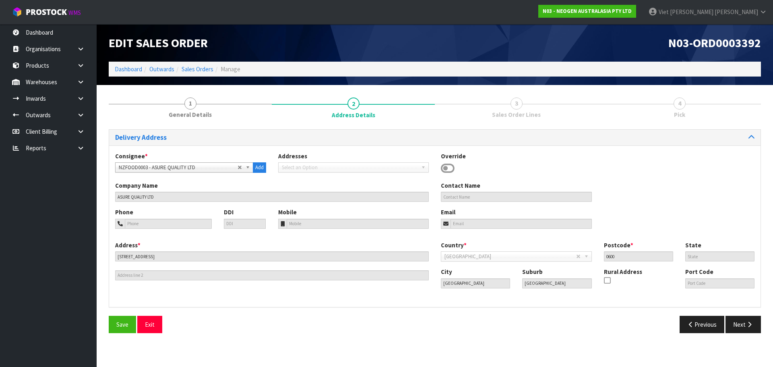
click at [737, 333] on div "Save Exit Previous Next" at bounding box center [435, 327] width 664 height 23
click at [743, 327] on button "Next" at bounding box center [742, 324] width 35 height 17
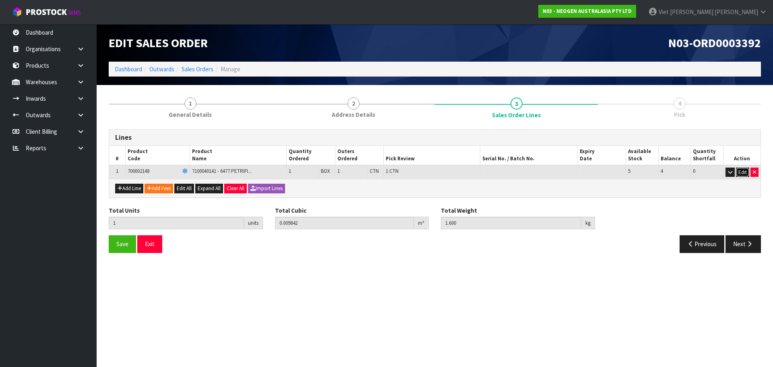
click at [738, 175] on button "Edit" at bounding box center [742, 172] width 13 height 10
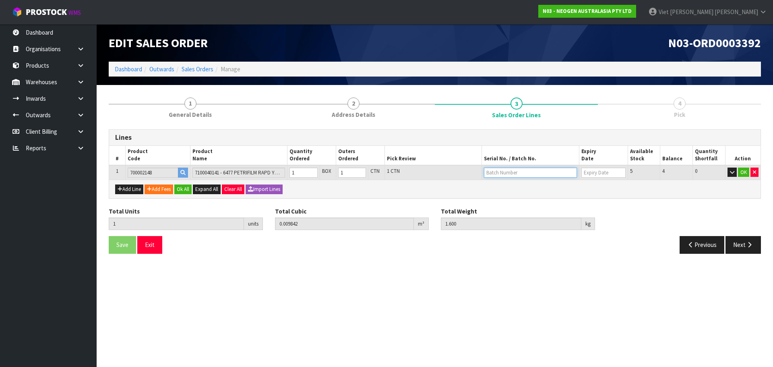
click at [536, 172] on input "text" at bounding box center [530, 172] width 93 height 10
paste input "3465H7"
type input "3465H7"
type input "15/01/2027"
type input "3465H7"
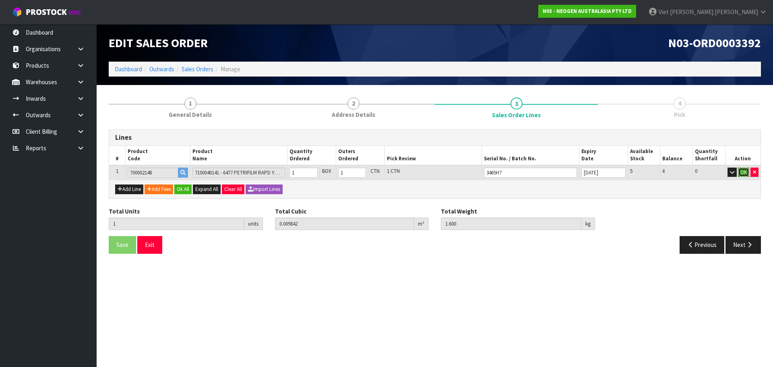
click at [745, 174] on button "OK" at bounding box center [743, 172] width 11 height 10
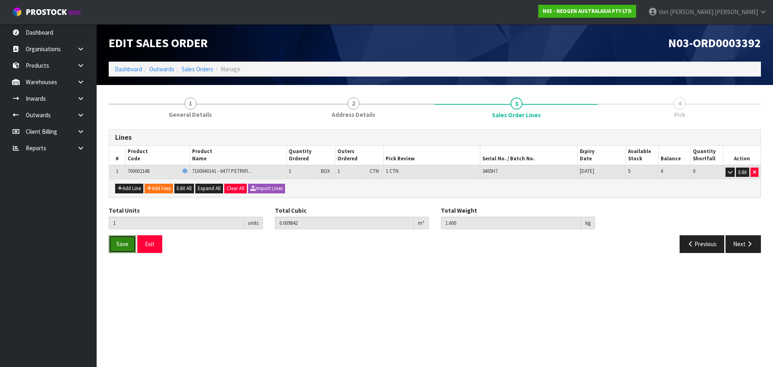
click at [125, 242] on span "Save" at bounding box center [122, 244] width 12 height 8
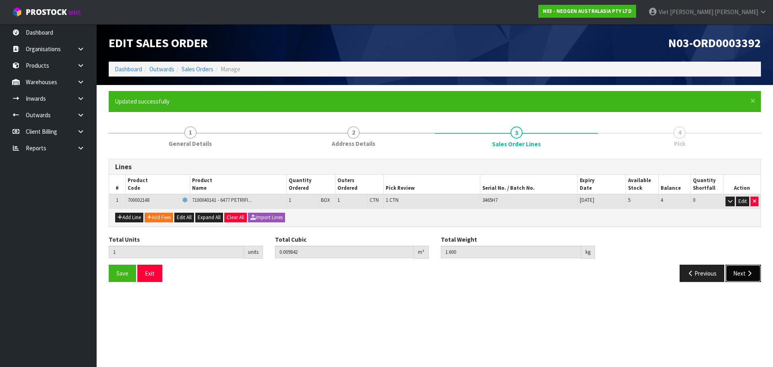
click at [749, 265] on button "Next" at bounding box center [742, 272] width 35 height 17
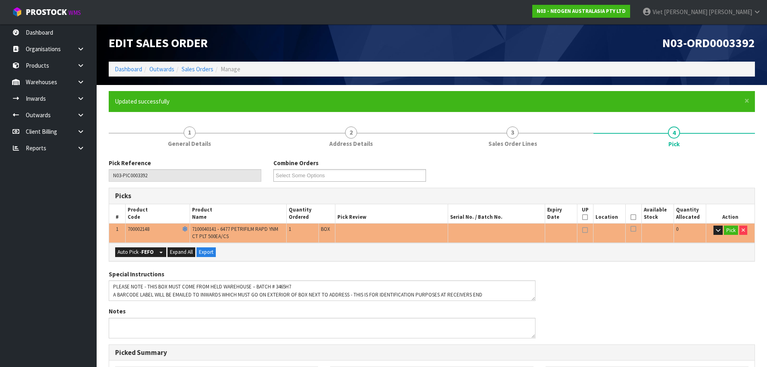
click at [142, 259] on div "Auto Pick - FEFO Split button! FIFO - First In First Out FEFO - First Expired F…" at bounding box center [431, 252] width 645 height 18
click at [142, 258] on div "Auto Pick - FEFO Split button! FIFO - First In First Out FEFO - First Expired F…" at bounding box center [431, 252] width 645 height 18
click at [144, 256] on button "Auto Pick - FEFO" at bounding box center [135, 252] width 41 height 10
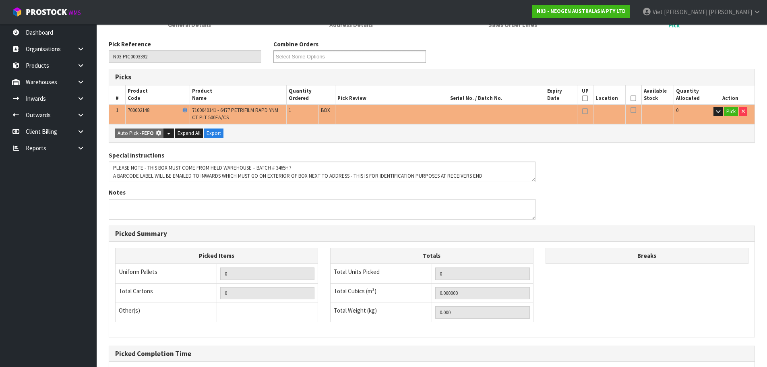
type input "1"
type input "0.009842"
type input "1.600"
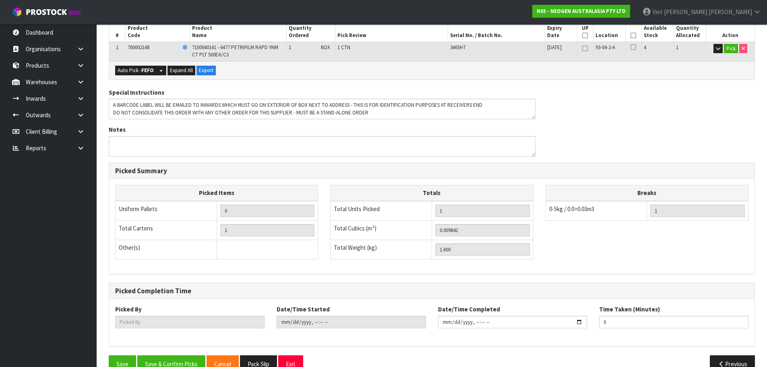
scroll to position [199, 0]
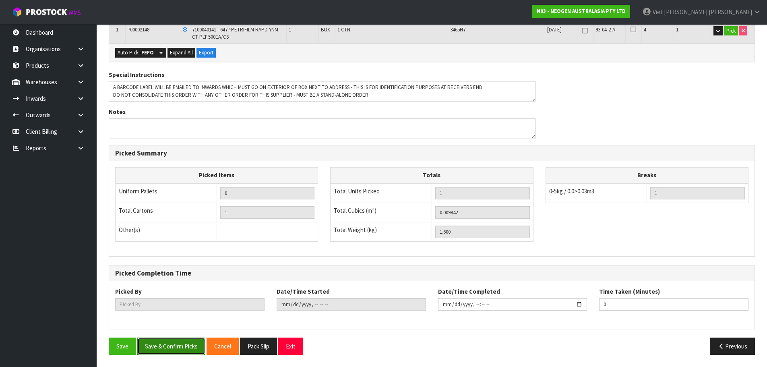
click at [187, 347] on button "Save & Confirm Picks" at bounding box center [171, 345] width 68 height 17
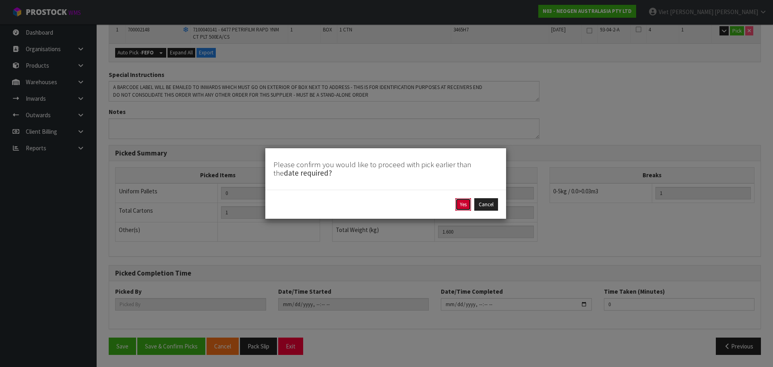
click at [461, 206] on button "Yes" at bounding box center [463, 204] width 16 height 13
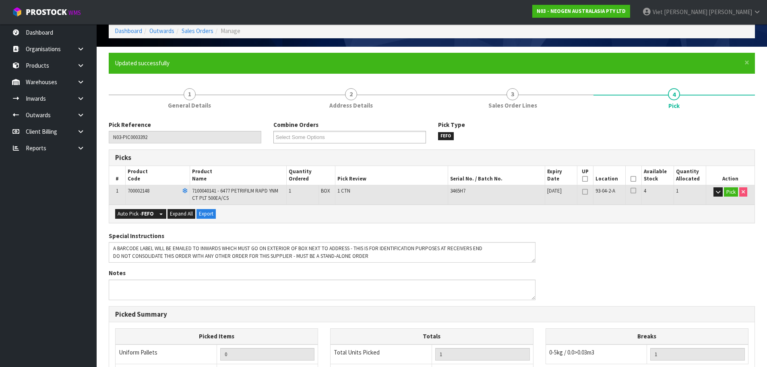
scroll to position [0, 0]
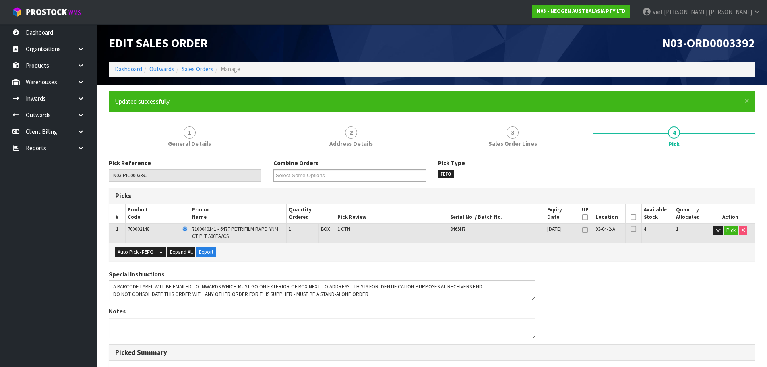
type input "Viet Hoang Tran"
type input "2025-09-11T16:28:56"
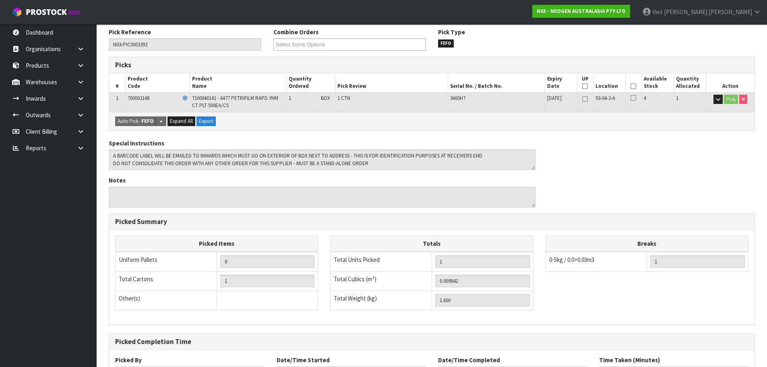
scroll to position [199, 0]
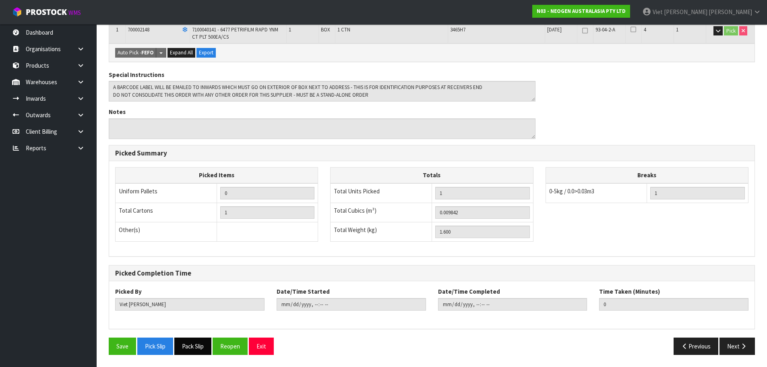
click at [194, 343] on button "Pack Slip" at bounding box center [192, 345] width 37 height 17
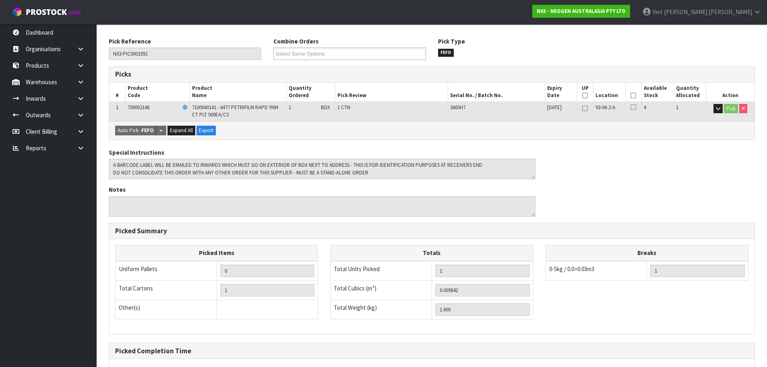
scroll to position [0, 0]
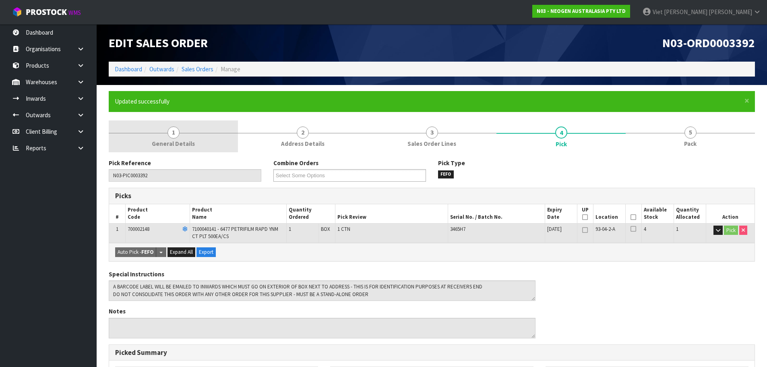
click at [188, 143] on span "General Details" at bounding box center [173, 143] width 43 height 8
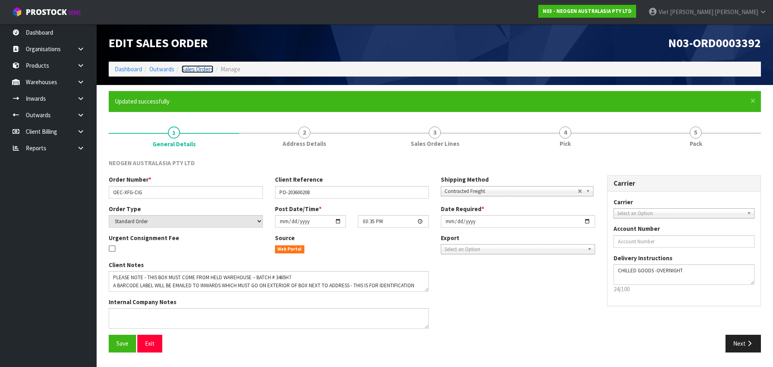
click at [189, 70] on link "Sales Orders" at bounding box center [198, 69] width 32 height 8
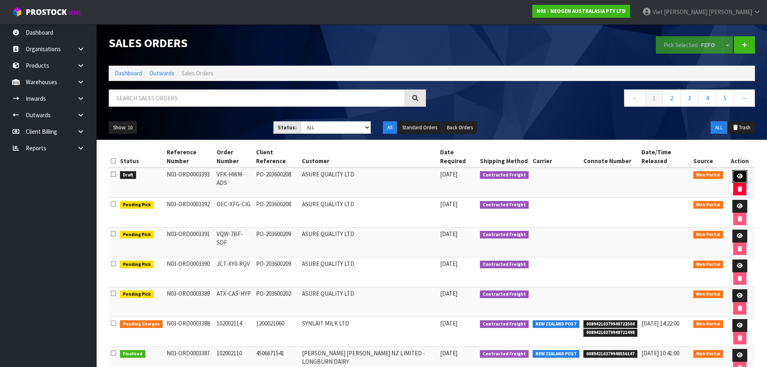
click at [740, 174] on icon at bounding box center [740, 176] width 6 height 5
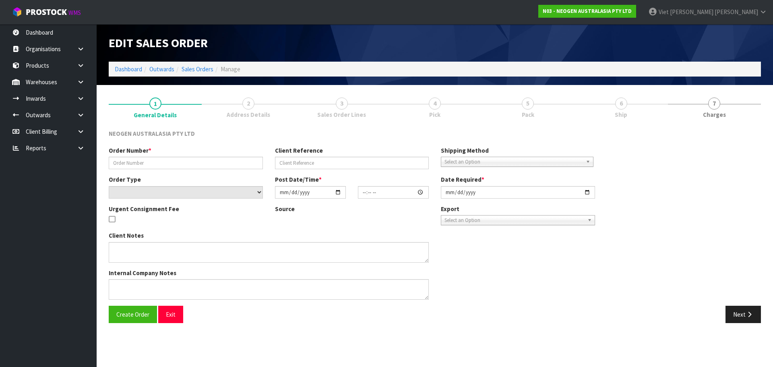
type input "VFK-HWM-ADS"
type input "PO-203600208"
select select "number:0"
type input "2025-09-11"
type input "15:46:00.000"
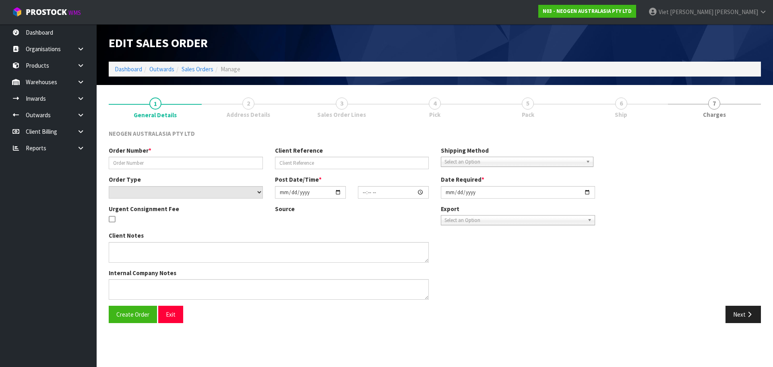
type input "2025-09-15"
type textarea "PLEASE NOTE - THIS BOX MUST COME FROM HELD WAREHOUSE – BATCH # 3466ER A BARCODE…"
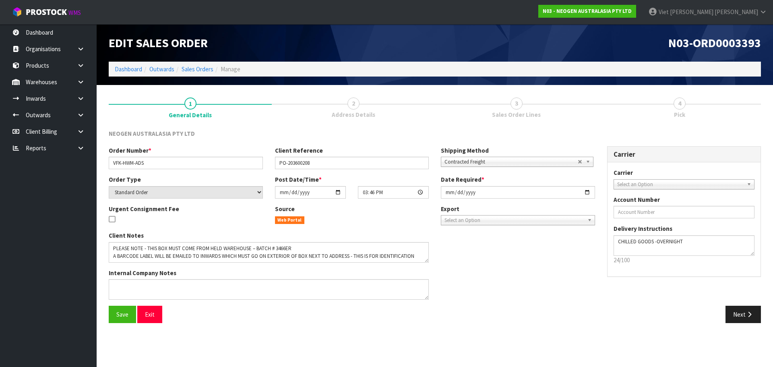
click at [431, 100] on link "2 Address Details" at bounding box center [353, 107] width 163 height 32
click at [366, 102] on link "2 Address Details" at bounding box center [353, 107] width 163 height 32
click at [749, 308] on button "Next" at bounding box center [742, 314] width 35 height 17
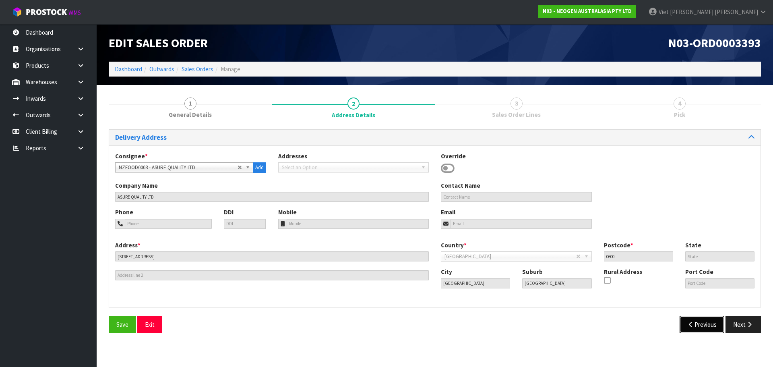
click at [711, 331] on button "Previous" at bounding box center [702, 324] width 45 height 17
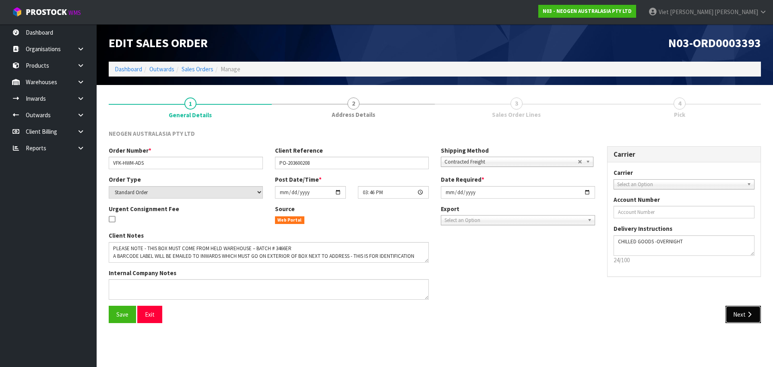
click at [749, 320] on button "Next" at bounding box center [742, 314] width 35 height 17
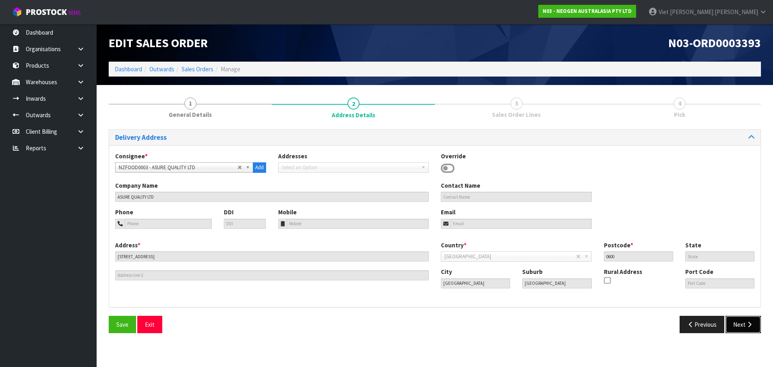
click at [747, 322] on icon "button" at bounding box center [750, 324] width 8 height 6
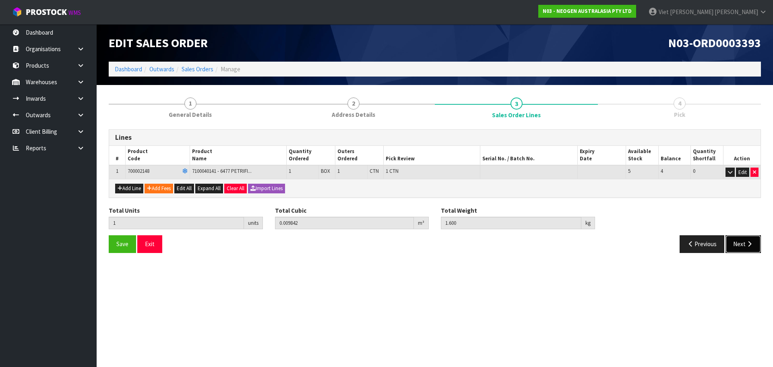
click at [740, 243] on button "Next" at bounding box center [742, 243] width 35 height 17
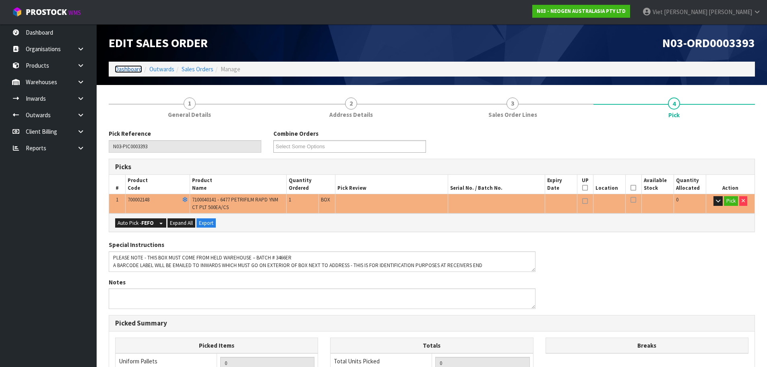
click at [134, 70] on link "Dashboard" at bounding box center [128, 69] width 27 height 8
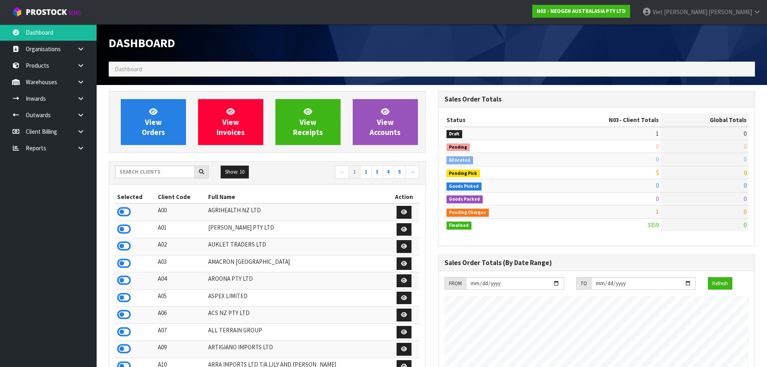
scroll to position [610, 329]
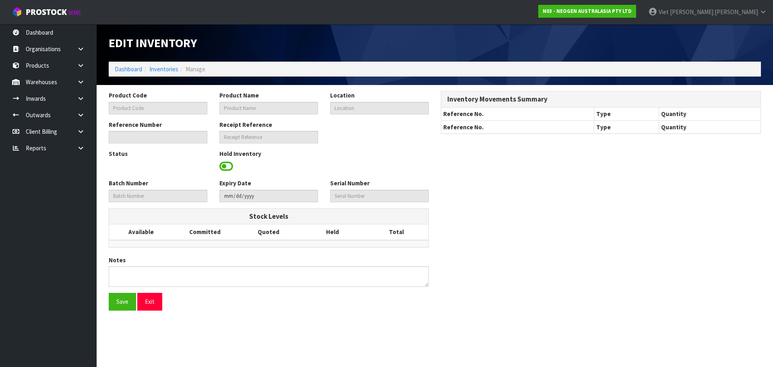
type input "700002120"
type input "7100039374 - 6406 PETRIFILM AEROBIC CT PLT 1000EA/CS"
type input "92-10-1-B"
type input "N03-IRY0001460"
type input "N03-REC0000329"
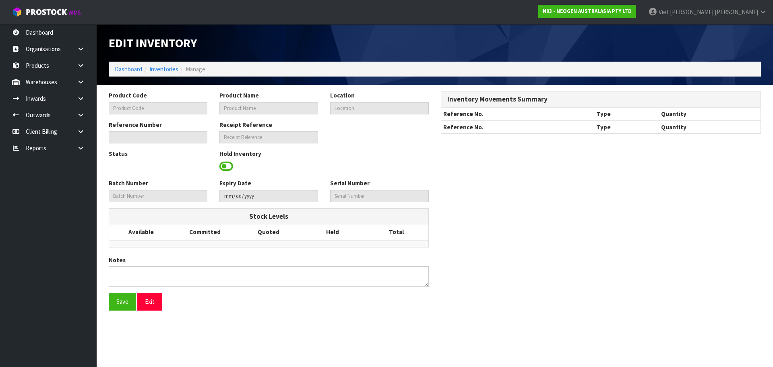
type input "345N7D"
type input "[DATE]"
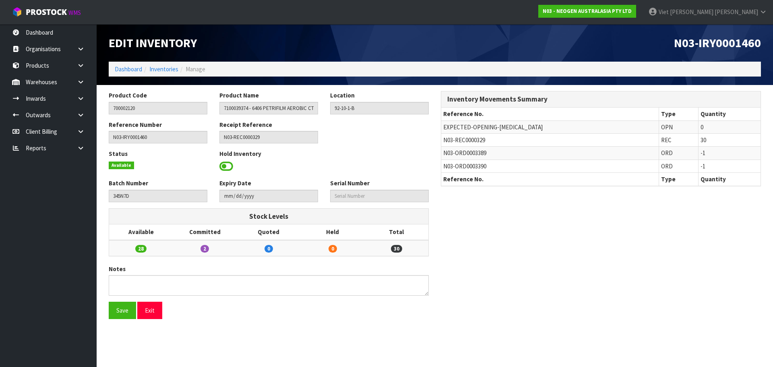
click at [237, 170] on div at bounding box center [268, 166] width 99 height 12
click at [228, 169] on span at bounding box center [226, 166] width 14 height 12
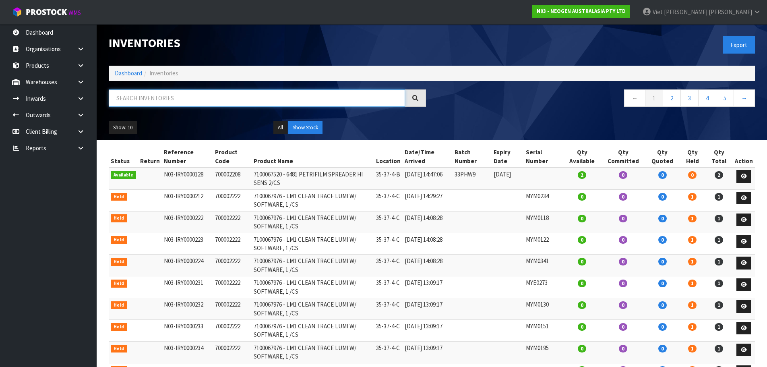
click at [196, 94] on input "text" at bounding box center [257, 97] width 296 height 17
click at [201, 104] on input "text" at bounding box center [257, 97] width 296 height 17
drag, startPoint x: 237, startPoint y: 178, endPoint x: 211, endPoint y: 179, distance: 25.8
click at [213, 179] on td "700002208" at bounding box center [232, 178] width 39 height 22
copy td "700002208"
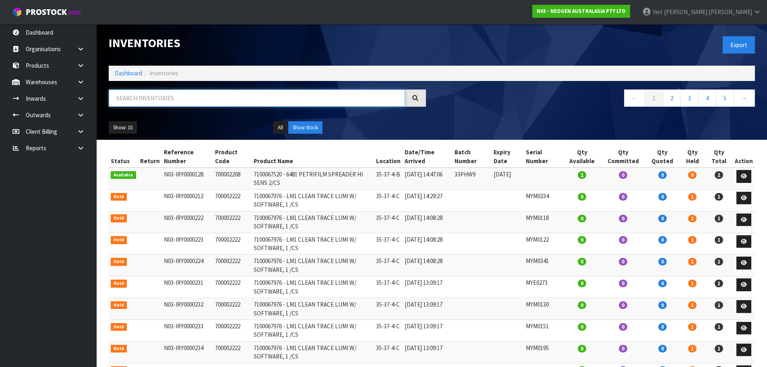
click at [218, 103] on input "text" at bounding box center [257, 97] width 296 height 17
paste input "700002208"
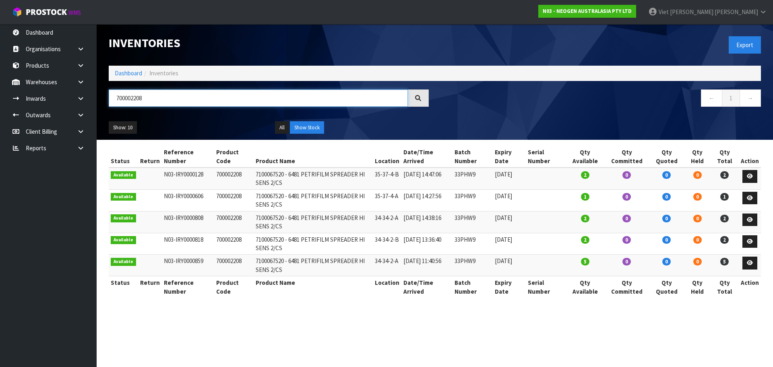
drag, startPoint x: 223, startPoint y: 96, endPoint x: 102, endPoint y: 101, distance: 121.3
click at [102, 101] on header "Inventories Export Dashboard Inventories 700002208 ← 1 → Show: 10 5 10 25 50 Al…" at bounding box center [435, 82] width 676 height 116
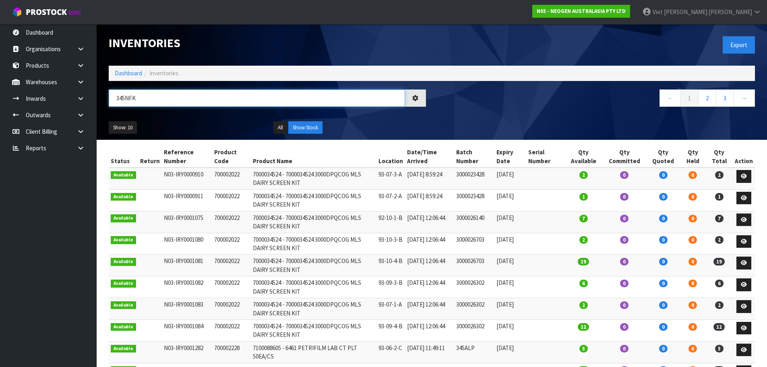
type input "345NFK"
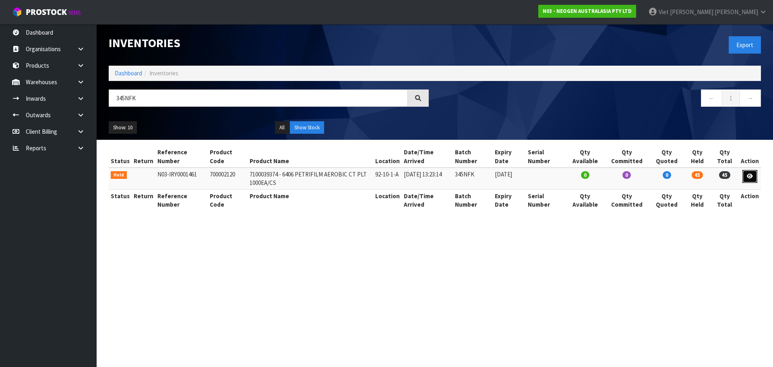
click at [747, 180] on link at bounding box center [749, 176] width 15 height 13
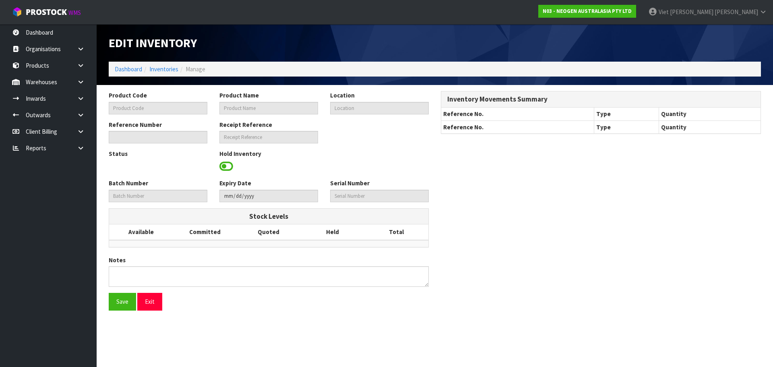
type input "700002120"
type input "7100039374 - 6406 PETRIFILM AEROBIC CT PLT 1000EA/CS"
type input "92-10-1-A"
type input "N03-IRY0001461"
type input "N03-REC0000329"
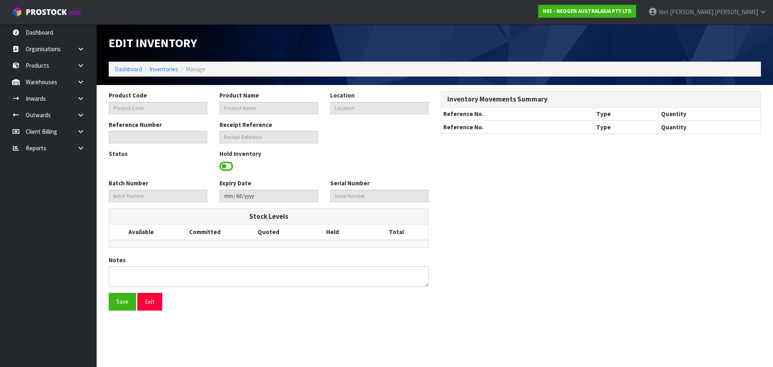
type input "345NFK"
type input "2026-12-09"
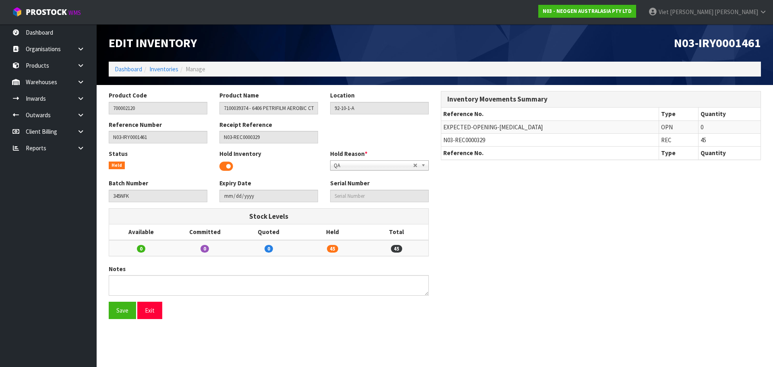
click at [230, 169] on span at bounding box center [226, 166] width 14 height 12
click at [131, 308] on button "Save" at bounding box center [122, 310] width 27 height 17
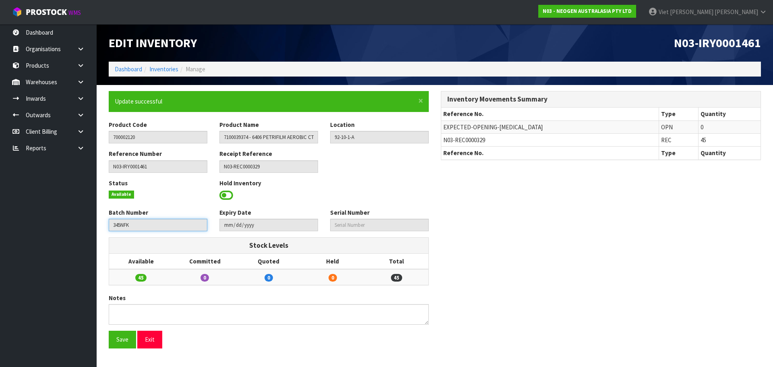
click at [168, 226] on input "345NFK" at bounding box center [158, 225] width 99 height 12
click at [341, 161] on div "Reference Number N03-IRY0001461 Receipt Reference N03-REC0000329" at bounding box center [269, 163] width 332 height 29
drag, startPoint x: 136, startPoint y: 229, endPoint x: 108, endPoint y: 228, distance: 28.6
click at [108, 228] on div "Batch Number 345NFK" at bounding box center [158, 219] width 111 height 23
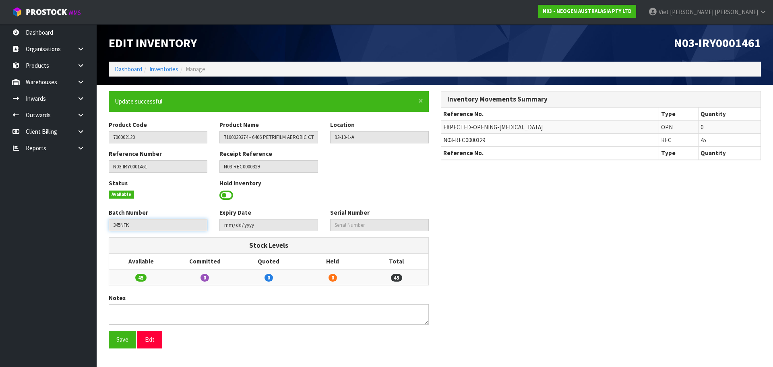
click at [118, 229] on input "345NFK" at bounding box center [158, 225] width 99 height 12
click at [122, 345] on button "Save" at bounding box center [122, 339] width 27 height 17
drag, startPoint x: 230, startPoint y: 195, endPoint x: 226, endPoint y: 212, distance: 17.3
click at [230, 195] on span at bounding box center [226, 195] width 14 height 12
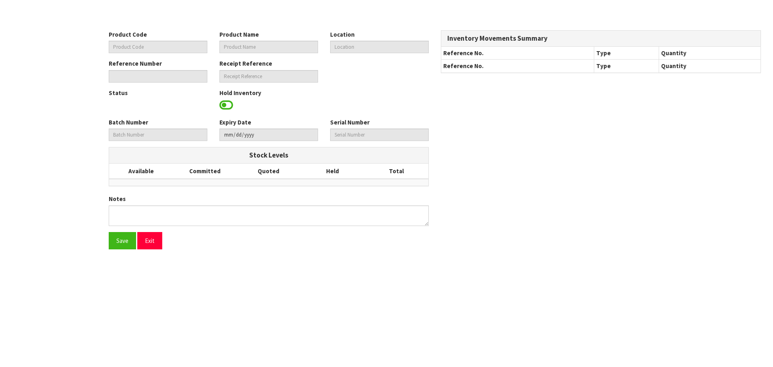
type input "700002120"
type input "7100039374 - 6406 PETRIFILM AEROBIC CT PLT 1000EA/CS"
type input "92-10-1-A"
type input "N03-IRY0001461"
type input "N03-REC0000329"
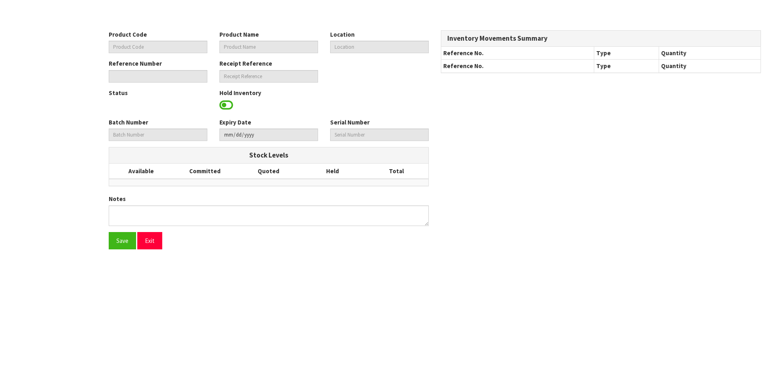
type input "345NFK"
type input "[DATE]"
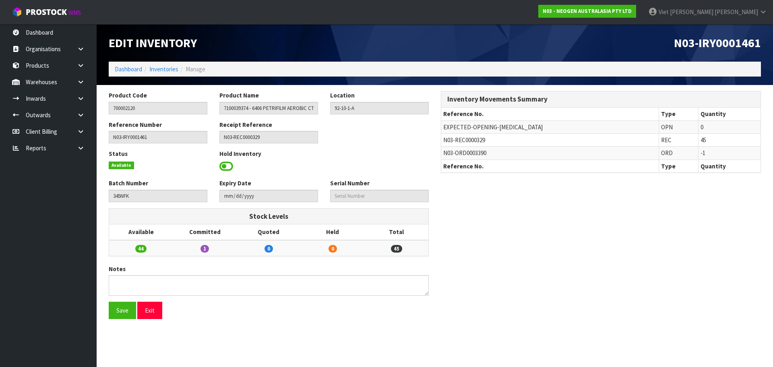
click at [226, 160] on span at bounding box center [226, 166] width 14 height 12
click at [383, 169] on span "Select an Option" at bounding box center [376, 166] width 84 height 10
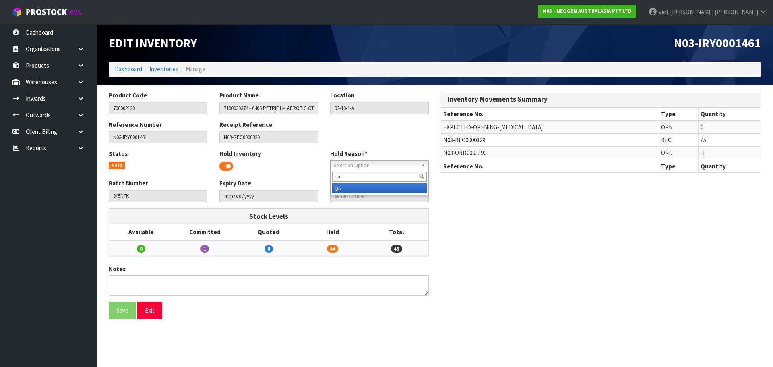
type input "qa"
click at [342, 189] on li "QA" at bounding box center [379, 188] width 95 height 10
click at [120, 310] on button "Save" at bounding box center [122, 310] width 27 height 17
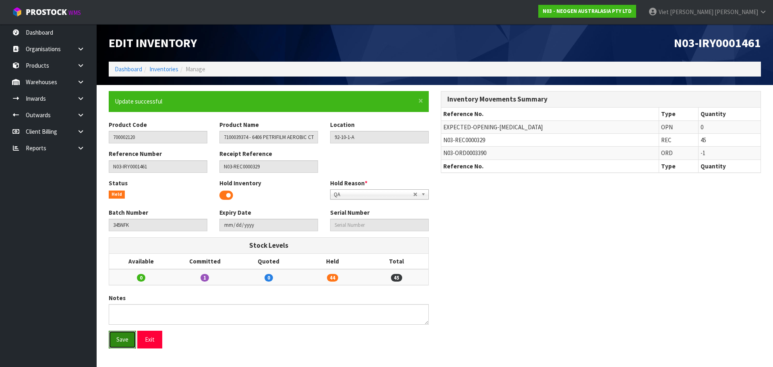
click at [127, 343] on button "Save" at bounding box center [122, 339] width 27 height 17
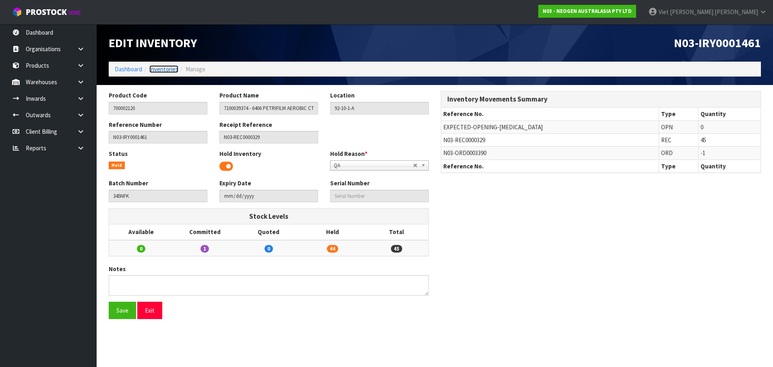
click at [177, 70] on link "Inventories" at bounding box center [163, 69] width 29 height 8
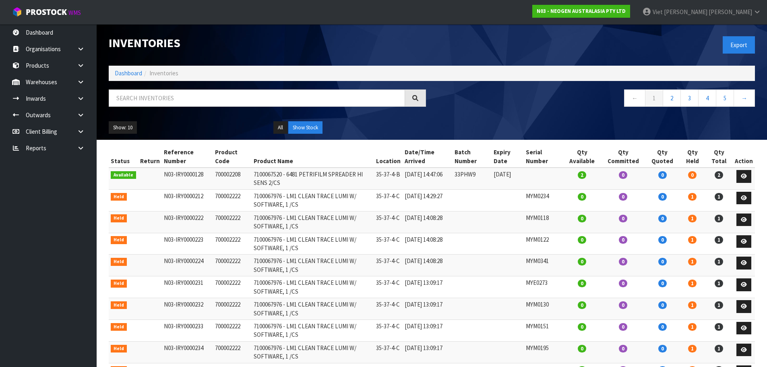
drag, startPoint x: 236, startPoint y: 174, endPoint x: 203, endPoint y: 172, distance: 33.1
click at [203, 172] on tr "Available N03-IRY0000128 700002208 7100067520 - 6481 PETRIFILM SPREADER HI SENS…" at bounding box center [432, 178] width 646 height 22
click at [211, 98] on input "text" at bounding box center [257, 97] width 296 height 17
paste input "700002208"
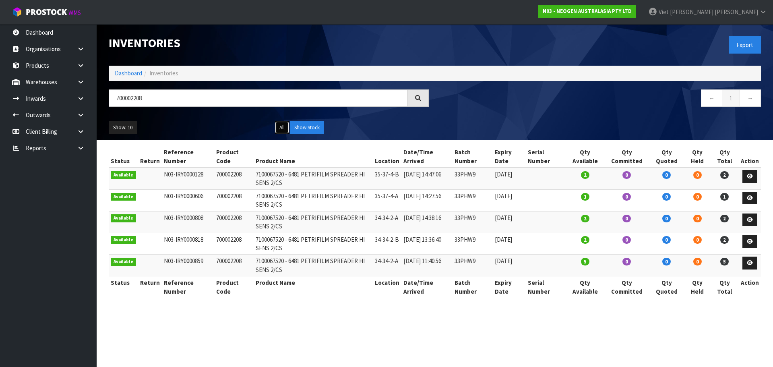
click at [286, 128] on button "All" at bounding box center [282, 127] width 14 height 13
click at [479, 122] on div "Show: 10 5 10 25 50 All Show Stock" at bounding box center [435, 127] width 664 height 25
click at [283, 128] on button "All" at bounding box center [282, 127] width 14 height 13
click at [419, 102] on div at bounding box center [418, 97] width 21 height 17
click at [133, 102] on input "700002208" at bounding box center [258, 97] width 299 height 17
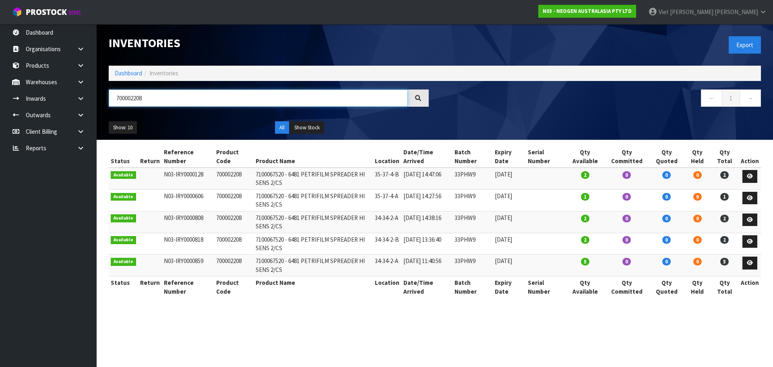
click at [121, 99] on input "700002208" at bounding box center [258, 97] width 299 height 17
click at [126, 98] on input "700002208" at bounding box center [258, 97] width 299 height 17
type input "700002208"
drag, startPoint x: 167, startPoint y: 95, endPoint x: 106, endPoint y: 101, distance: 61.2
click at [106, 101] on div "700002208" at bounding box center [269, 100] width 332 height 23
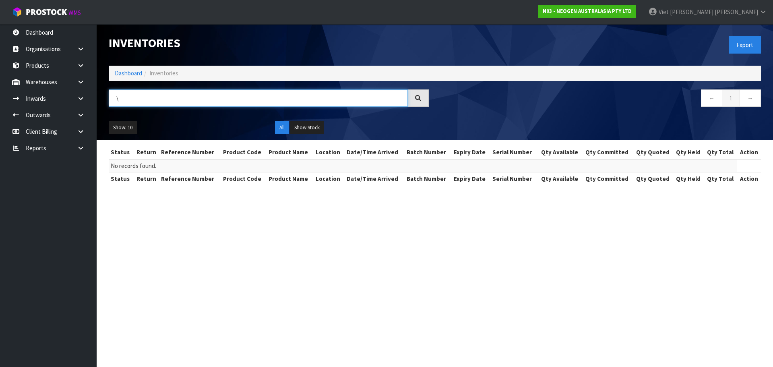
click at [174, 99] on input "\" at bounding box center [258, 97] width 299 height 17
click at [232, 97] on input "\" at bounding box center [258, 97] width 299 height 17
drag, startPoint x: 208, startPoint y: 101, endPoint x: 61, endPoint y: 111, distance: 146.9
click at [61, 111] on body "Toggle navigation ProStock WMS N03 - NEOGEN AUSTRALASIA PTY LTD Viet [PERSON_NA…" at bounding box center [386, 183] width 773 height 367
paste input "345N7D"
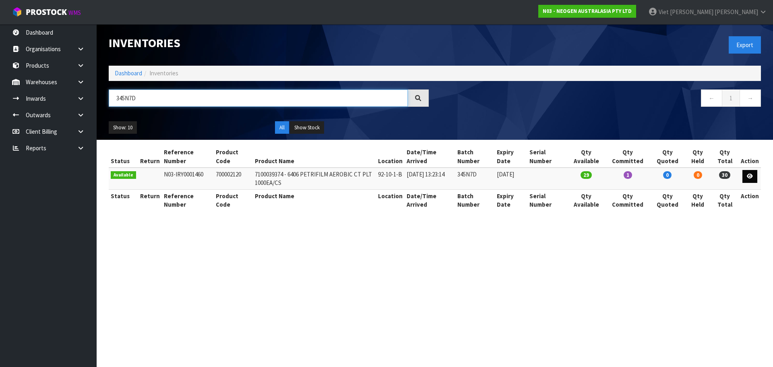
type input "345N7D"
click at [746, 175] on link at bounding box center [749, 176] width 15 height 13
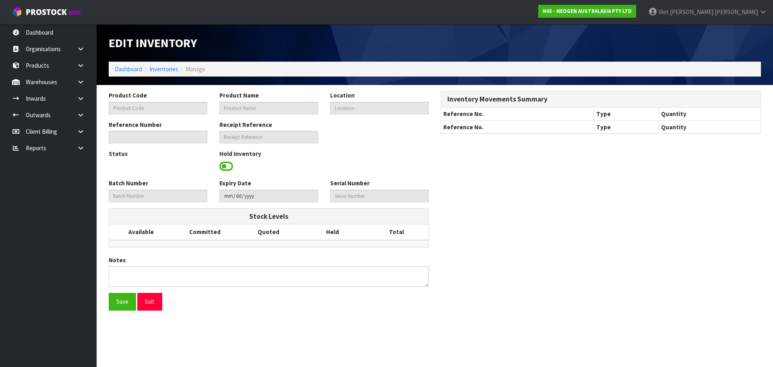
type input "700002120"
type input "7100039374 - 6406 PETRIFILM AEROBIC CT PLT 1000EA/CS"
type input "92-10-1-B"
type input "N03-IRY0001460"
type input "N03-REC0000329"
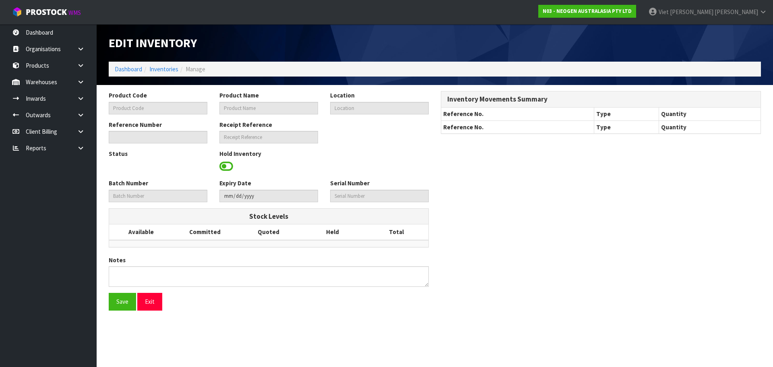
type input "345N7D"
type input "[DATE]"
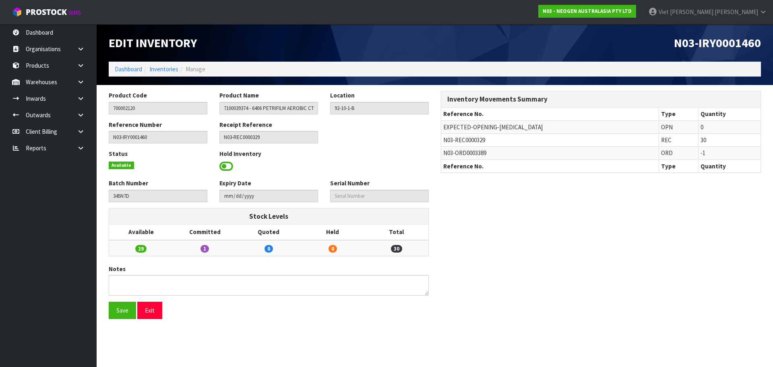
click at [228, 164] on span at bounding box center [226, 166] width 14 height 12
click at [228, 168] on span at bounding box center [226, 166] width 14 height 12
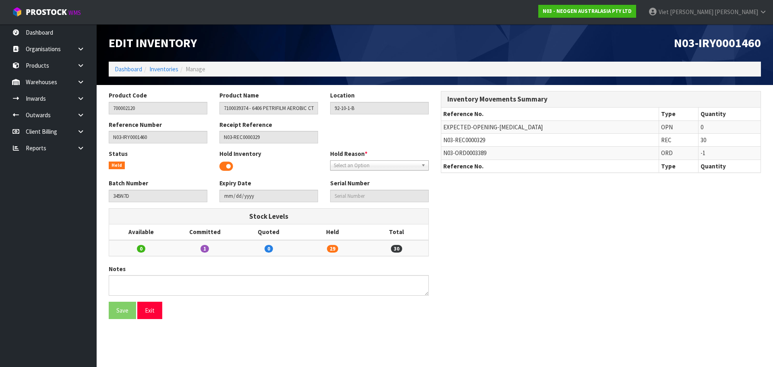
click at [371, 163] on span "Select an Option" at bounding box center [376, 166] width 84 height 10
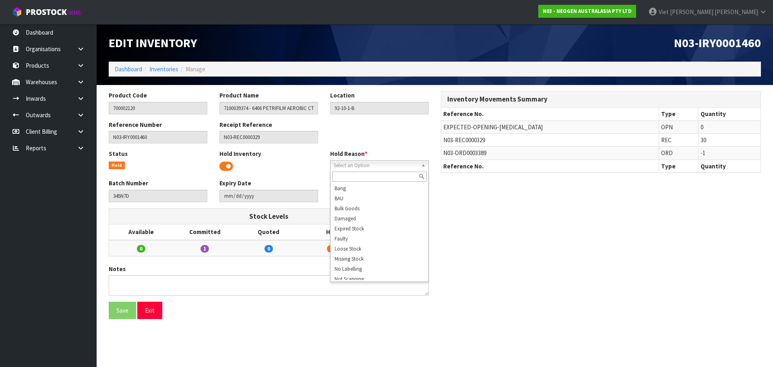
click at [367, 174] on input "text" at bounding box center [379, 177] width 95 height 10
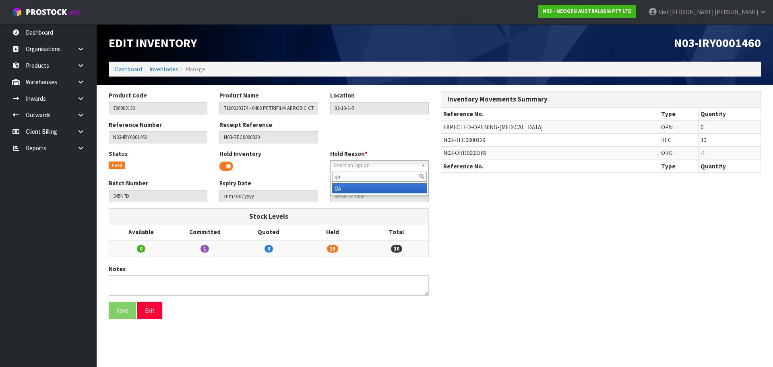
type input "qa"
click at [366, 189] on li "QA" at bounding box center [379, 188] width 95 height 10
click at [124, 313] on button "Save" at bounding box center [122, 310] width 27 height 17
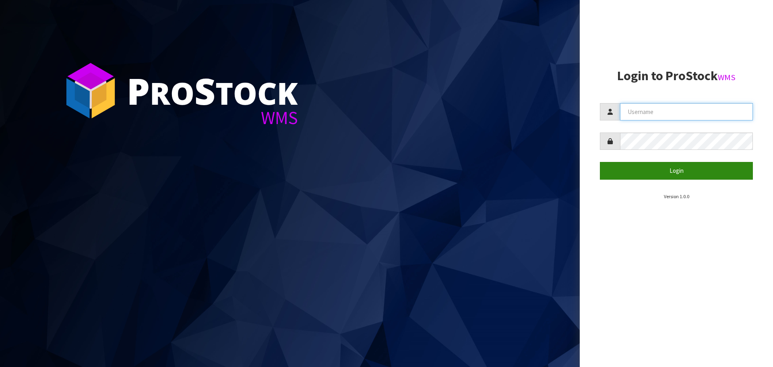
type input "[PERSON_NAME]"
click at [659, 167] on button "Login" at bounding box center [676, 170] width 153 height 17
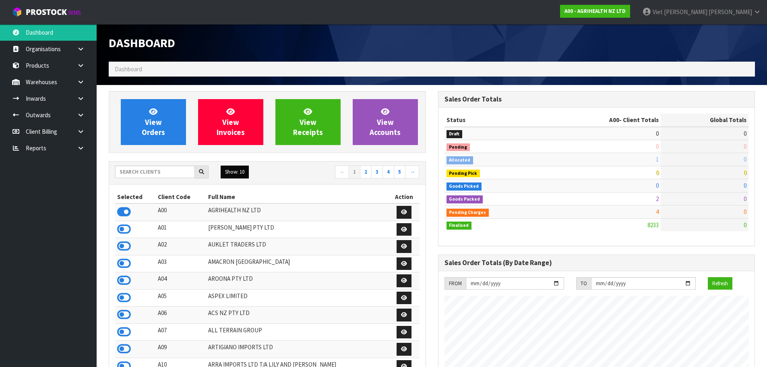
scroll to position [610, 329]
click at [156, 174] on input "text" at bounding box center [155, 171] width 80 height 12
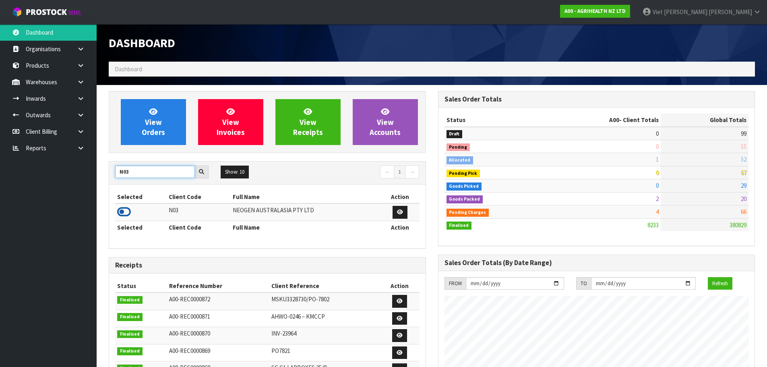
type input "N03"
click at [124, 211] on icon at bounding box center [124, 212] width 14 height 12
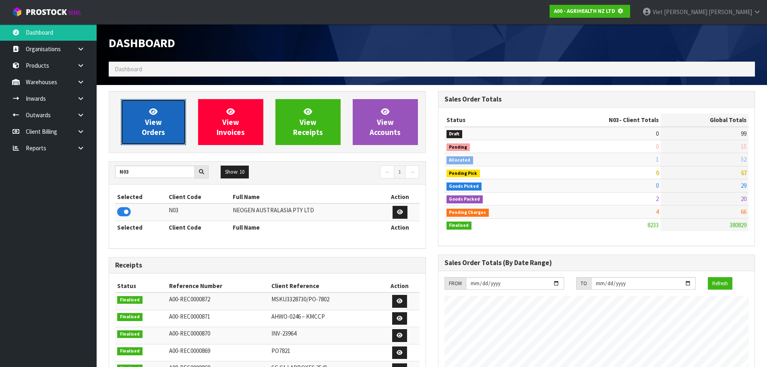
scroll to position [402081, 402253]
click at [145, 143] on link "View Orders" at bounding box center [153, 122] width 65 height 46
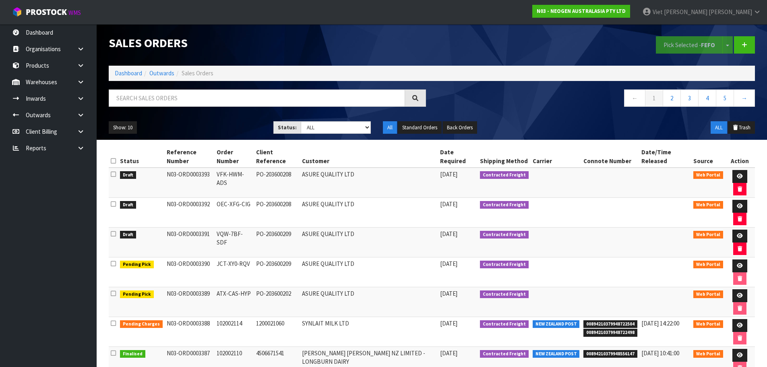
scroll to position [40, 0]
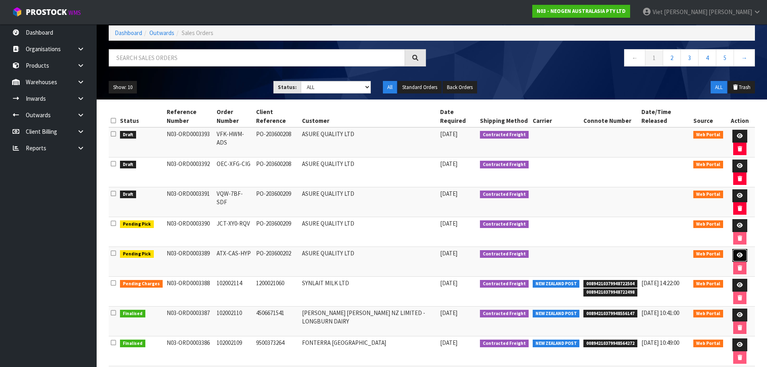
click at [740, 256] on icon at bounding box center [740, 254] width 6 height 5
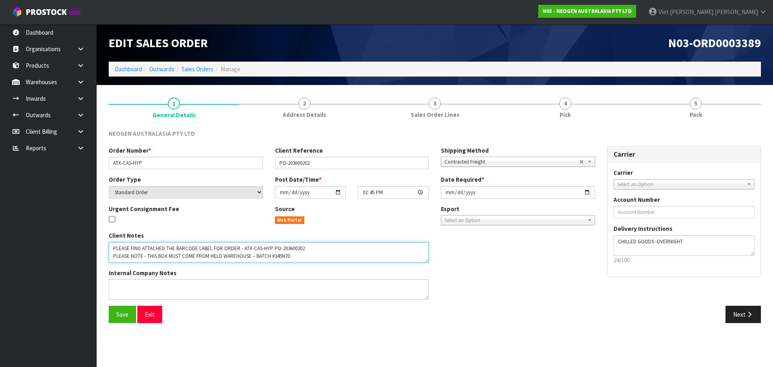
scroll to position [24, 0]
drag, startPoint x: 287, startPoint y: 256, endPoint x: 285, endPoint y: 252, distance: 4.5
click at [285, 252] on textarea at bounding box center [269, 252] width 320 height 21
click at [293, 253] on textarea at bounding box center [269, 252] width 320 height 21
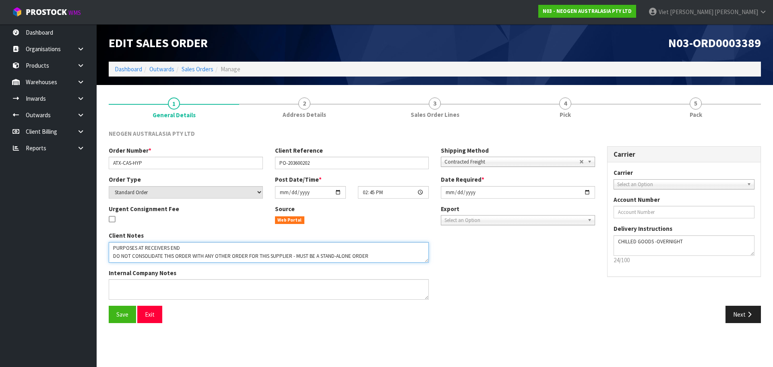
drag, startPoint x: 291, startPoint y: 257, endPoint x: 279, endPoint y: 259, distance: 12.2
click at [279, 259] on textarea at bounding box center [269, 252] width 320 height 21
click at [289, 255] on textarea at bounding box center [269, 252] width 320 height 21
drag, startPoint x: 292, startPoint y: 254, endPoint x: 278, endPoint y: 255, distance: 14.1
click at [280, 255] on textarea at bounding box center [269, 252] width 320 height 21
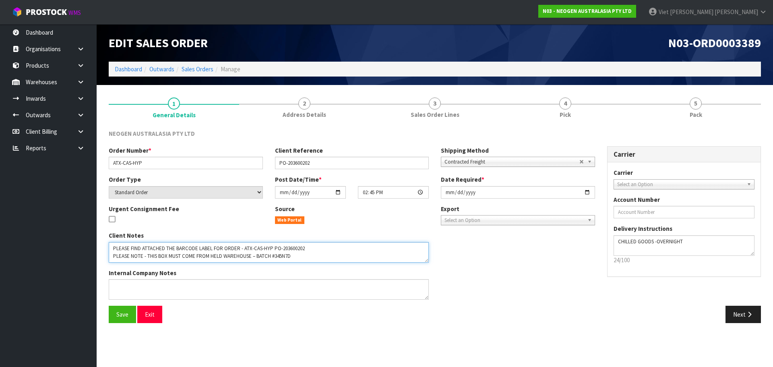
click at [288, 258] on textarea at bounding box center [269, 252] width 320 height 21
drag, startPoint x: 290, startPoint y: 256, endPoint x: 282, endPoint y: 254, distance: 8.7
click at [282, 254] on textarea at bounding box center [269, 252] width 320 height 21
click at [277, 248] on textarea at bounding box center [269, 252] width 320 height 21
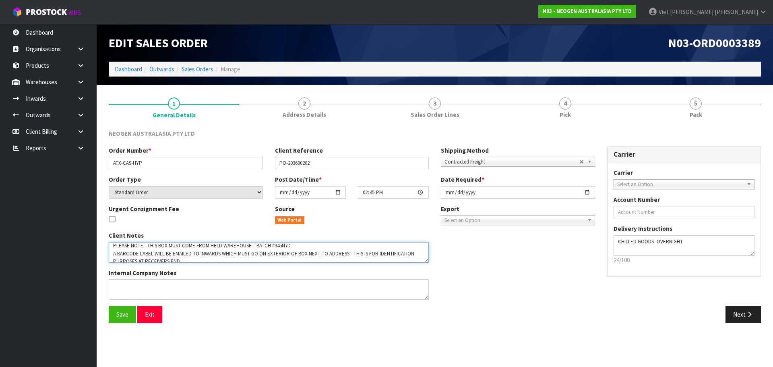
scroll to position [0, 0]
drag, startPoint x: 275, startPoint y: 248, endPoint x: 287, endPoint y: 255, distance: 14.2
click at [287, 255] on textarea at bounding box center [269, 252] width 320 height 21
click at [291, 254] on textarea at bounding box center [269, 252] width 320 height 21
click at [276, 257] on textarea at bounding box center [269, 252] width 320 height 21
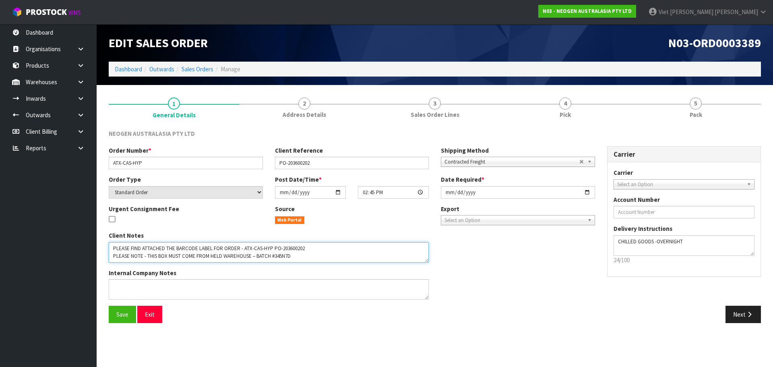
drag, startPoint x: 275, startPoint y: 256, endPoint x: 290, endPoint y: 254, distance: 15.6
click at [290, 254] on textarea at bounding box center [269, 252] width 320 height 21
click at [198, 68] on link "Sales Orders" at bounding box center [198, 69] width 32 height 8
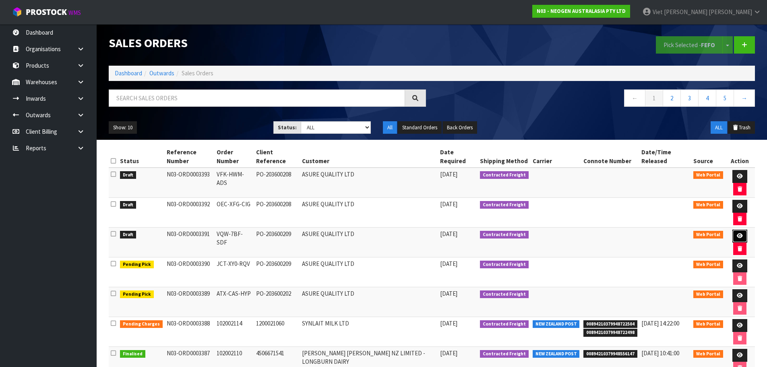
drag, startPoint x: 738, startPoint y: 234, endPoint x: 653, endPoint y: 251, distance: 87.0
click at [738, 234] on icon at bounding box center [740, 235] width 6 height 5
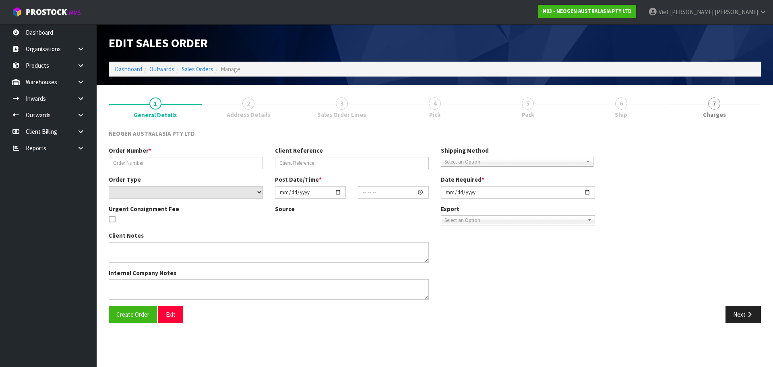
type input "VQW-7BF-SDF"
type input "PO-203600209"
select select "number:0"
type input "[DATE]"
type input "15:21:00.000"
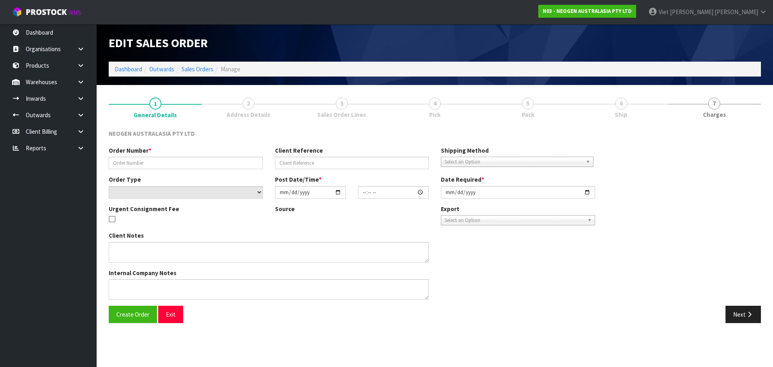
type input "[DATE]"
type textarea "PLEASE NOTE - THIS BOX MUST COME FROM HELD WAREHOUSE – BATCH # 345589 A BARCODE…"
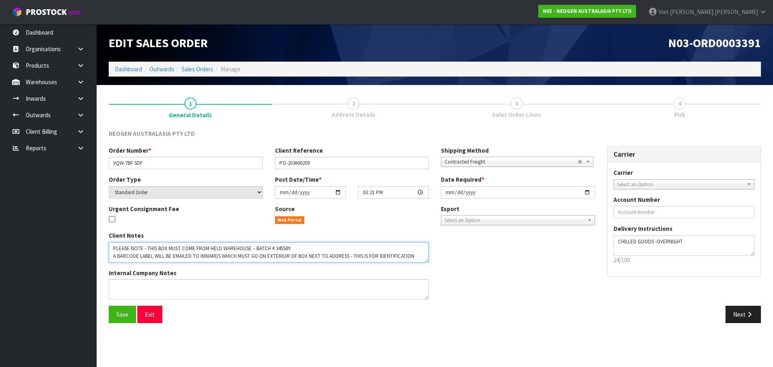
click at [279, 250] on textarea at bounding box center [269, 252] width 320 height 21
click at [79, 83] on icon at bounding box center [81, 82] width 8 height 6
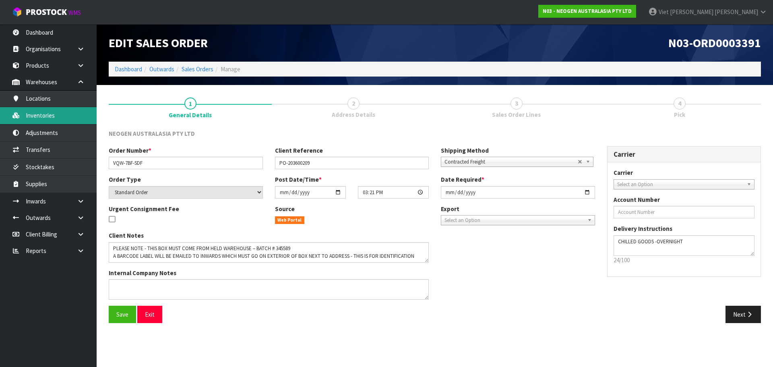
click at [60, 118] on link "Inventories" at bounding box center [48, 115] width 97 height 17
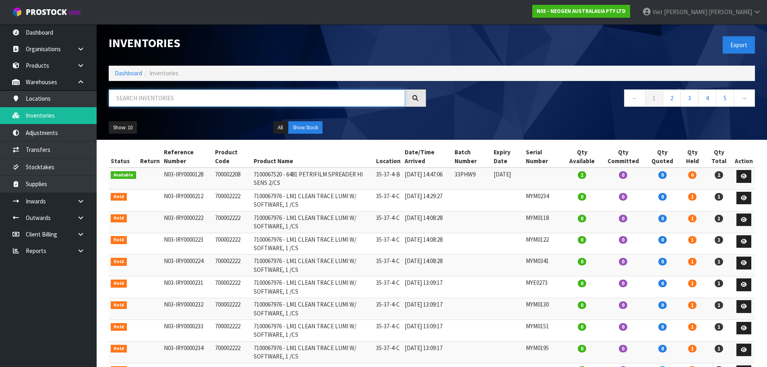
click at [180, 92] on input "text" at bounding box center [257, 97] width 296 height 17
paste input "345589"
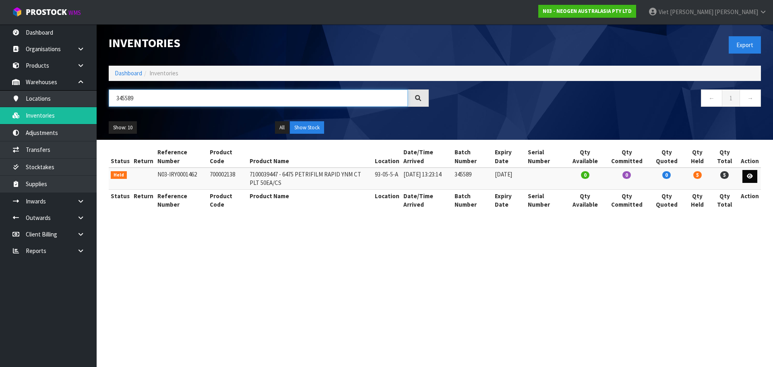
type input "345589"
click at [748, 175] on icon at bounding box center [750, 176] width 6 height 5
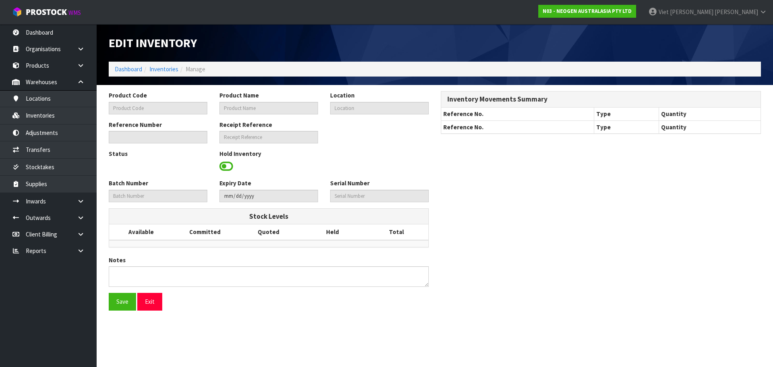
type input "700002138"
type input "7100039447 - 6475 PETRIFILM RAPID YNM CT PLT 50EA/CS"
type input "93-05-5-A"
type input "N03-IRY0001462"
type input "N03-REC0000329"
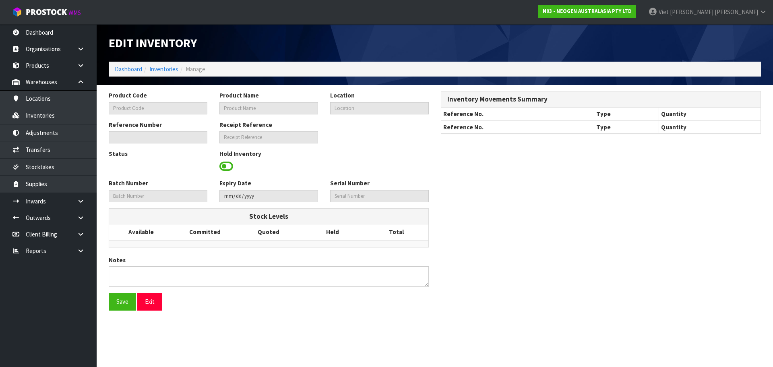
type input "345589"
type input "[DATE]"
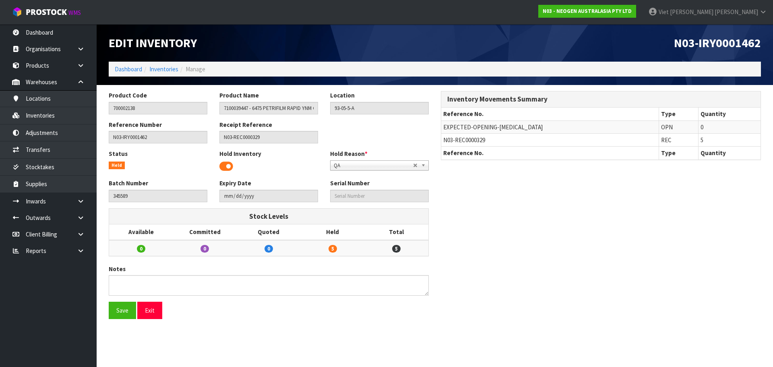
click at [226, 164] on span at bounding box center [226, 166] width 14 height 12
click at [124, 305] on button "Save" at bounding box center [122, 310] width 27 height 17
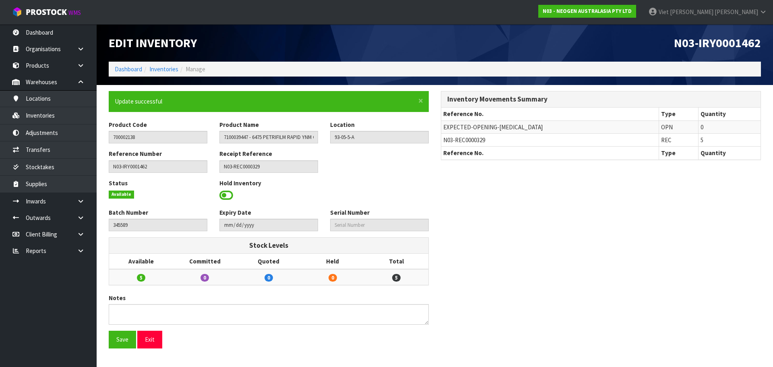
click at [231, 196] on span at bounding box center [226, 195] width 14 height 12
click at [377, 193] on span "Select an Option" at bounding box center [376, 195] width 84 height 10
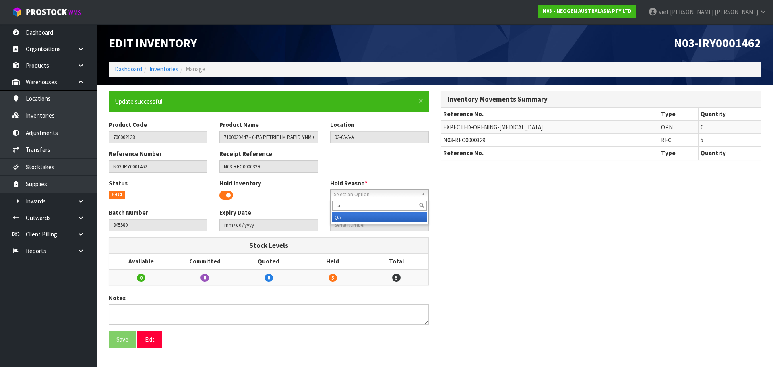
type input "qa"
click at [352, 220] on li "QA" at bounding box center [379, 217] width 95 height 10
click at [125, 344] on button "Save" at bounding box center [122, 339] width 27 height 17
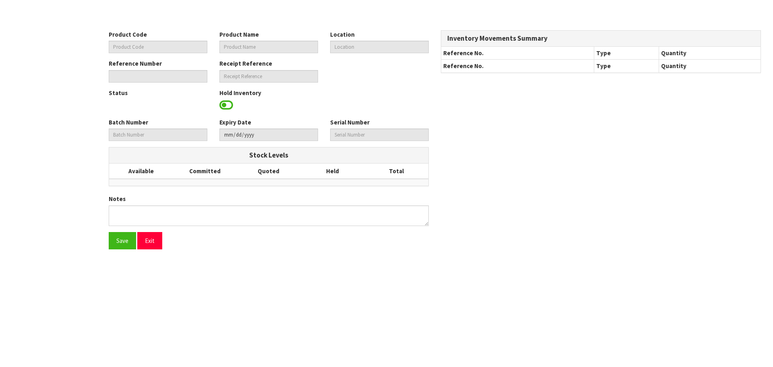
type input "700002138"
type input "7100039447 - 6475 PETRIFILM RAPID YNM CT PLT 50EA/CS"
type input "93-05-5-A"
type input "N03-IRY0001462"
type input "N03-REC0000329"
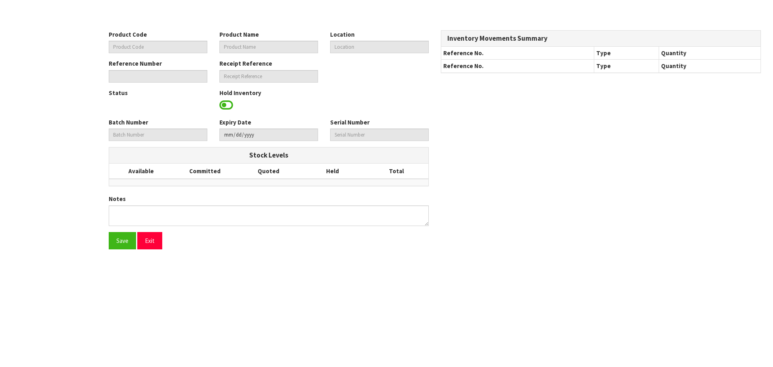
type input "345589"
type input "[DATE]"
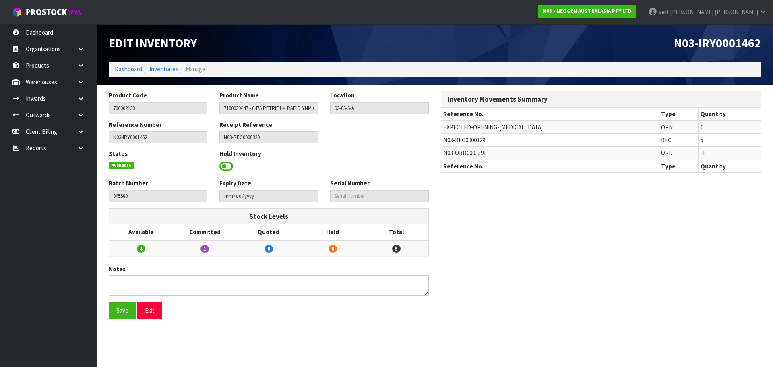
click at [235, 169] on div at bounding box center [268, 166] width 99 height 12
click at [227, 168] on span at bounding box center [226, 166] width 14 height 12
click at [358, 167] on span "Select an Option" at bounding box center [376, 166] width 84 height 10
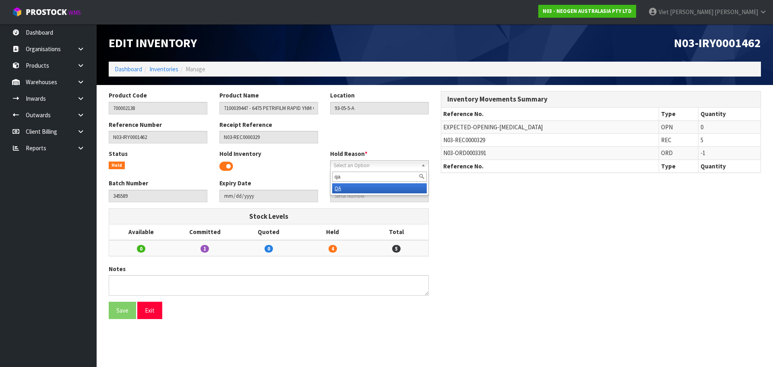
type input "qa"
click at [347, 189] on li "QA" at bounding box center [379, 188] width 95 height 10
click at [128, 311] on button "Save" at bounding box center [122, 310] width 27 height 17
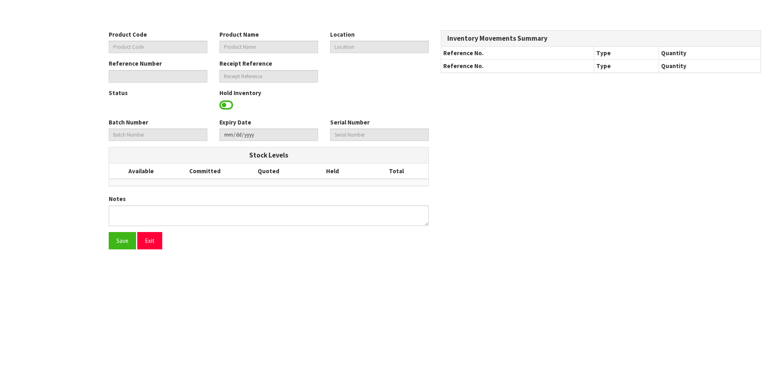
type input "700002138"
type input "7100039447 - 6475 PETRIFILM RAPID YNM CT PLT 50EA/CS"
type input "93-05-5-A"
type input "N03-IRY0001462"
type input "N03-REC0000329"
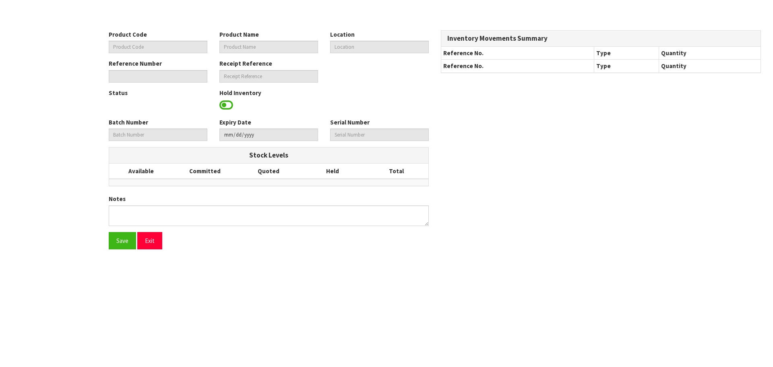
type input "345589"
type input "2026-10-06"
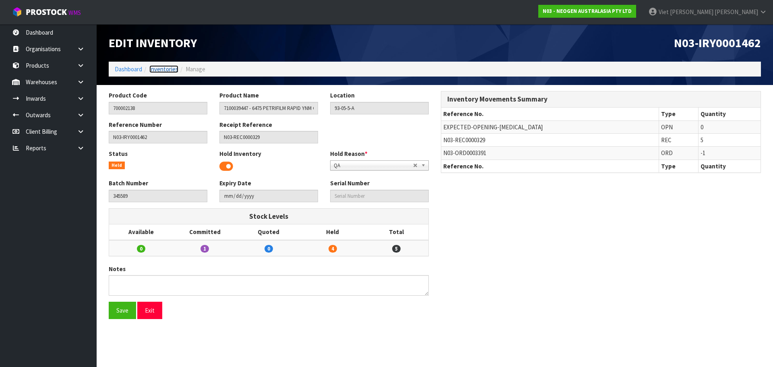
click at [171, 66] on link "Inventories" at bounding box center [163, 69] width 29 height 8
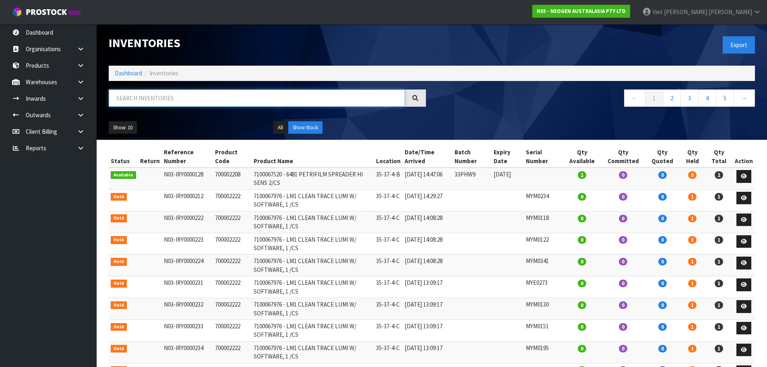
click at [236, 93] on input "text" at bounding box center [257, 97] width 296 height 17
paste input "3465H7"
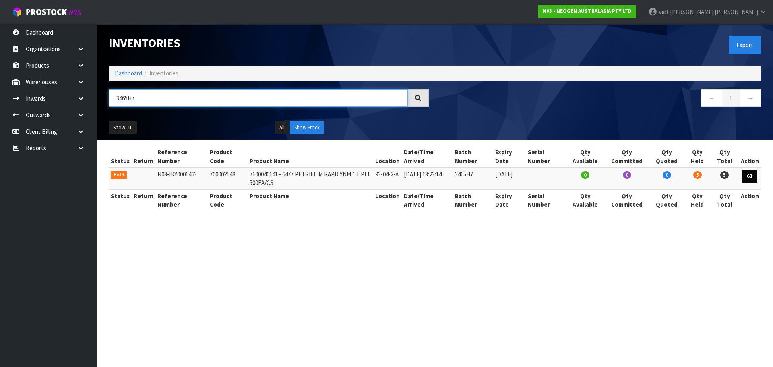
type input "3465H7"
click at [755, 175] on link at bounding box center [749, 176] width 15 height 13
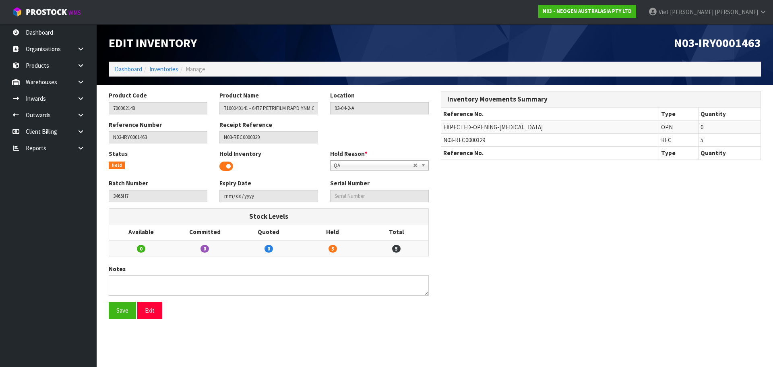
click at [242, 168] on div at bounding box center [268, 166] width 99 height 12
click at [234, 168] on div at bounding box center [268, 166] width 99 height 12
click at [225, 167] on span at bounding box center [226, 166] width 14 height 12
click at [126, 307] on button "Save" at bounding box center [122, 310] width 27 height 17
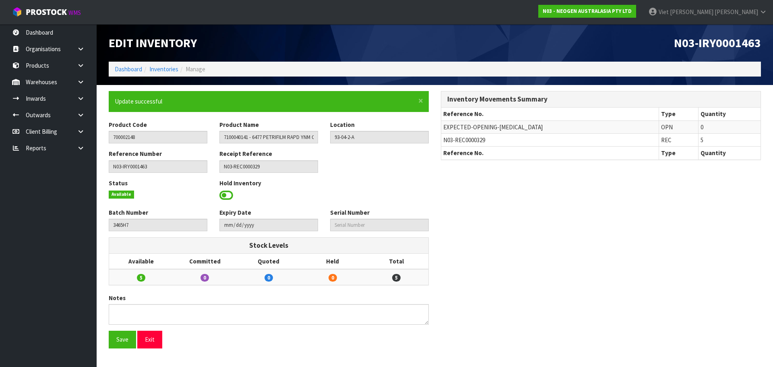
click at [231, 195] on span at bounding box center [226, 195] width 14 height 12
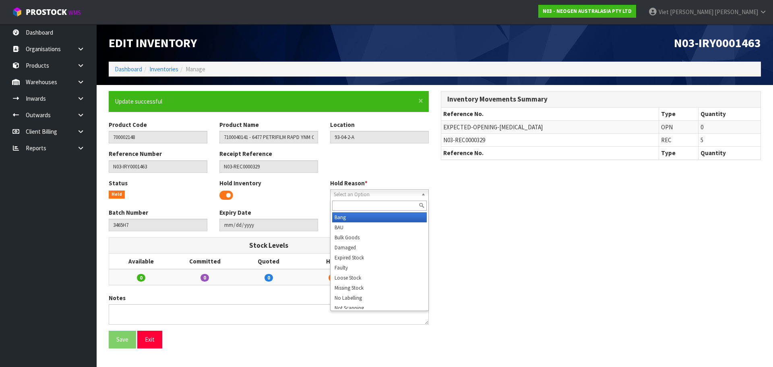
click at [384, 196] on span "Select an Option" at bounding box center [376, 195] width 84 height 10
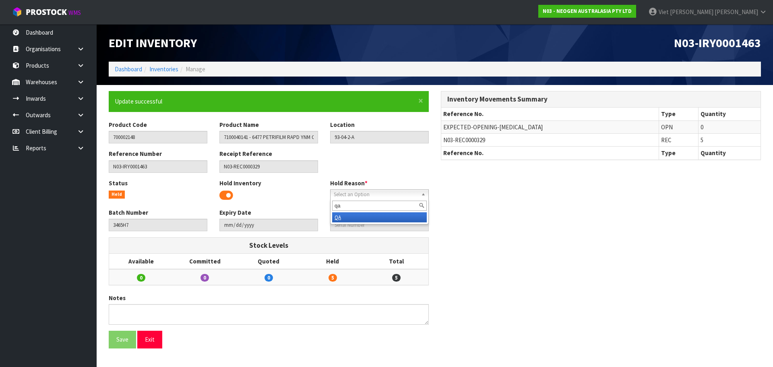
type input "qa"
click at [367, 214] on li "QA" at bounding box center [379, 217] width 95 height 10
click at [131, 342] on button "Save" at bounding box center [122, 339] width 27 height 17
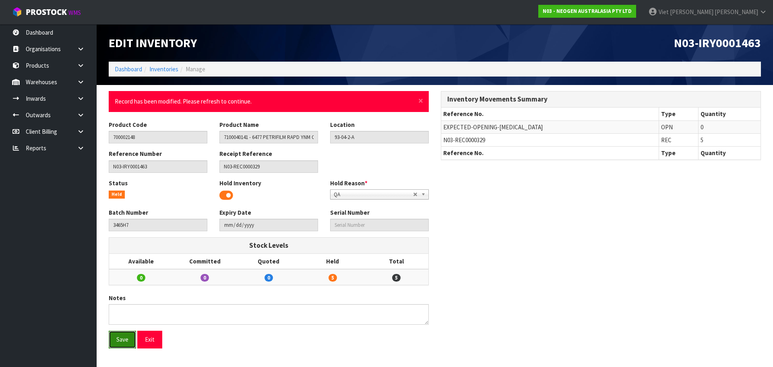
click at [125, 340] on button "Save" at bounding box center [122, 339] width 27 height 17
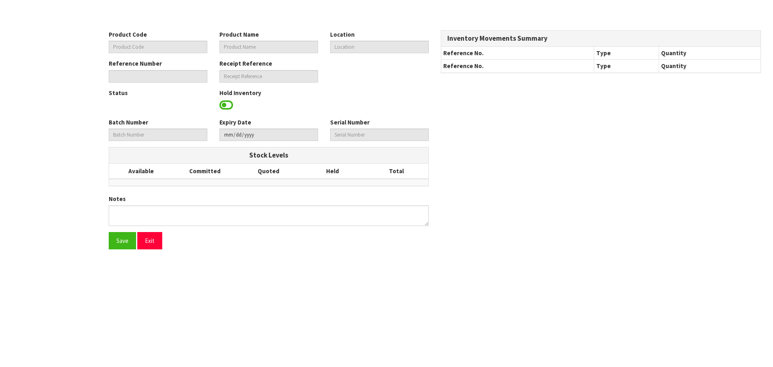
type input "700002148"
type input "7100040141 - 6477 PETRIFILM RAPD YNM CT PLT 500EA/CS"
type input "93-04-2-A"
type input "N03-IRY0001463"
type input "N03-REC0000329"
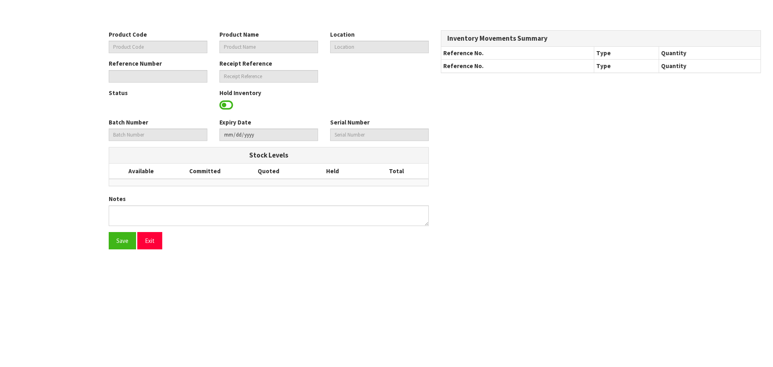
type input "3465H7"
type input "[DATE]"
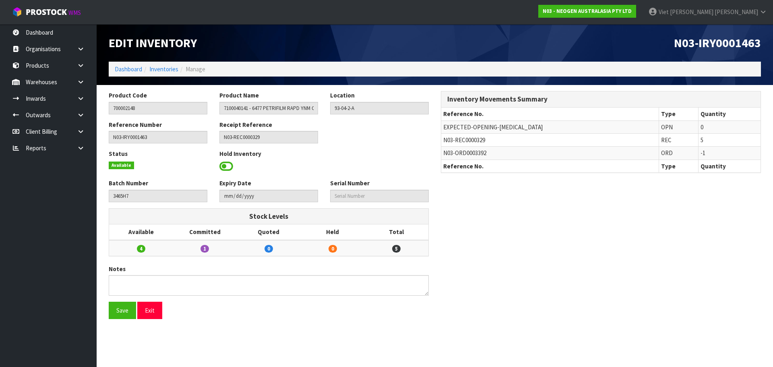
click at [229, 166] on span at bounding box center [226, 166] width 14 height 12
click at [388, 165] on span "Select an Option" at bounding box center [376, 166] width 84 height 10
type input "qa"
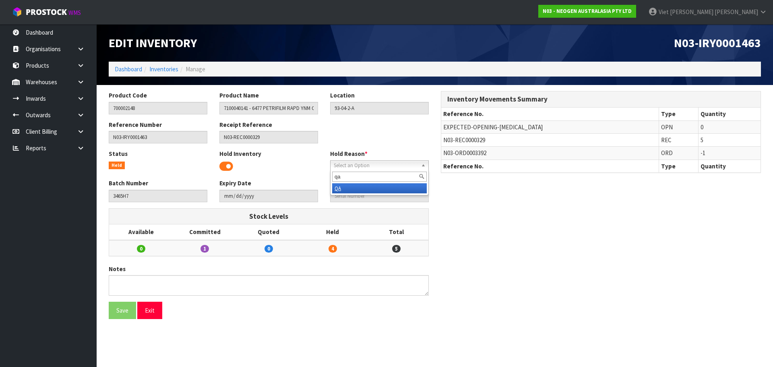
click at [349, 184] on li "QA" at bounding box center [379, 188] width 95 height 10
click at [121, 313] on button "Save" at bounding box center [122, 310] width 27 height 17
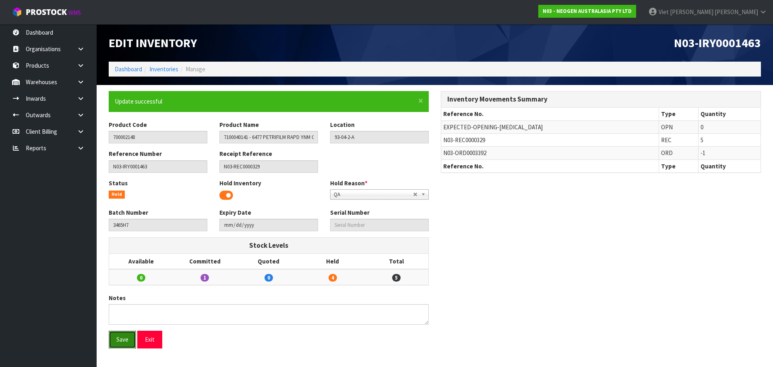
click at [121, 335] on button "Save" at bounding box center [122, 339] width 27 height 17
click at [518, 238] on div "× Close Update successful Product Code 700002148 Product Name 7100040141 - 6477…" at bounding box center [435, 222] width 664 height 263
